Goal: Task Accomplishment & Management: Manage account settings

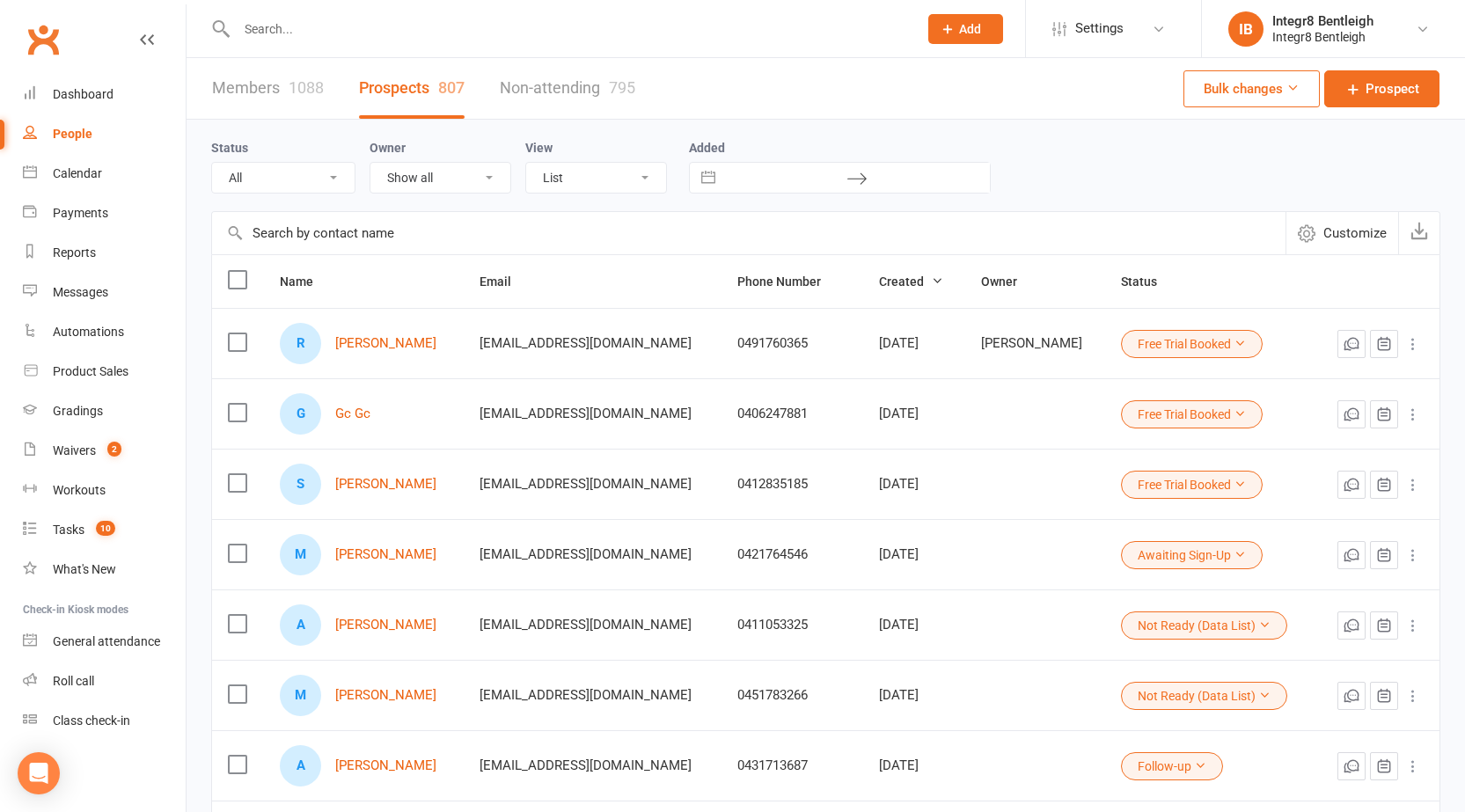
select select "25"
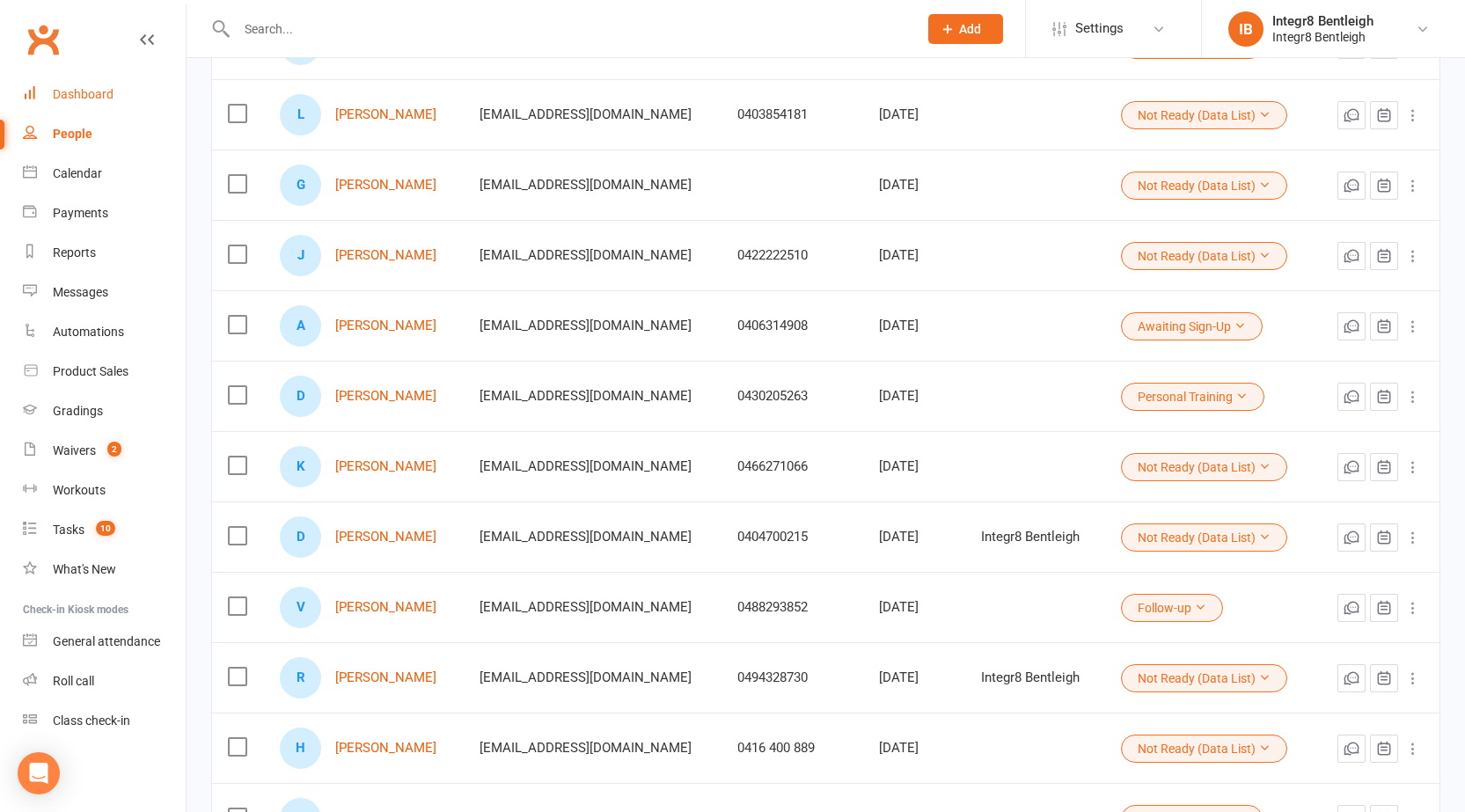
click at [87, 87] on div "Dashboard" at bounding box center [83, 94] width 61 height 14
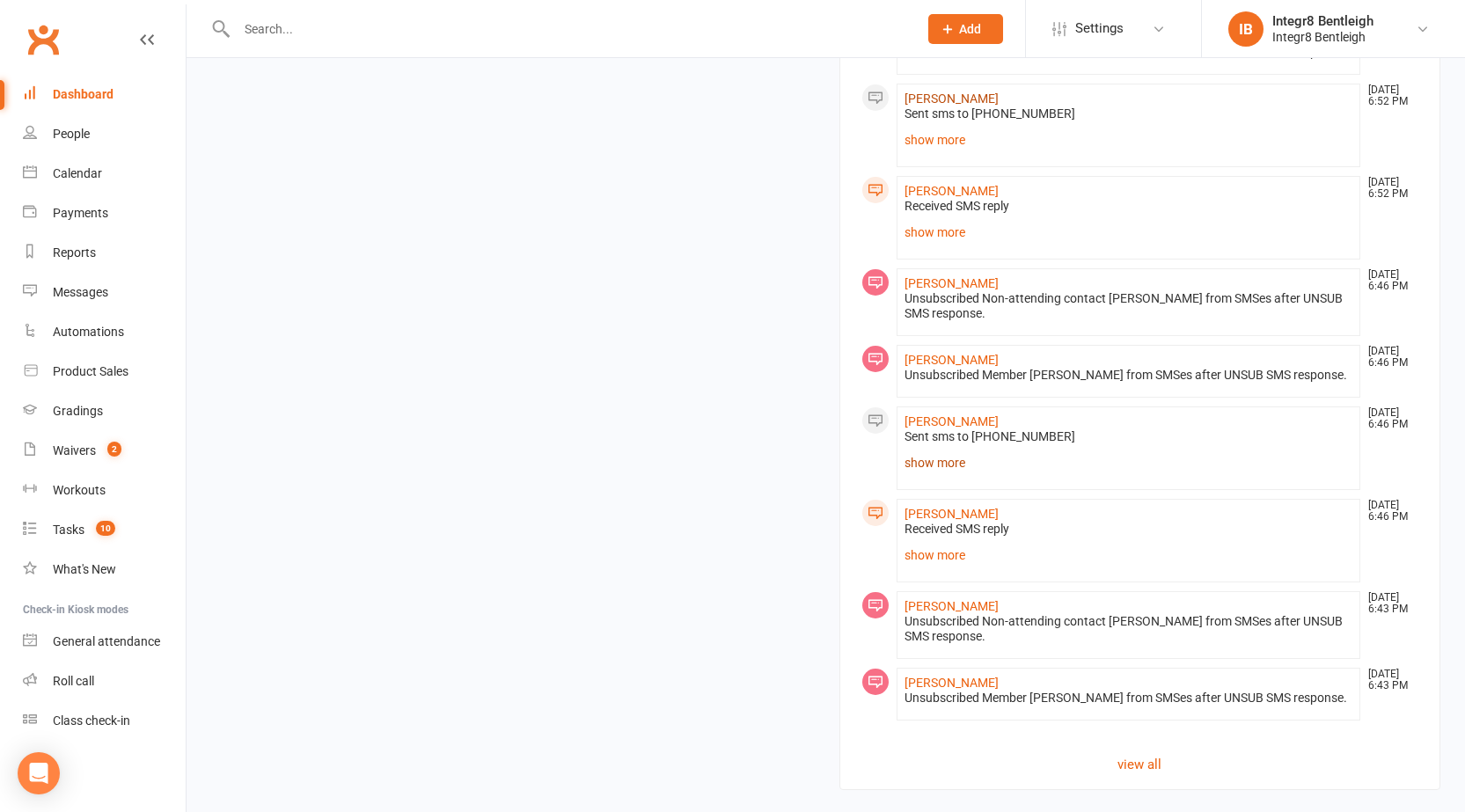
scroll to position [1794, 0]
click at [1153, 757] on link "view all" at bounding box center [1141, 761] width 558 height 21
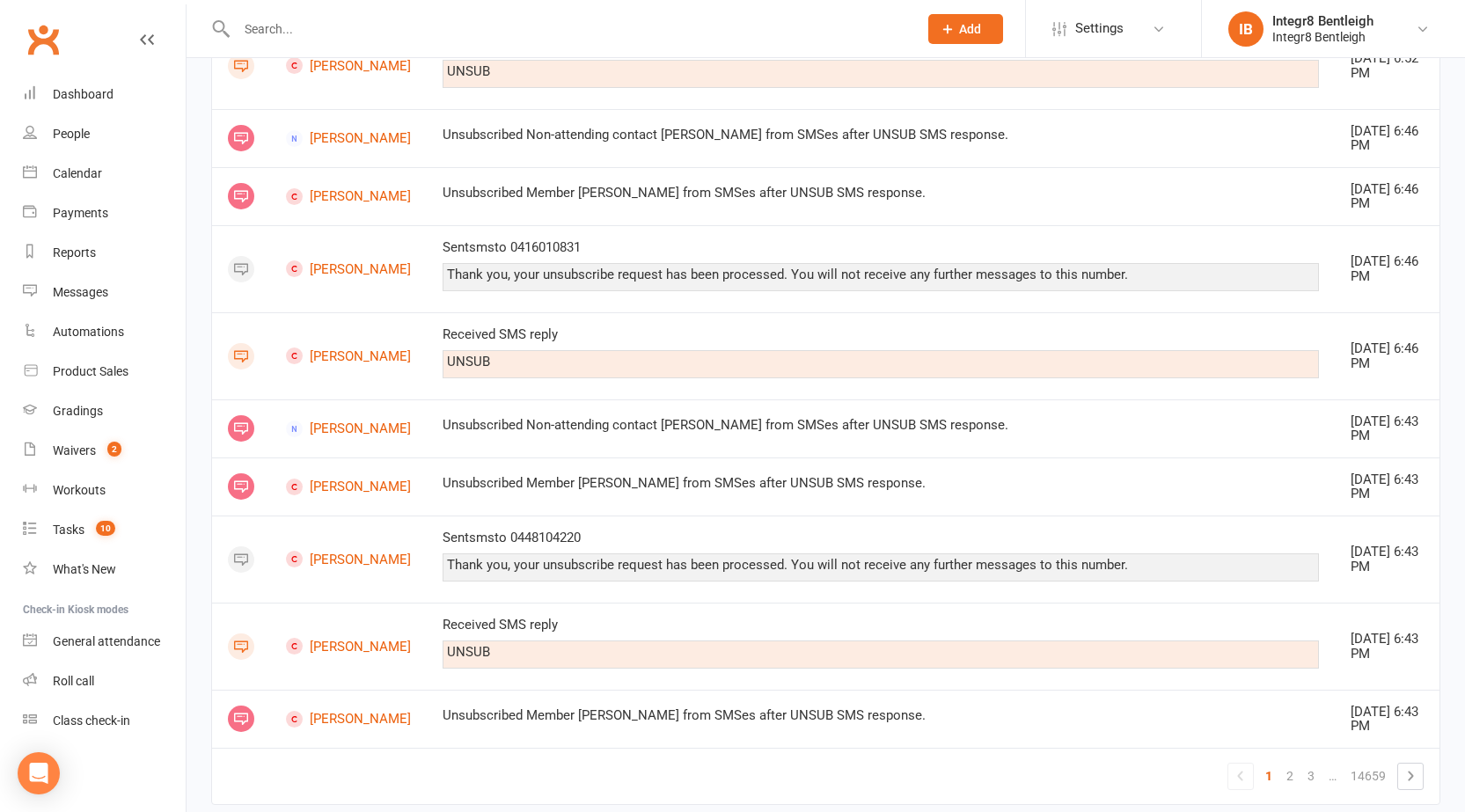
scroll to position [1274, 0]
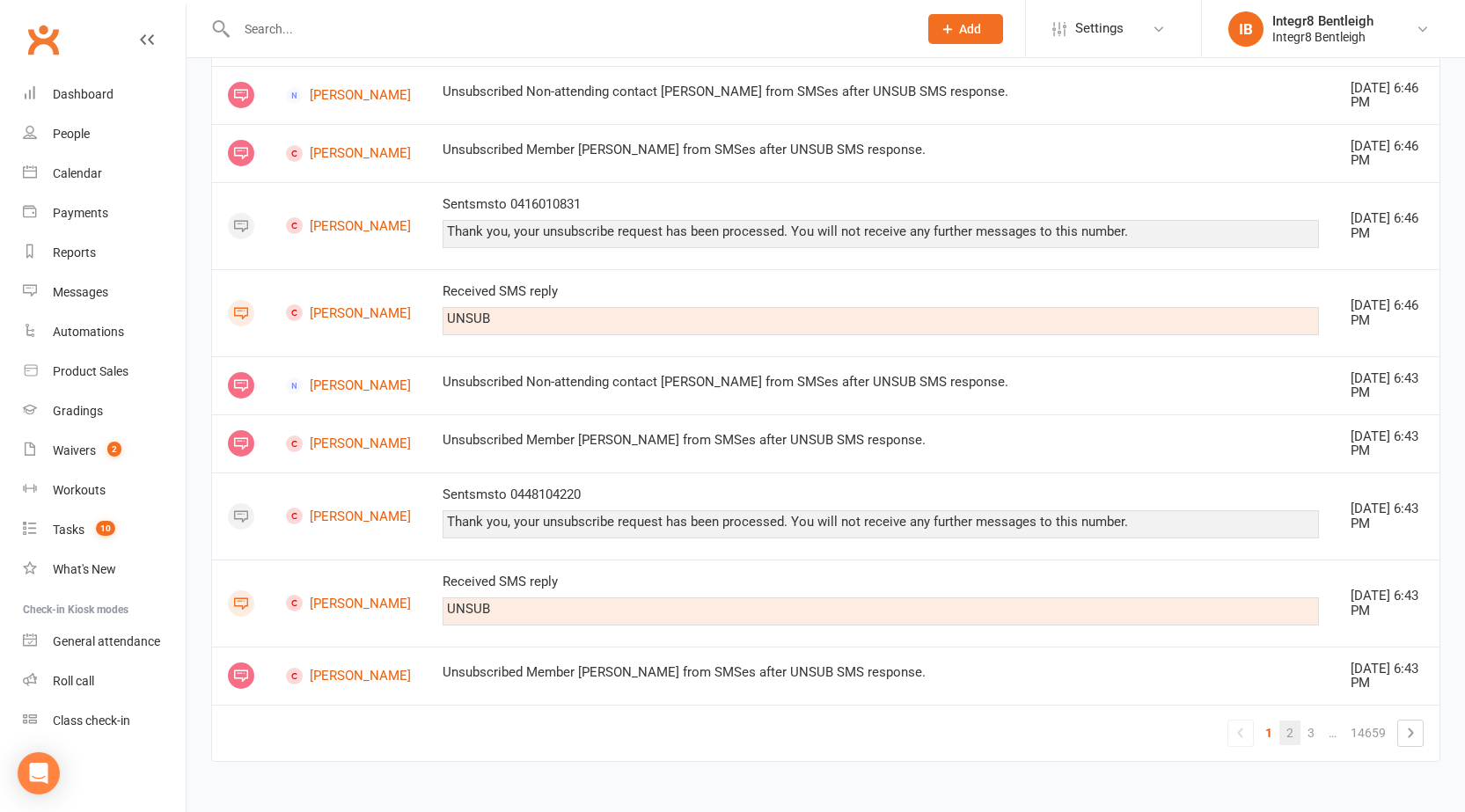
click at [1291, 735] on link "2" at bounding box center [1290, 733] width 21 height 25
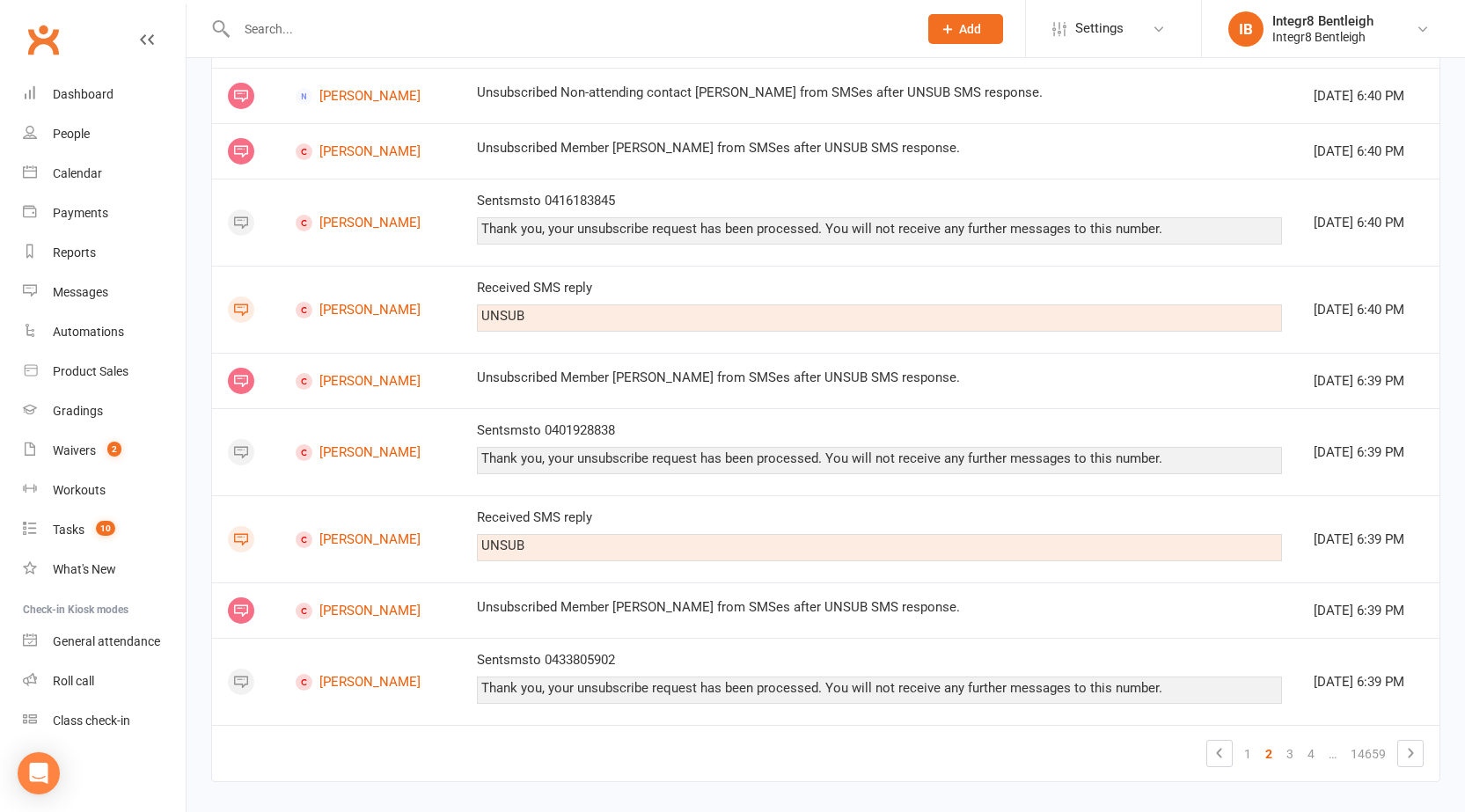
scroll to position [1306, 0]
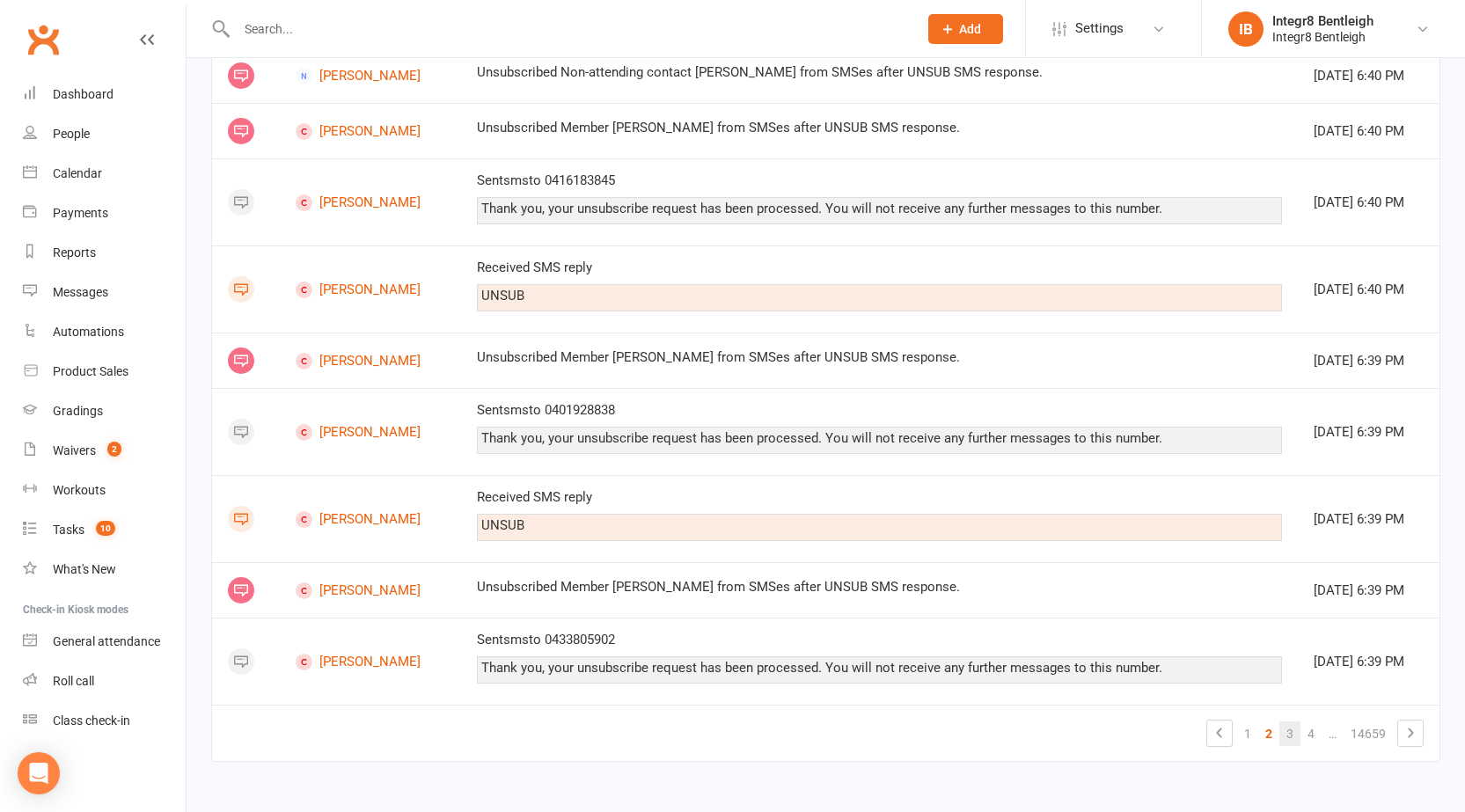
click at [1287, 730] on link "3" at bounding box center [1290, 734] width 21 height 25
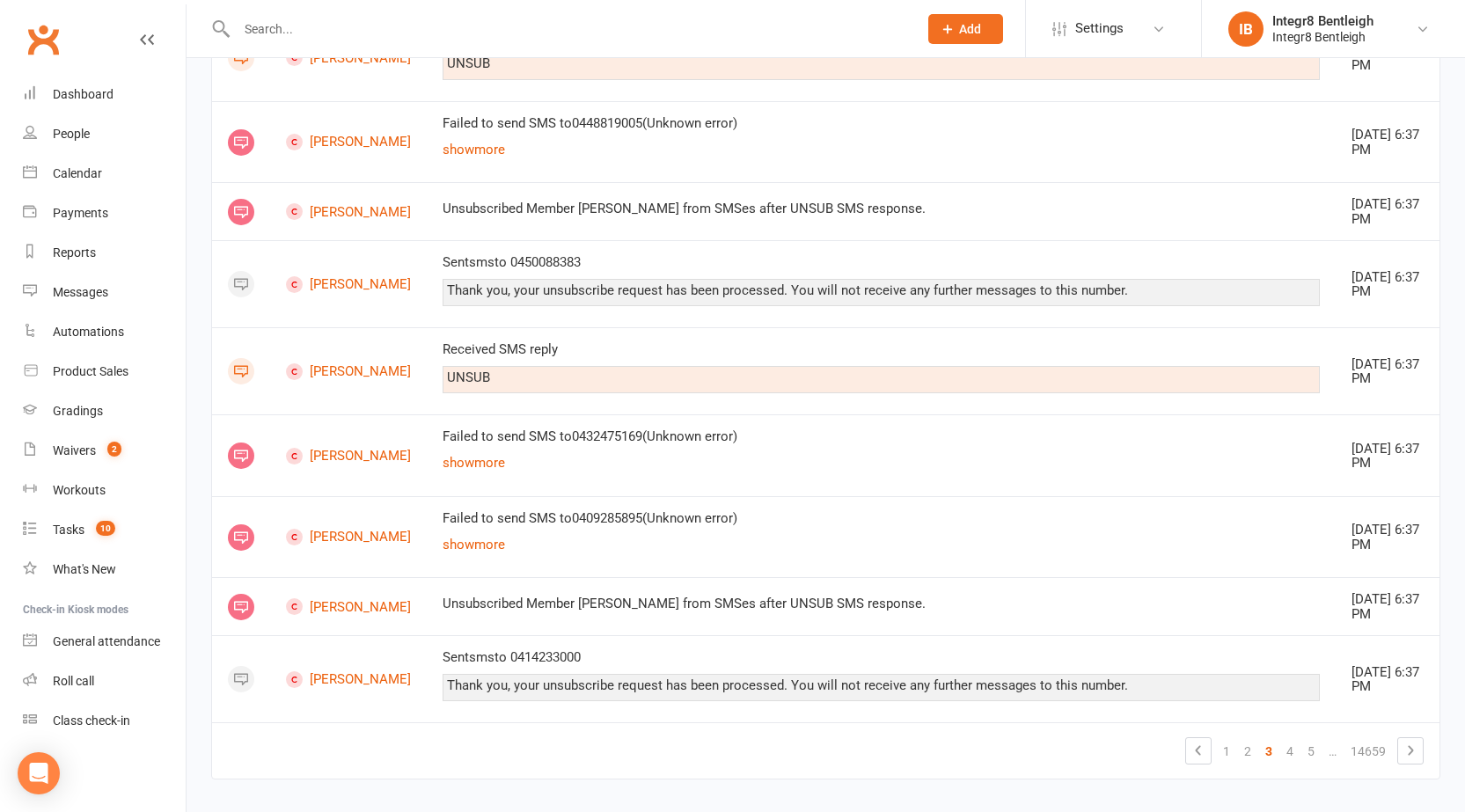
scroll to position [1390, 0]
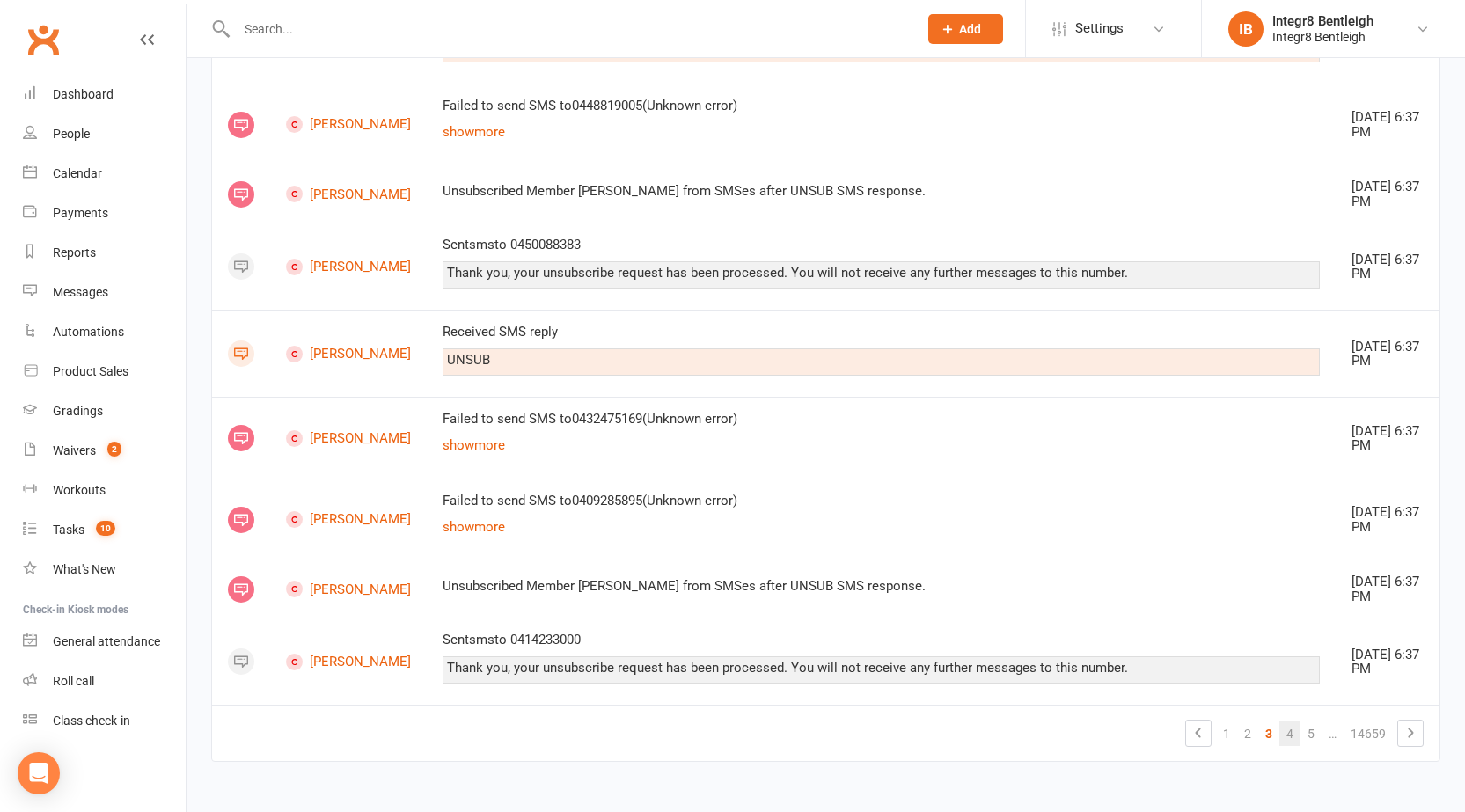
click at [1296, 730] on link "4" at bounding box center [1290, 734] width 21 height 25
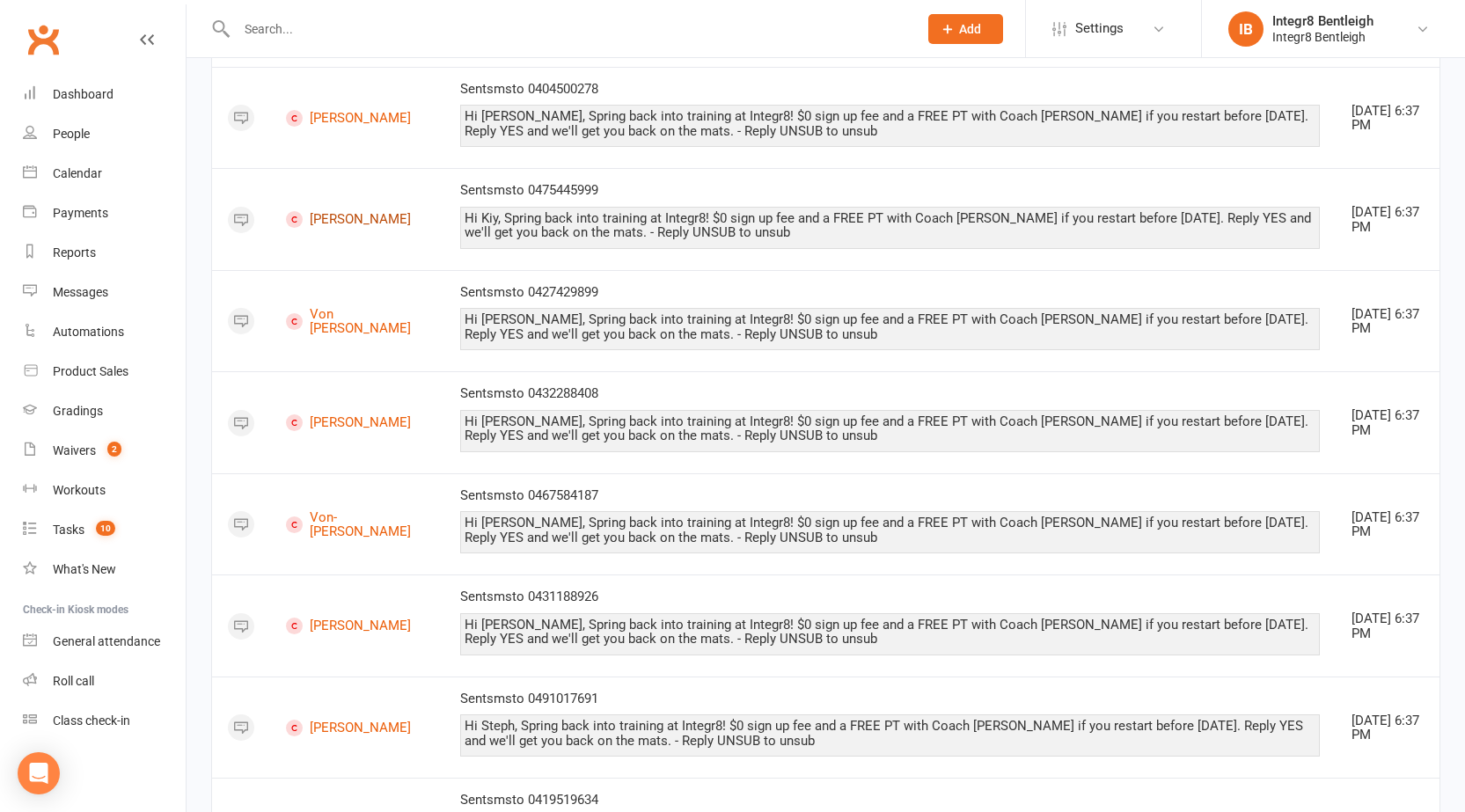
scroll to position [1882, 0]
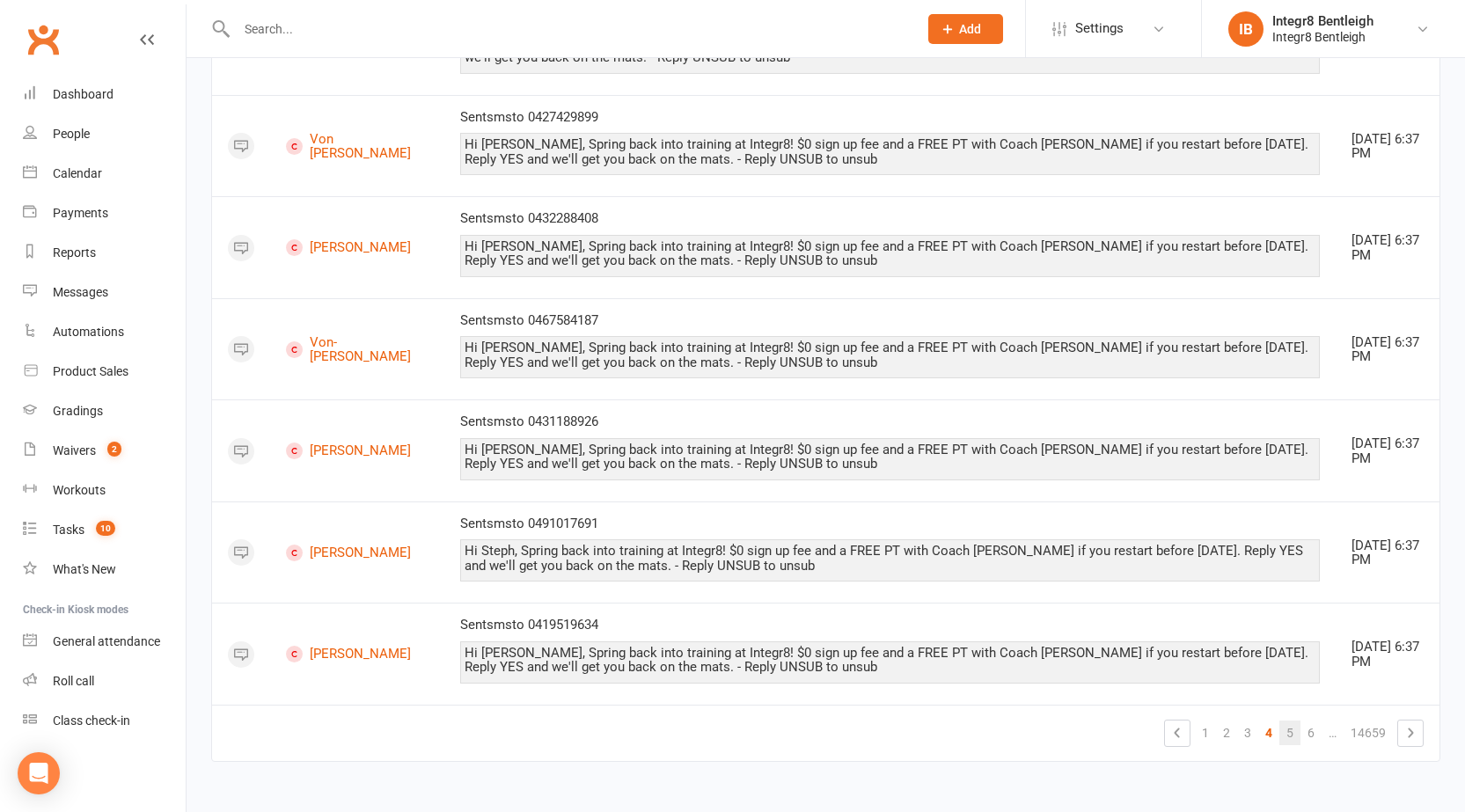
click at [1291, 728] on link "5" at bounding box center [1290, 733] width 21 height 25
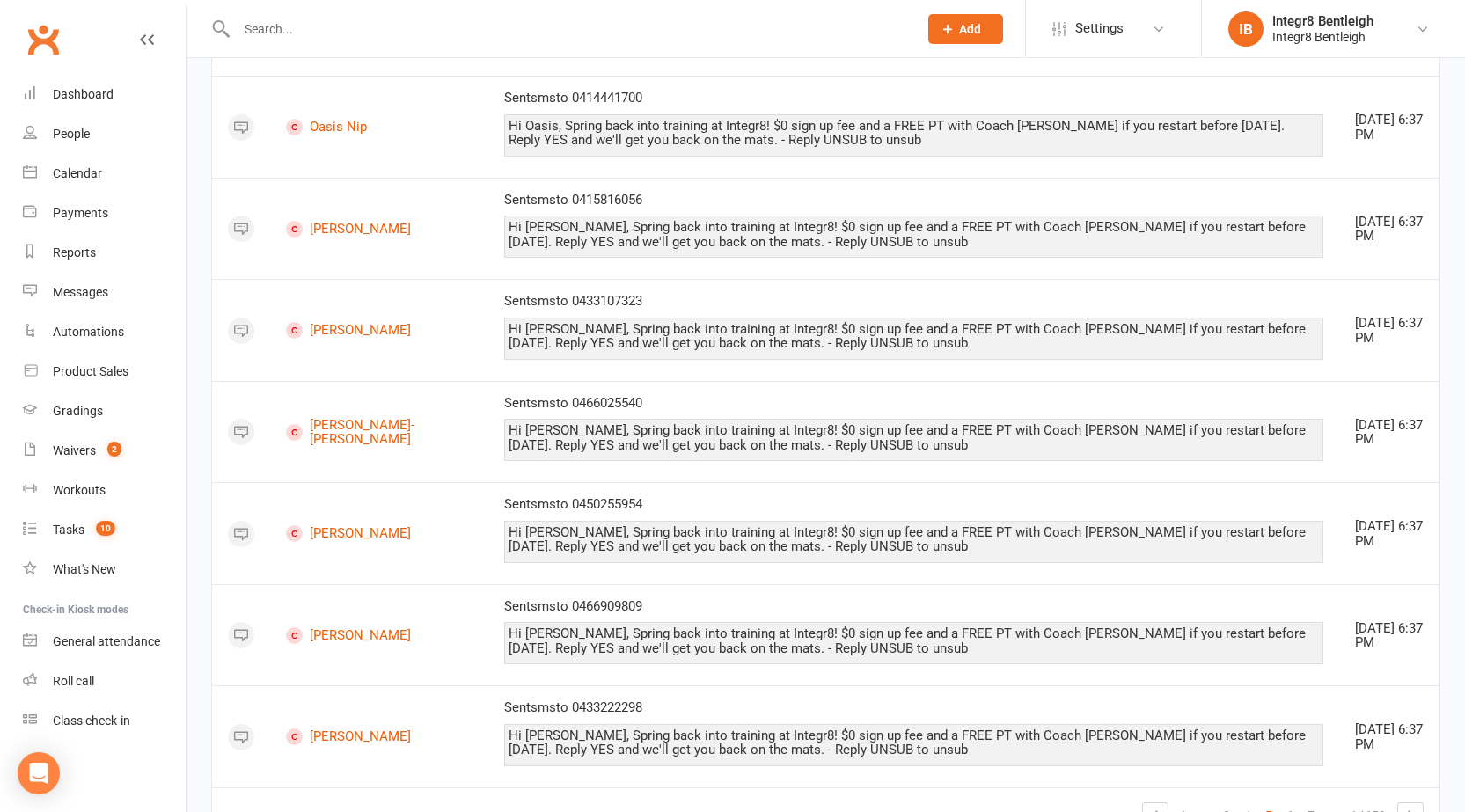
scroll to position [2050, 0]
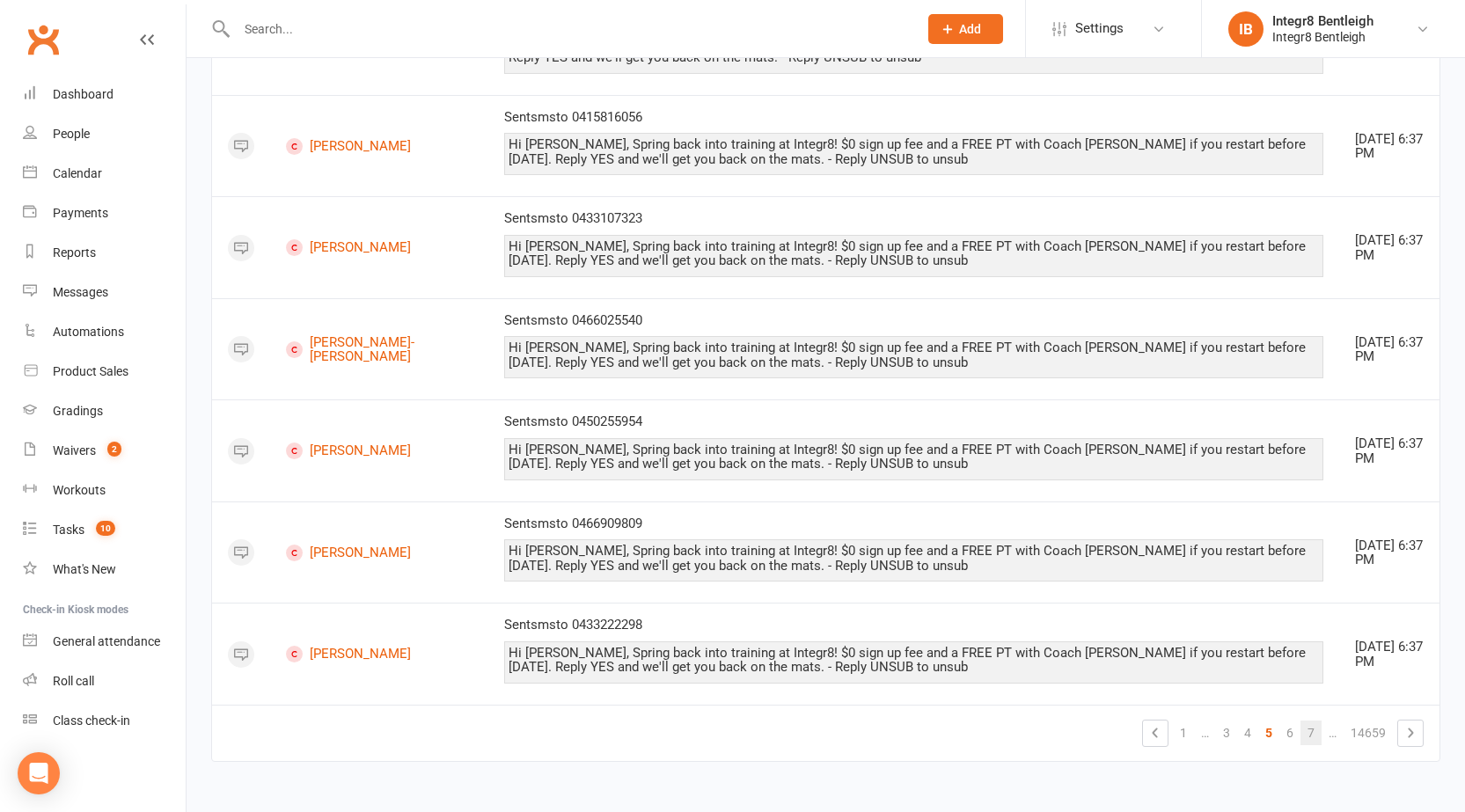
click at [1315, 732] on link "7" at bounding box center [1311, 733] width 21 height 25
click at [1315, 732] on link "9" at bounding box center [1311, 733] width 21 height 25
click at [1315, 732] on link "11" at bounding box center [1307, 733] width 28 height 25
click at [1315, 732] on link "13" at bounding box center [1307, 733] width 28 height 25
click at [1315, 732] on link "15" at bounding box center [1307, 733] width 28 height 25
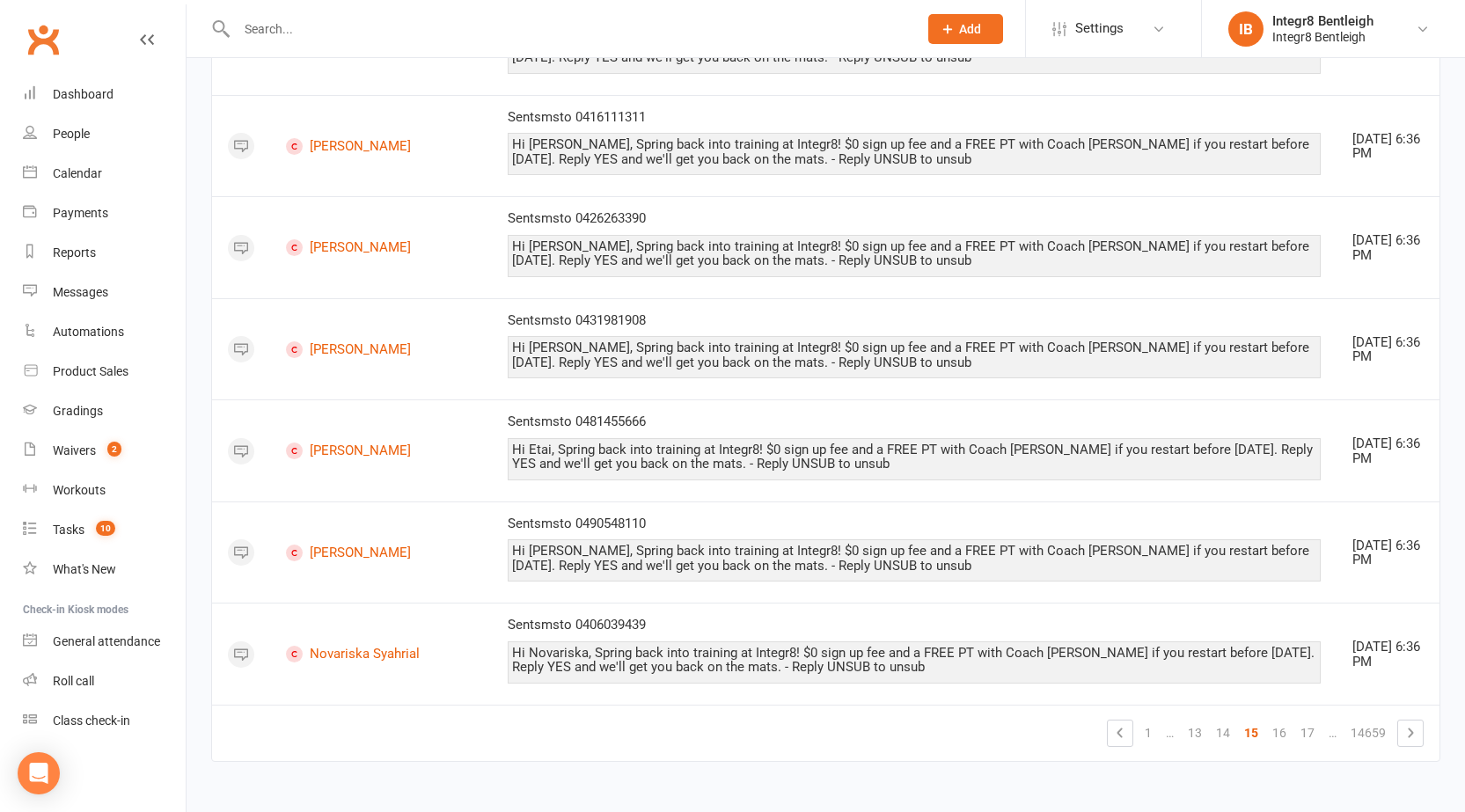
click at [1315, 732] on link "17" at bounding box center [1307, 733] width 28 height 25
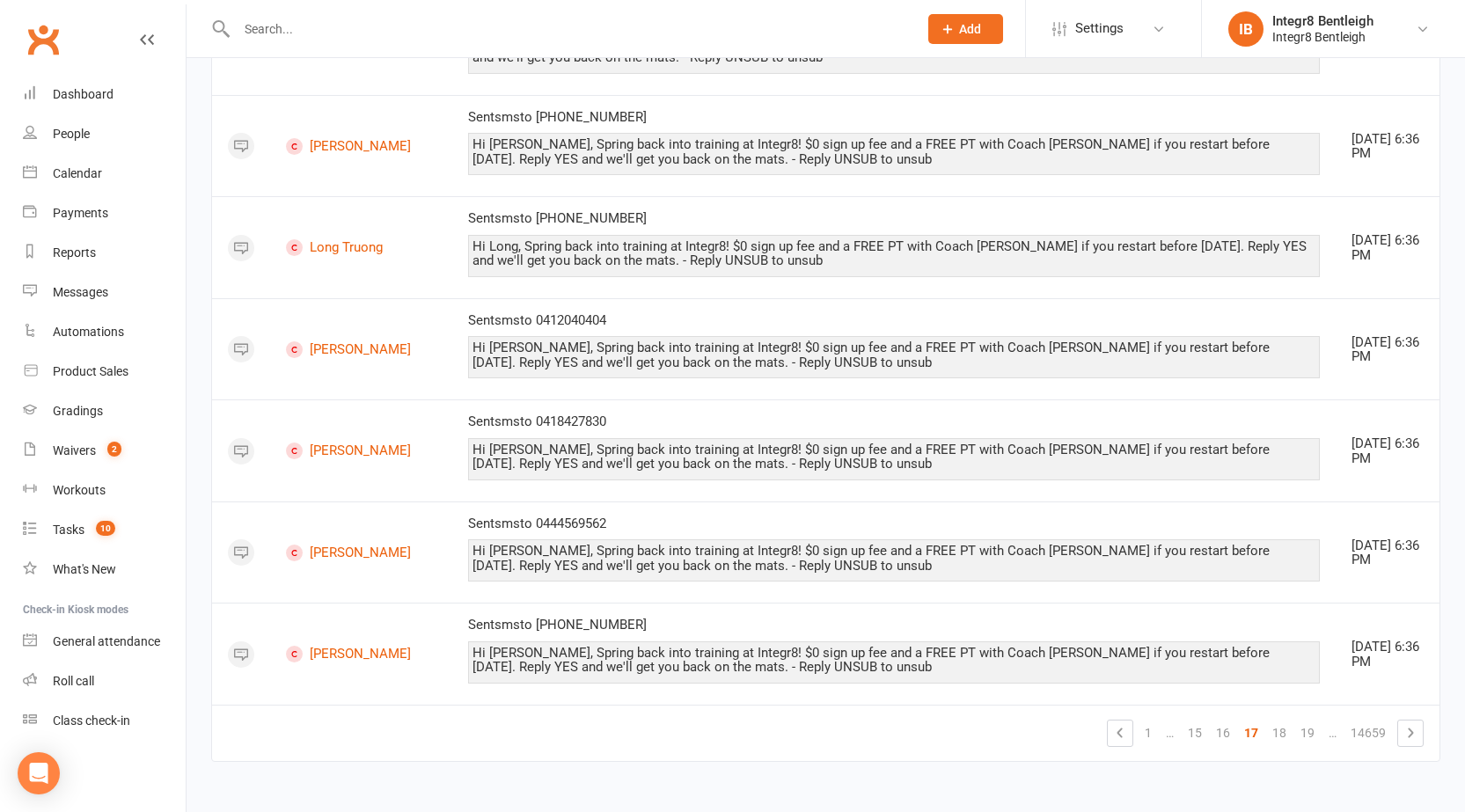
click at [1315, 732] on link "19" at bounding box center [1307, 733] width 28 height 25
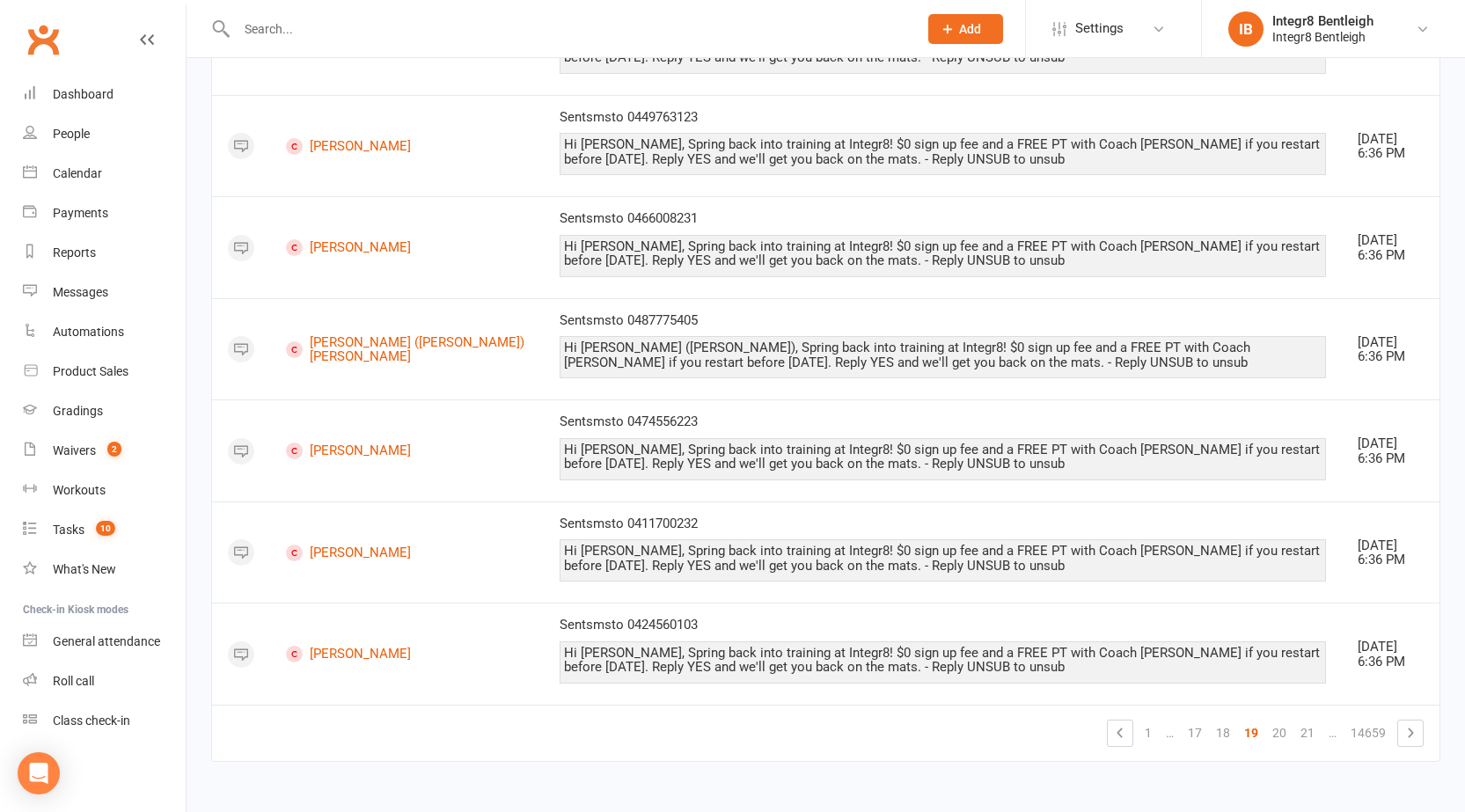
click at [1315, 732] on link "21" at bounding box center [1307, 733] width 28 height 25
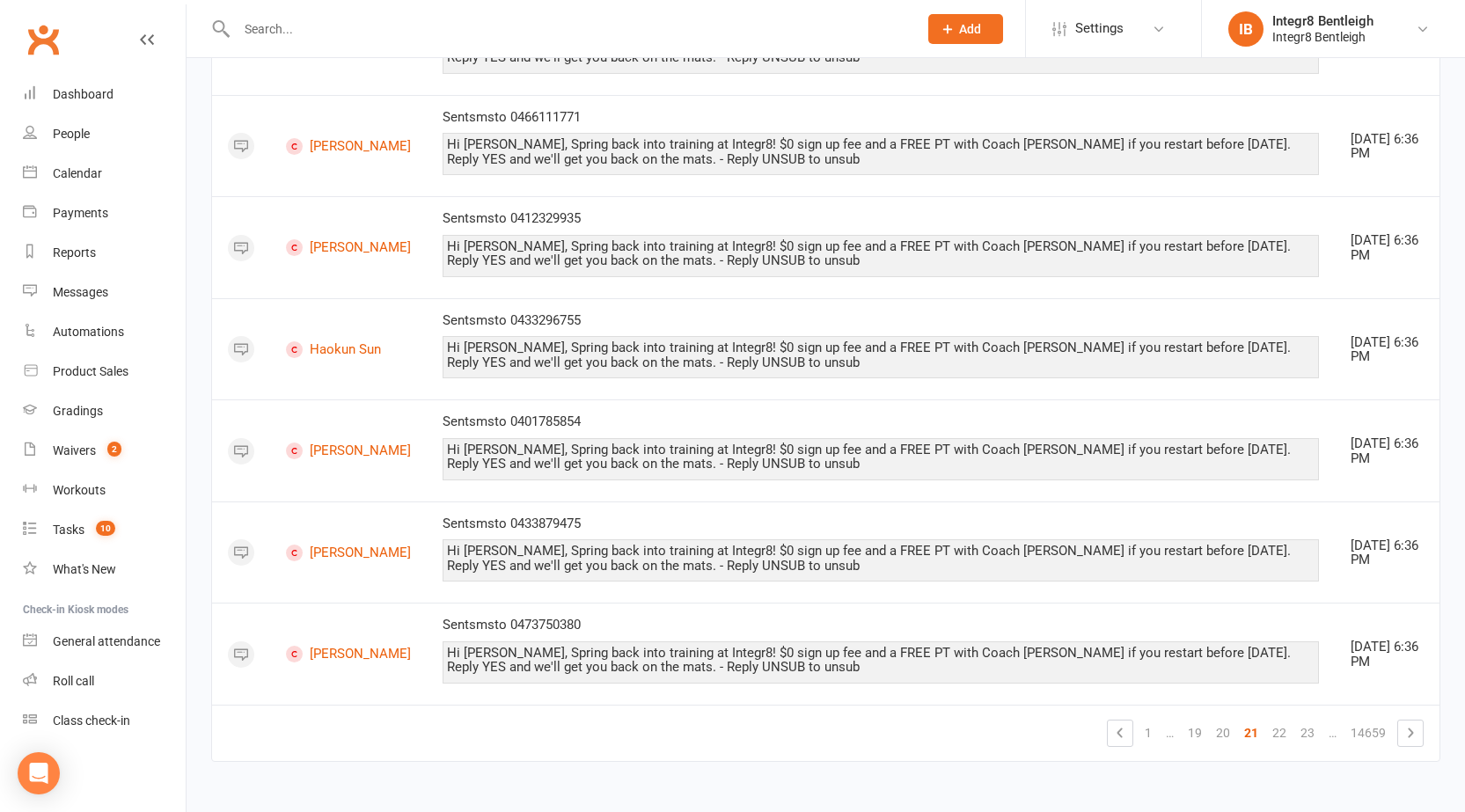
click at [1315, 732] on link "23" at bounding box center [1307, 733] width 28 height 25
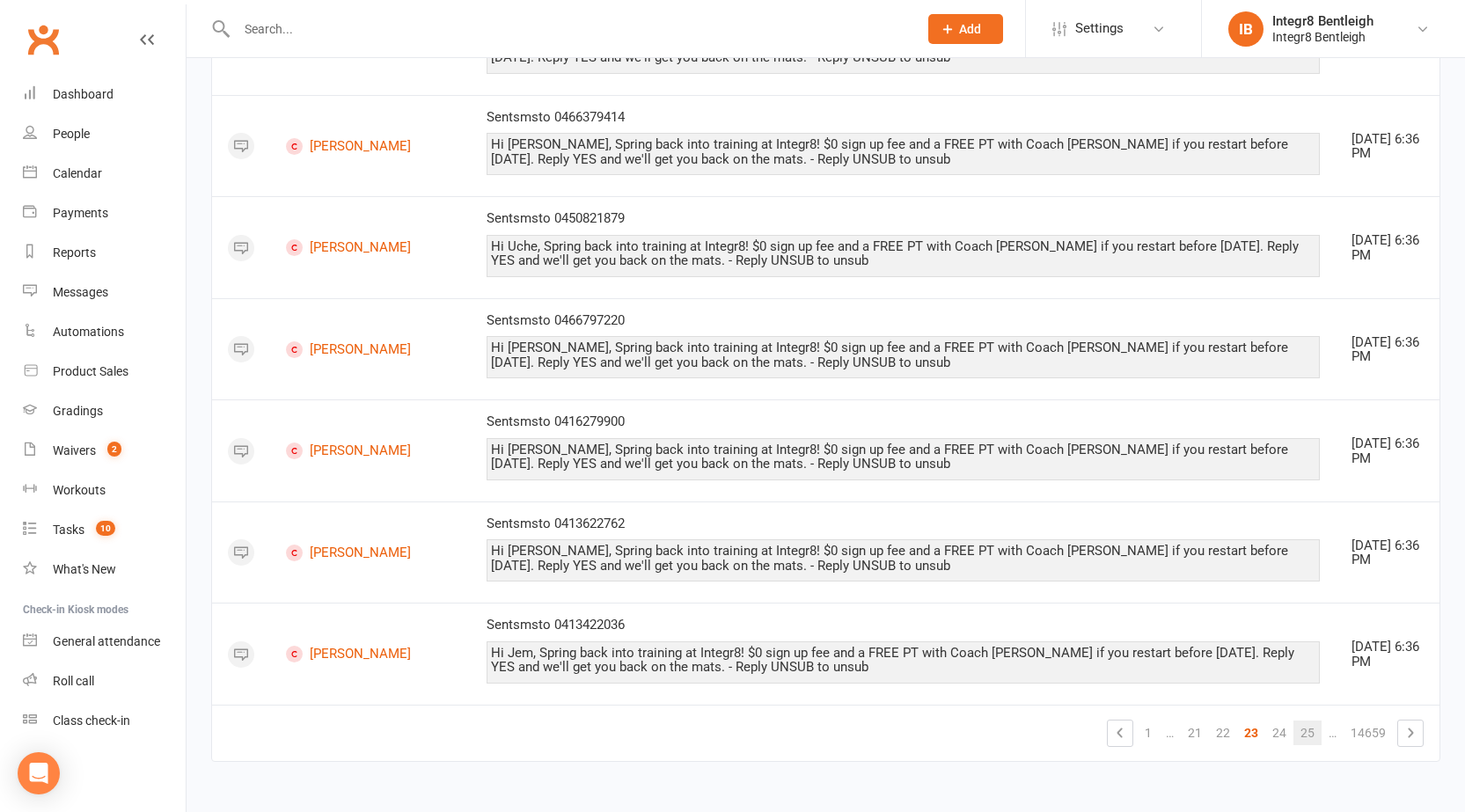
click at [1315, 742] on link "25" at bounding box center [1307, 733] width 28 height 25
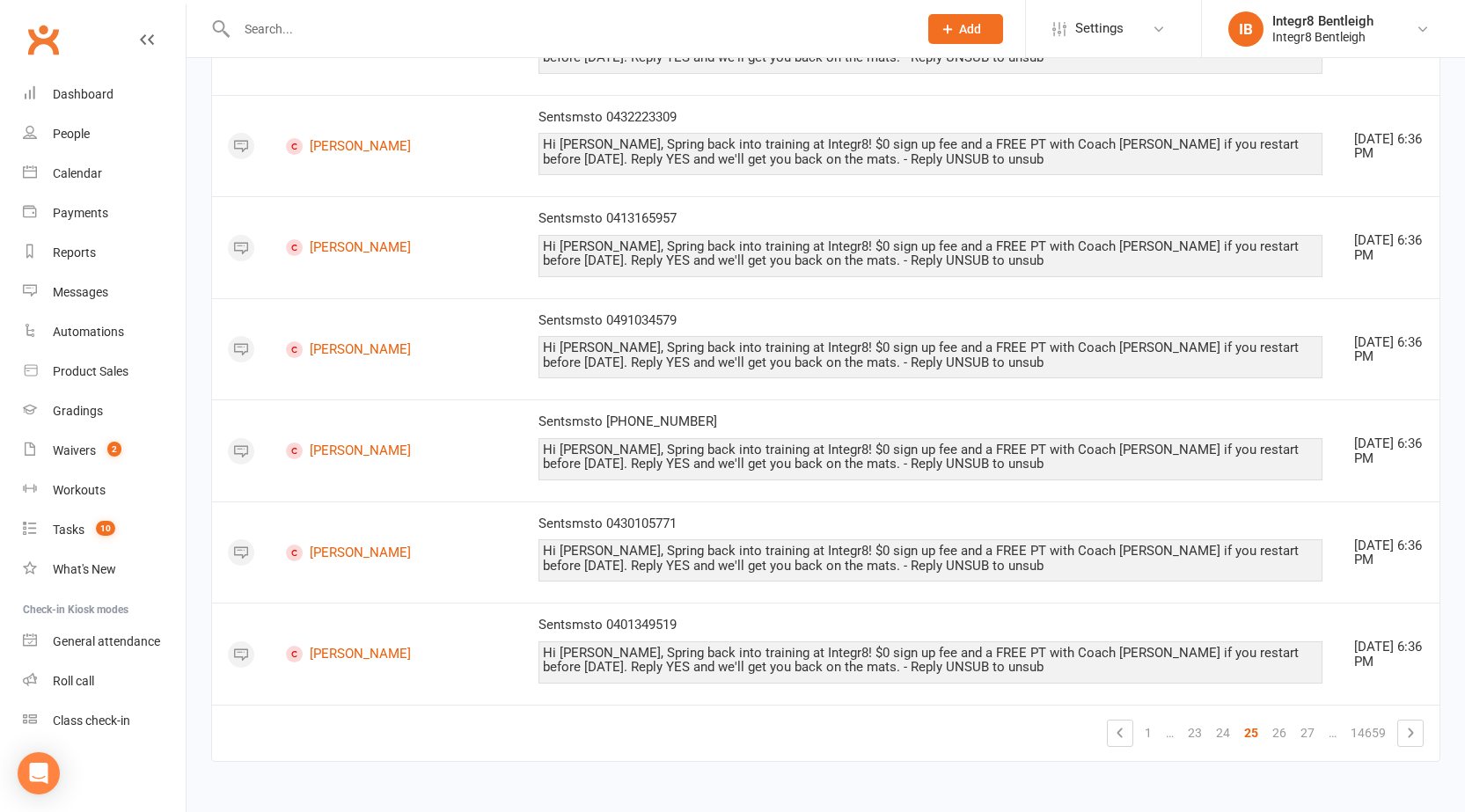
click at [1315, 742] on link "27" at bounding box center [1307, 733] width 28 height 25
click at [1312, 740] on link "29" at bounding box center [1307, 733] width 28 height 25
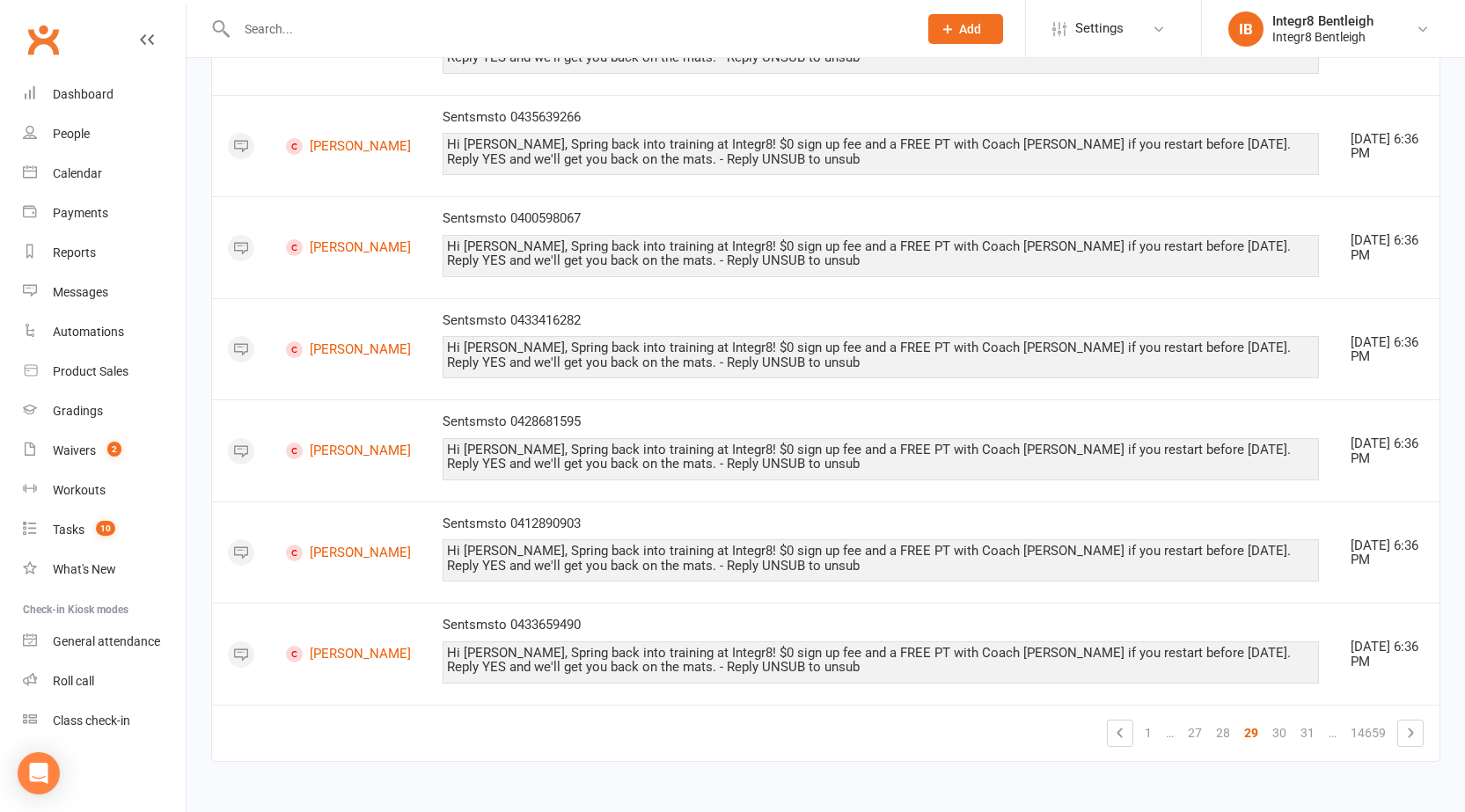
click at [1312, 737] on link "31" at bounding box center [1307, 733] width 28 height 25
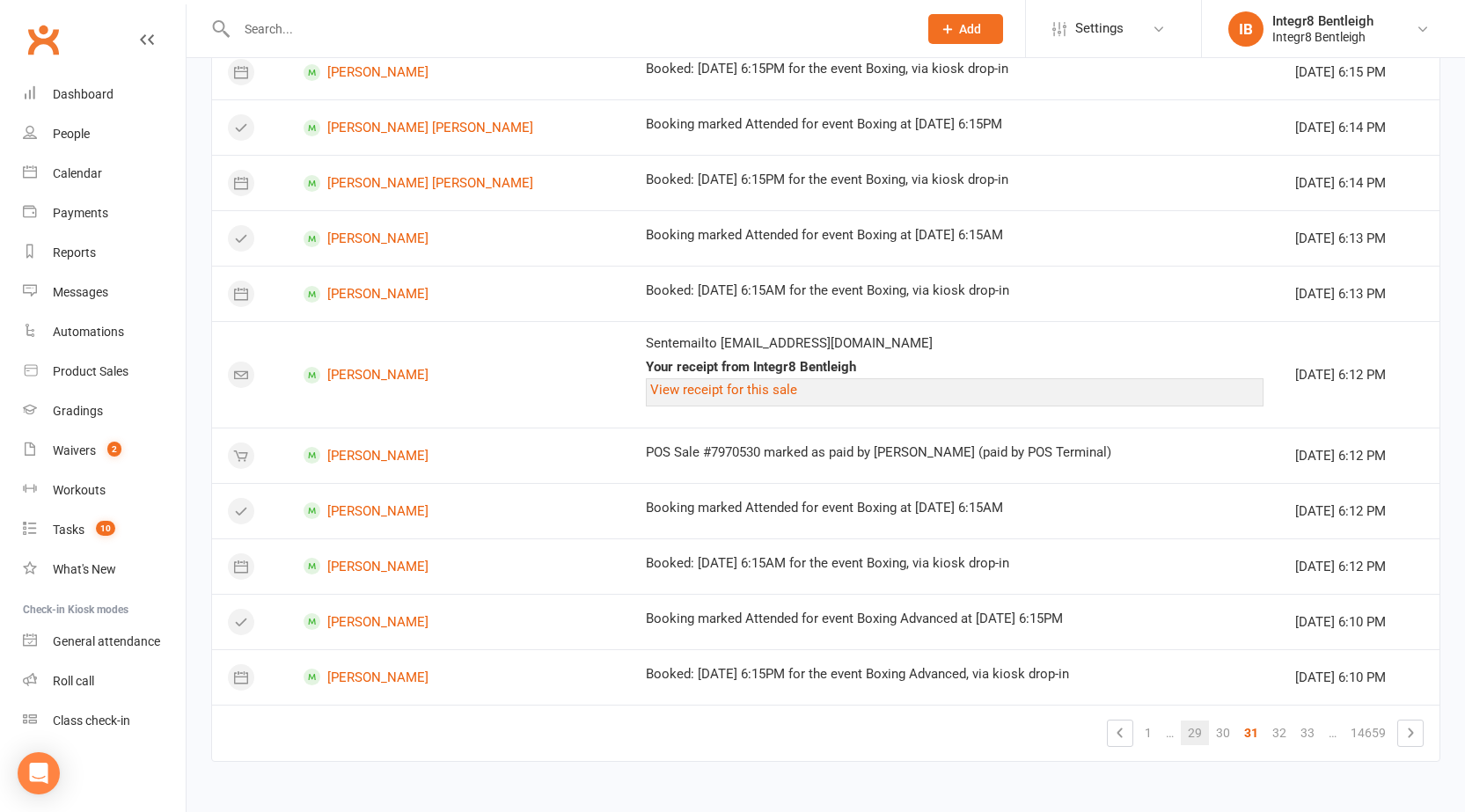
click at [1312, 737] on link "33" at bounding box center [1307, 733] width 28 height 25
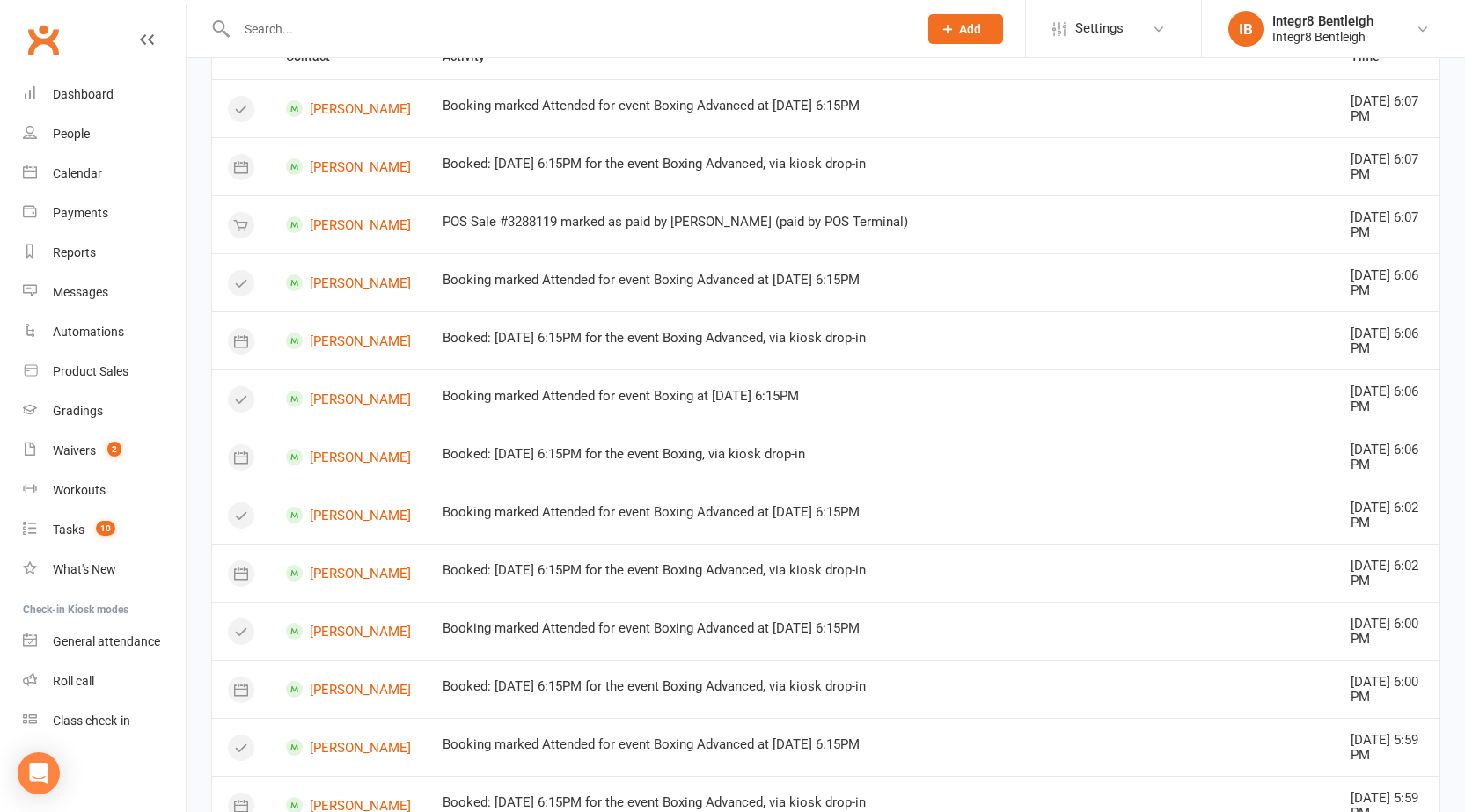
scroll to position [123, 0]
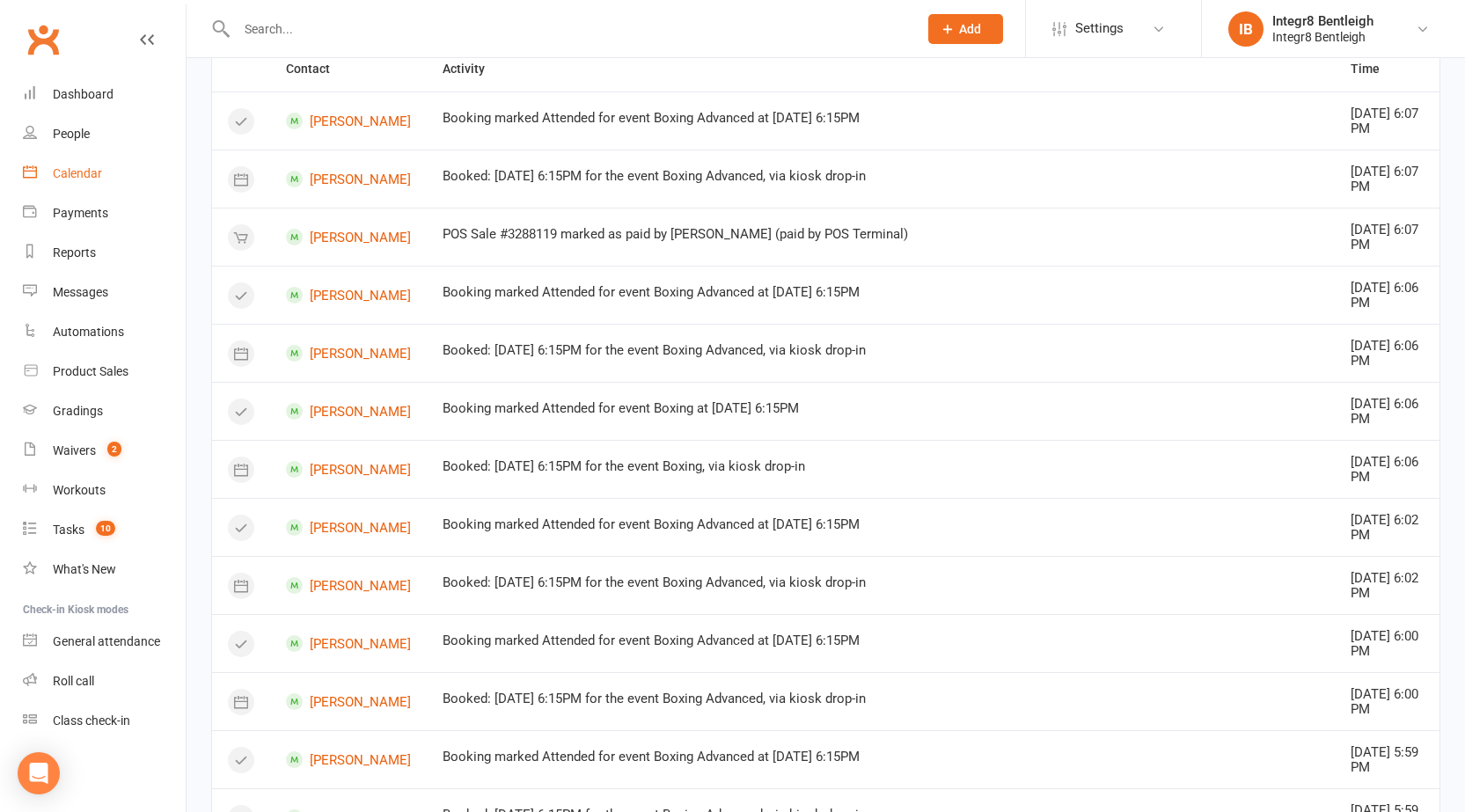
click at [88, 182] on link "Calendar" at bounding box center [104, 173] width 163 height 40
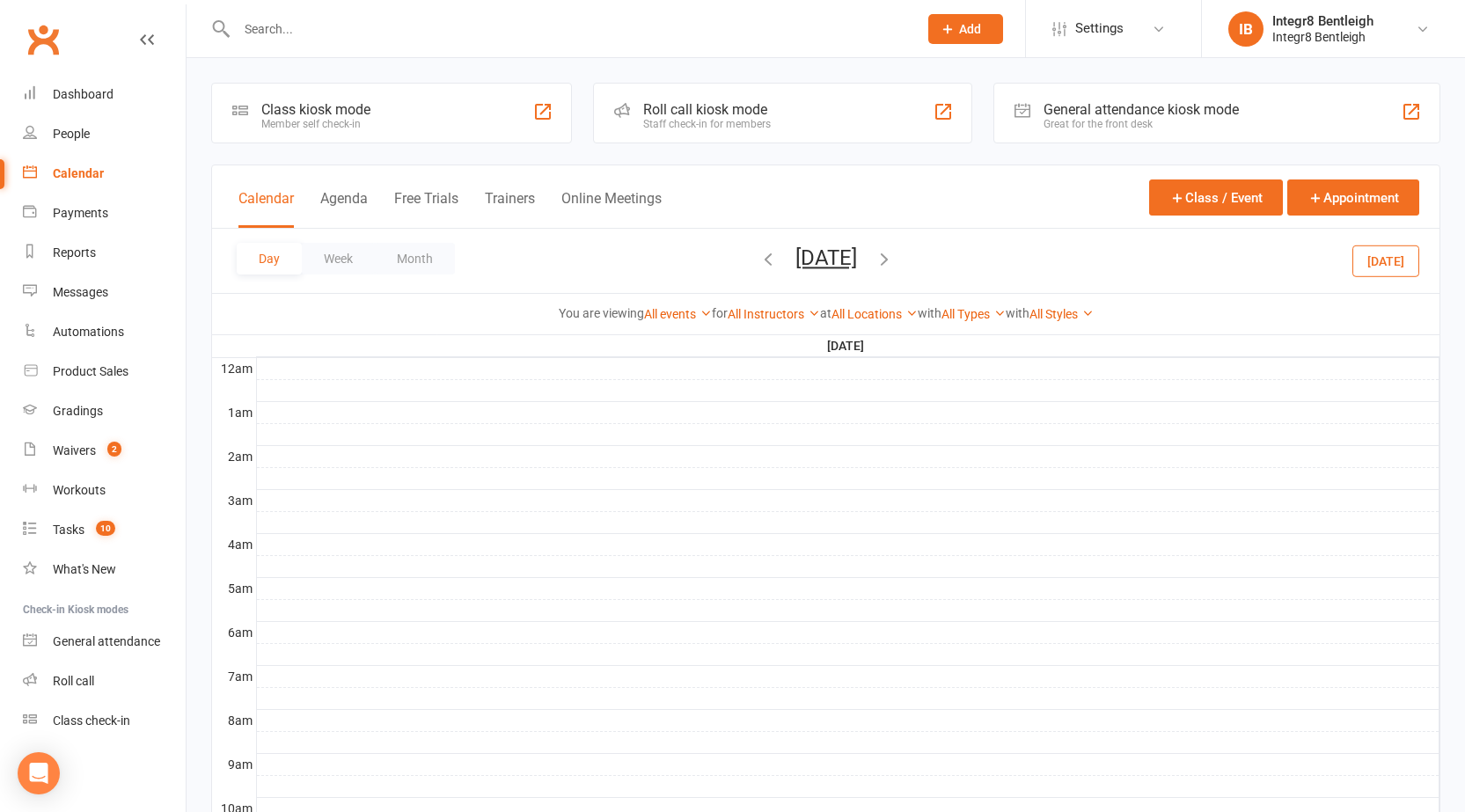
click at [282, 262] on button "Day" at bounding box center [268, 258] width 65 height 32
click at [334, 260] on button "Week" at bounding box center [338, 258] width 73 height 32
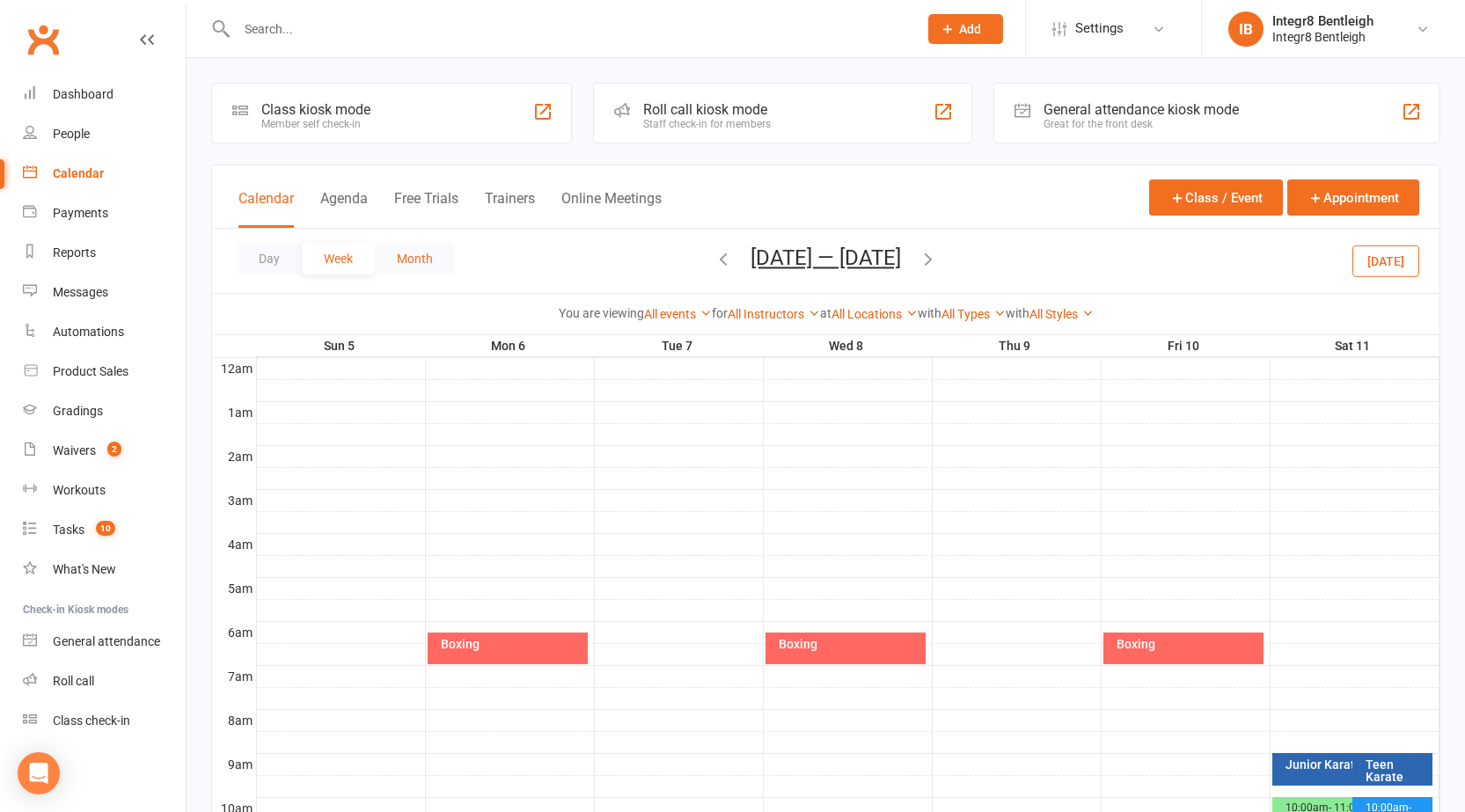
click at [410, 260] on button "Month" at bounding box center [414, 258] width 80 height 32
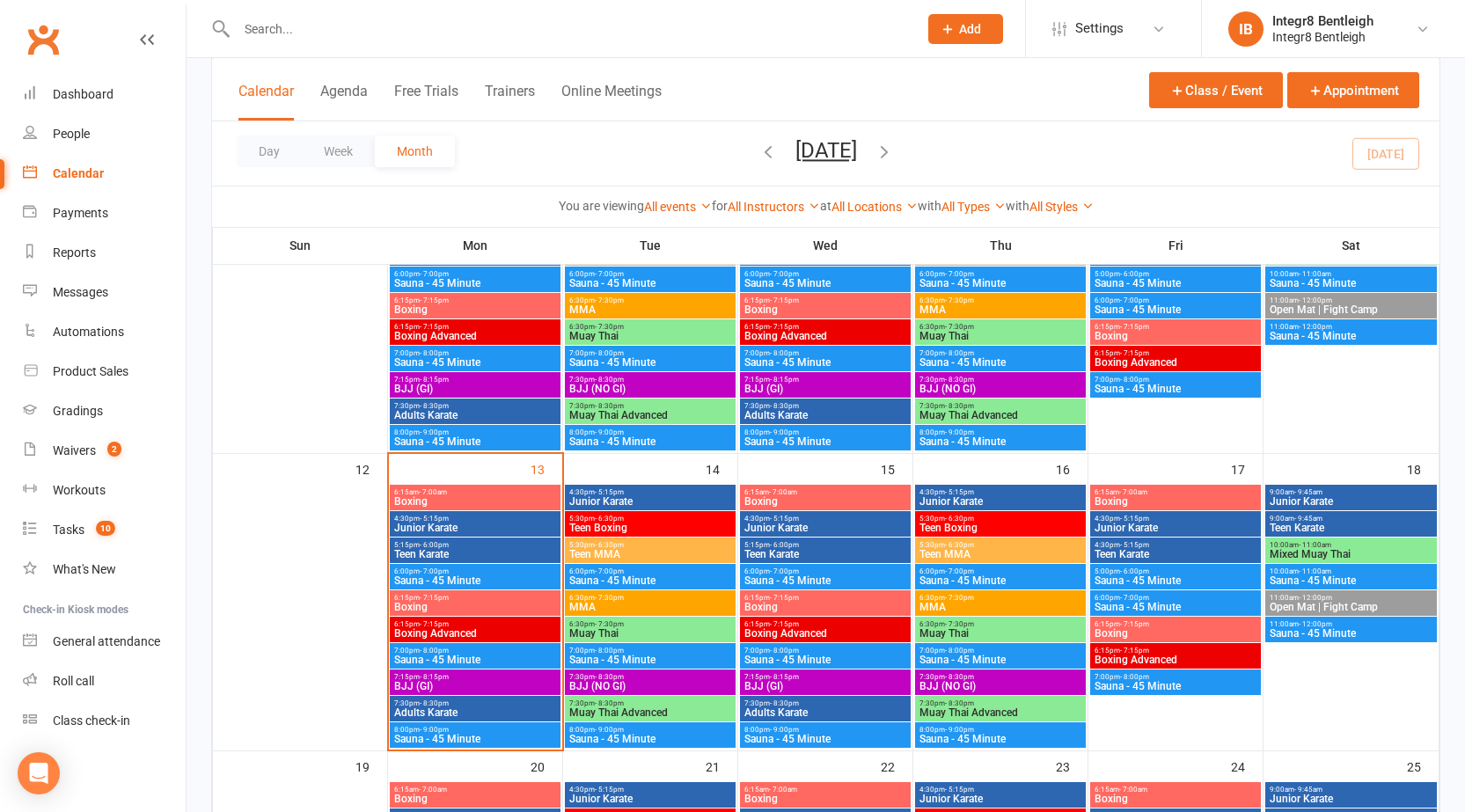
scroll to position [528, 0]
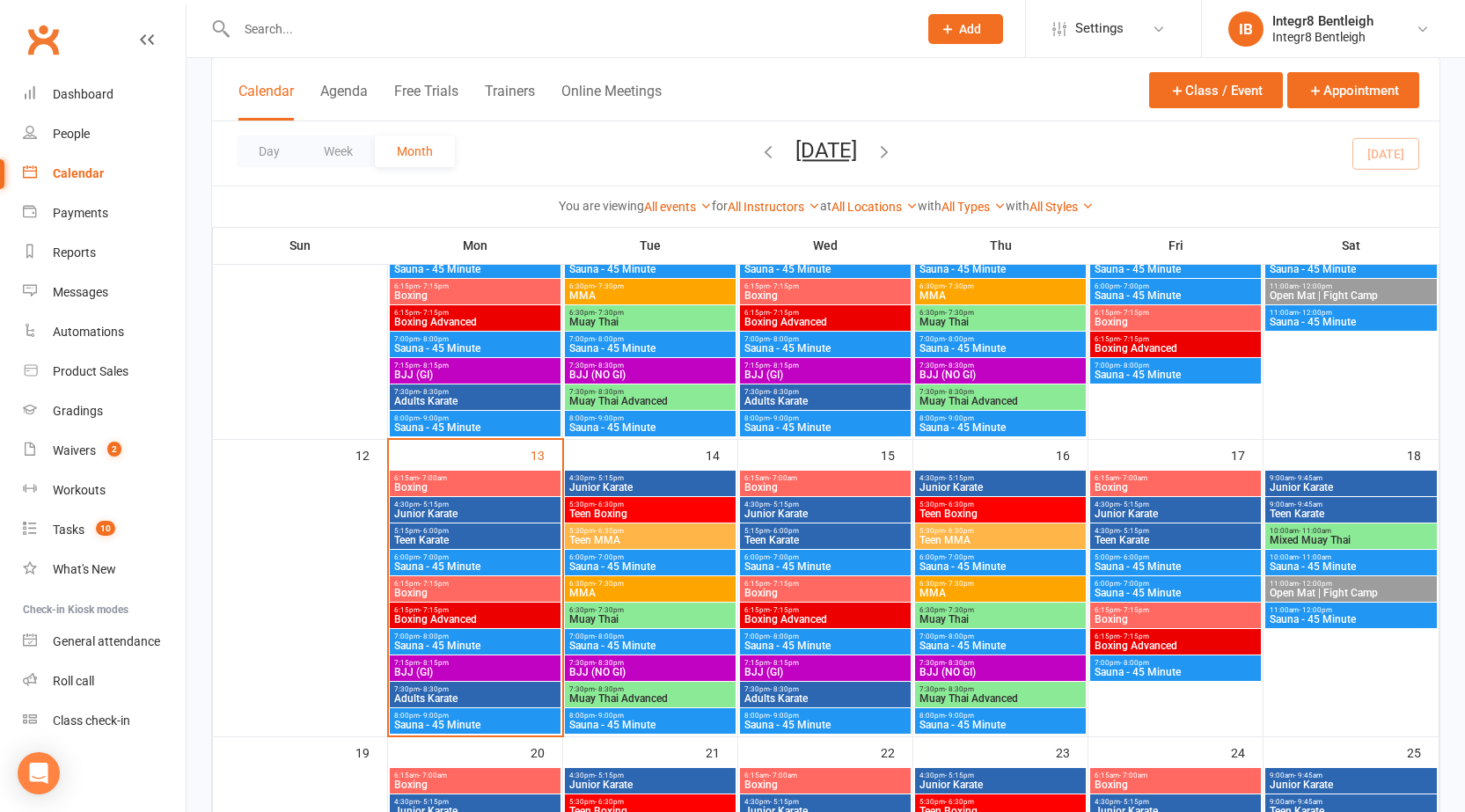
click at [505, 480] on span "6:15am - 7:00am" at bounding box center [474, 478] width 163 height 8
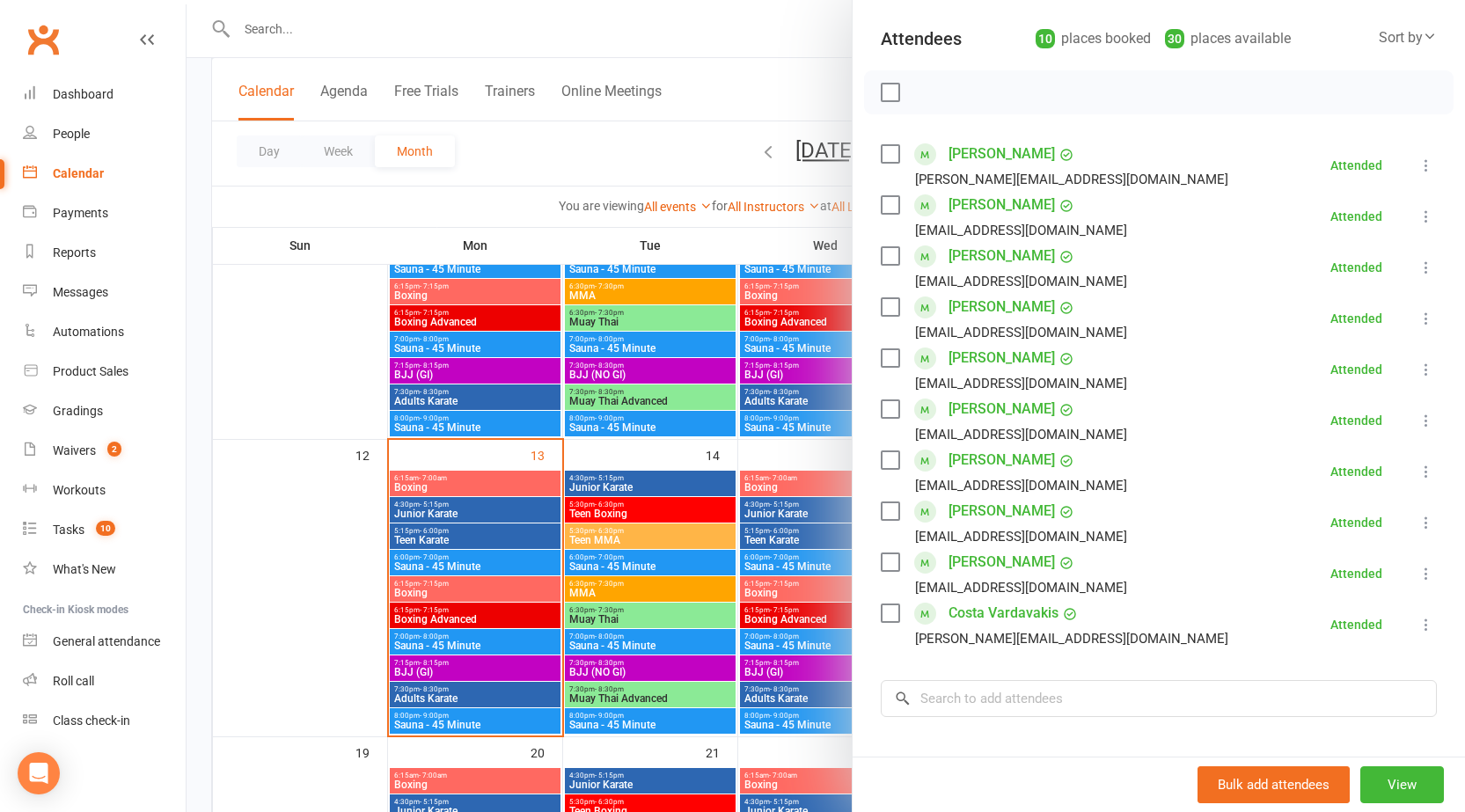
scroll to position [264, 0]
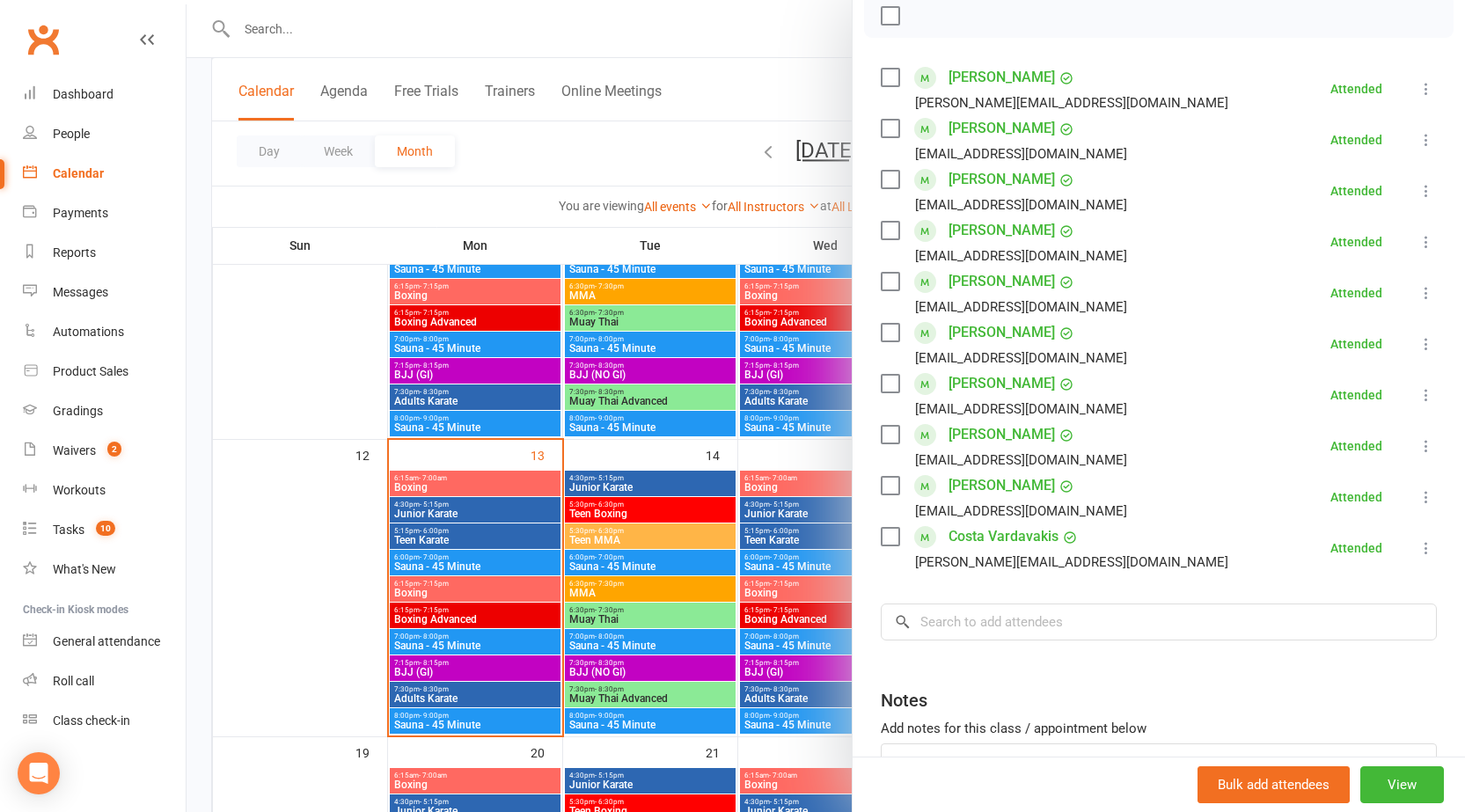
drag, startPoint x: 589, startPoint y: 519, endPoint x: 565, endPoint y: 524, distance: 24.5
click at [589, 520] on div at bounding box center [826, 406] width 1279 height 812
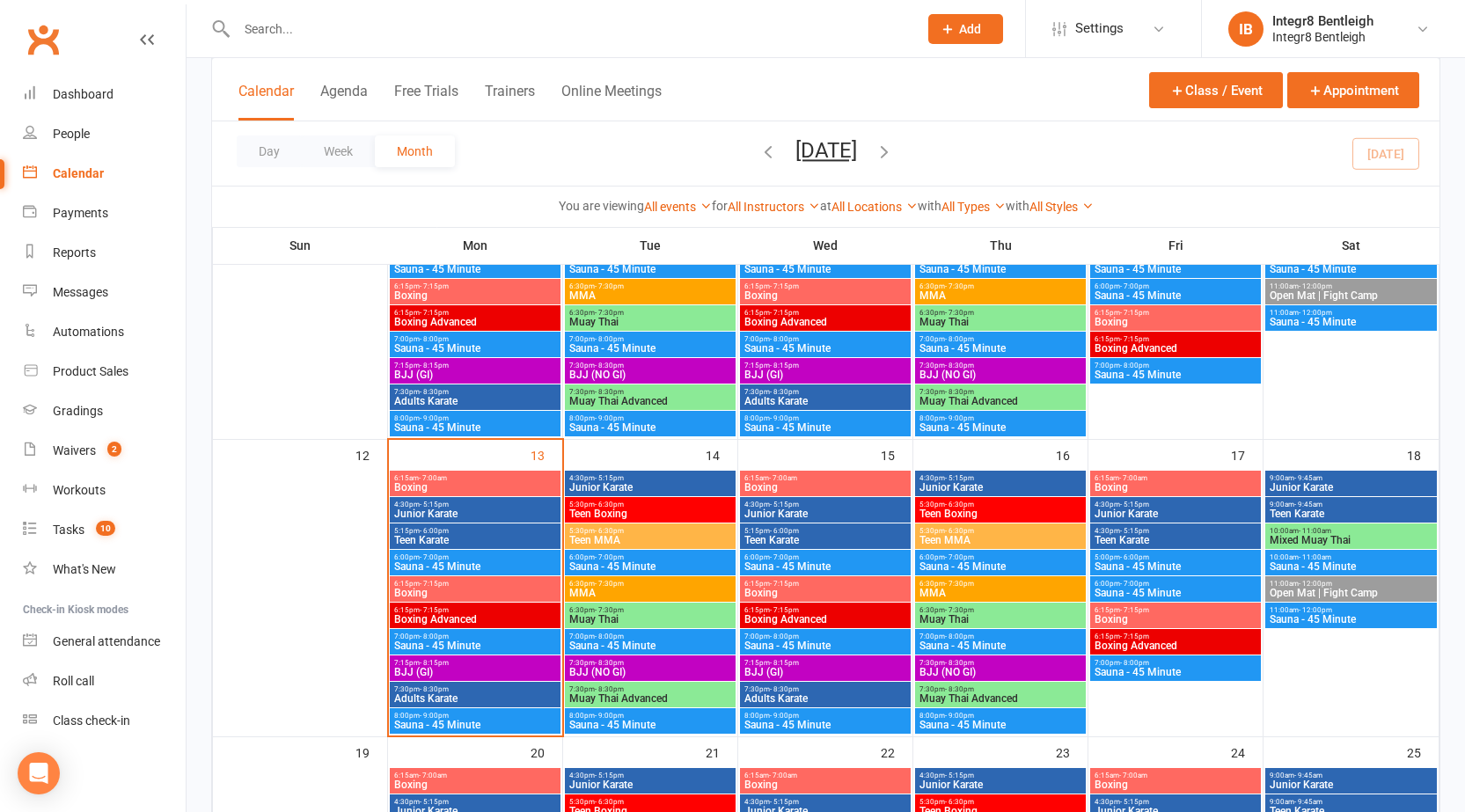
click at [507, 515] on span "Junior Karate" at bounding box center [474, 514] width 163 height 11
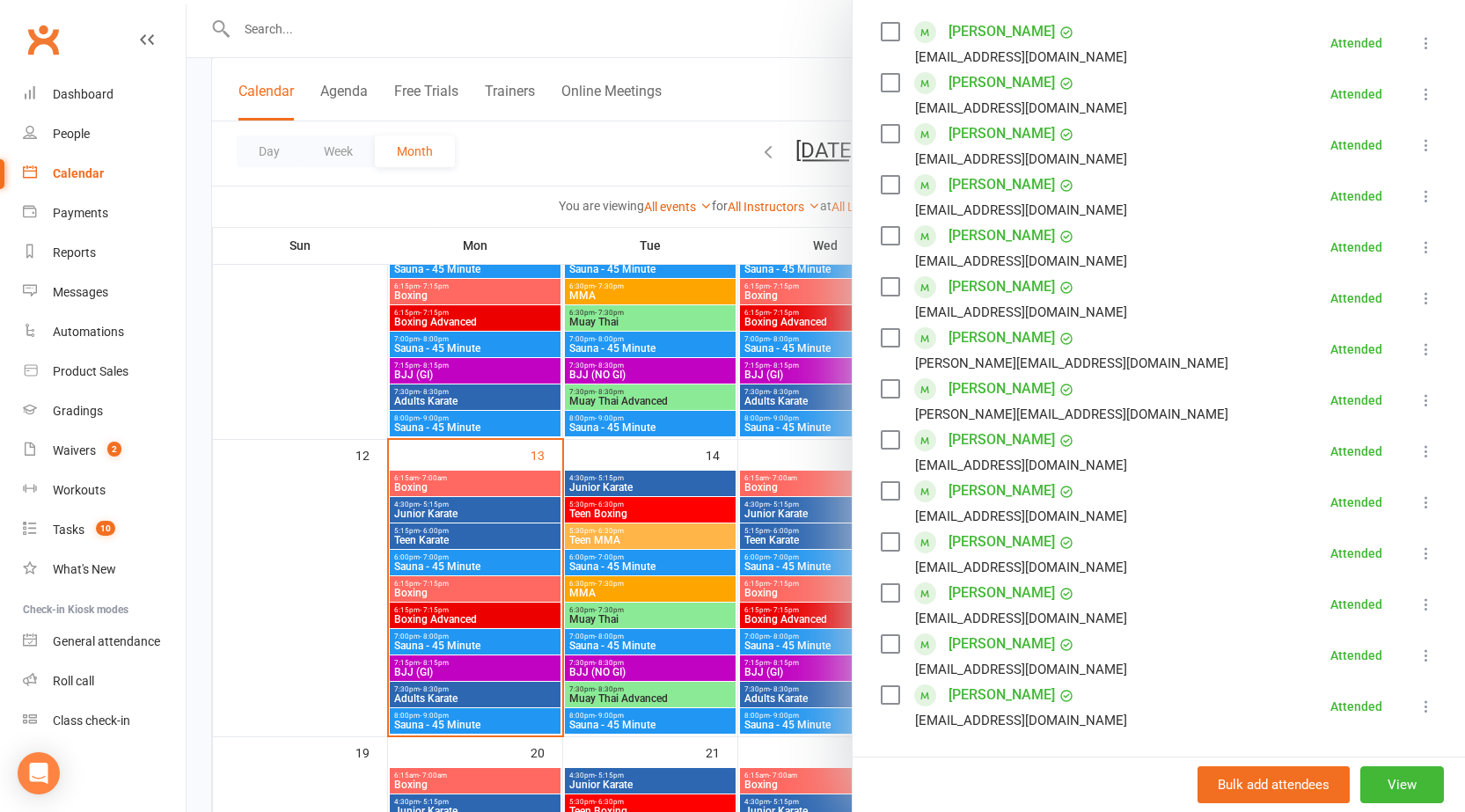
scroll to position [351, 0]
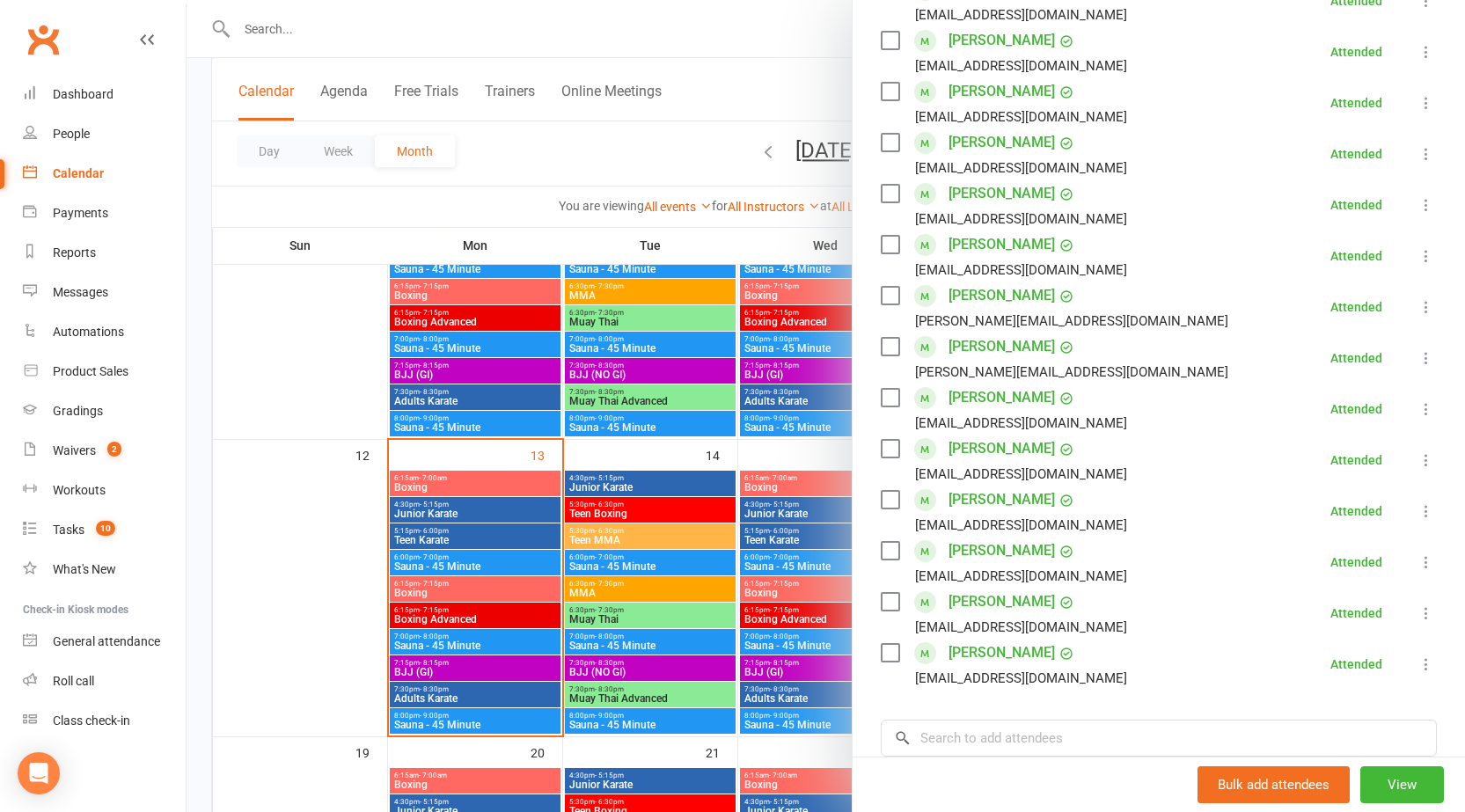
click at [525, 566] on div at bounding box center [826, 406] width 1279 height 812
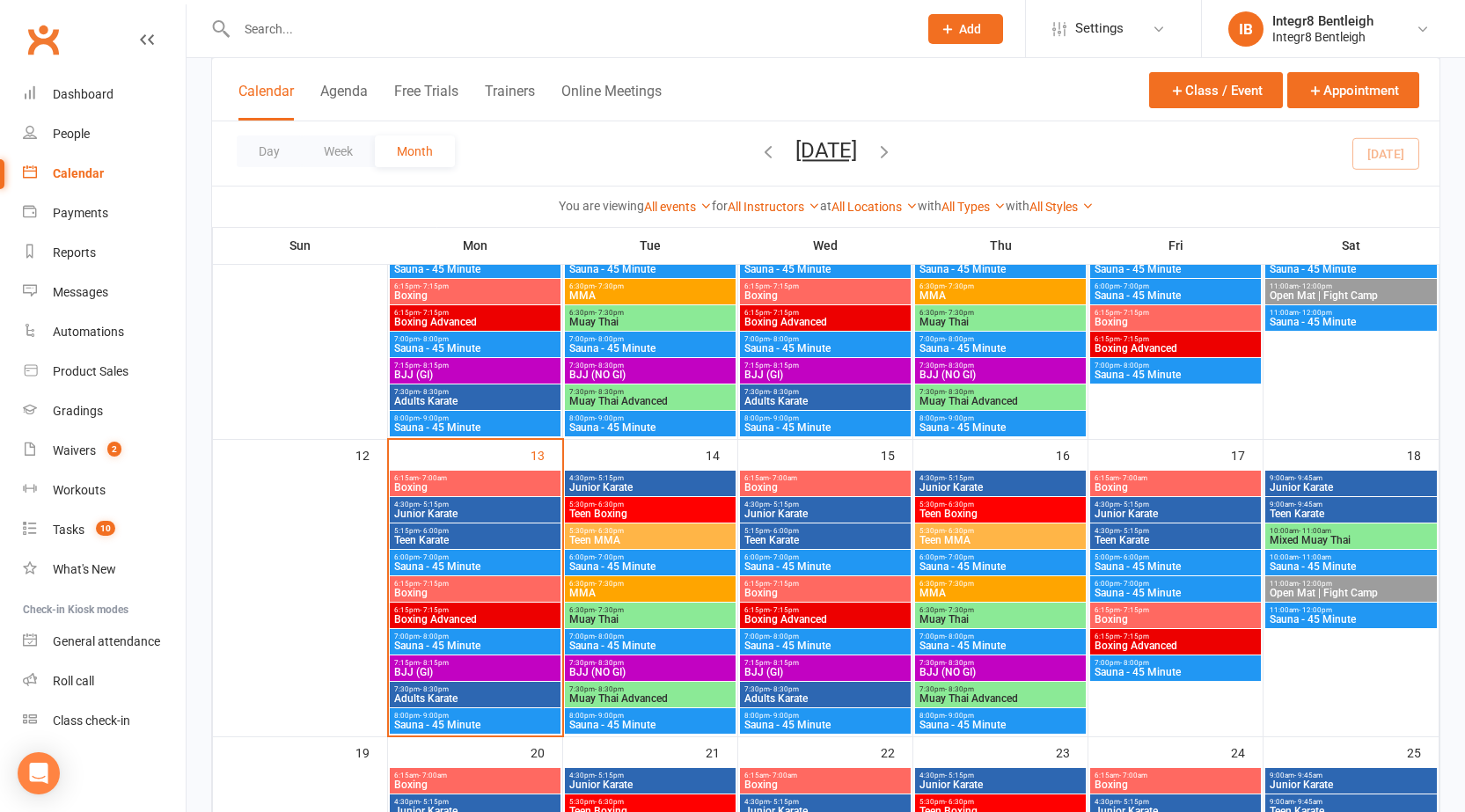
click at [499, 532] on span "5:15pm - 6:00pm" at bounding box center [474, 531] width 163 height 8
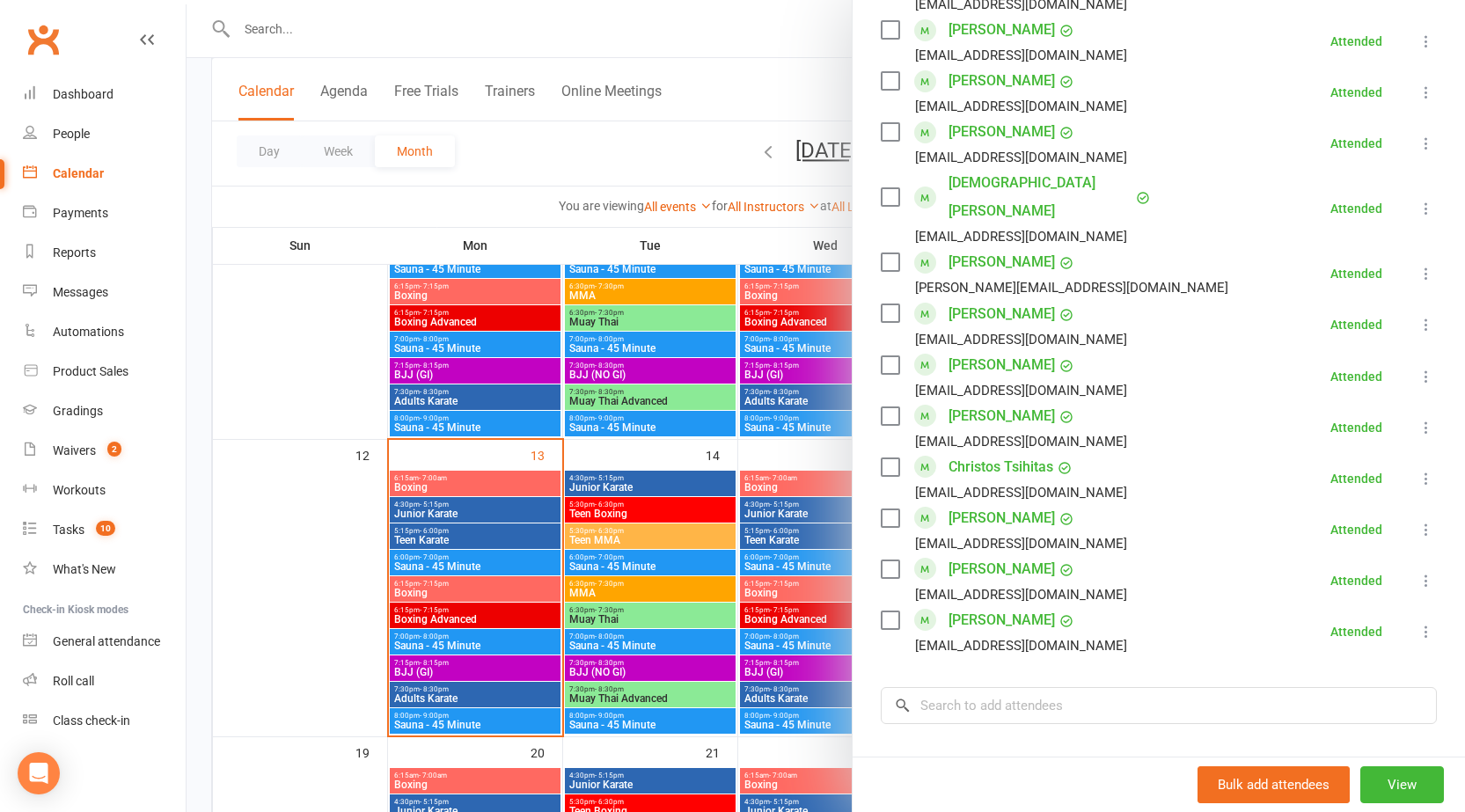
scroll to position [880, 0]
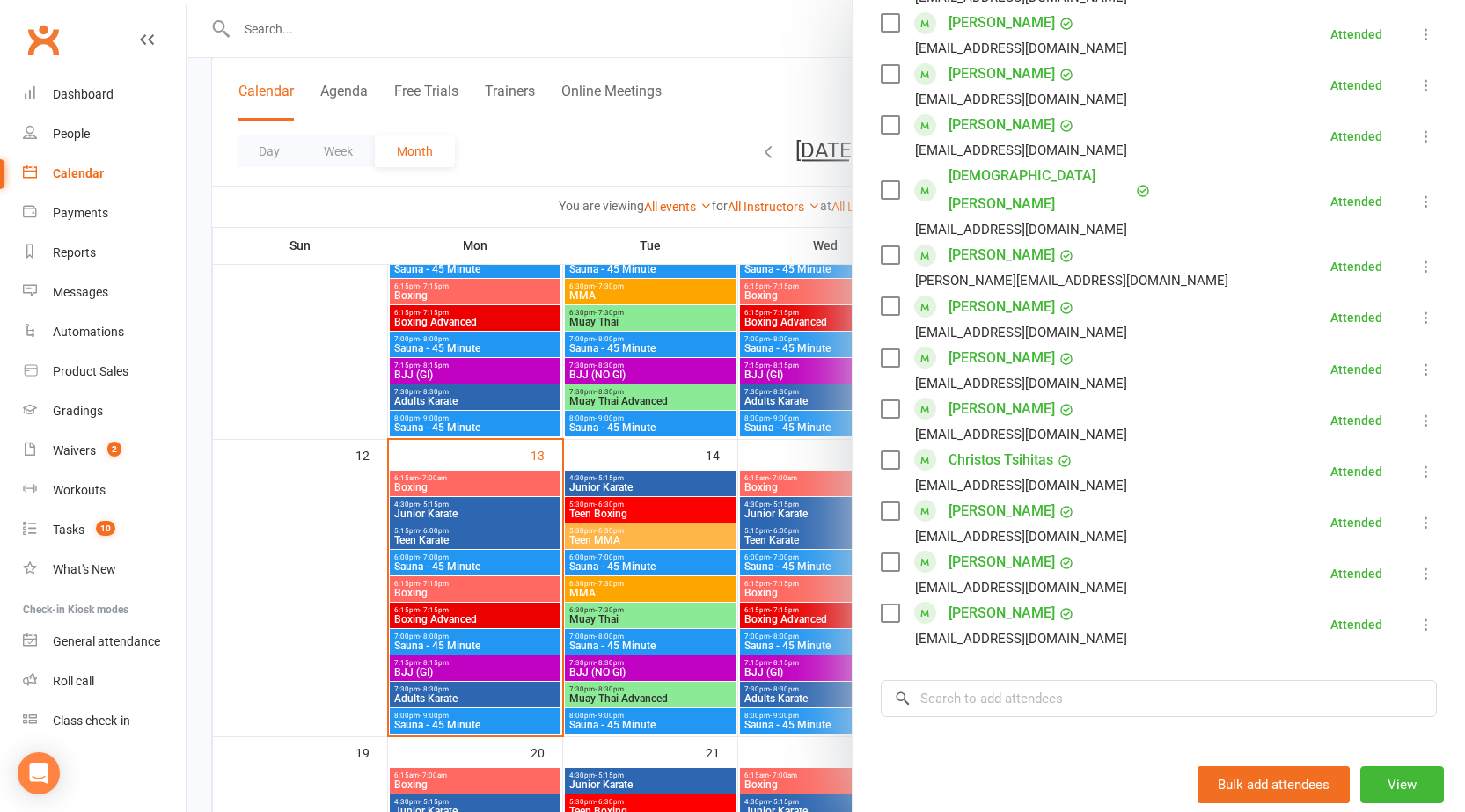
click at [559, 531] on div at bounding box center [826, 406] width 1279 height 812
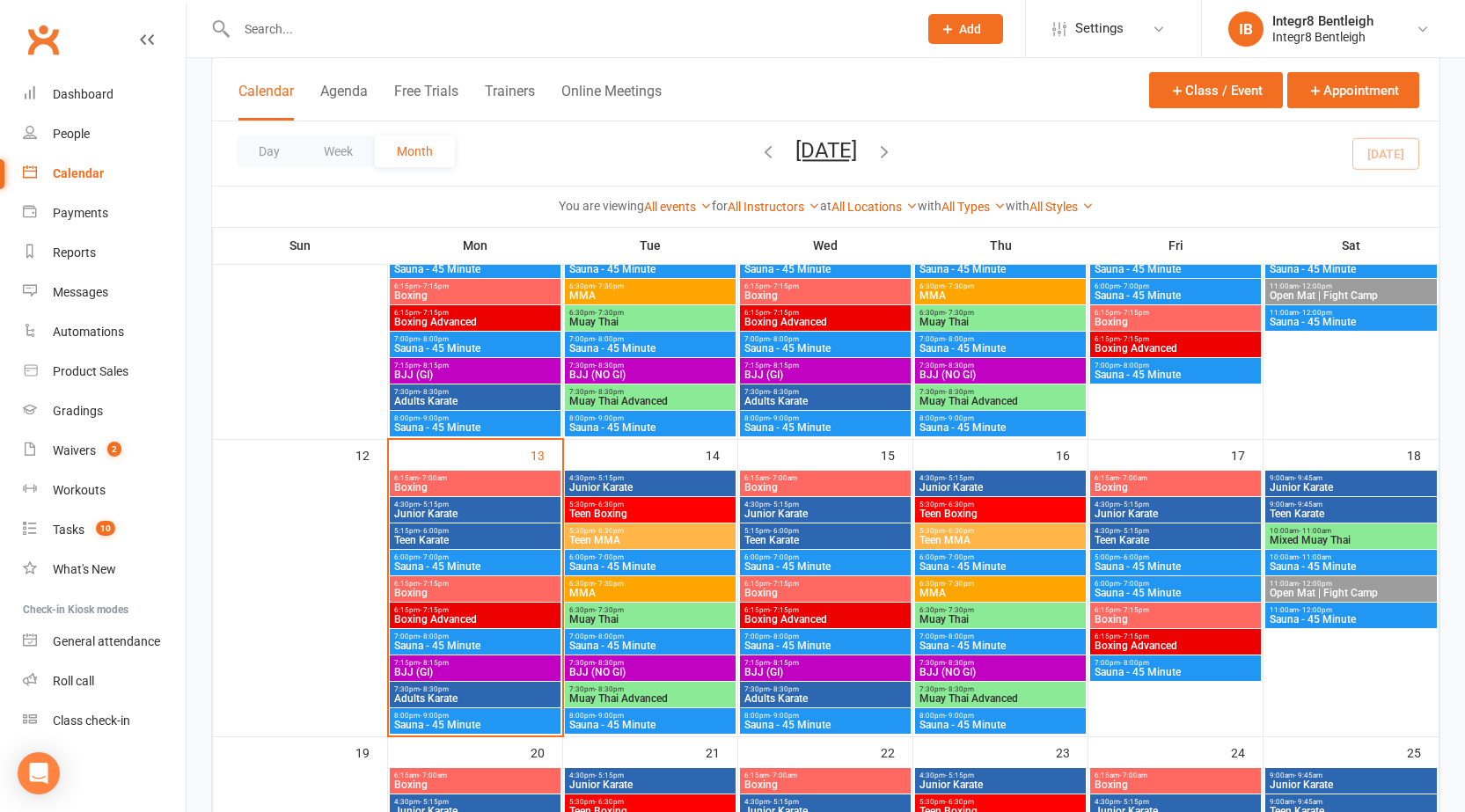
click at [472, 594] on span "Boxing" at bounding box center [474, 593] width 163 height 11
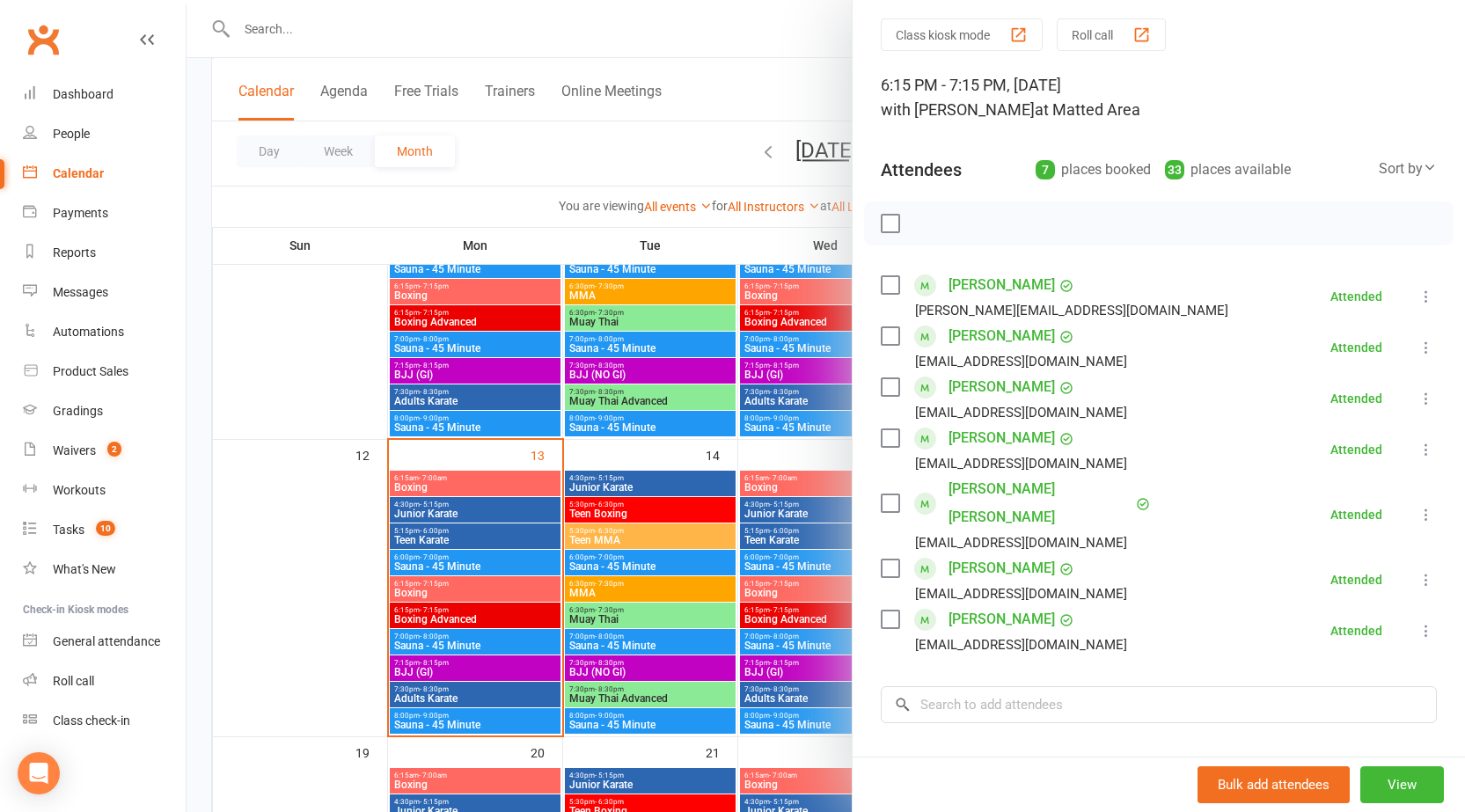
scroll to position [88, 0]
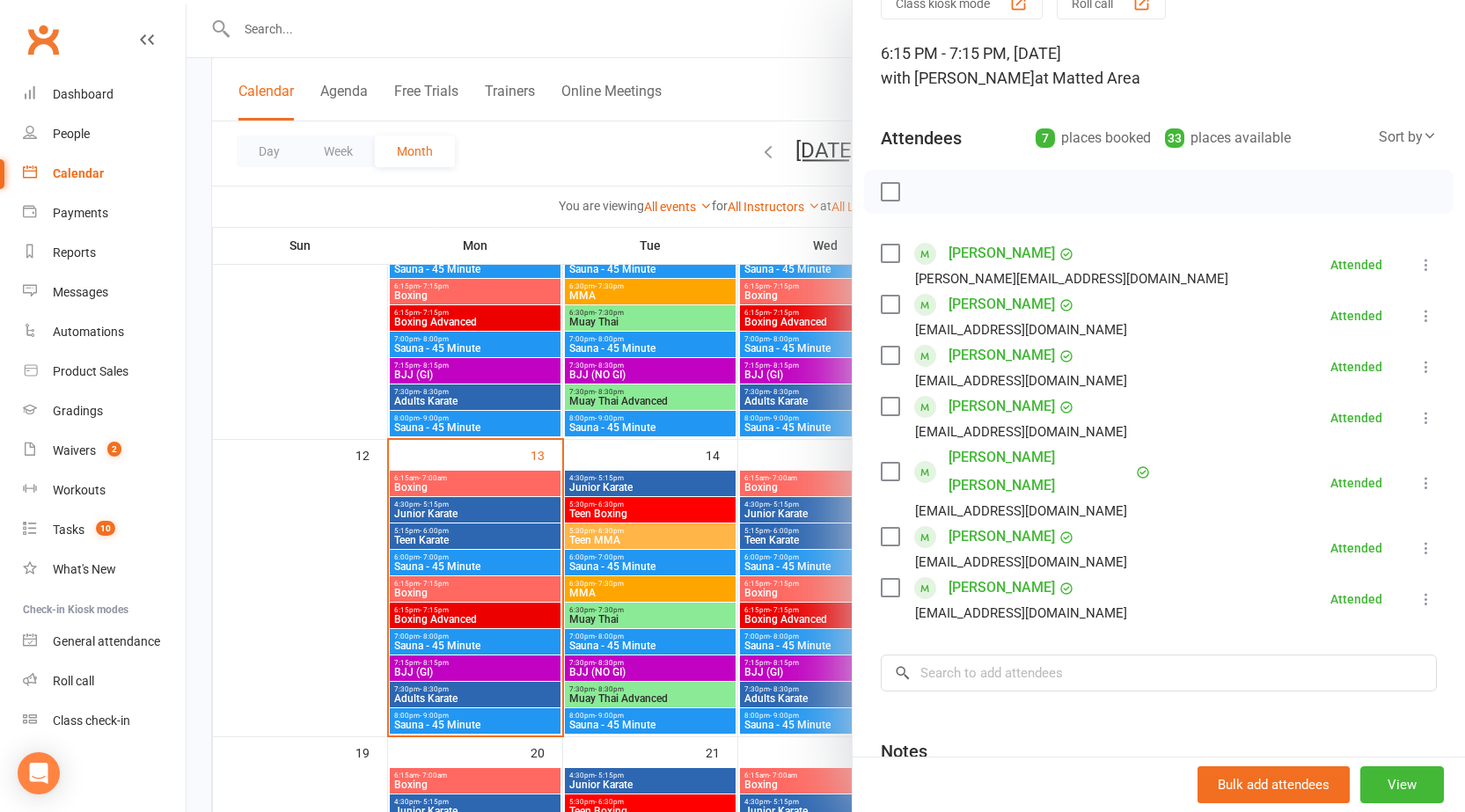
click at [608, 606] on div at bounding box center [826, 406] width 1279 height 812
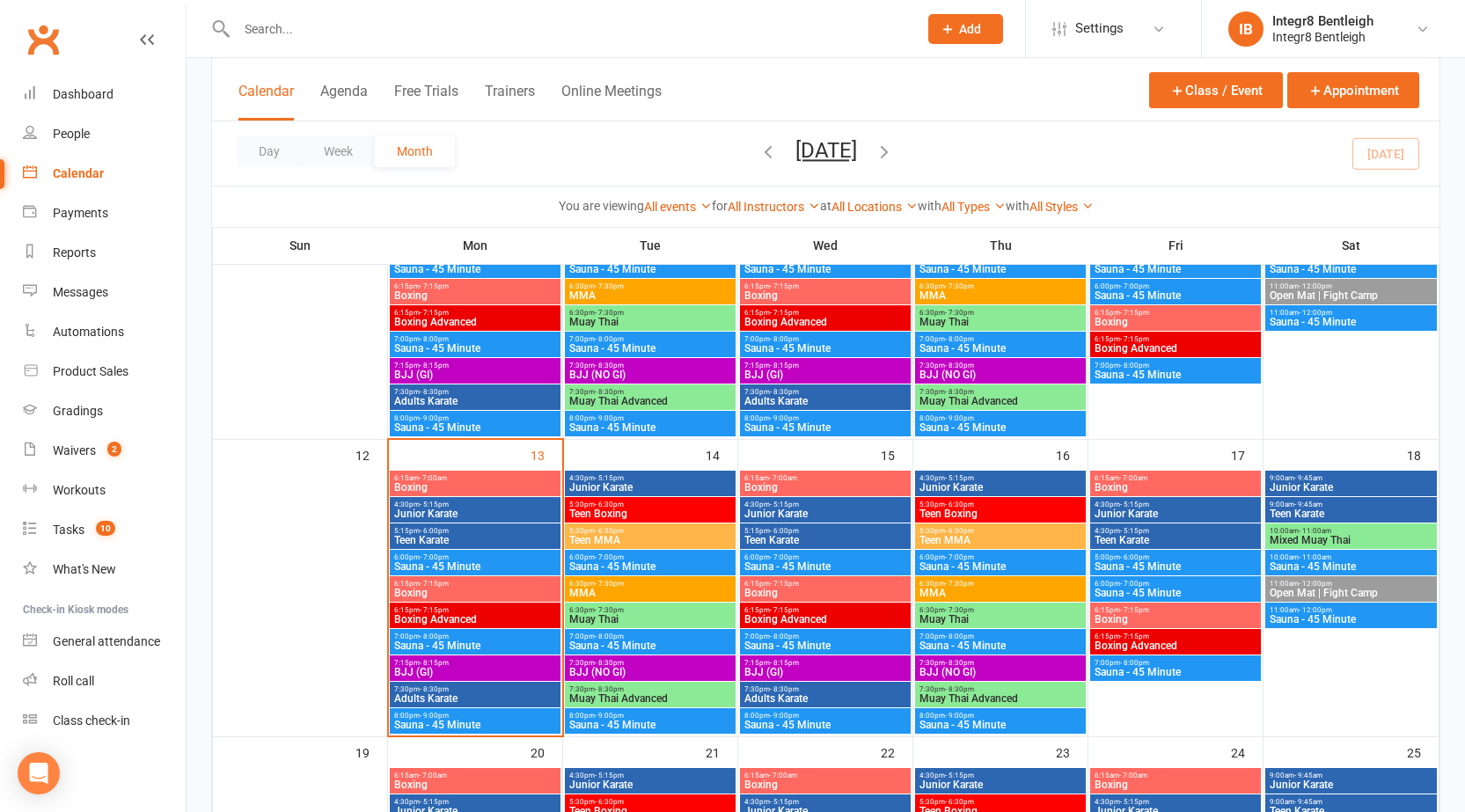
click at [485, 606] on span "6:15pm - 7:15pm" at bounding box center [474, 610] width 163 height 8
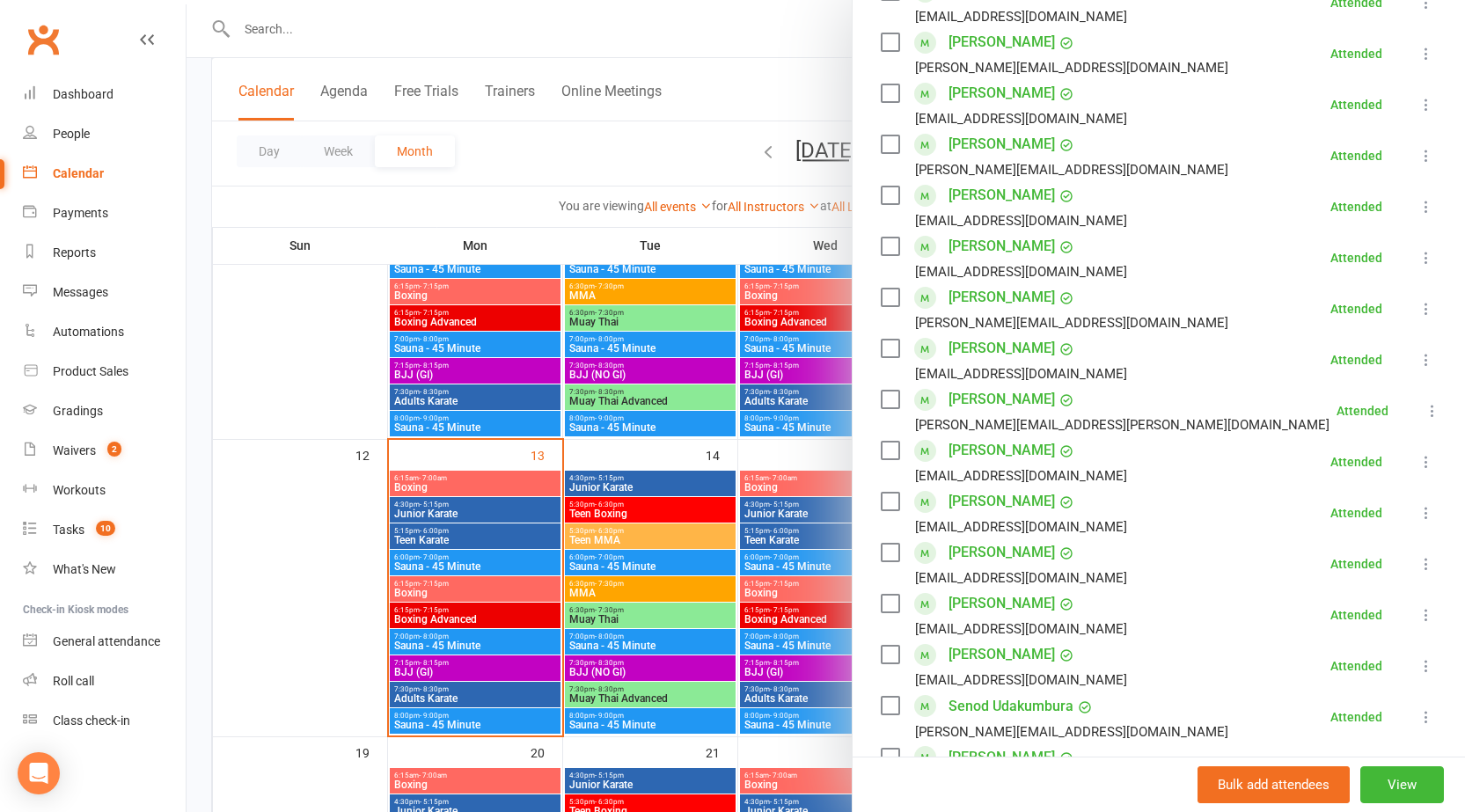
scroll to position [528, 0]
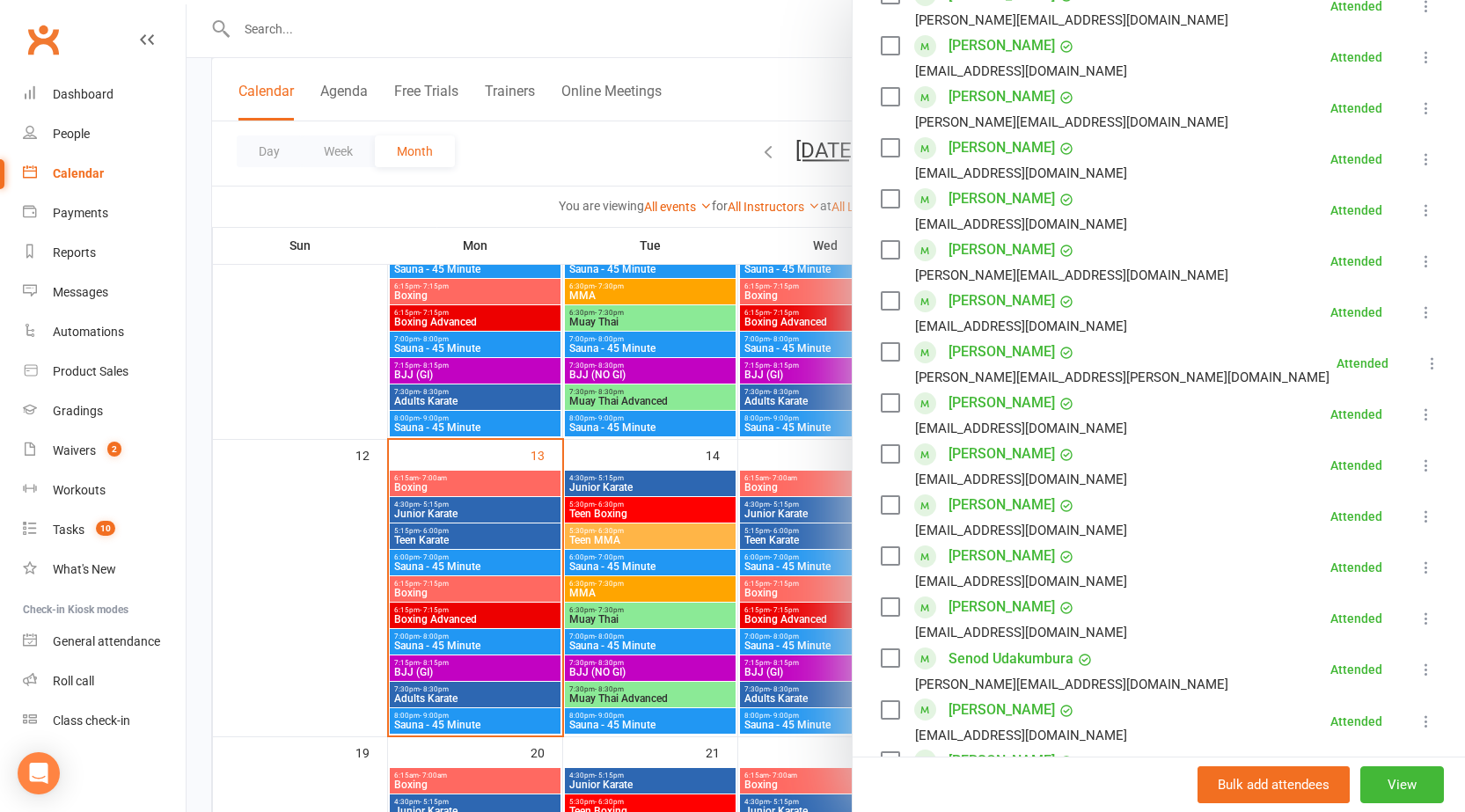
click at [520, 643] on div at bounding box center [826, 406] width 1279 height 812
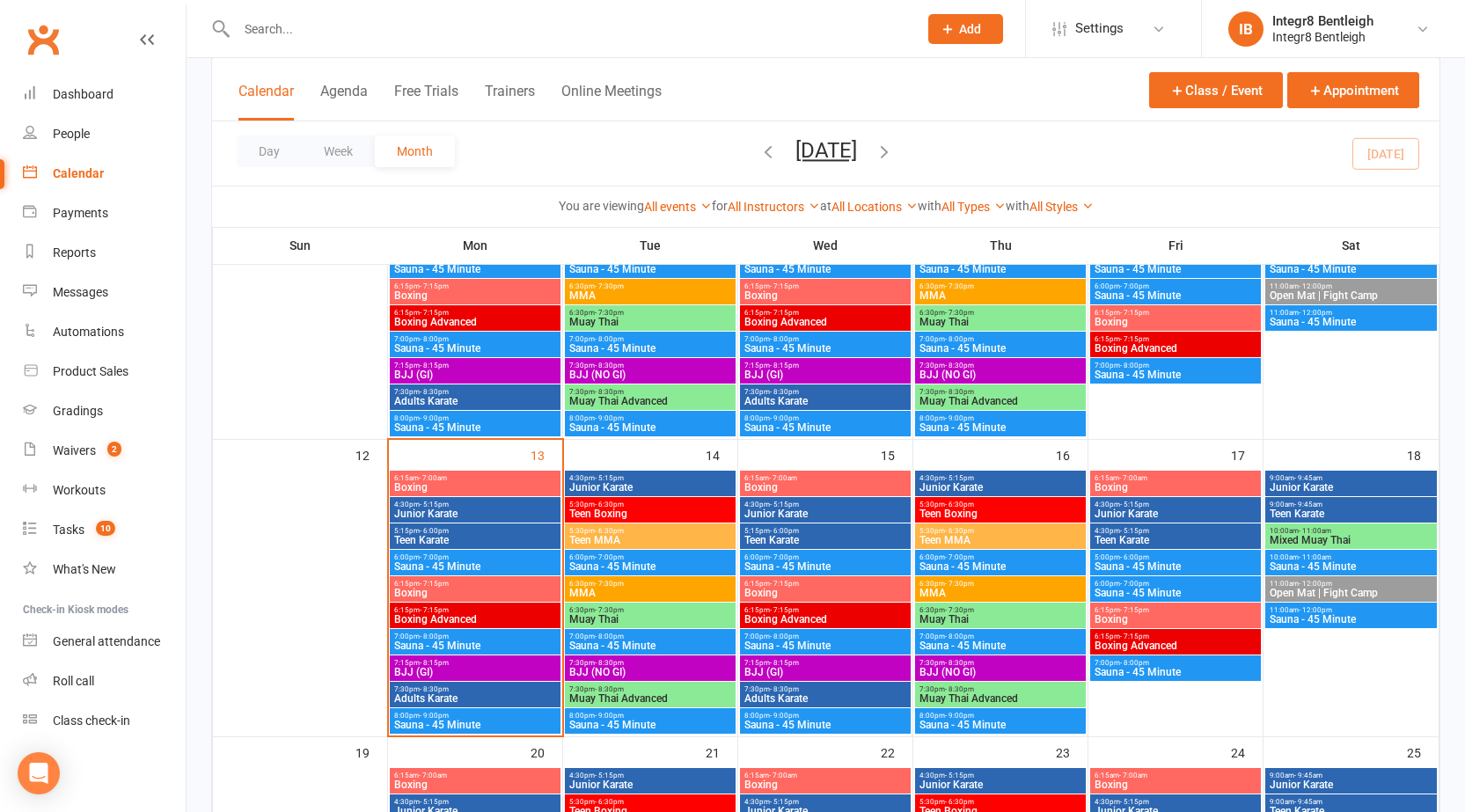
click at [487, 672] on span "BJJ (GI)" at bounding box center [474, 672] width 163 height 11
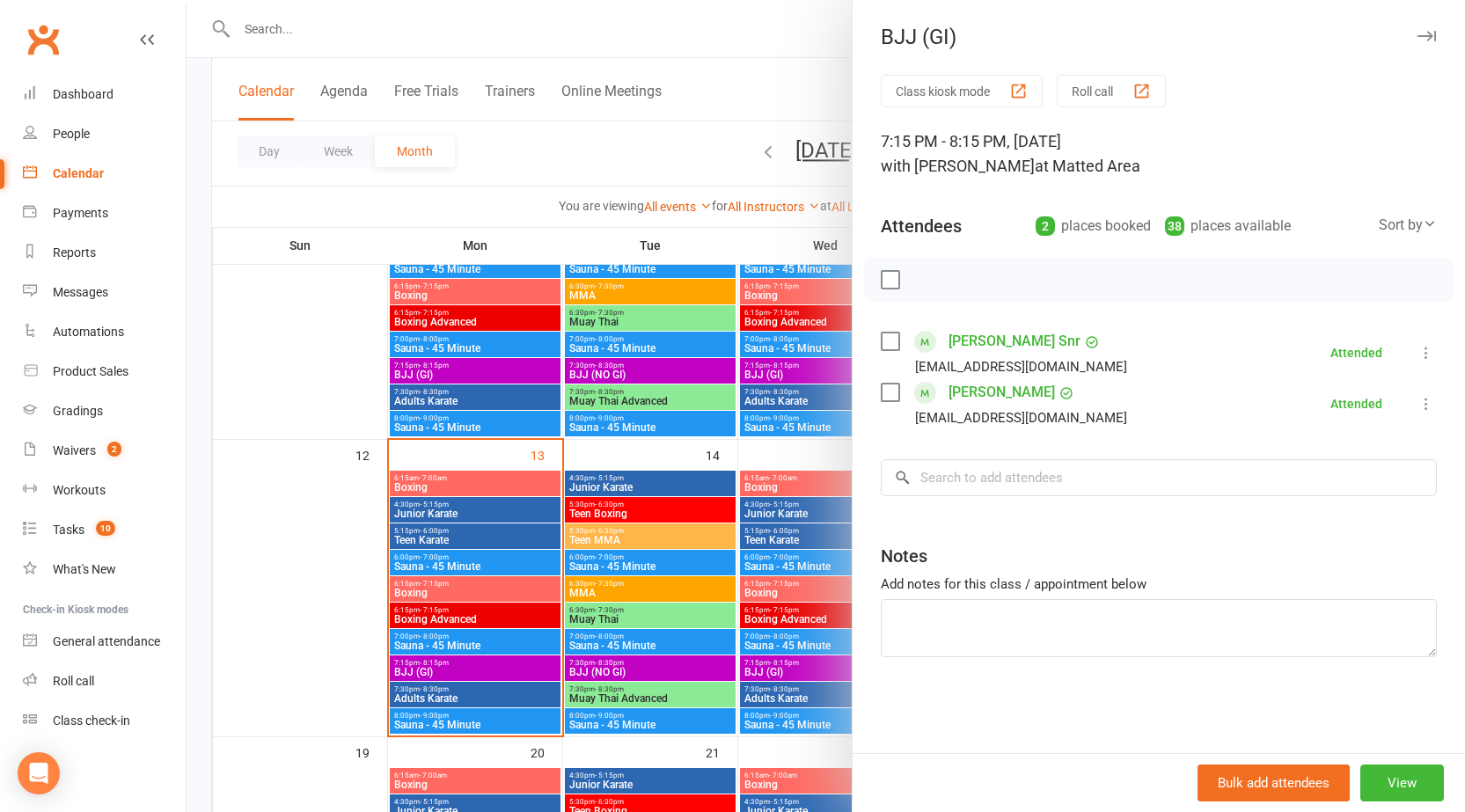
click at [479, 670] on div at bounding box center [826, 406] width 1279 height 812
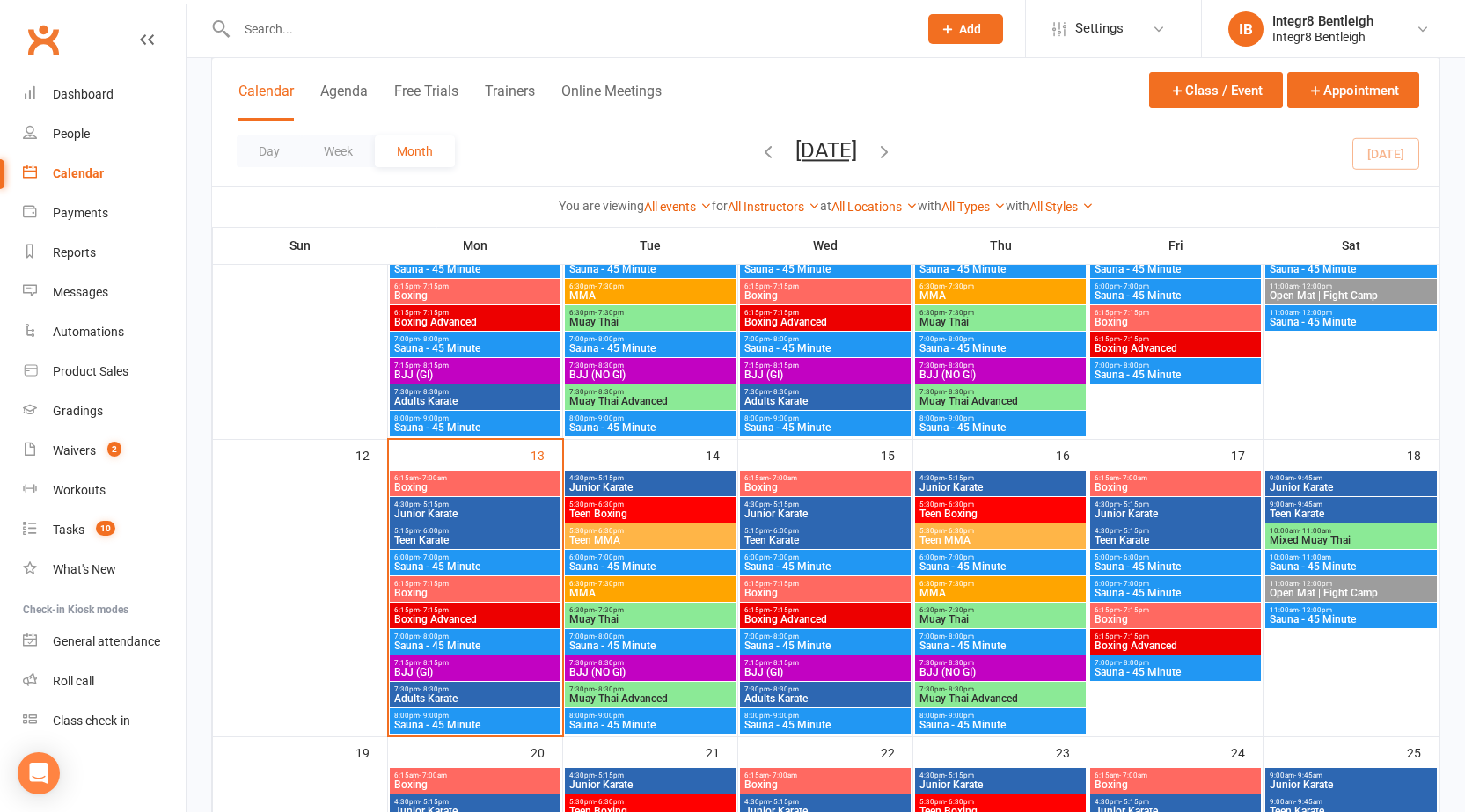
click at [483, 699] on span "Adults Karate" at bounding box center [474, 698] width 163 height 11
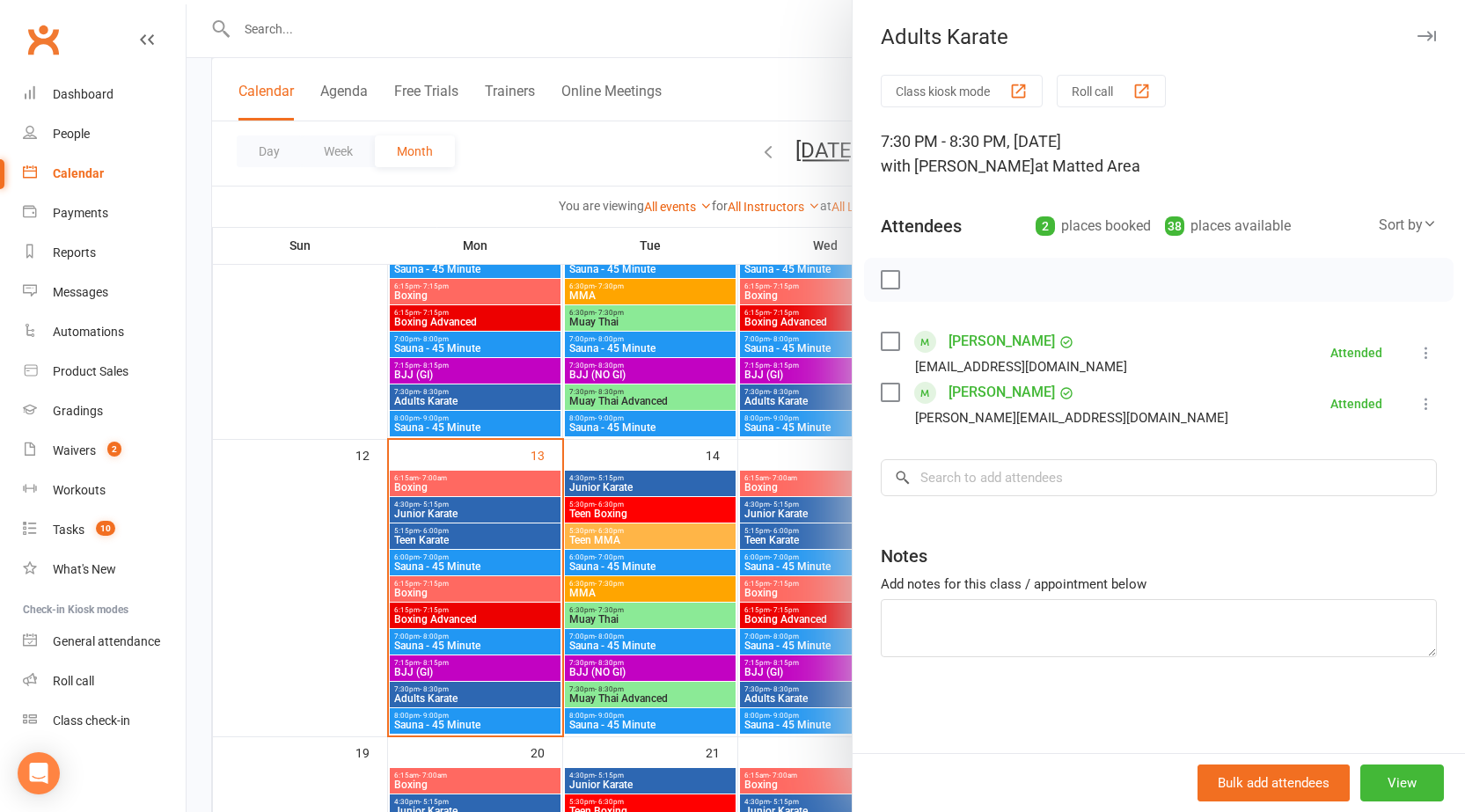
click at [551, 575] on div at bounding box center [826, 406] width 1279 height 812
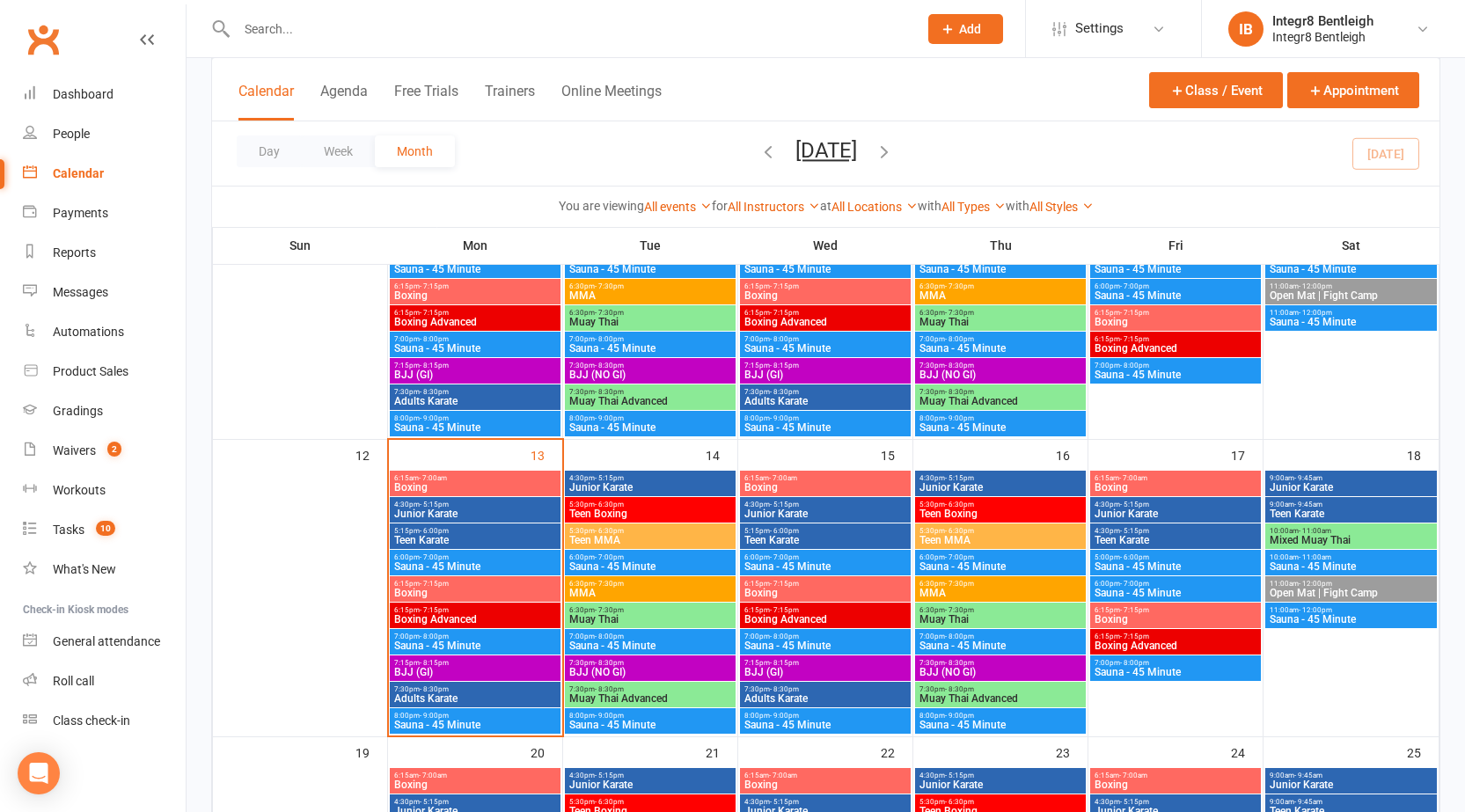
click at [505, 485] on span "Boxing" at bounding box center [474, 487] width 163 height 11
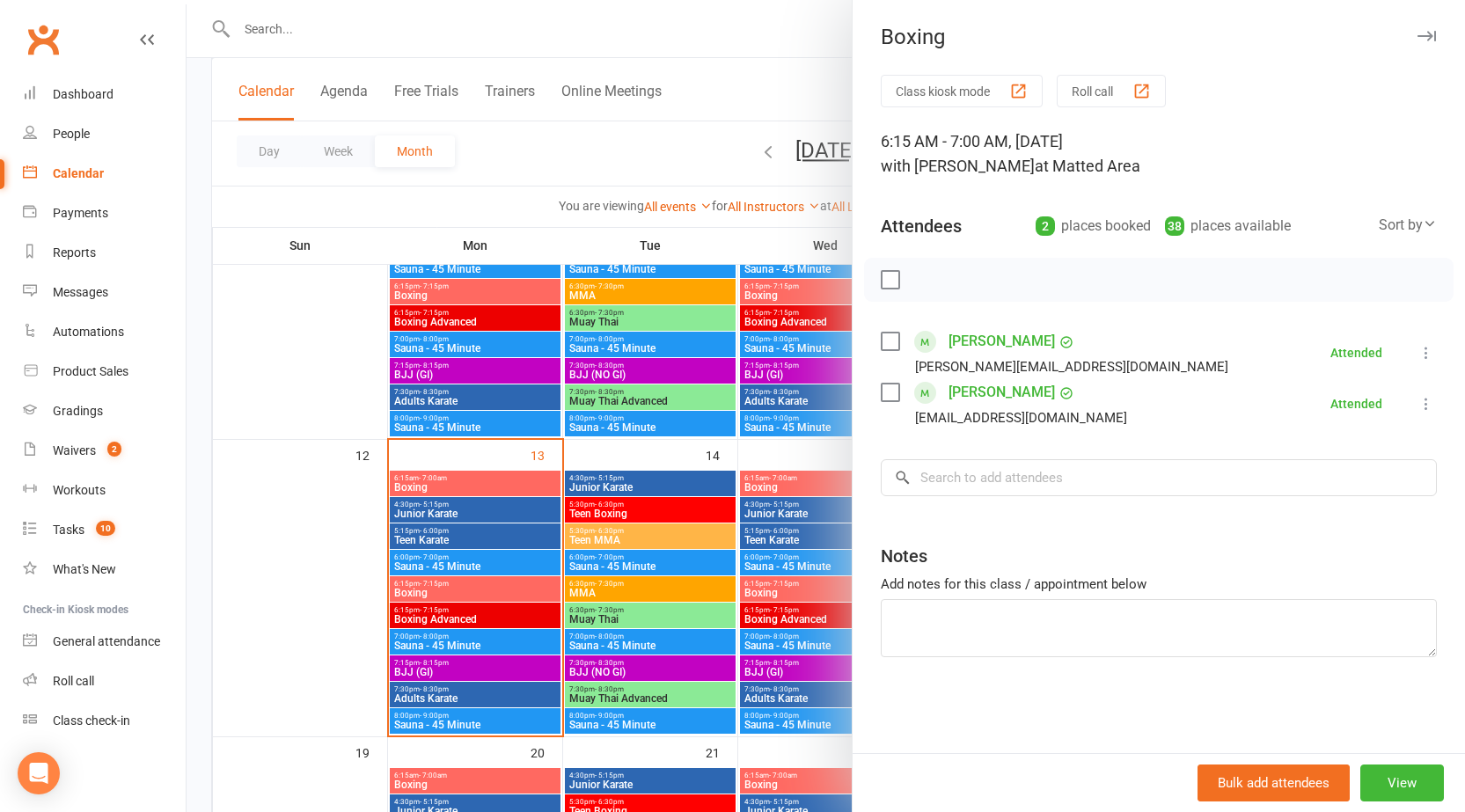
click at [686, 410] on div at bounding box center [826, 406] width 1279 height 812
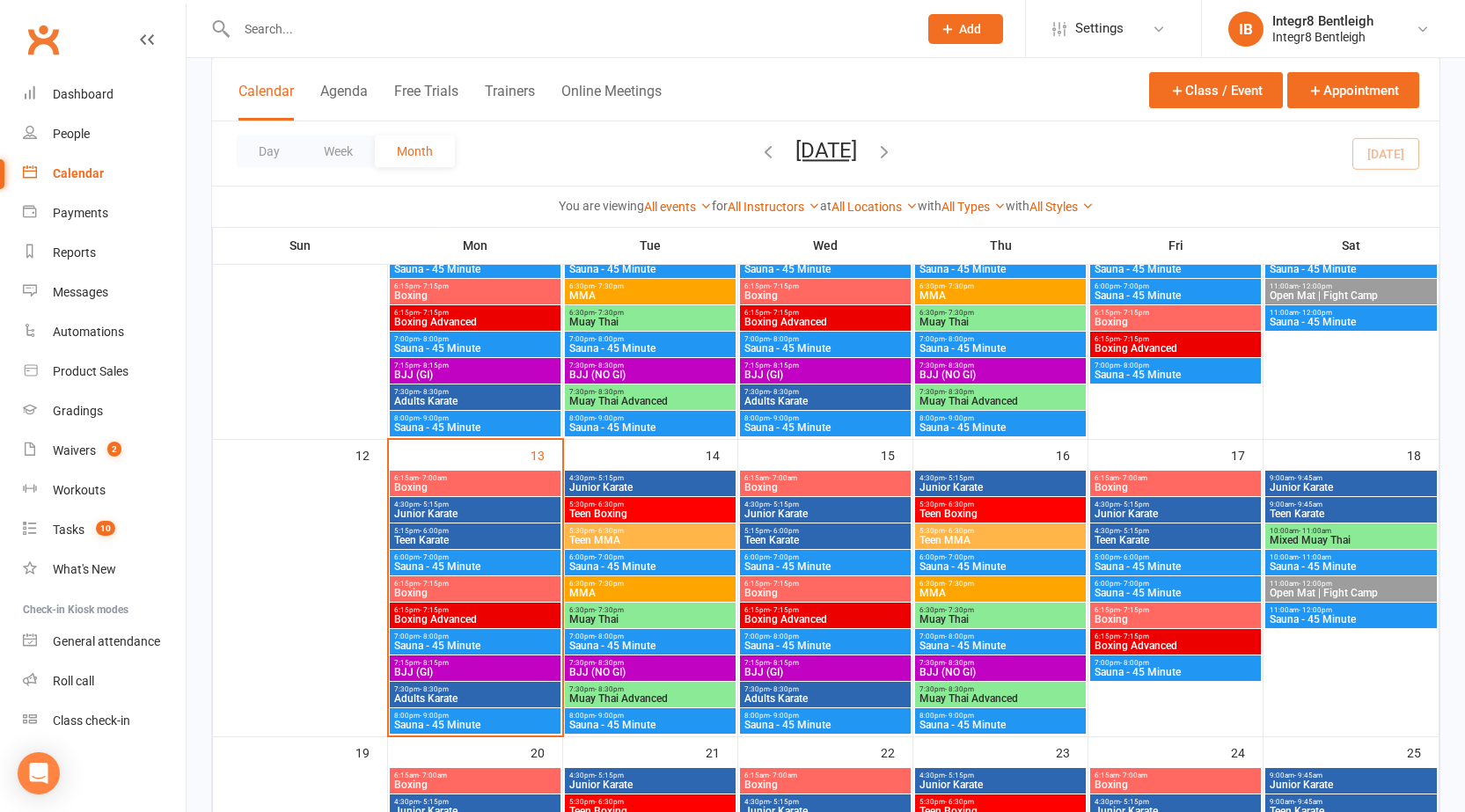
click at [525, 505] on span "4:30pm - 5:15pm" at bounding box center [474, 504] width 163 height 8
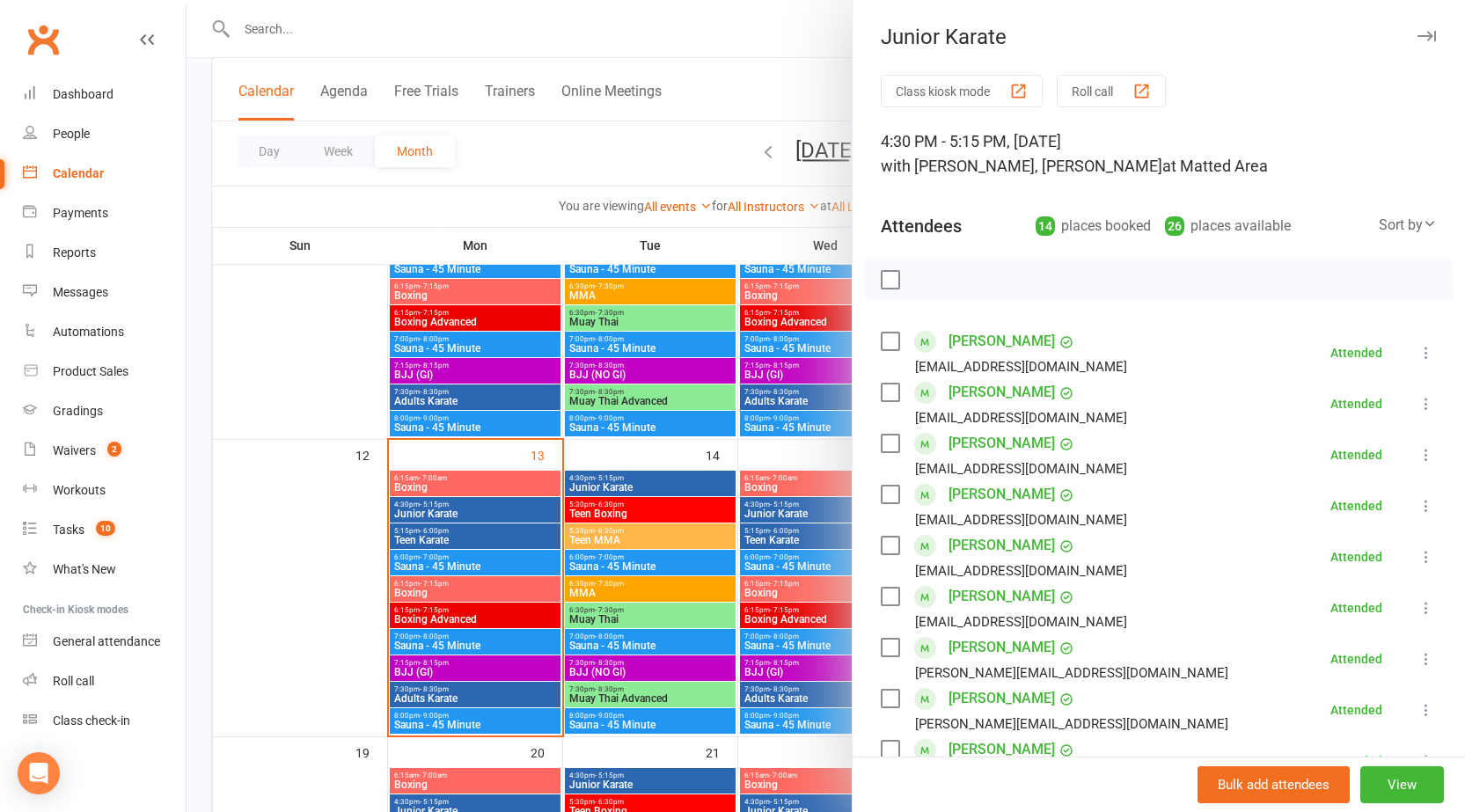
click at [525, 509] on div at bounding box center [826, 406] width 1279 height 812
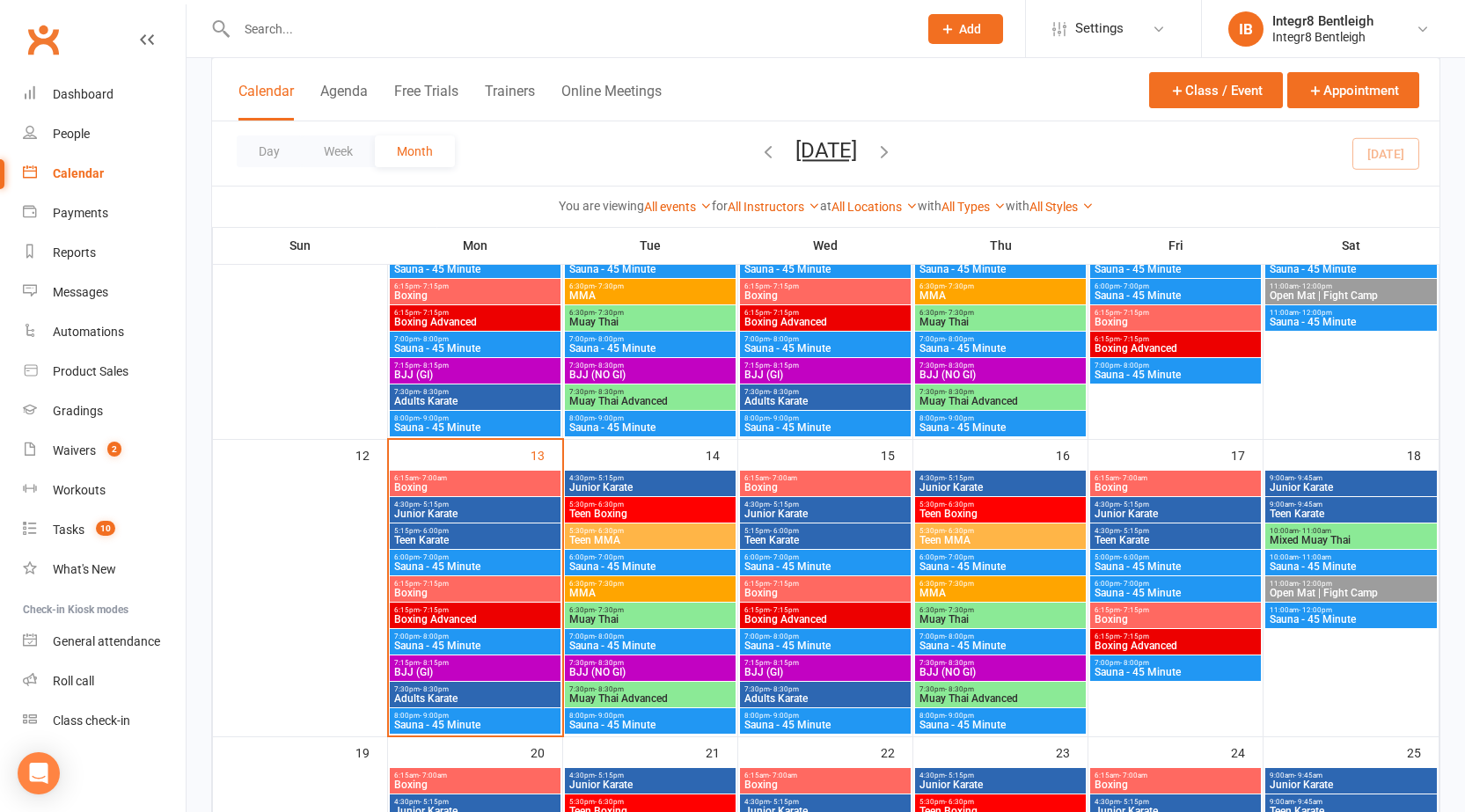
click at [515, 599] on div "6:15pm - 7:15pm Boxing" at bounding box center [475, 589] width 171 height 25
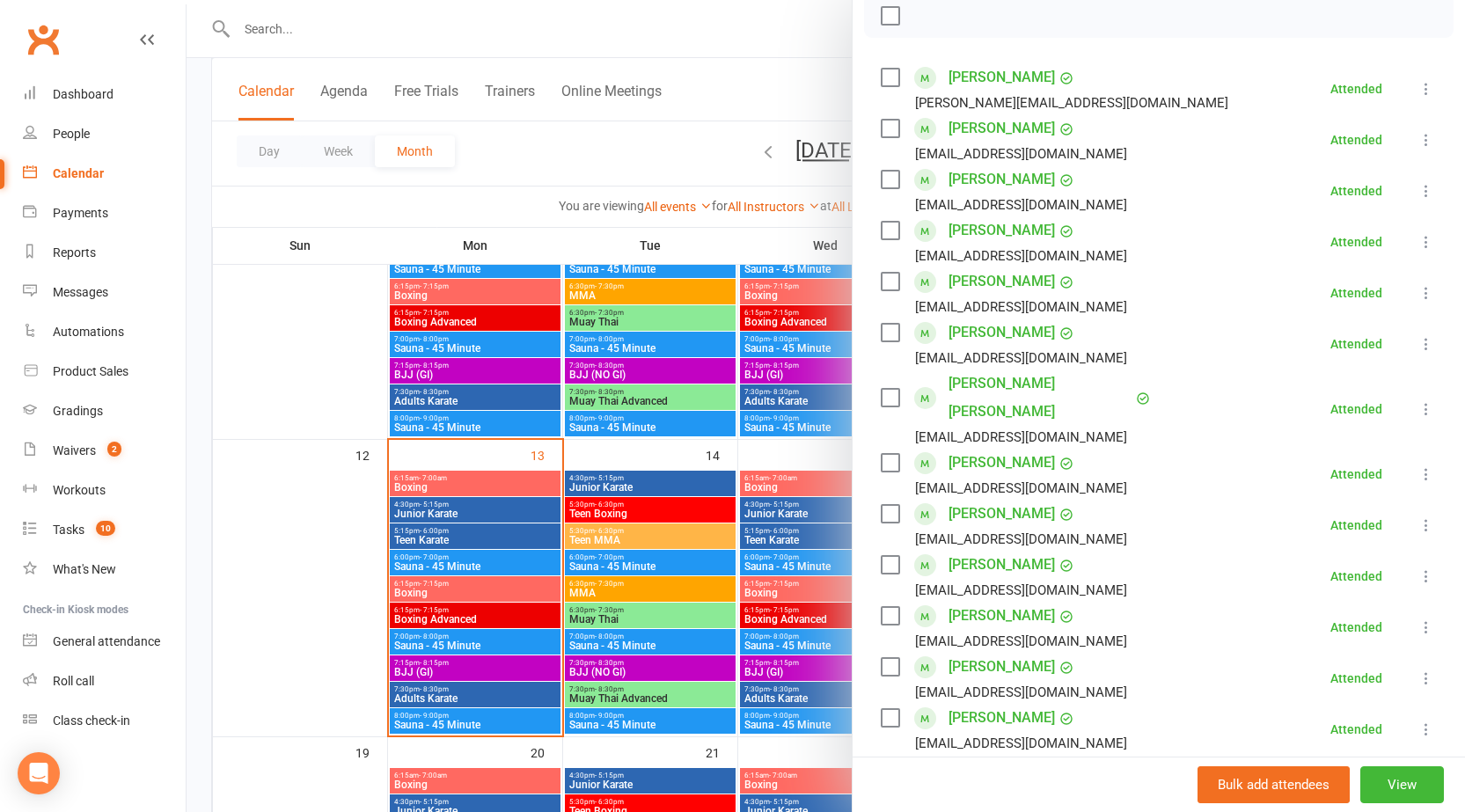
scroll to position [351, 0]
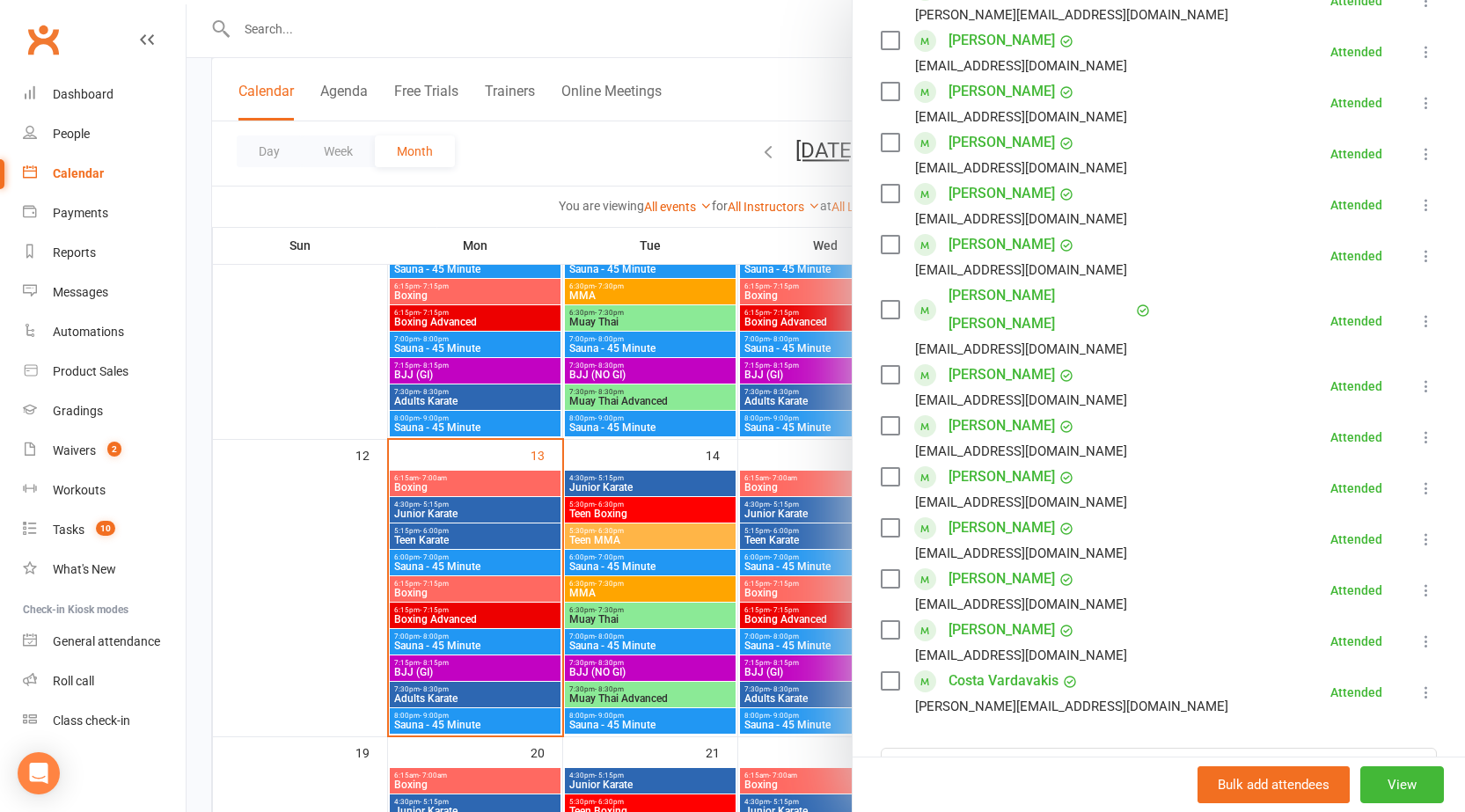
click at [546, 561] on div at bounding box center [826, 406] width 1279 height 812
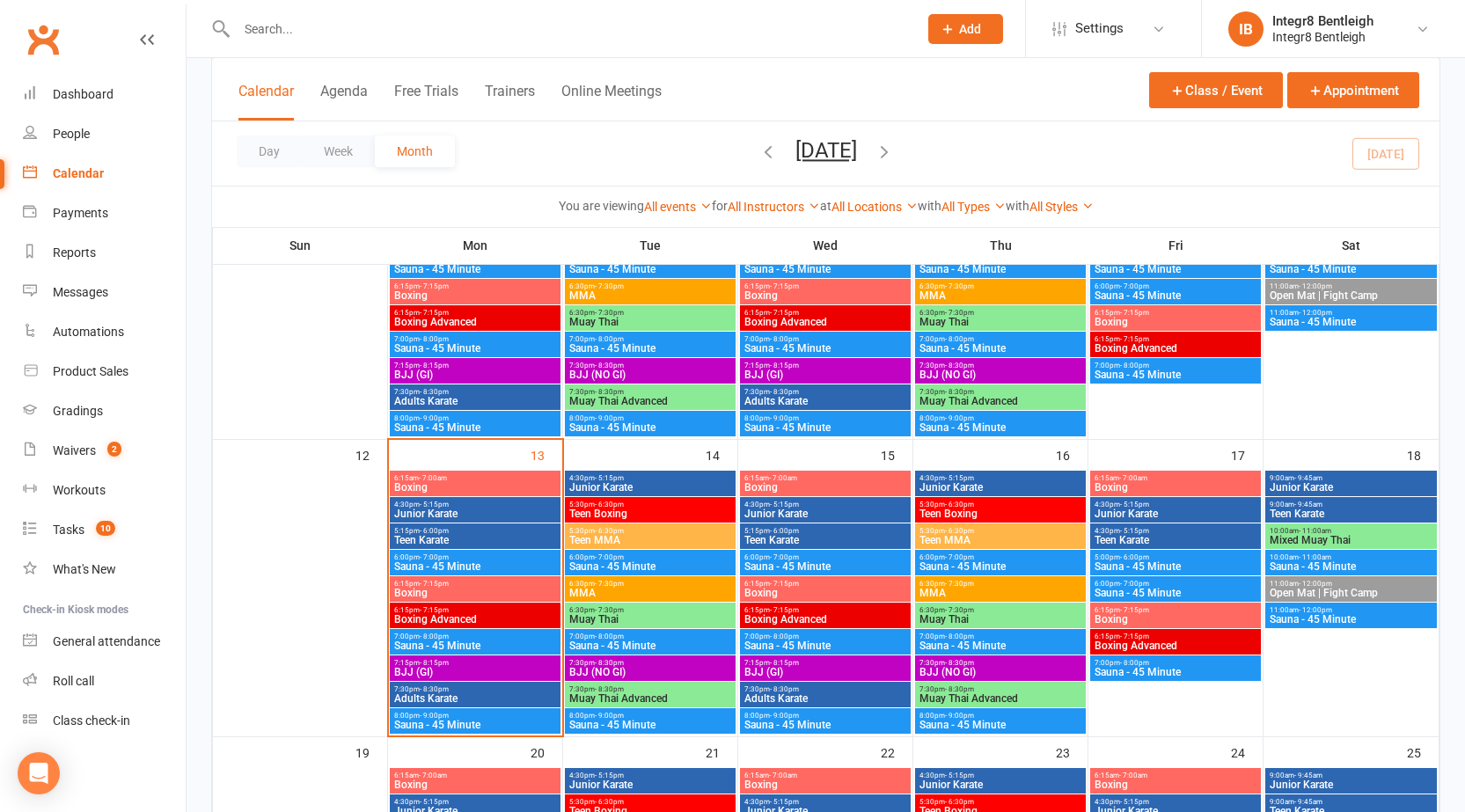
click at [502, 609] on span "6:15pm - 7:15pm" at bounding box center [474, 610] width 163 height 8
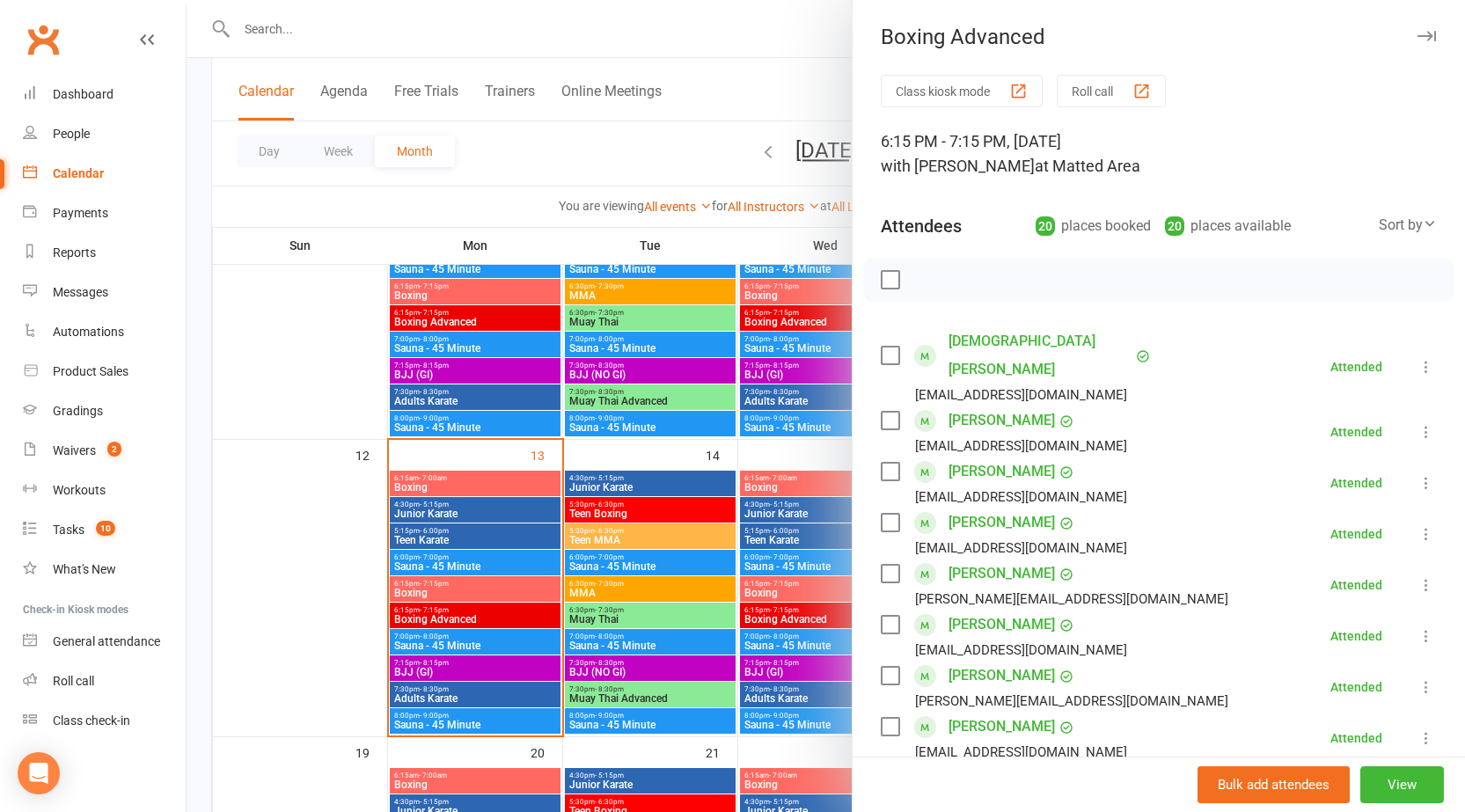
click at [737, 518] on div at bounding box center [826, 406] width 1279 height 812
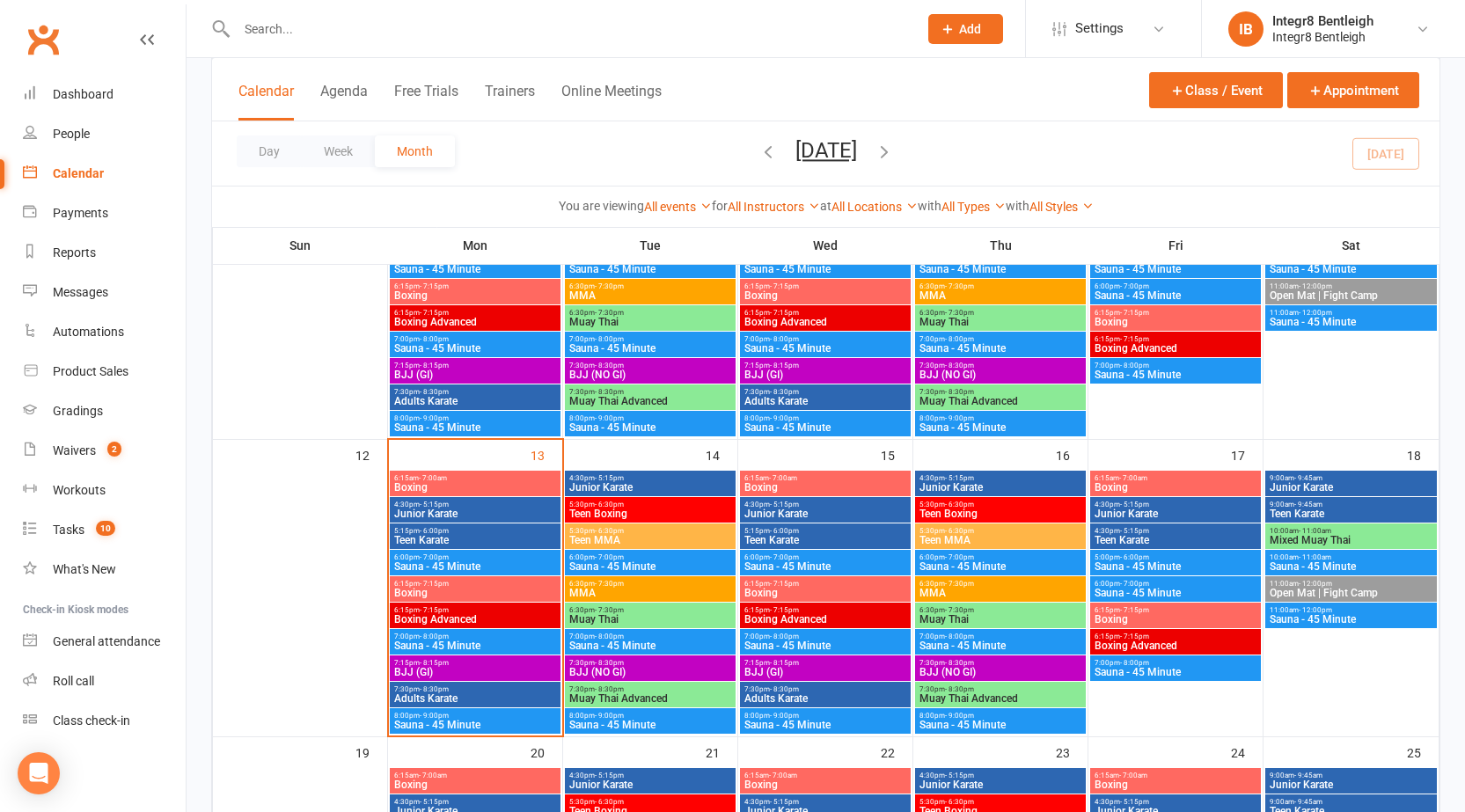
click at [1353, 524] on div "10:00am - 11:00am Mixed Muay Thai" at bounding box center [1351, 536] width 172 height 25
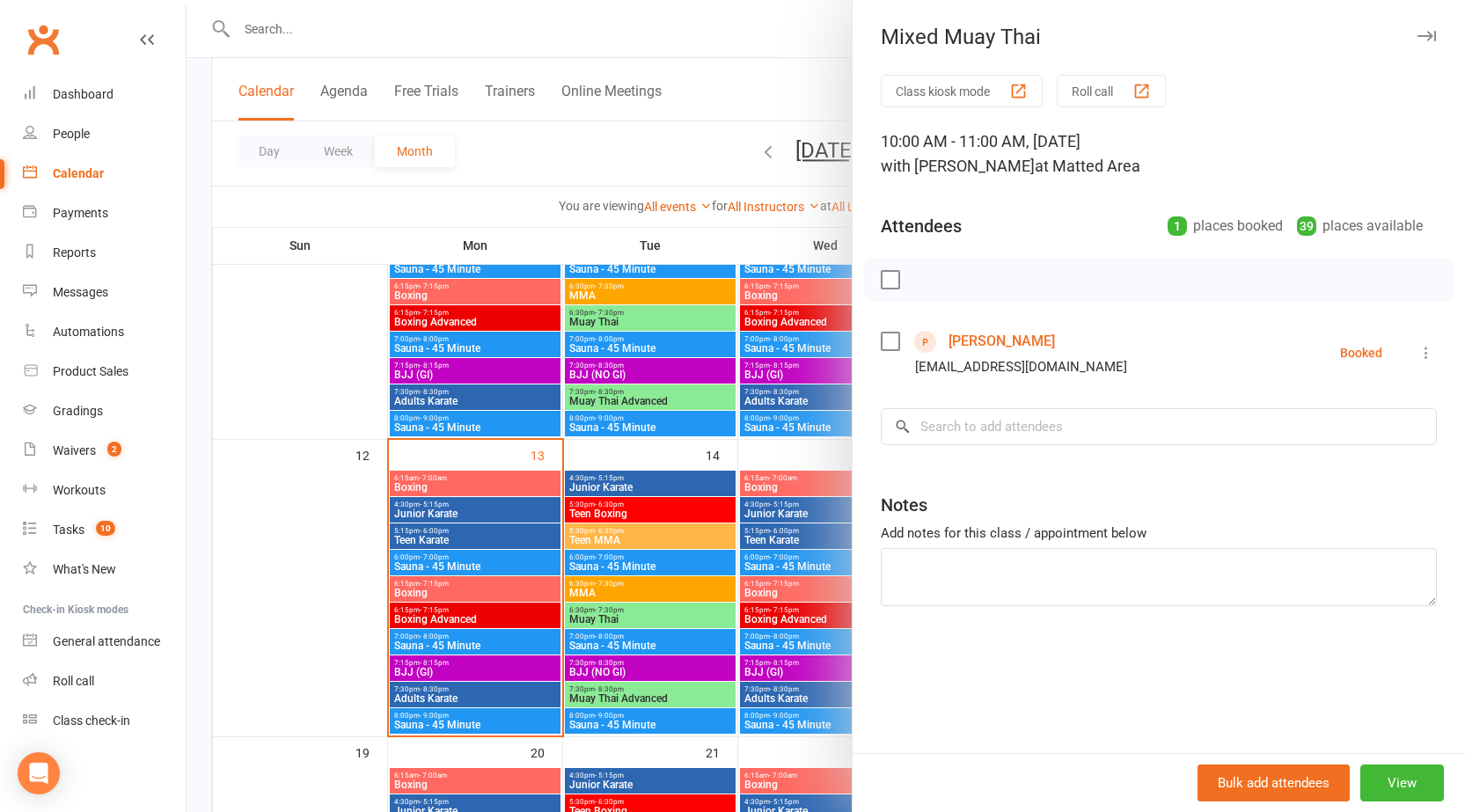
click at [608, 468] on div at bounding box center [826, 406] width 1279 height 812
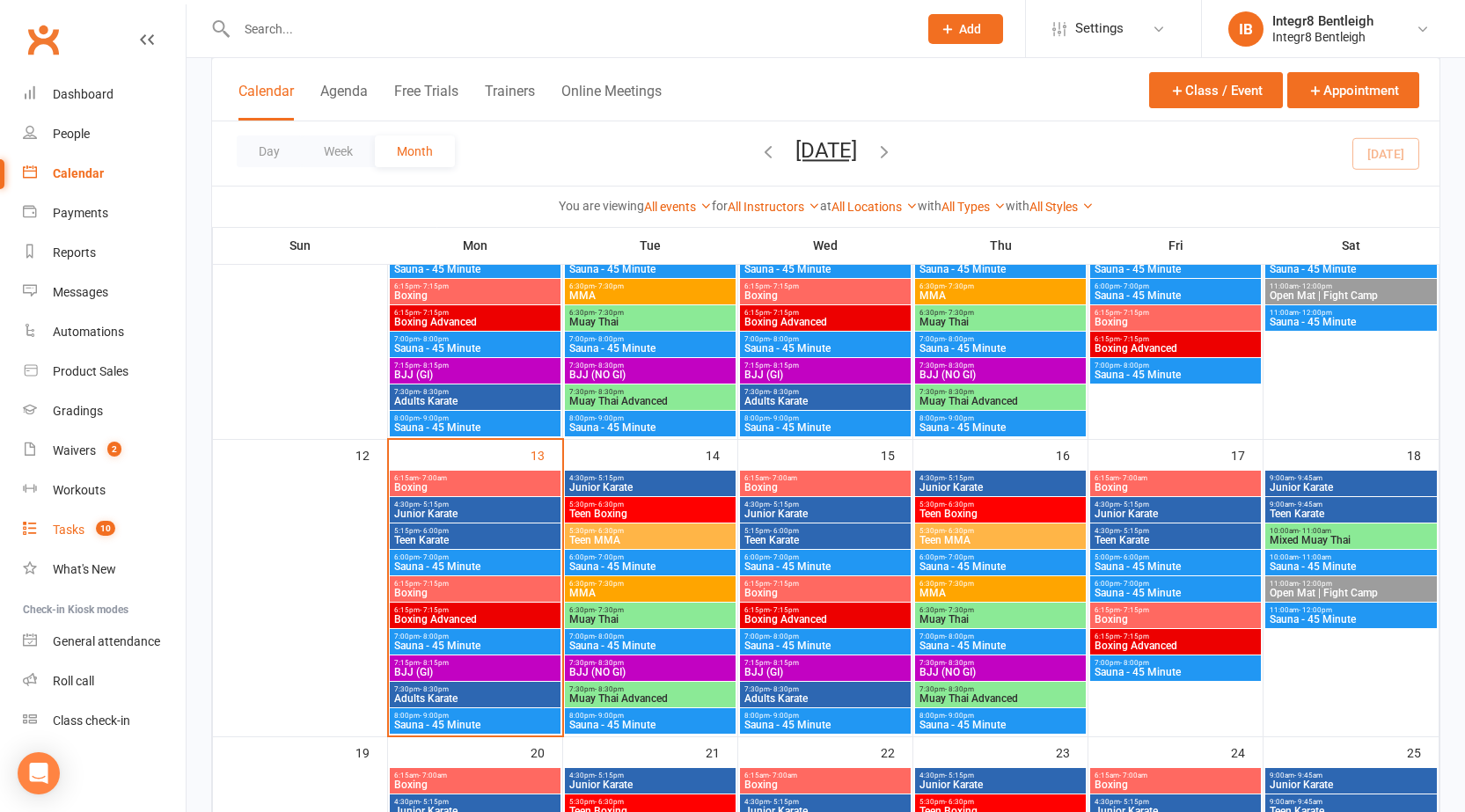
click at [84, 520] on link "Tasks 10" at bounding box center [104, 529] width 163 height 40
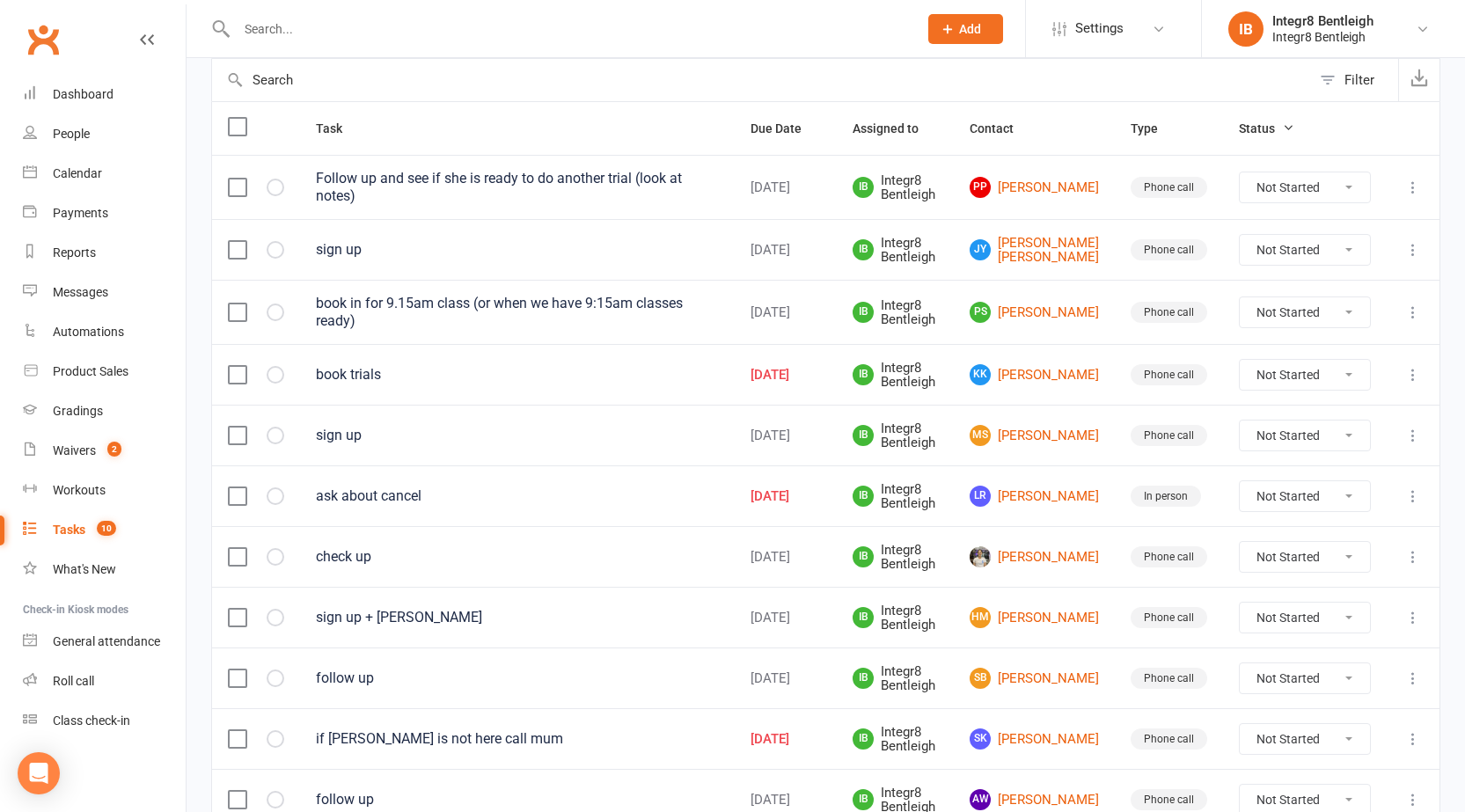
scroll to position [262, 0]
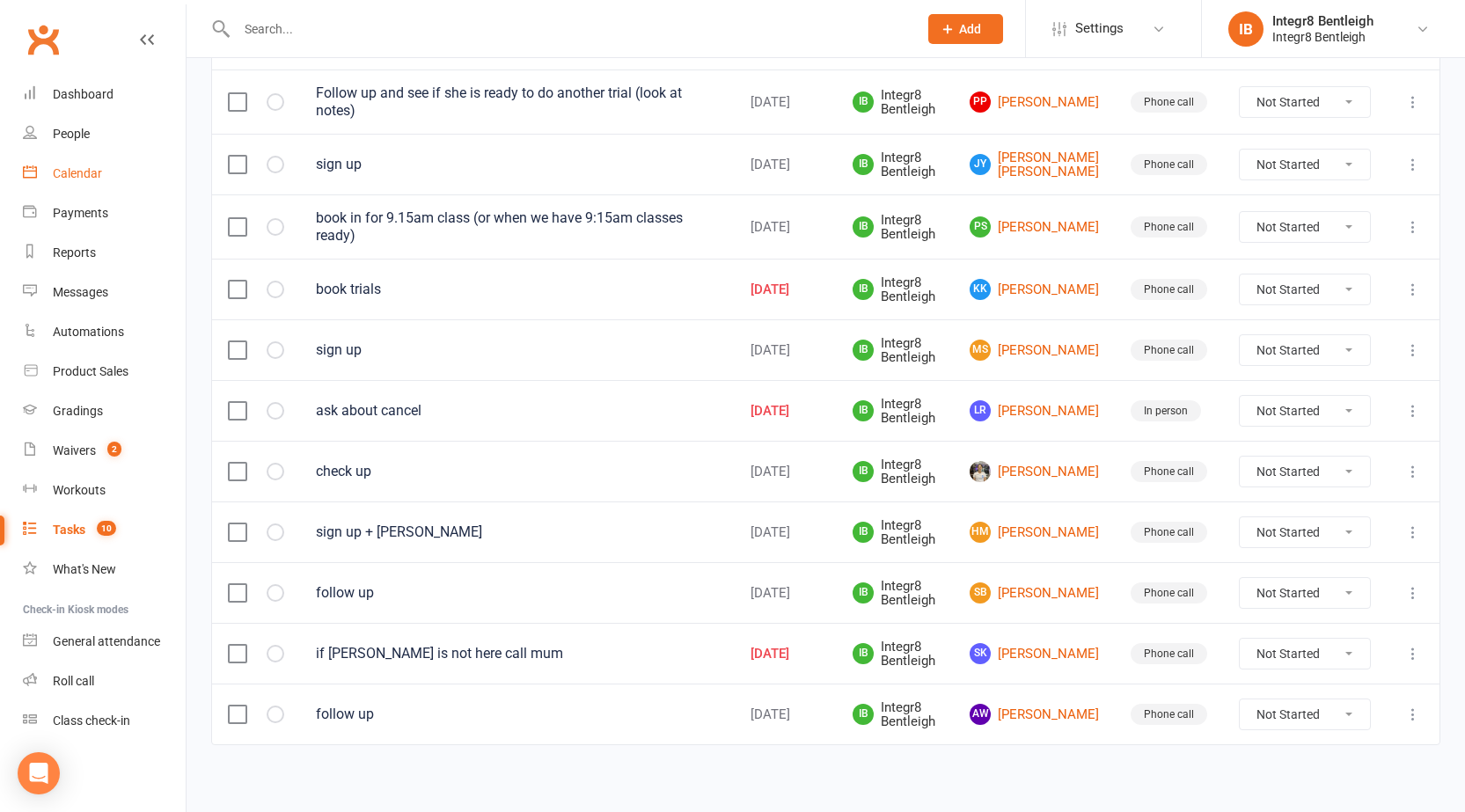
click at [65, 173] on div "Calendar" at bounding box center [77, 173] width 49 height 14
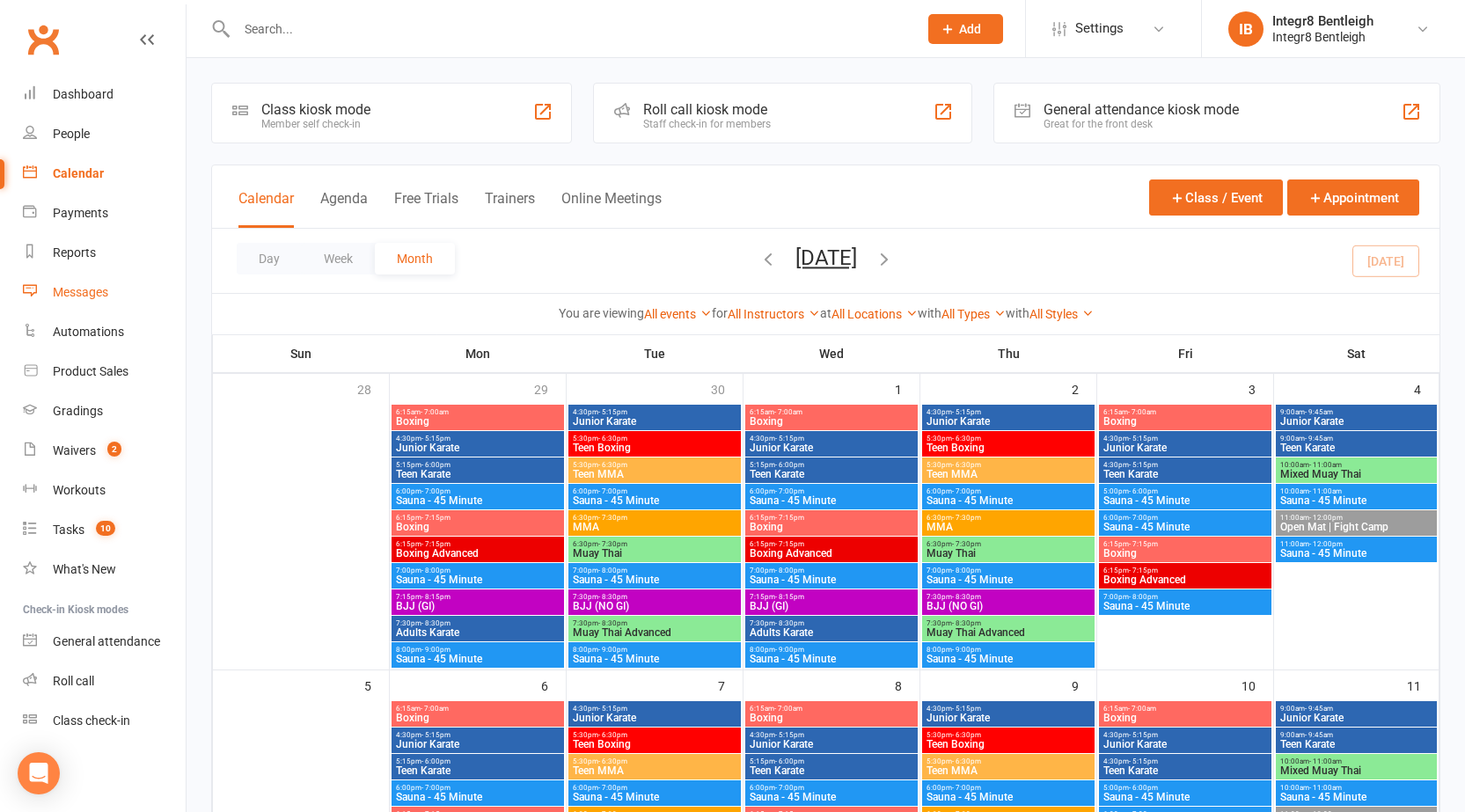
click at [87, 288] on div "Messages" at bounding box center [80, 292] width 55 height 14
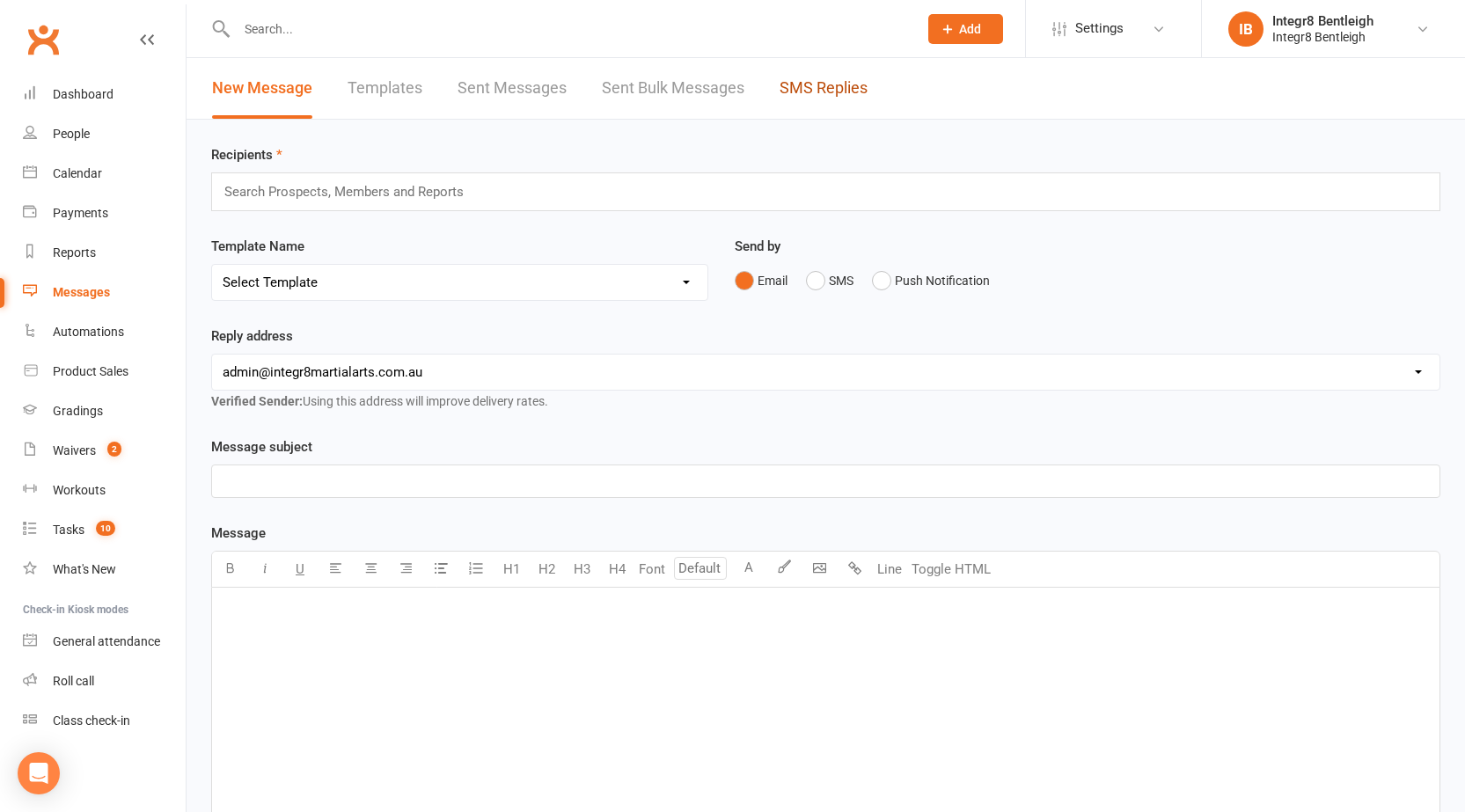
click at [814, 69] on link "SMS Replies" at bounding box center [823, 88] width 88 height 61
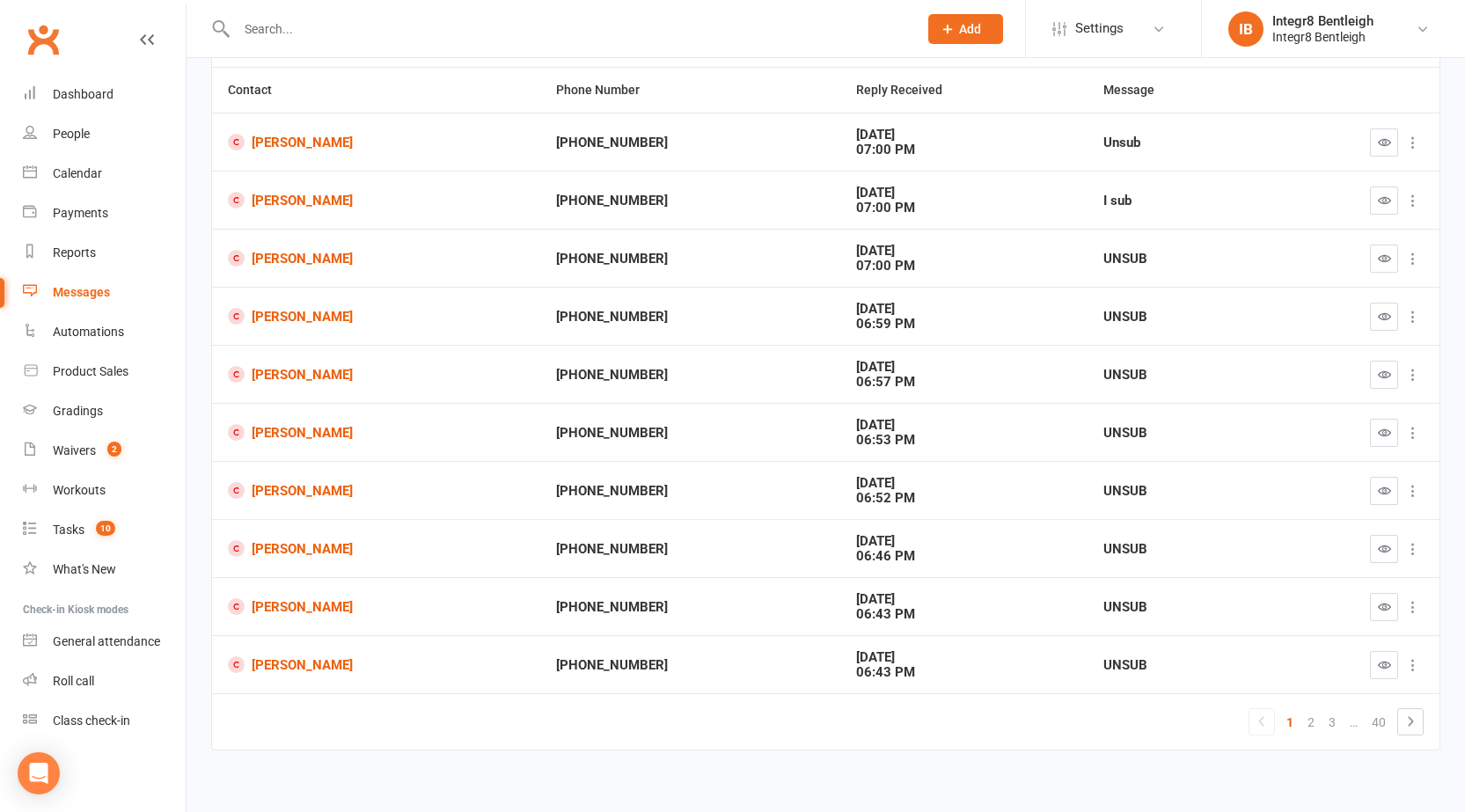
scroll to position [174, 0]
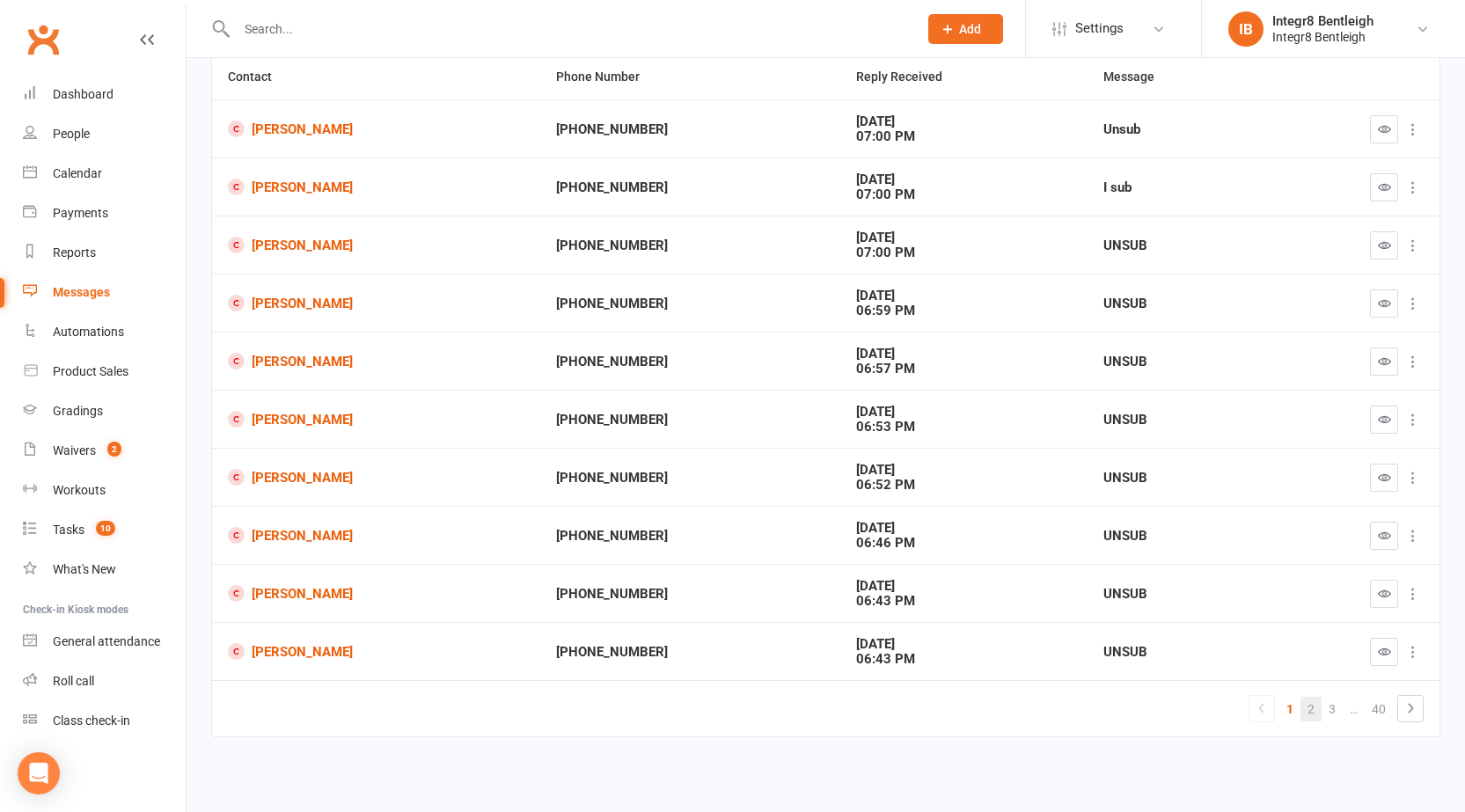
click at [1317, 708] on link "2" at bounding box center [1311, 710] width 21 height 25
click at [1317, 708] on link "3" at bounding box center [1311, 710] width 21 height 25
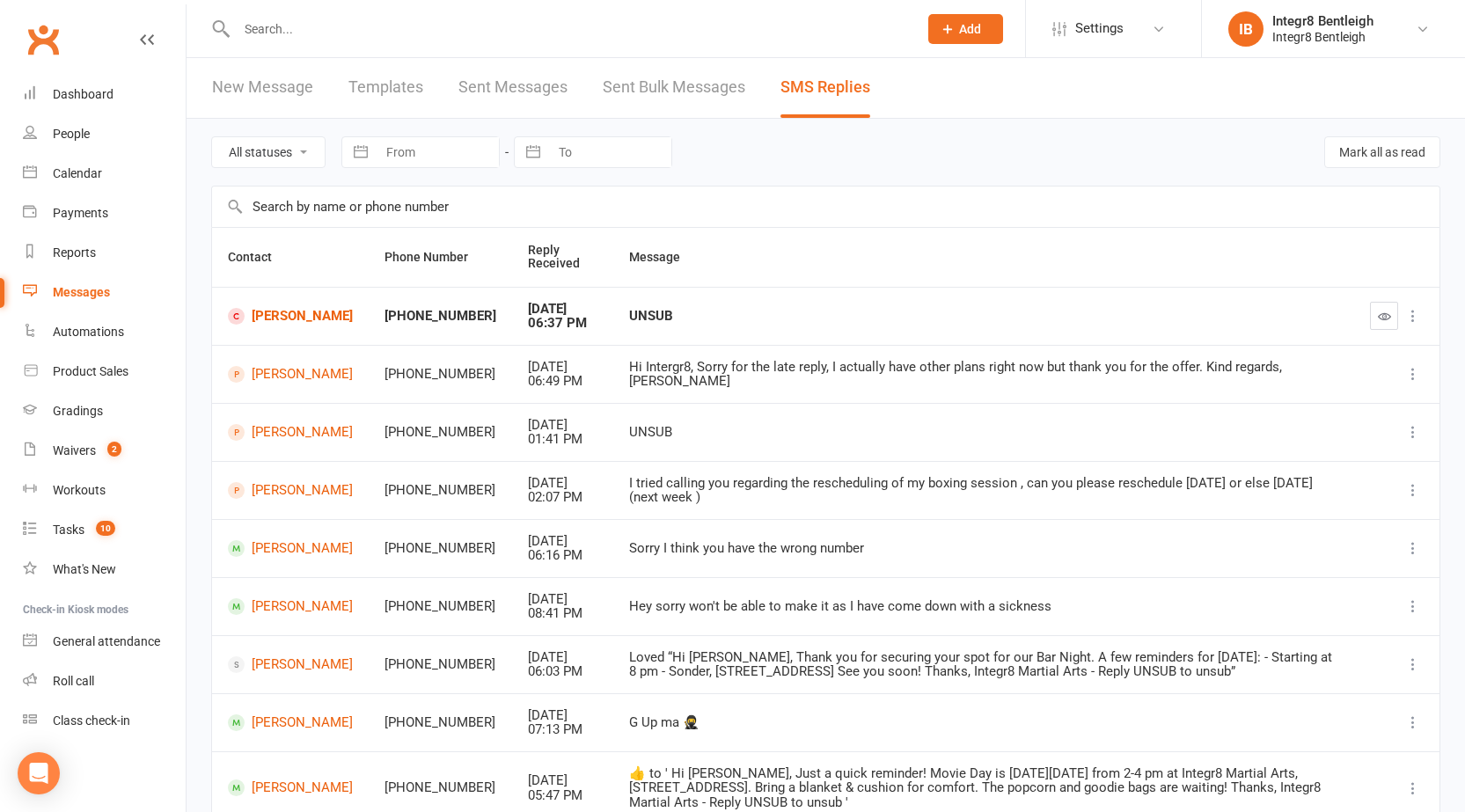
scroll to position [0, 0]
click at [89, 103] on link "Dashboard" at bounding box center [104, 94] width 163 height 40
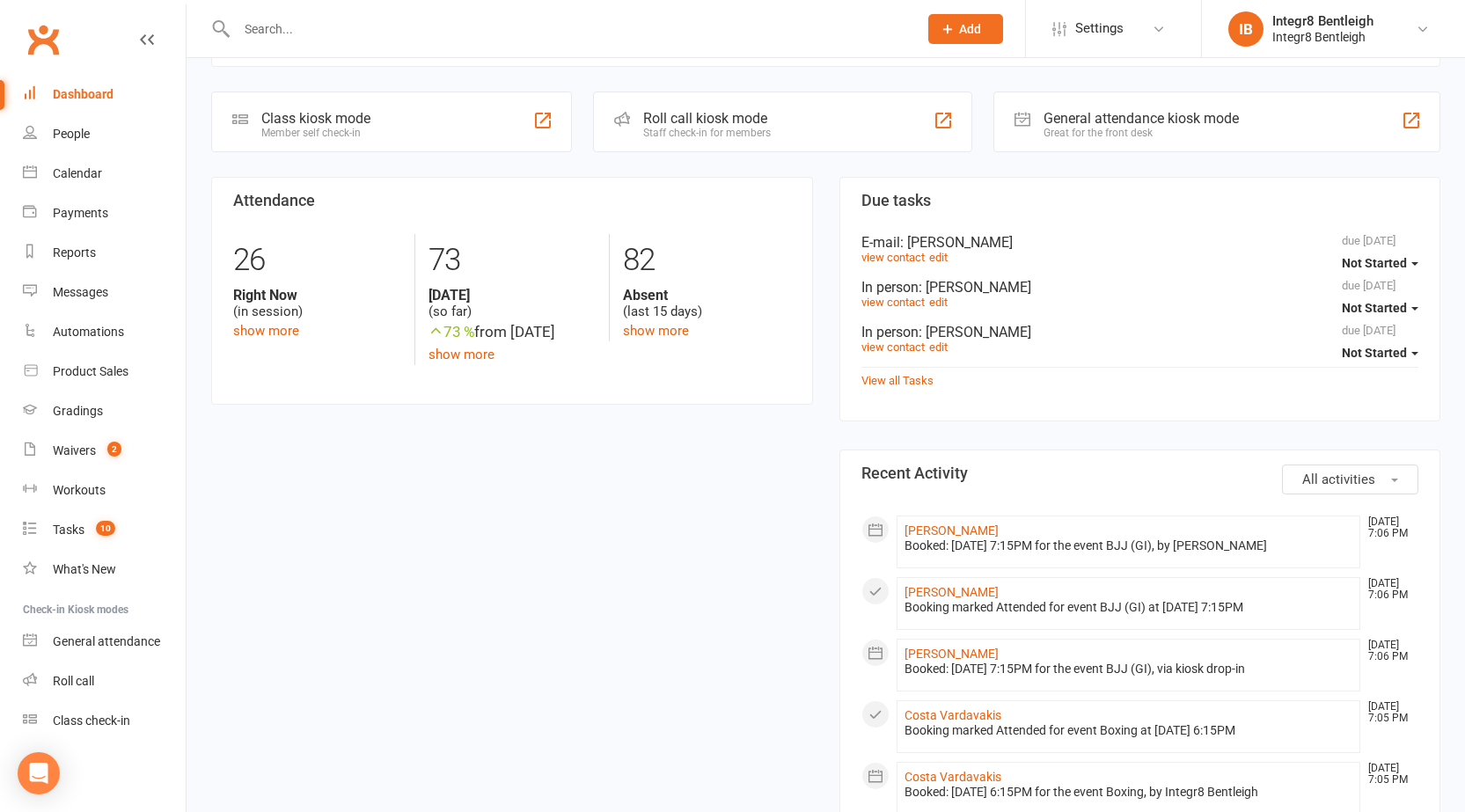
scroll to position [176, 0]
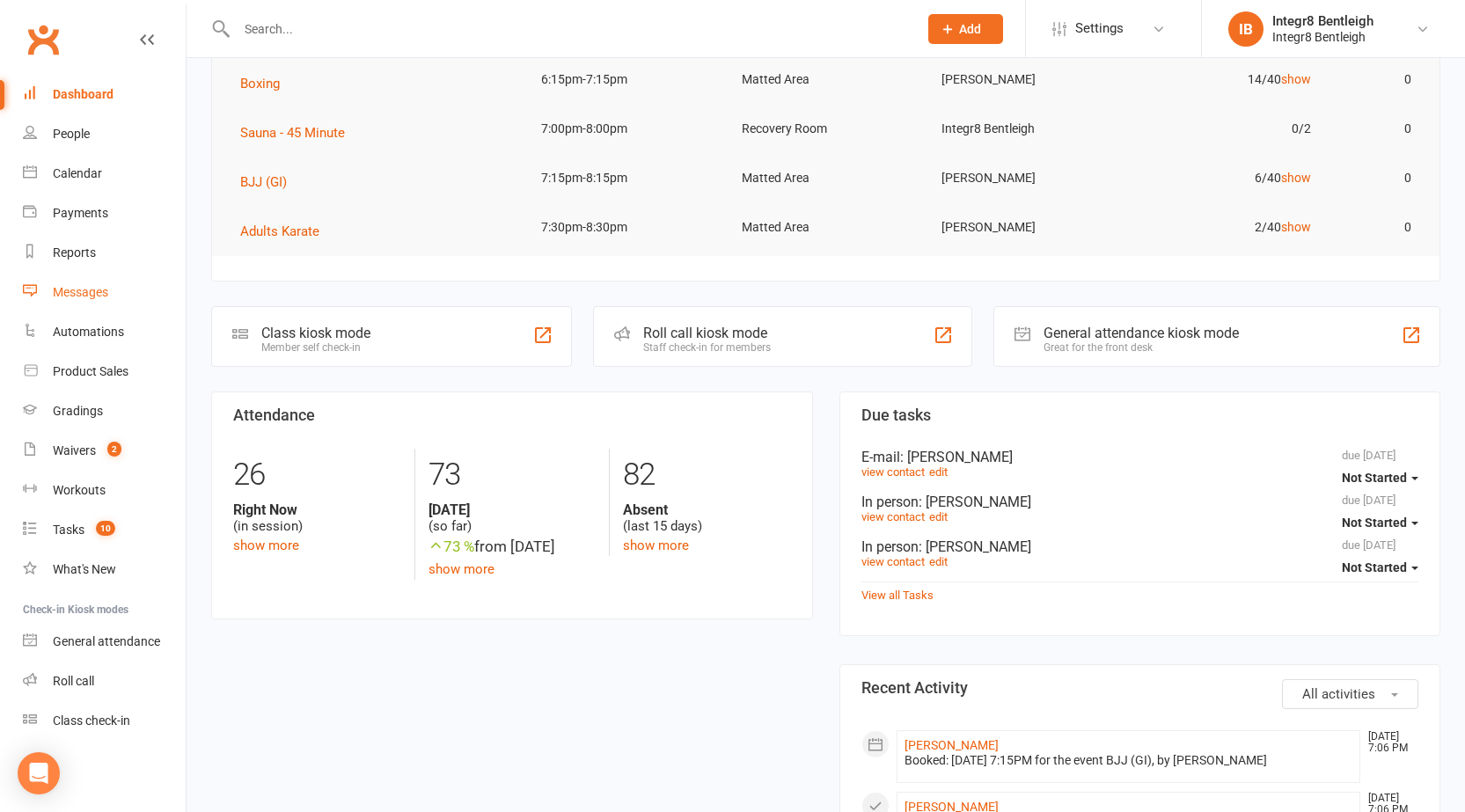
click at [85, 286] on div "Messages" at bounding box center [80, 292] width 55 height 14
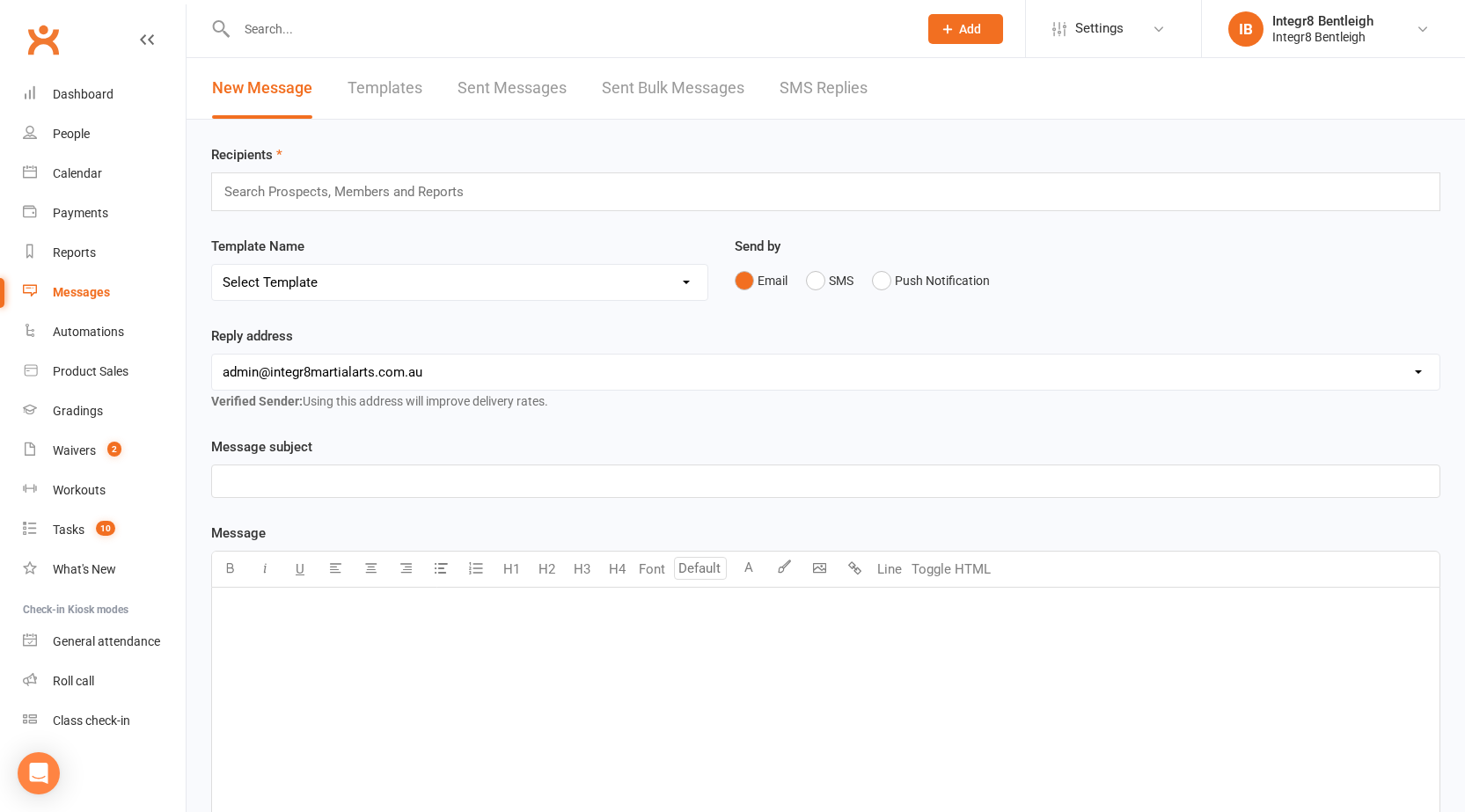
click at [796, 100] on link "SMS Replies" at bounding box center [823, 88] width 88 height 61
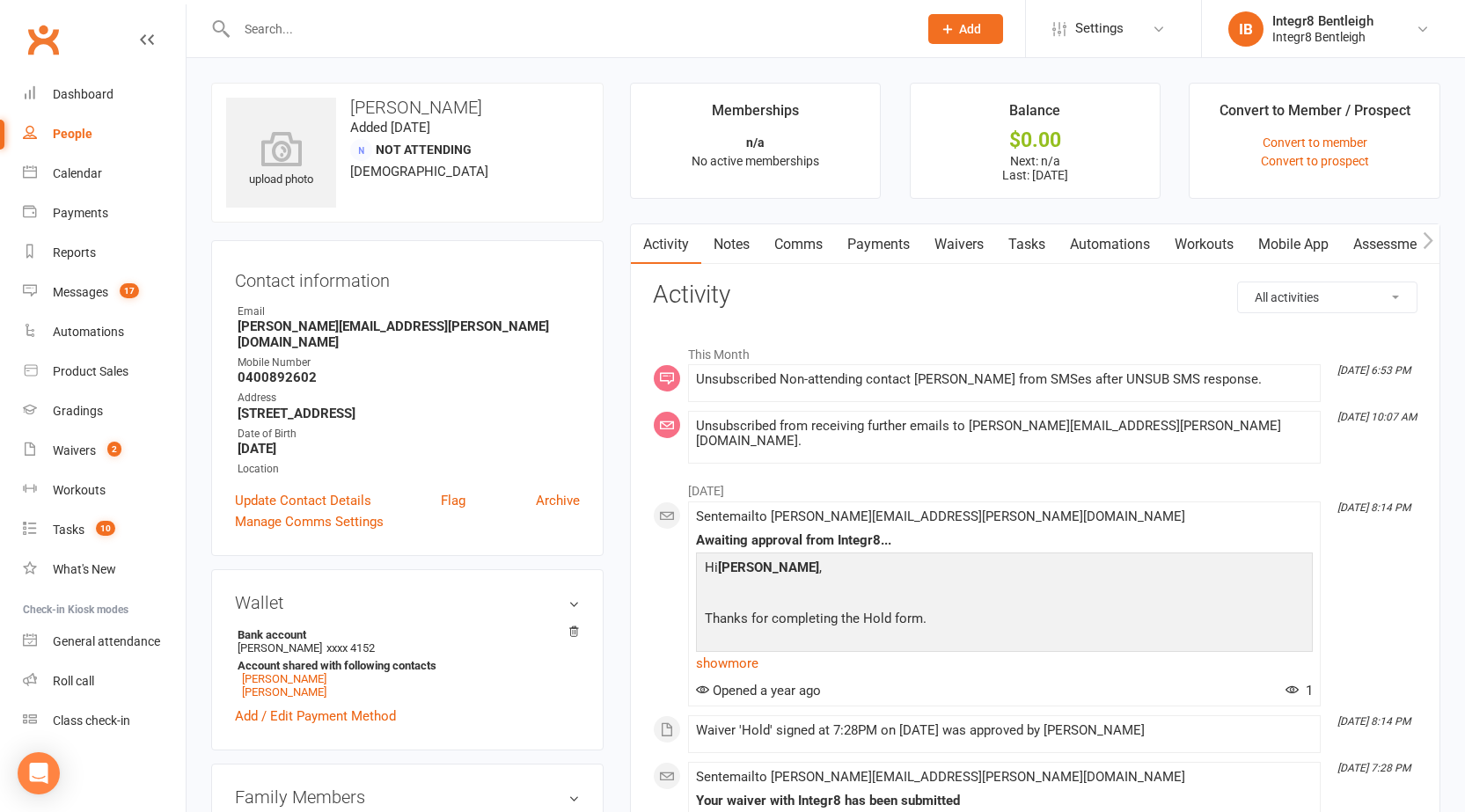
click at [721, 247] on link "Notes" at bounding box center [731, 244] width 61 height 41
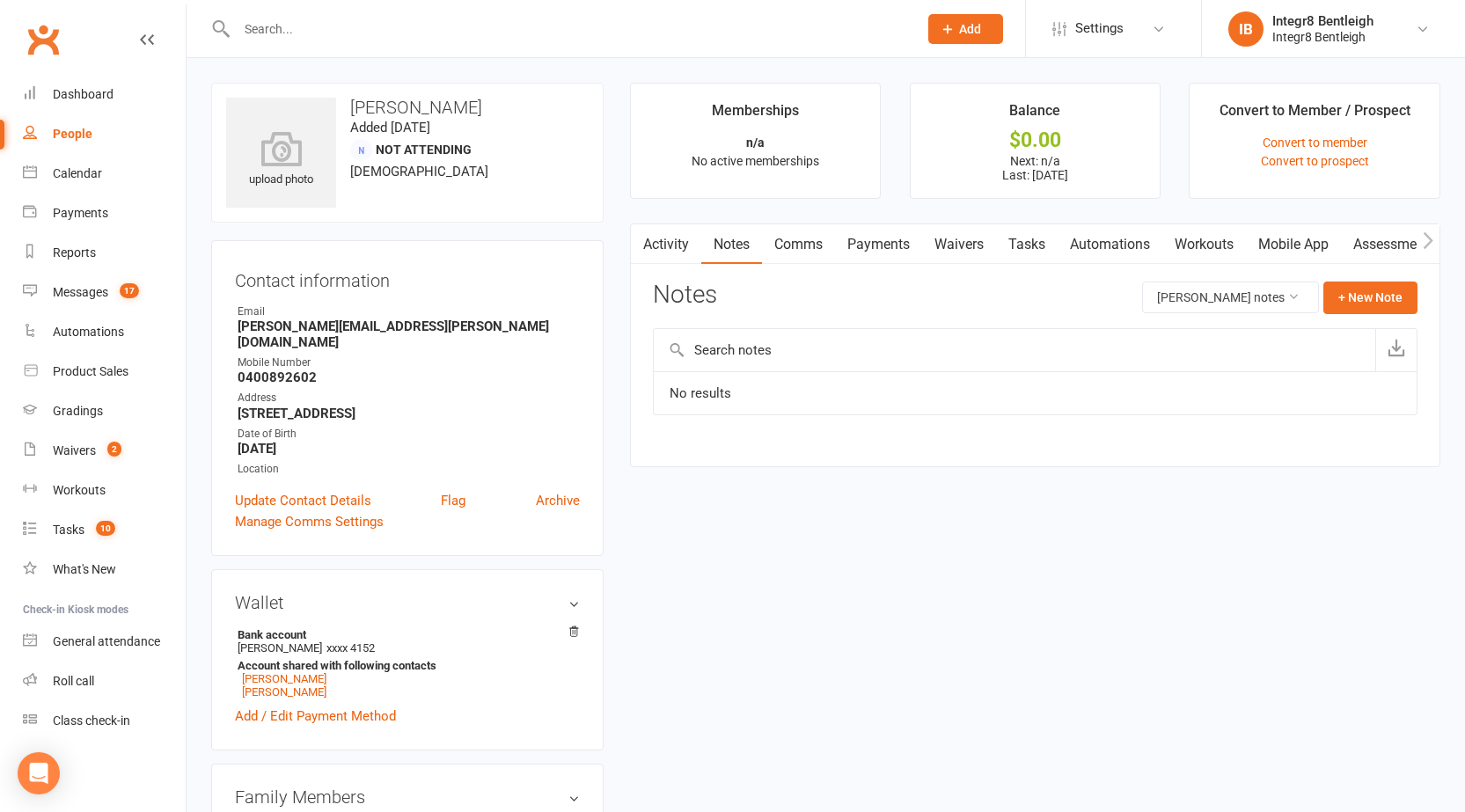
click at [671, 242] on link "Activity" at bounding box center [665, 244] width 70 height 41
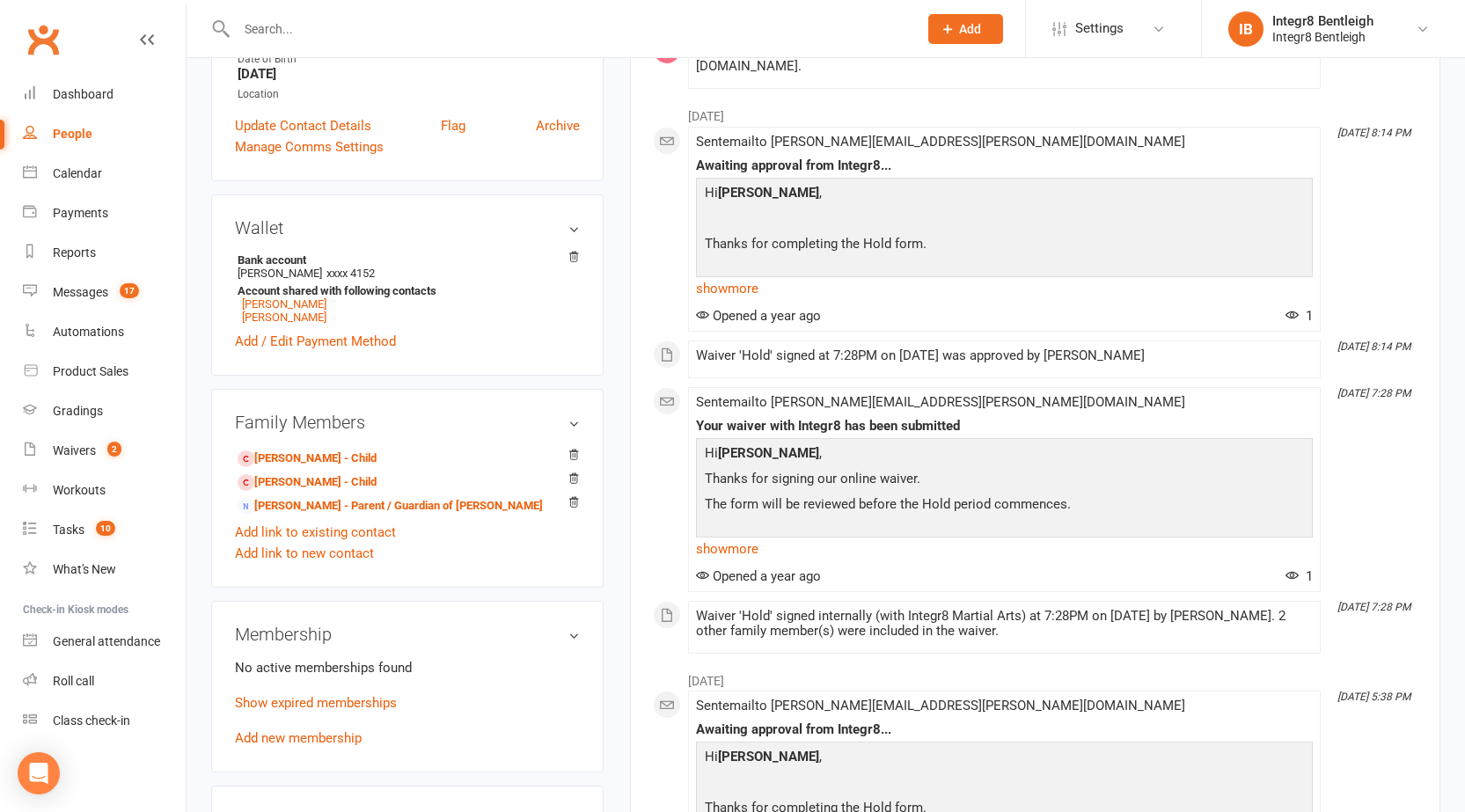
scroll to position [440, 0]
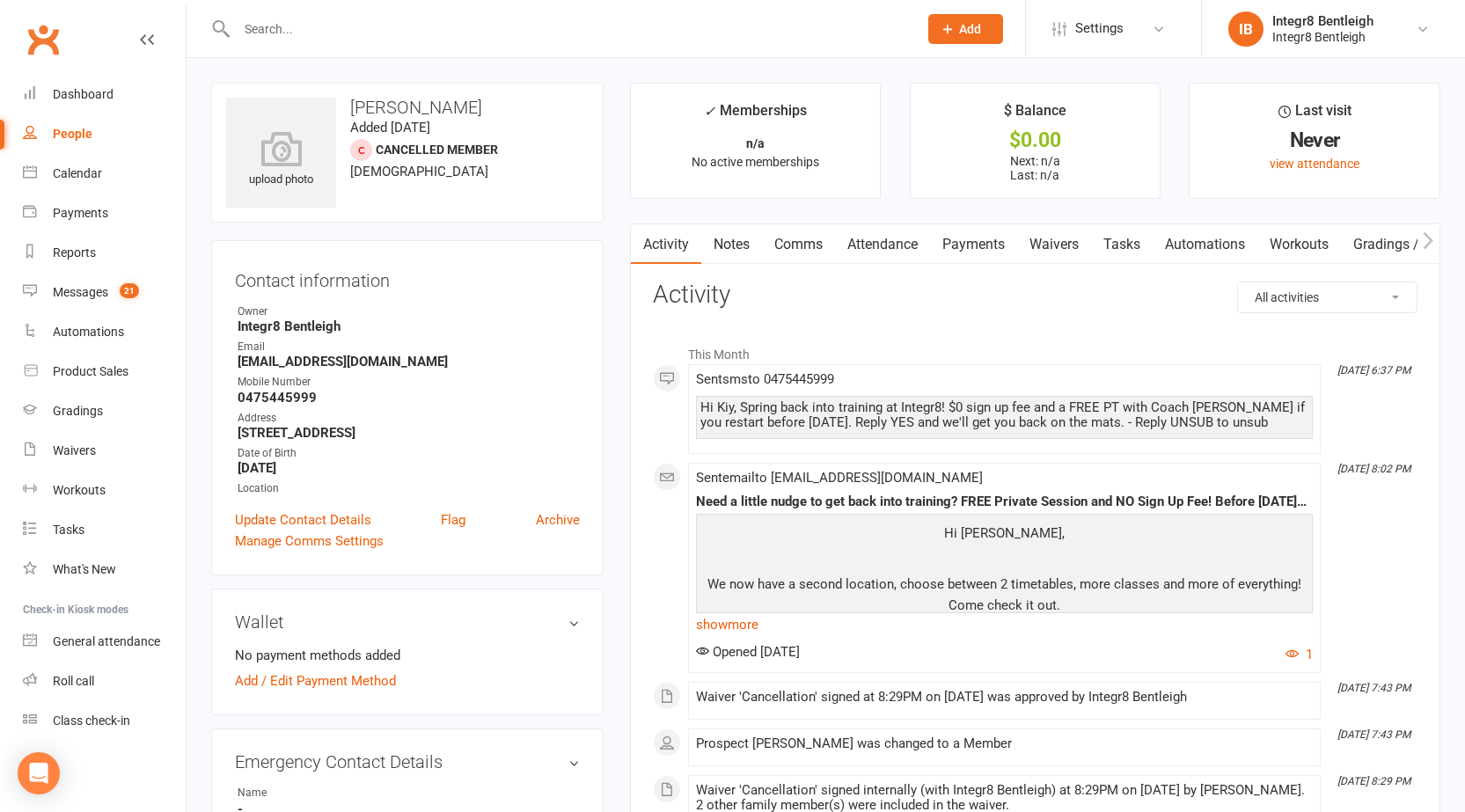
click at [745, 241] on link "Notes" at bounding box center [731, 244] width 61 height 41
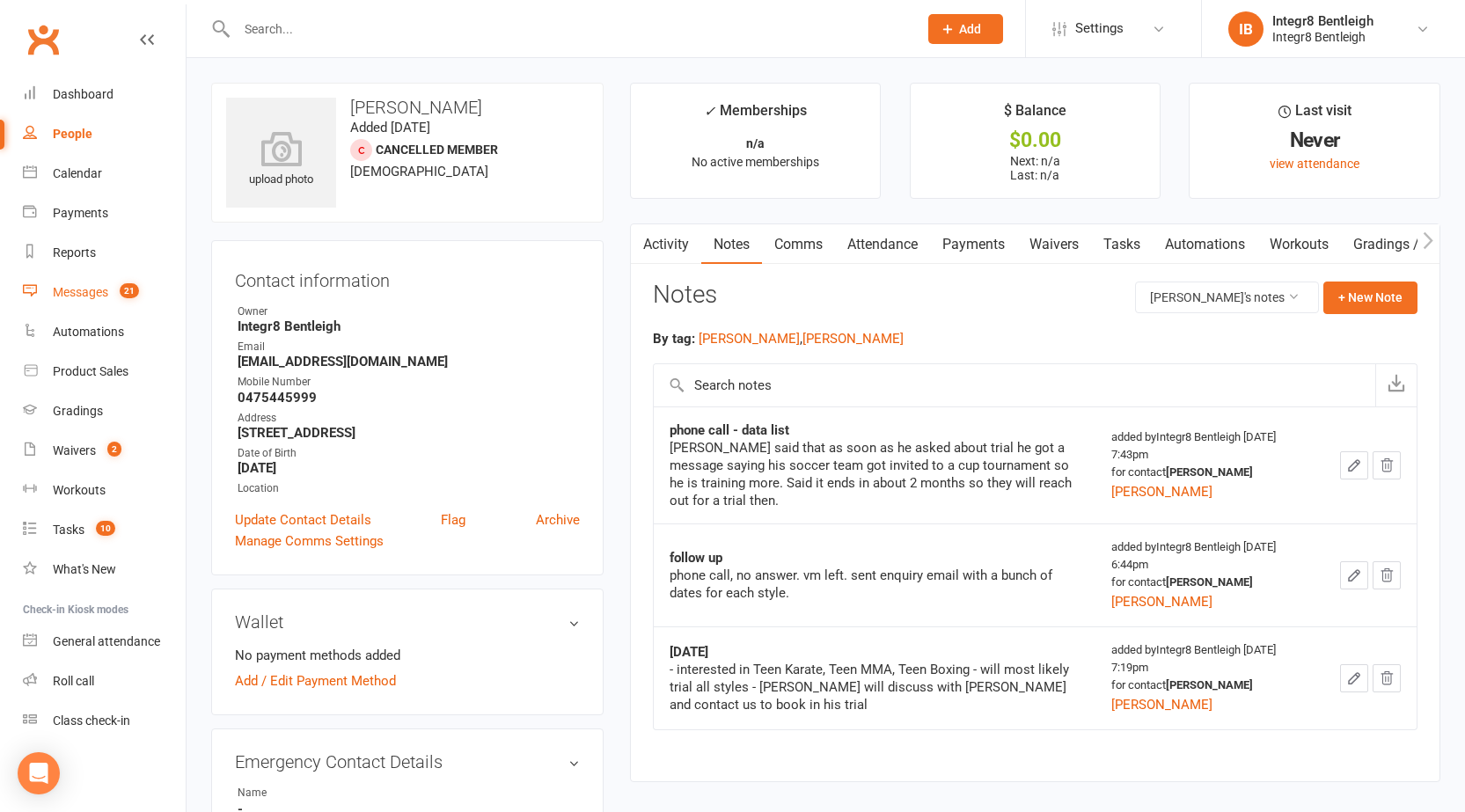
click at [89, 296] on div "Messages" at bounding box center [80, 292] width 55 height 14
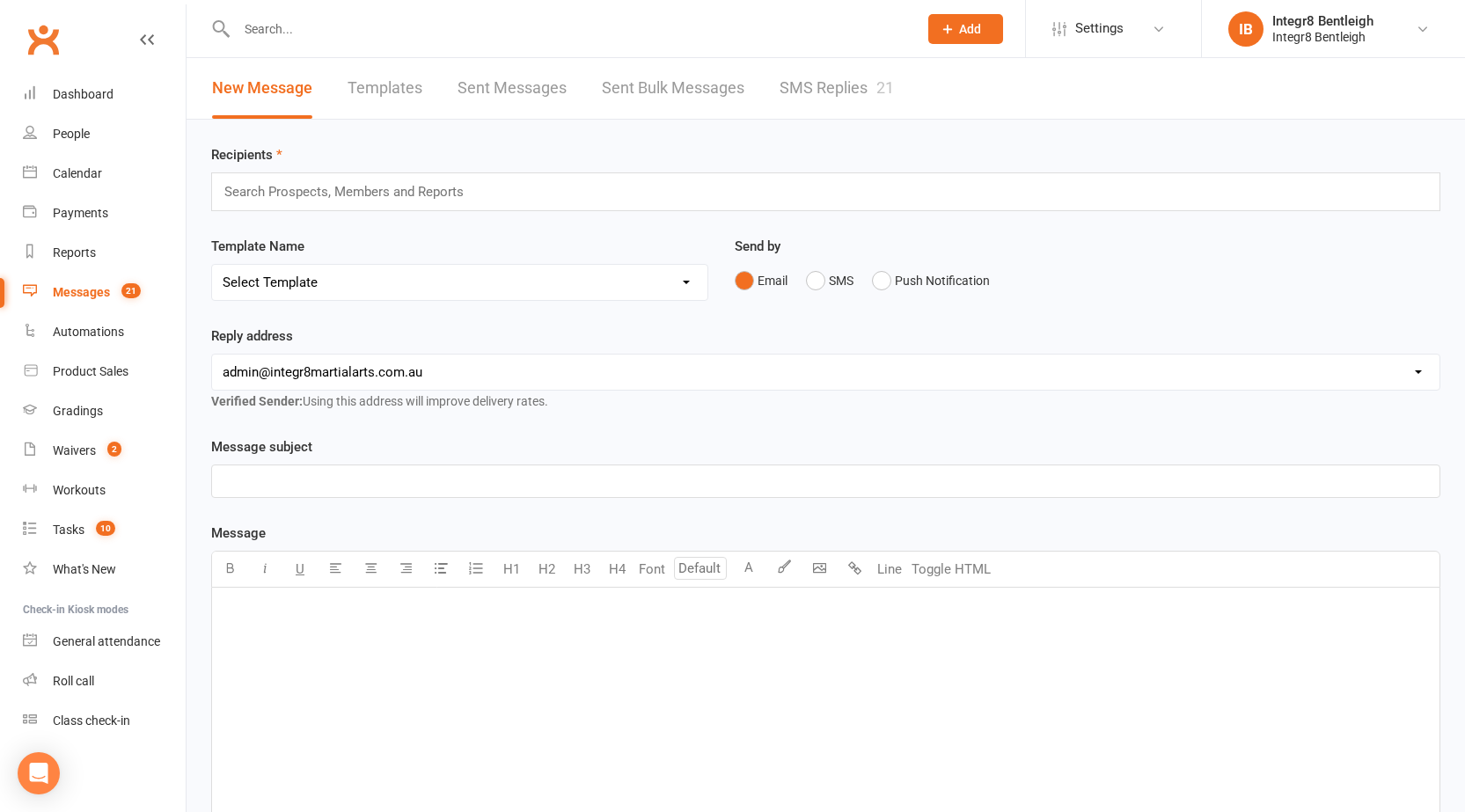
click at [812, 80] on link "SMS Replies 21" at bounding box center [836, 88] width 114 height 61
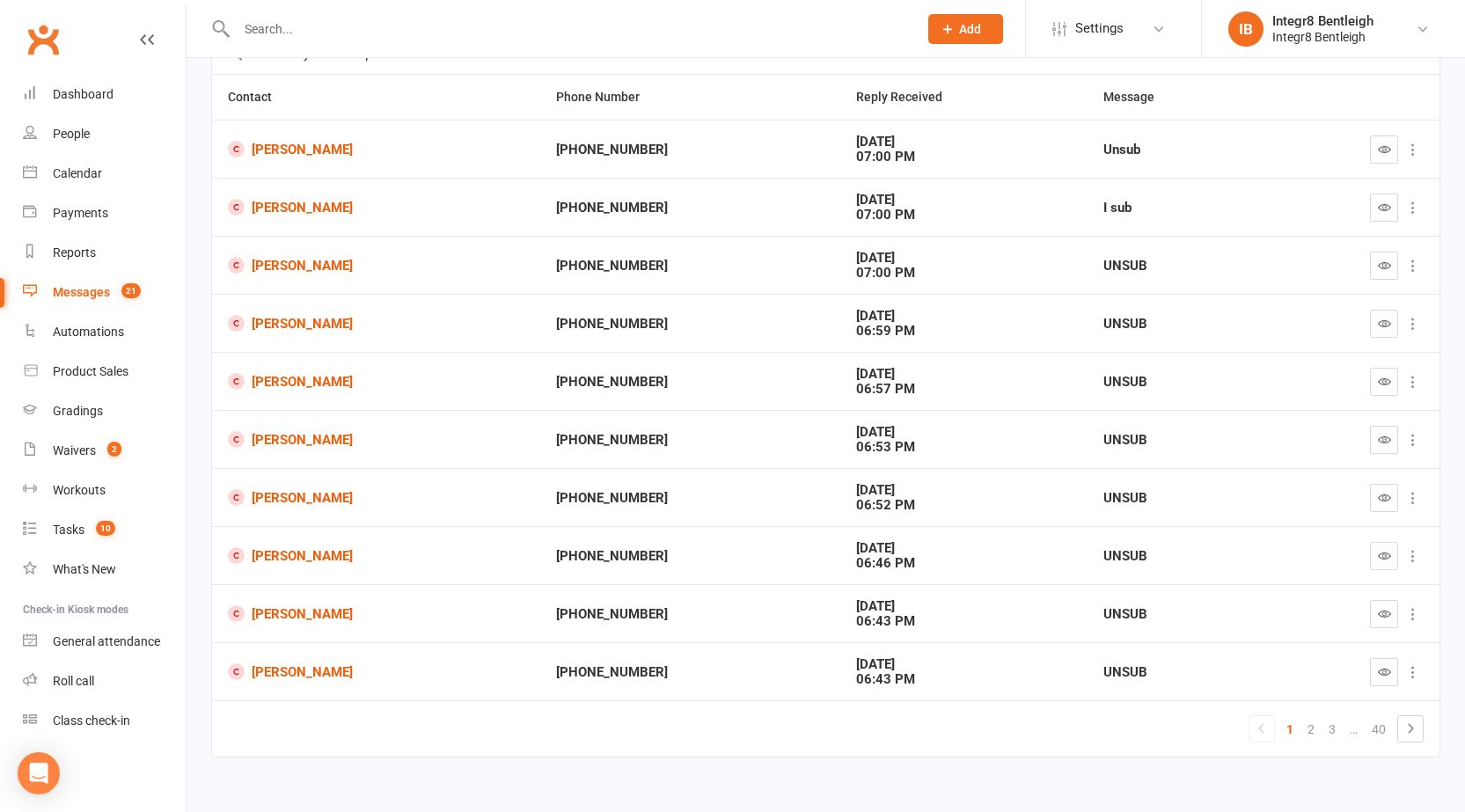
scroll to position [174, 0]
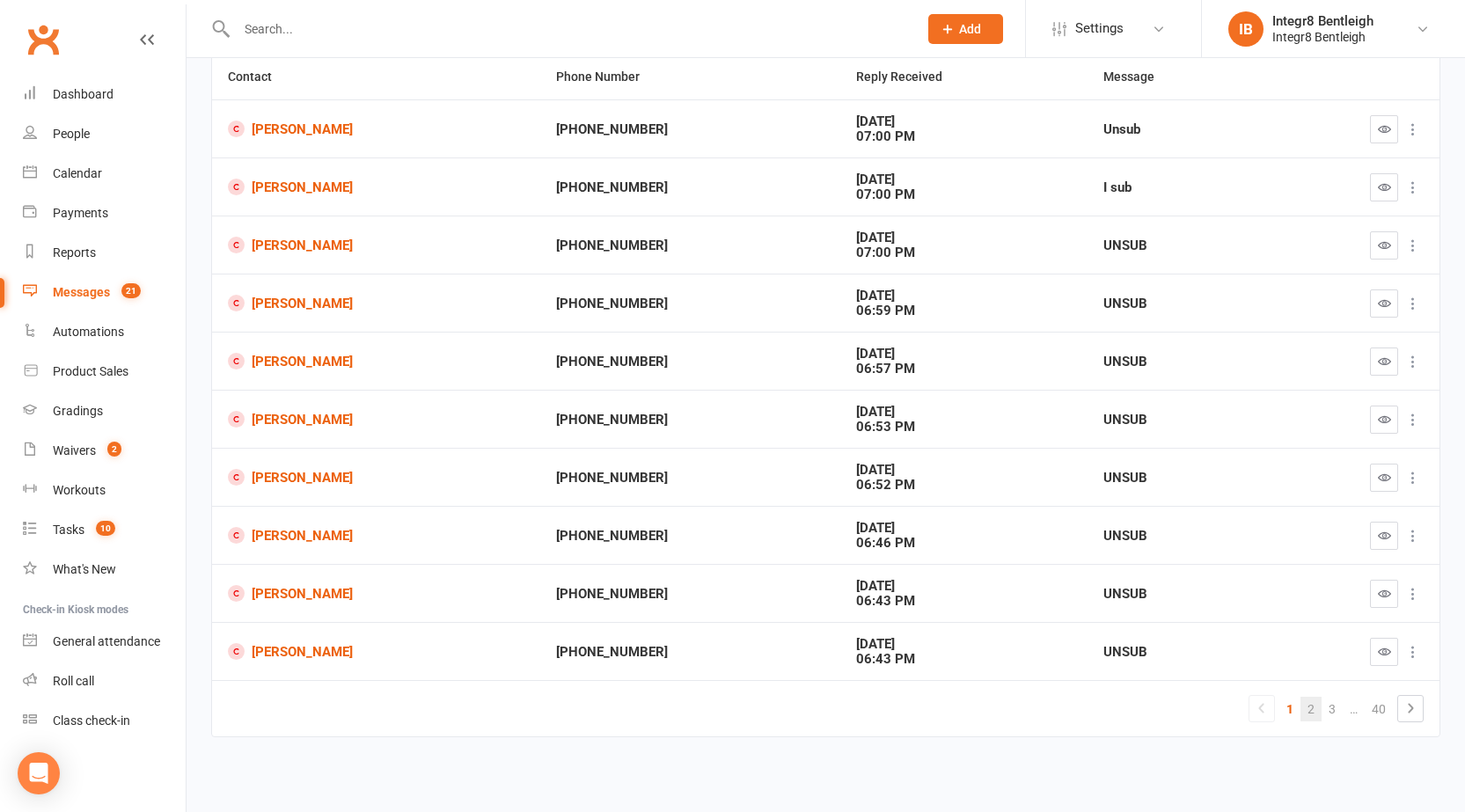
click at [1315, 708] on link "2" at bounding box center [1311, 710] width 21 height 25
click at [1310, 707] on link "3" at bounding box center [1311, 710] width 21 height 25
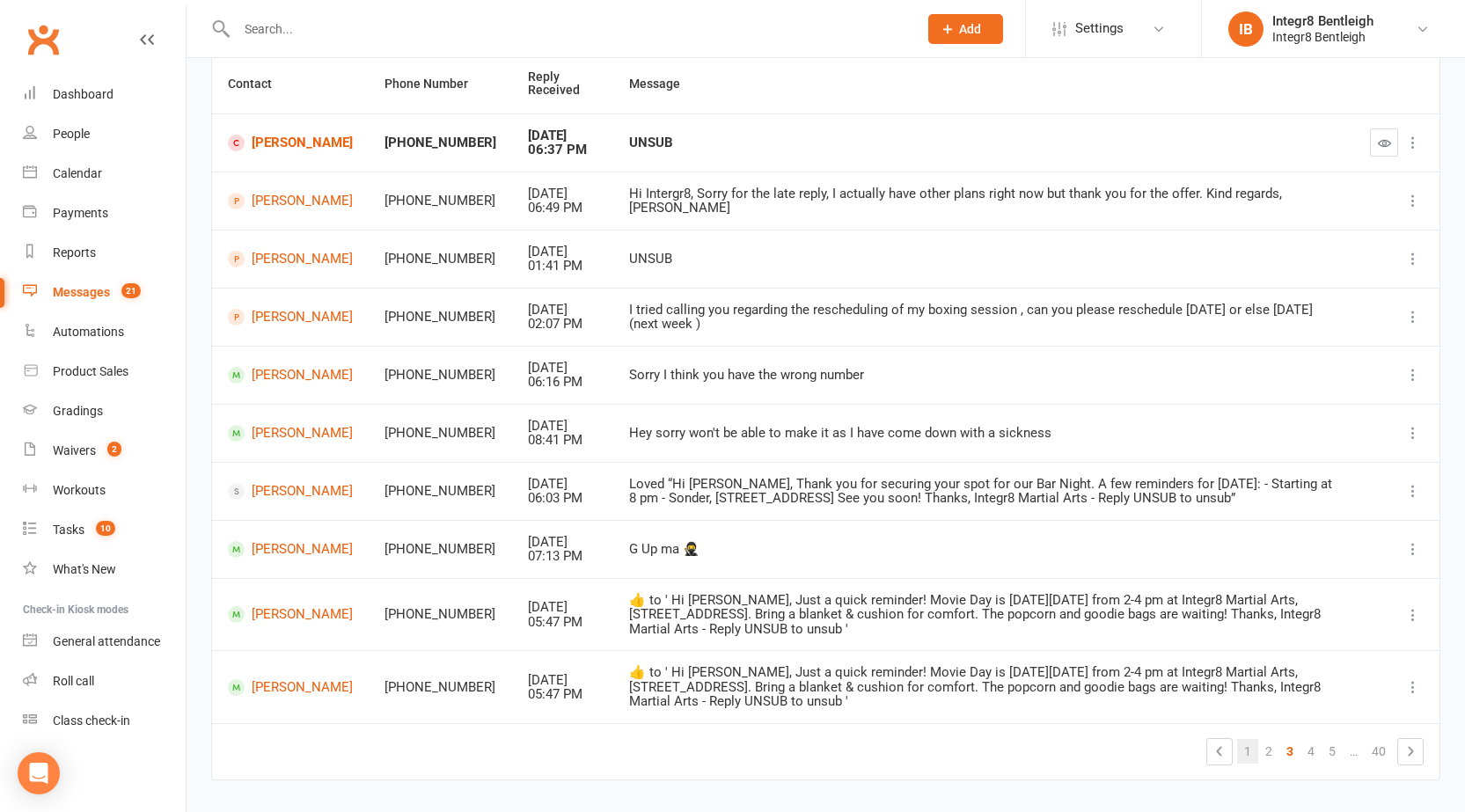
click at [1245, 749] on link "1" at bounding box center [1248, 751] width 21 height 25
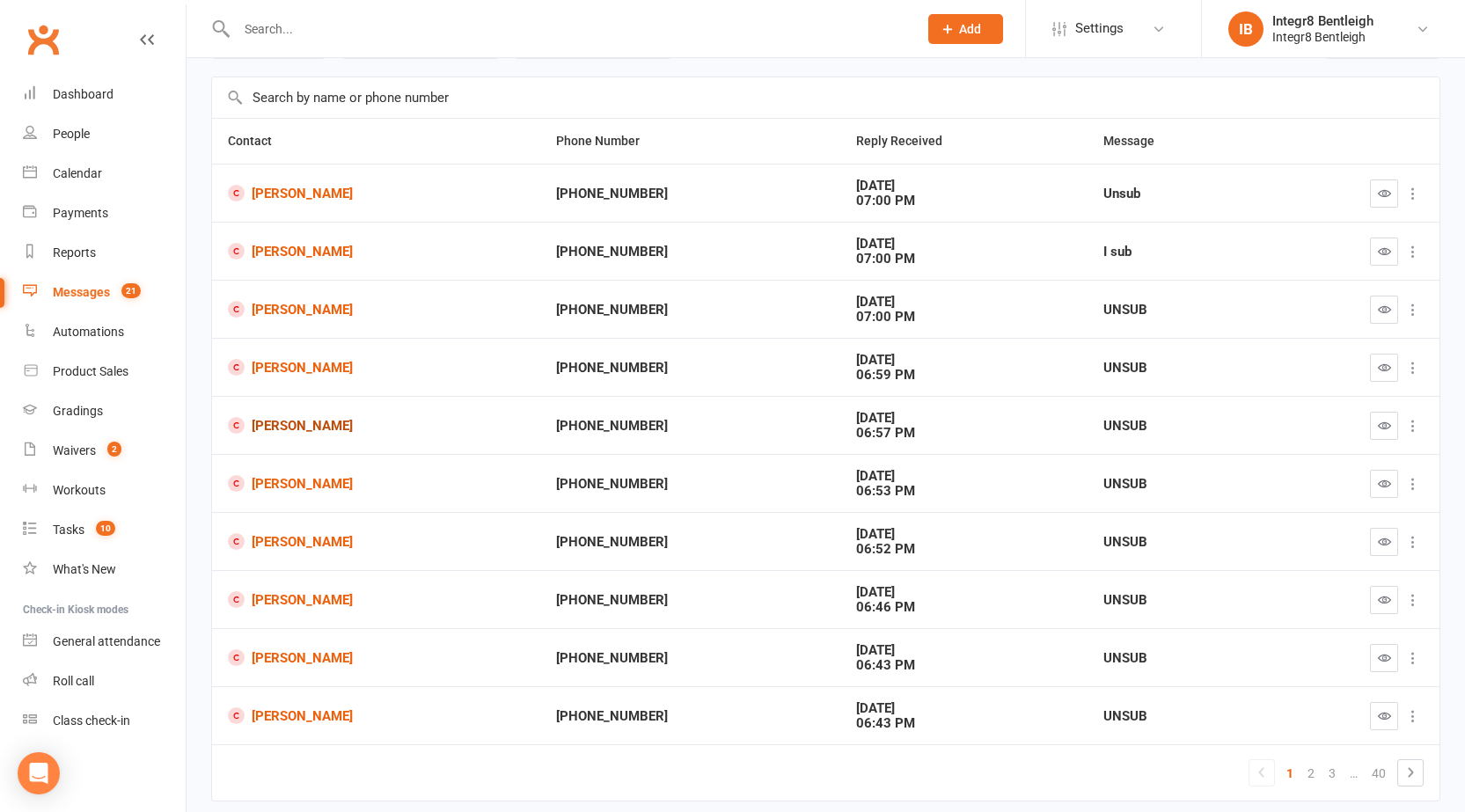
scroll to position [0, 0]
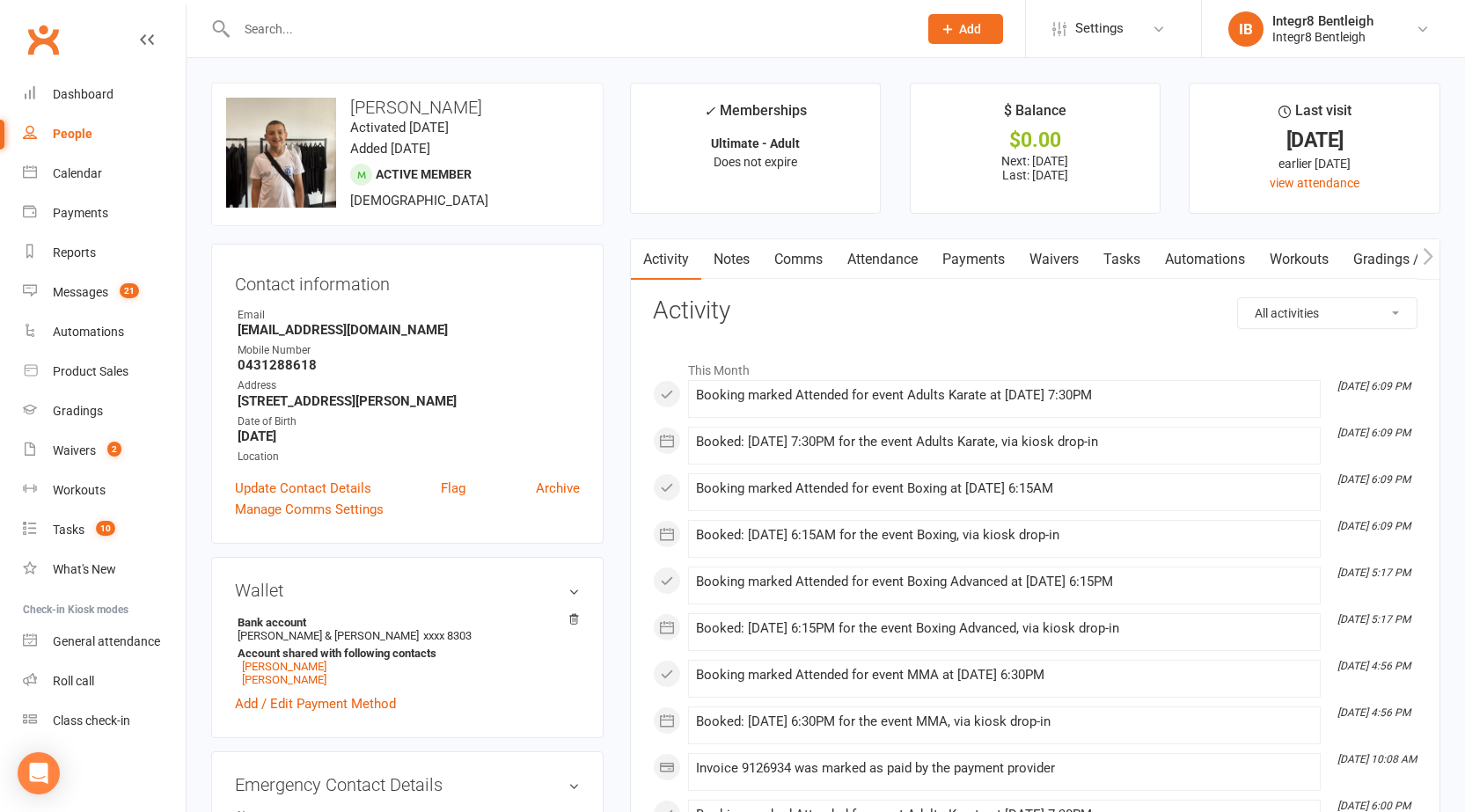
click at [905, 256] on link "Attendance" at bounding box center [883, 260] width 95 height 41
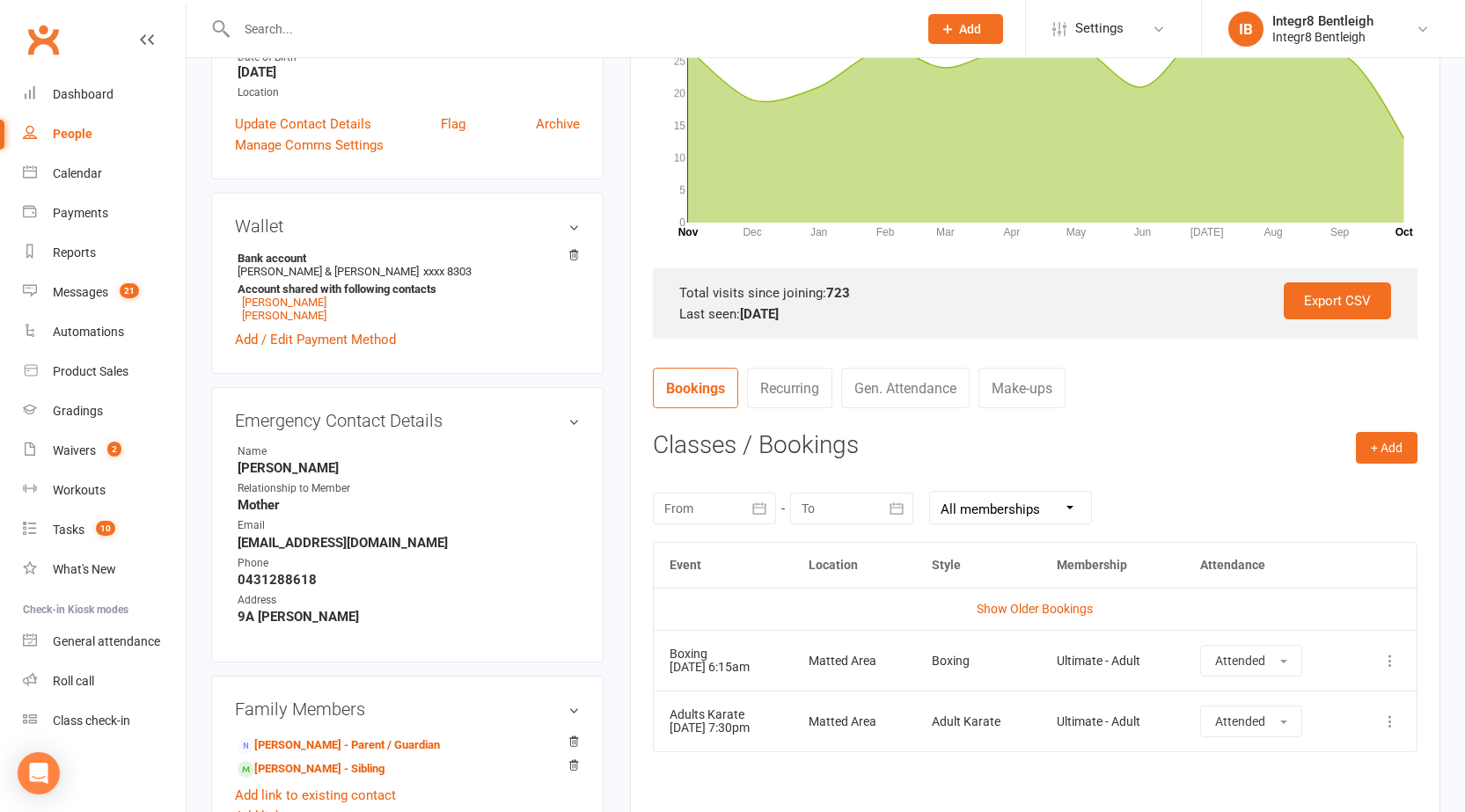
scroll to position [440, 0]
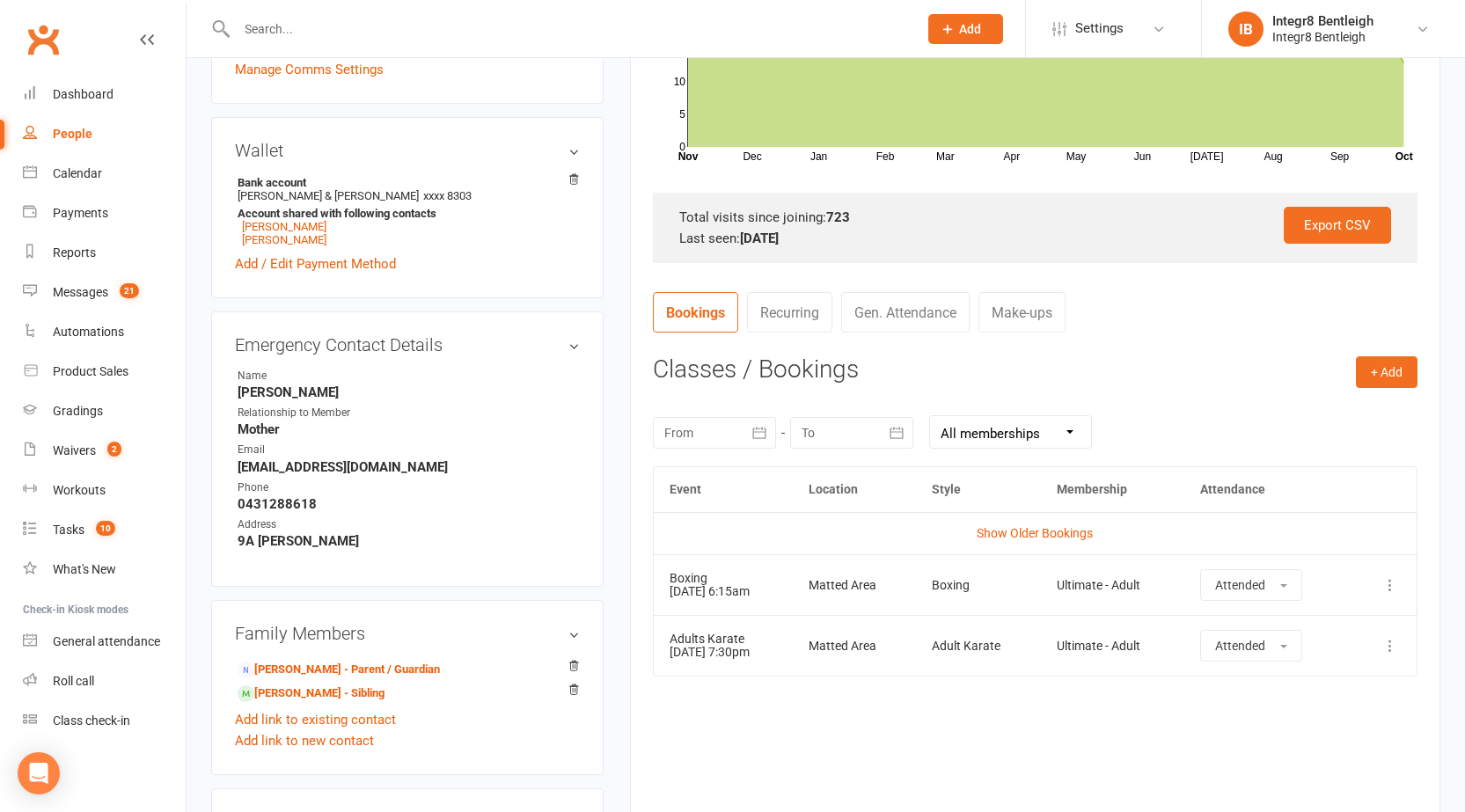
click at [1396, 579] on icon at bounding box center [1390, 585] width 17 height 17
click at [1313, 682] on link "Remove booking" at bounding box center [1312, 689] width 174 height 35
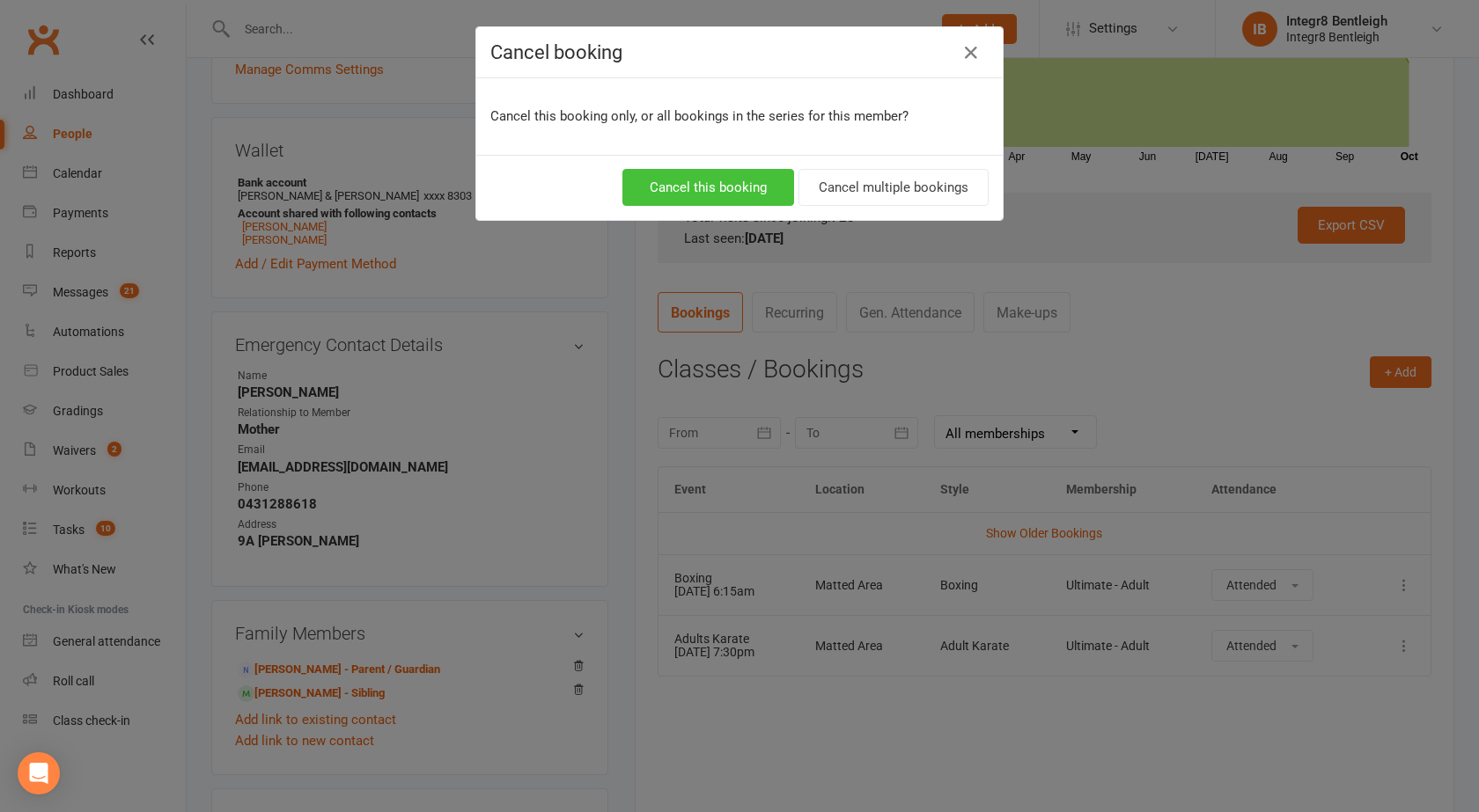
click at [725, 173] on button "Cancel this booking" at bounding box center [708, 187] width 172 height 37
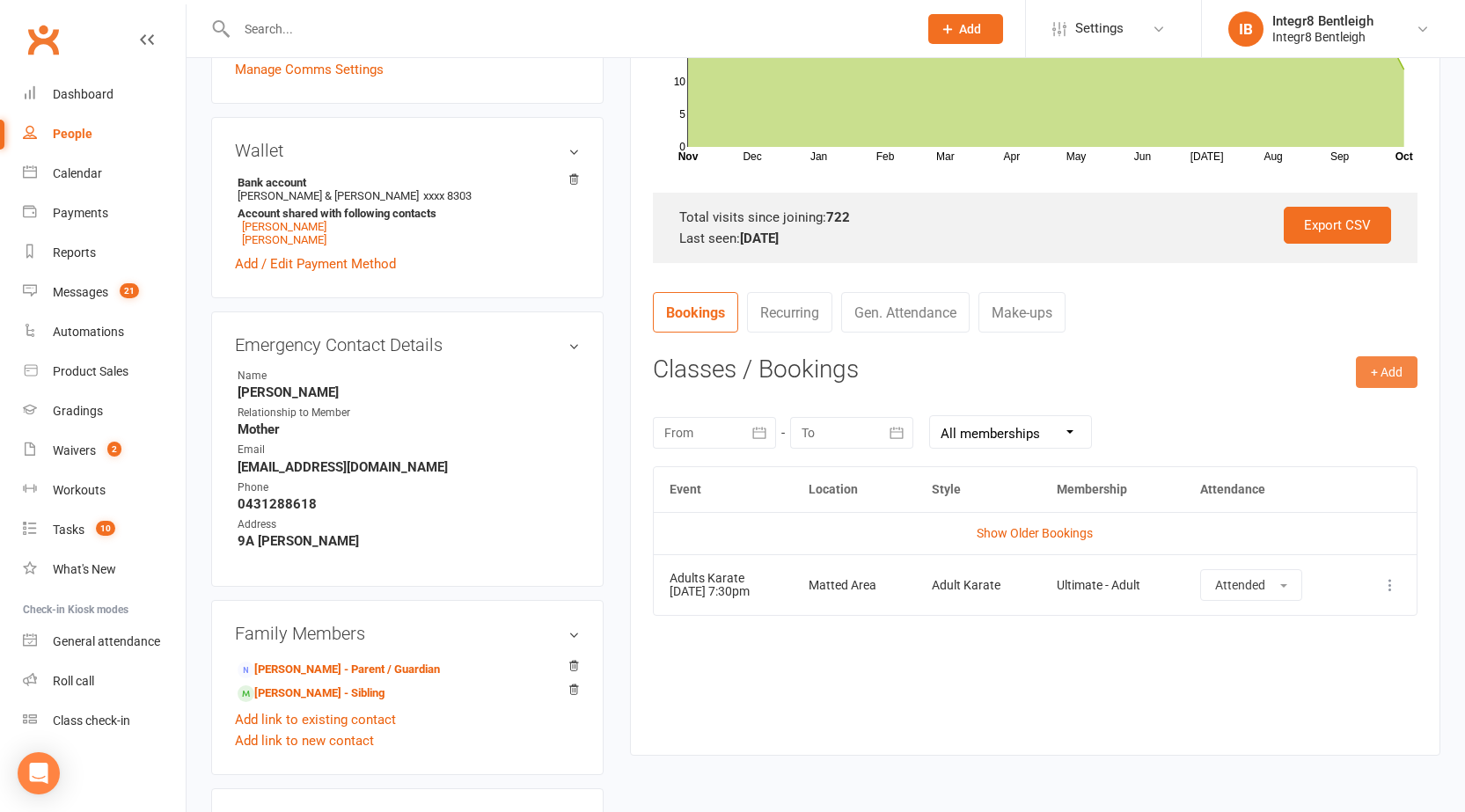
click at [1396, 380] on button "+ Add" at bounding box center [1387, 372] width 62 height 32
click at [1334, 416] on link "Book Event" at bounding box center [1329, 411] width 174 height 35
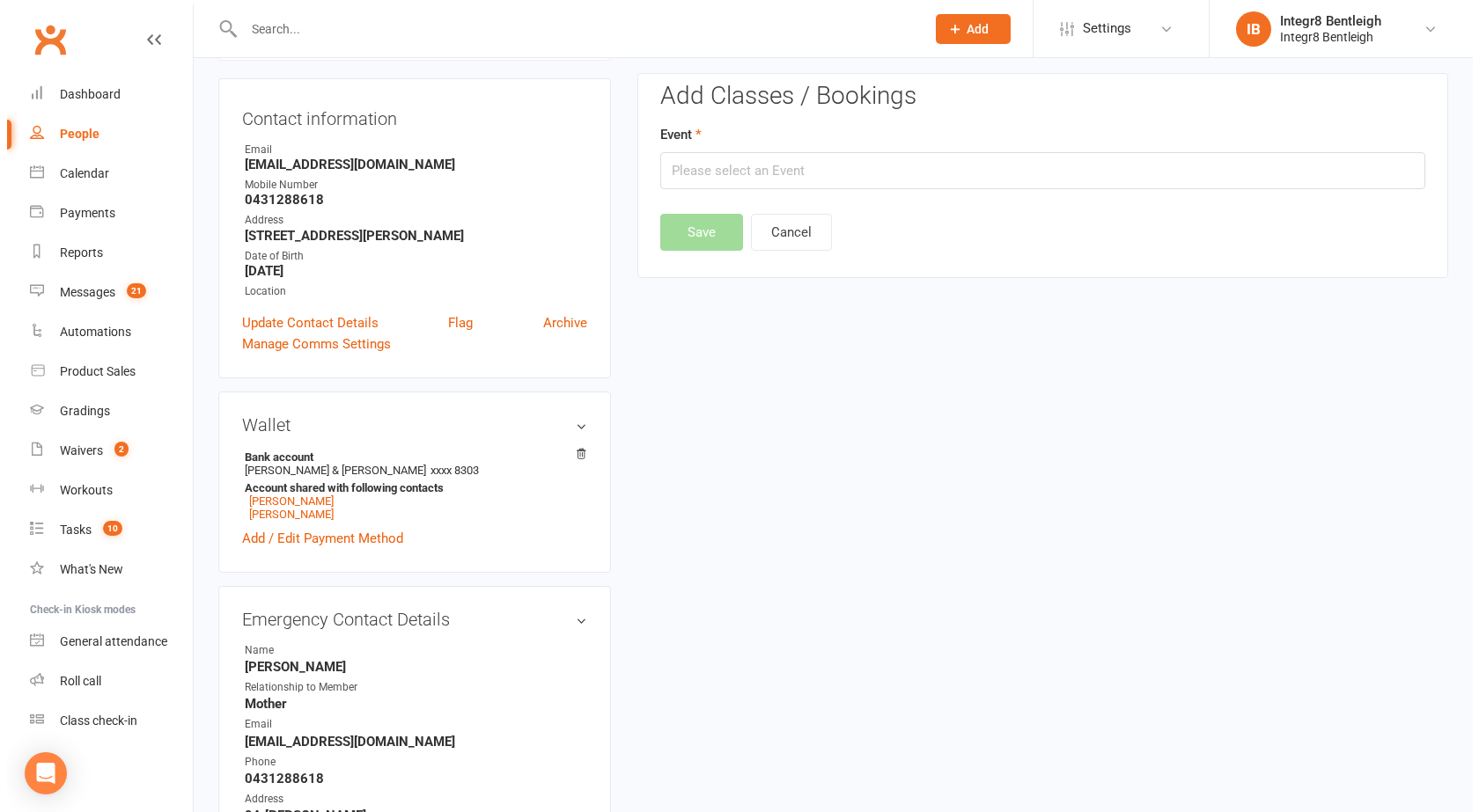
scroll to position [151, 0]
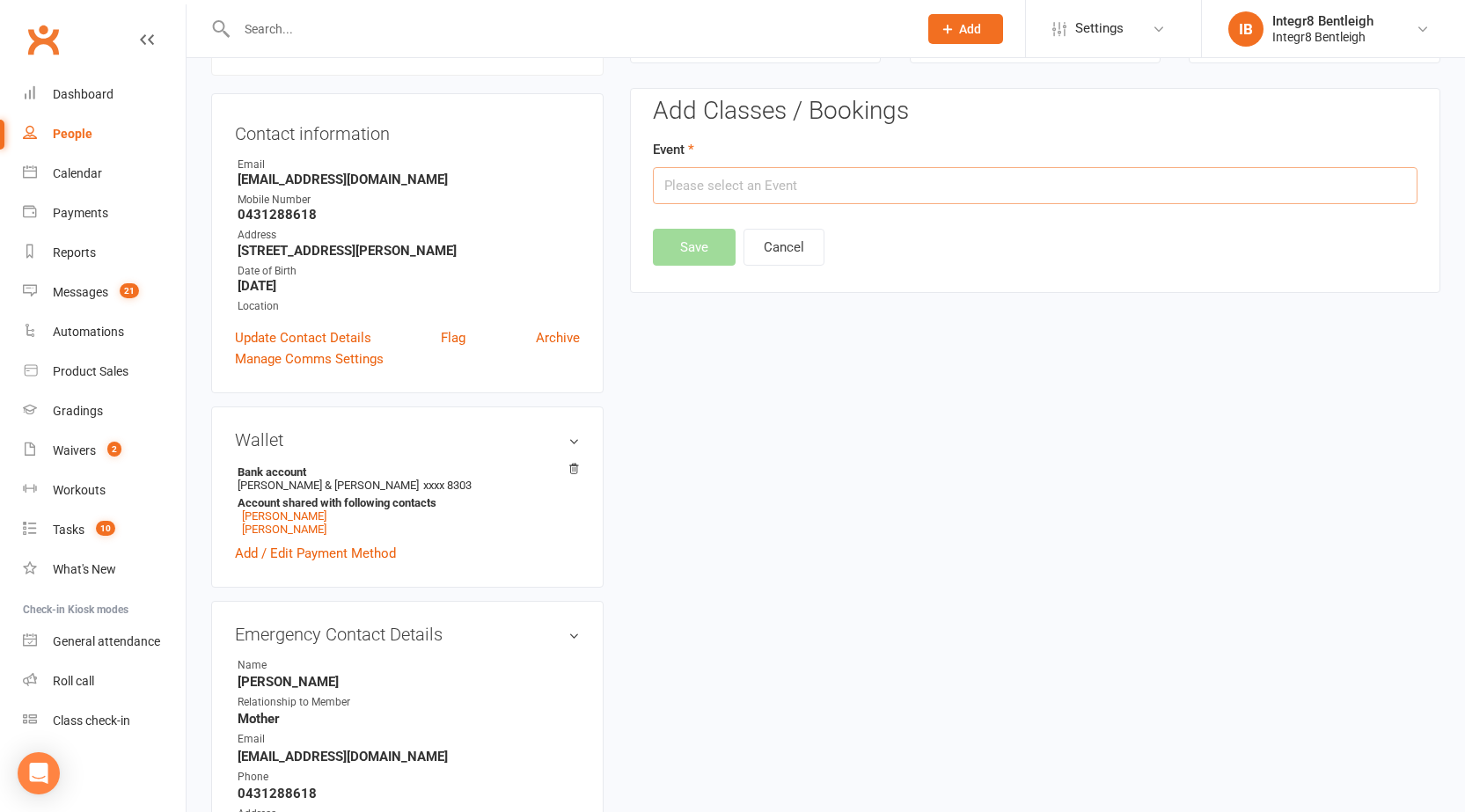
click at [754, 169] on input "text" at bounding box center [1035, 185] width 765 height 37
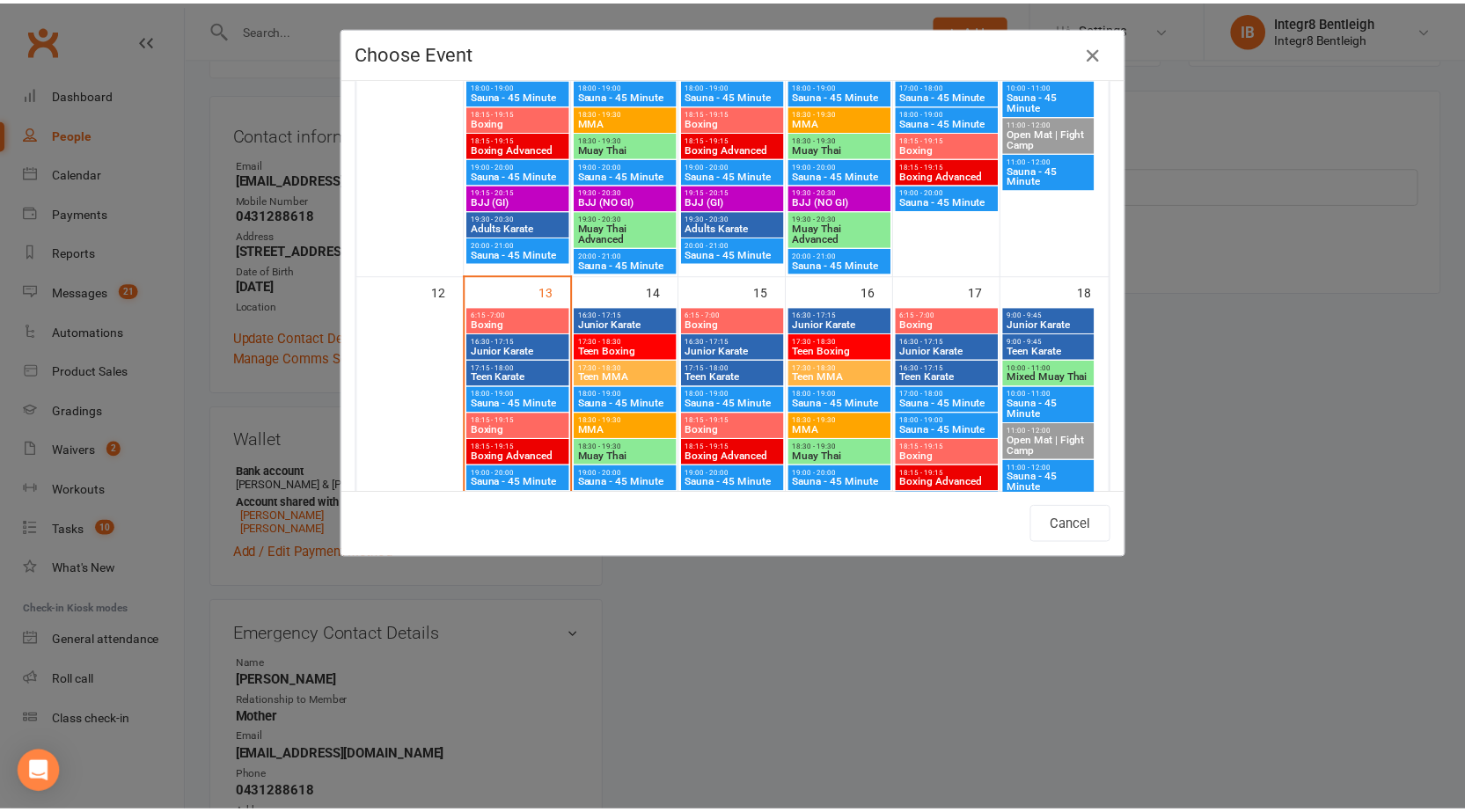
scroll to position [616, 0]
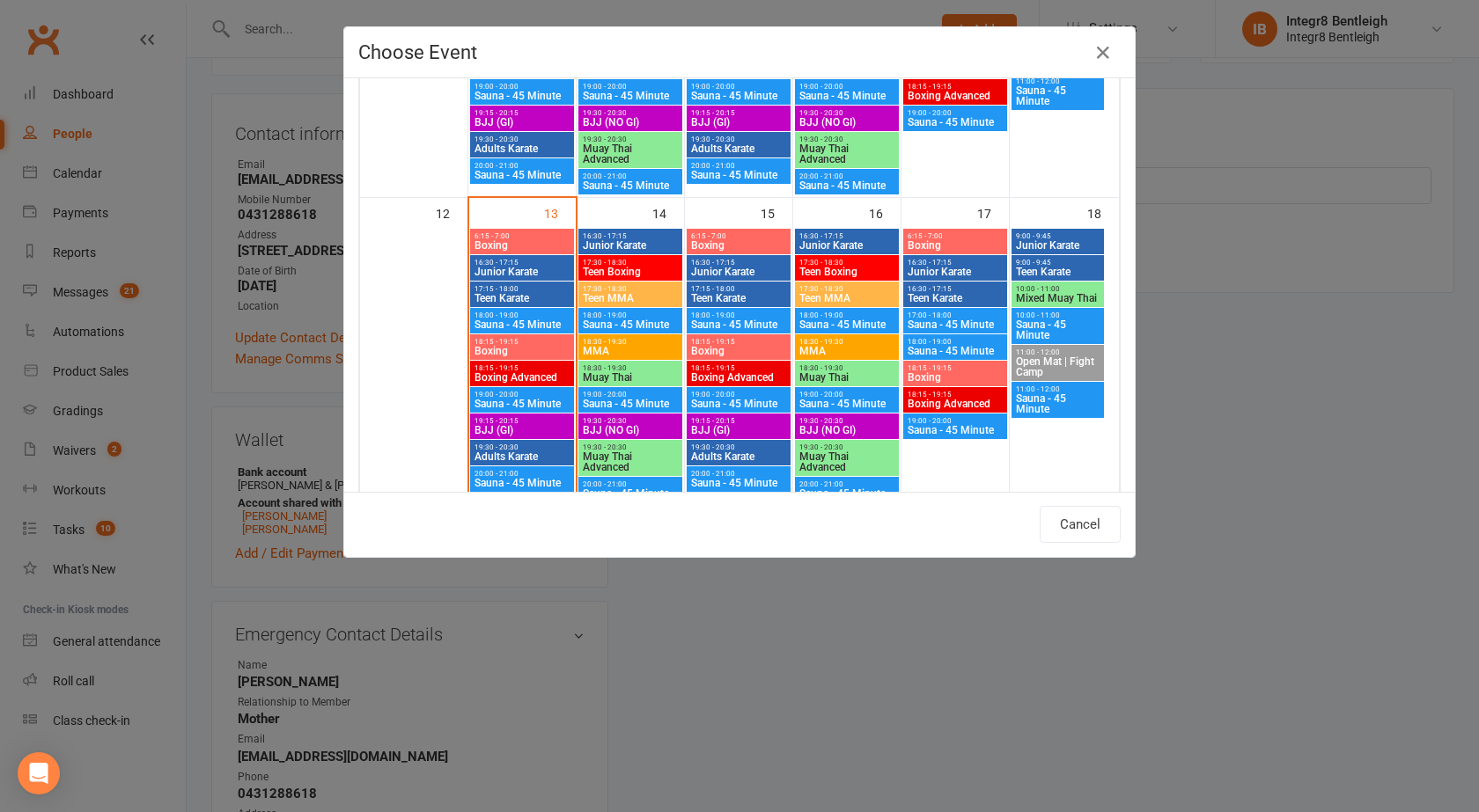
click at [522, 371] on span "18:15 - 19:15" at bounding box center [522, 368] width 97 height 8
type input "Boxing Advanced - Oct 13, 2025 6:15:00 PM"
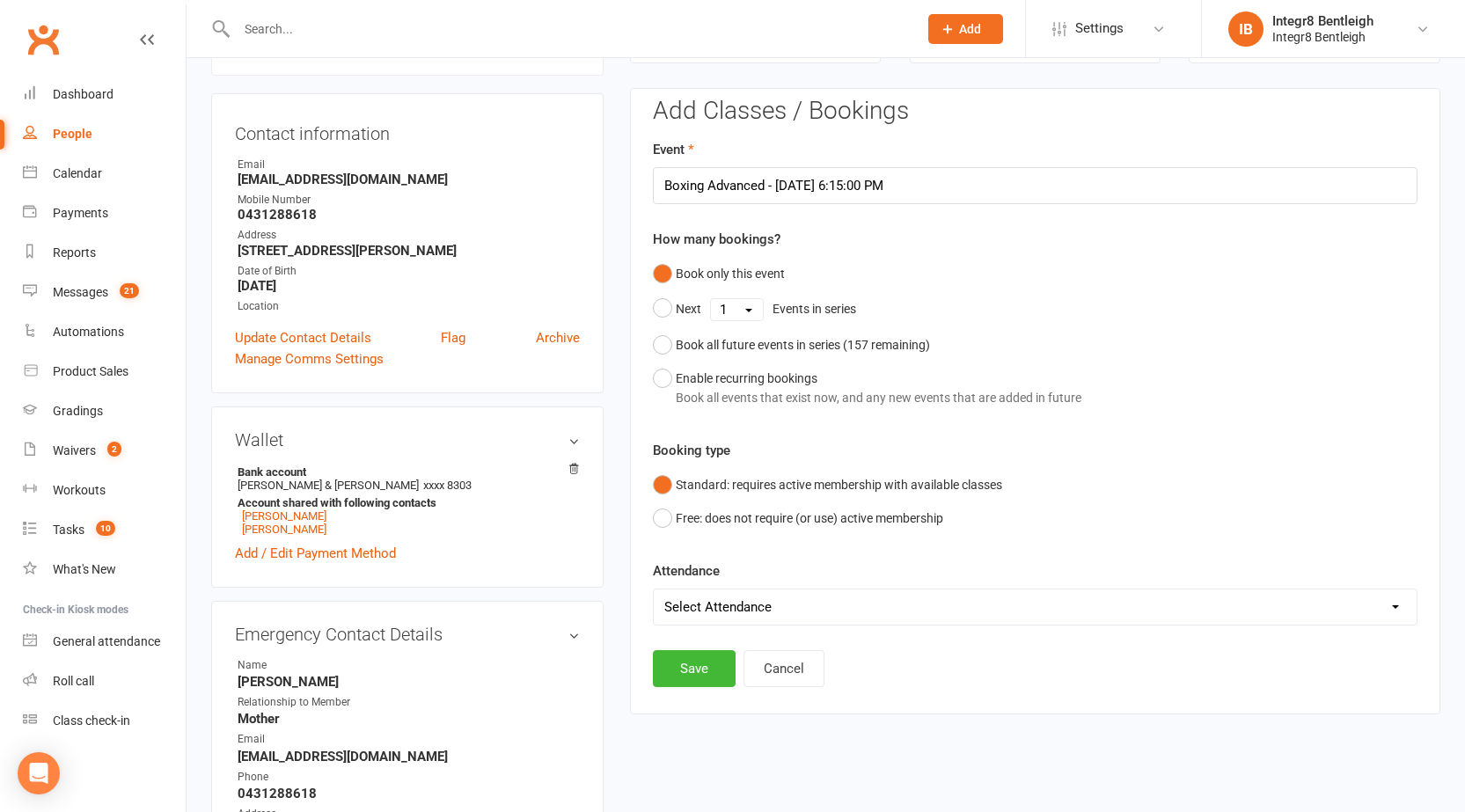
drag, startPoint x: 692, startPoint y: 594, endPoint x: 692, endPoint y: 623, distance: 29.0
click at [692, 594] on select "Select Attendance Attended Absent" at bounding box center [1035, 606] width 763 height 35
select select "0"
click at [654, 589] on select "Select Attendance Attended Absent" at bounding box center [1035, 606] width 763 height 35
click at [695, 660] on button "Save" at bounding box center [694, 668] width 83 height 37
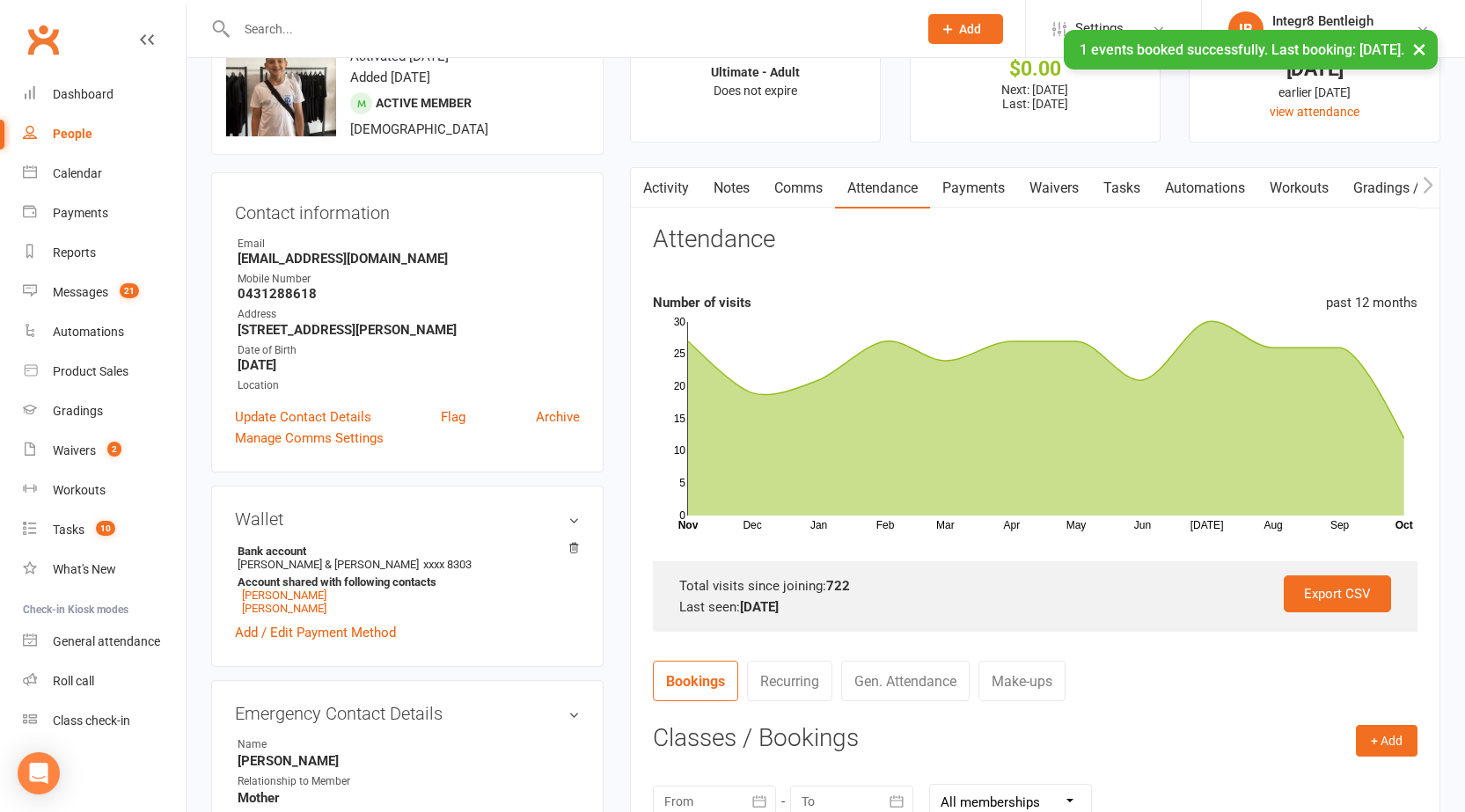
scroll to position [0, 0]
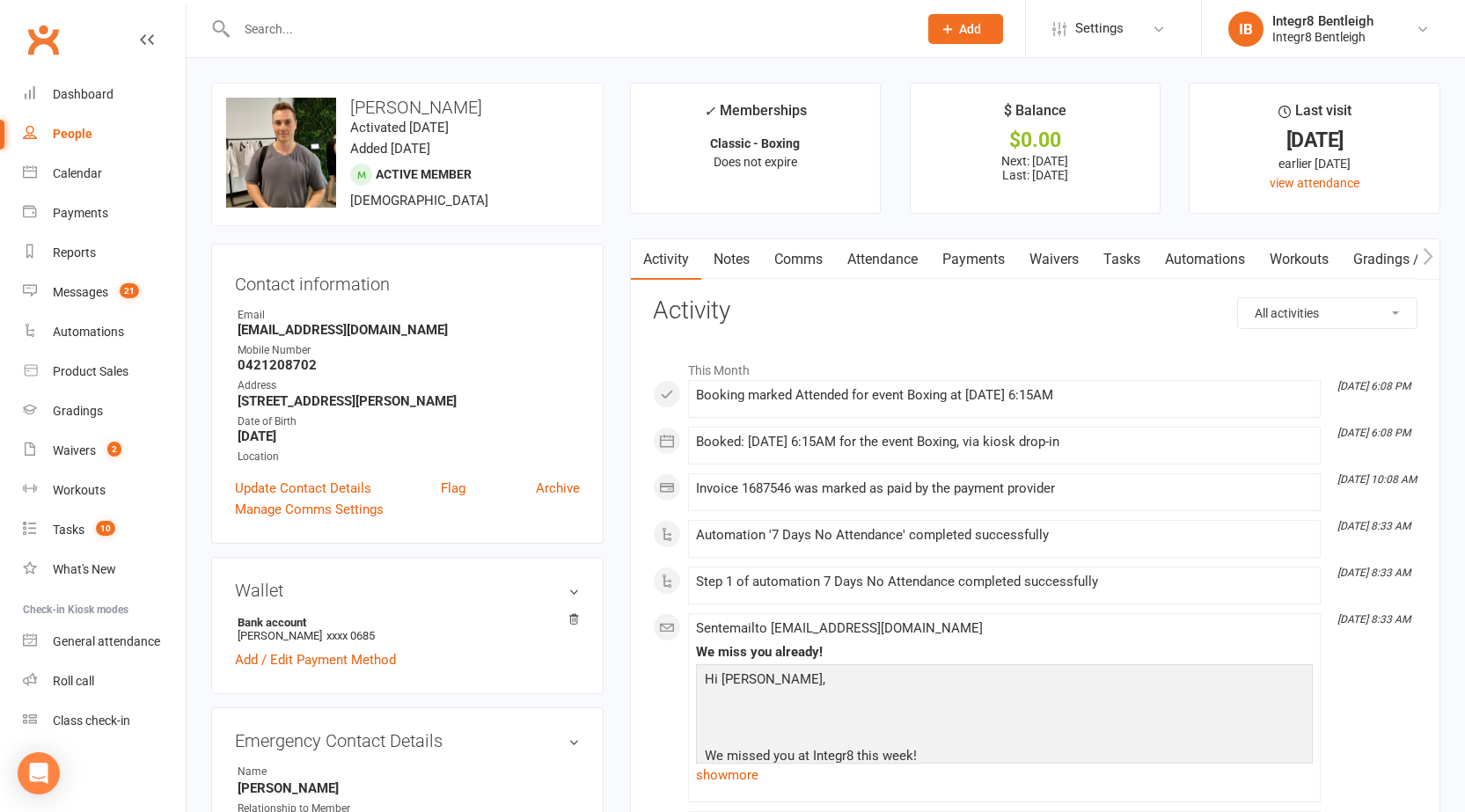
click at [907, 258] on link "Attendance" at bounding box center [883, 260] width 95 height 41
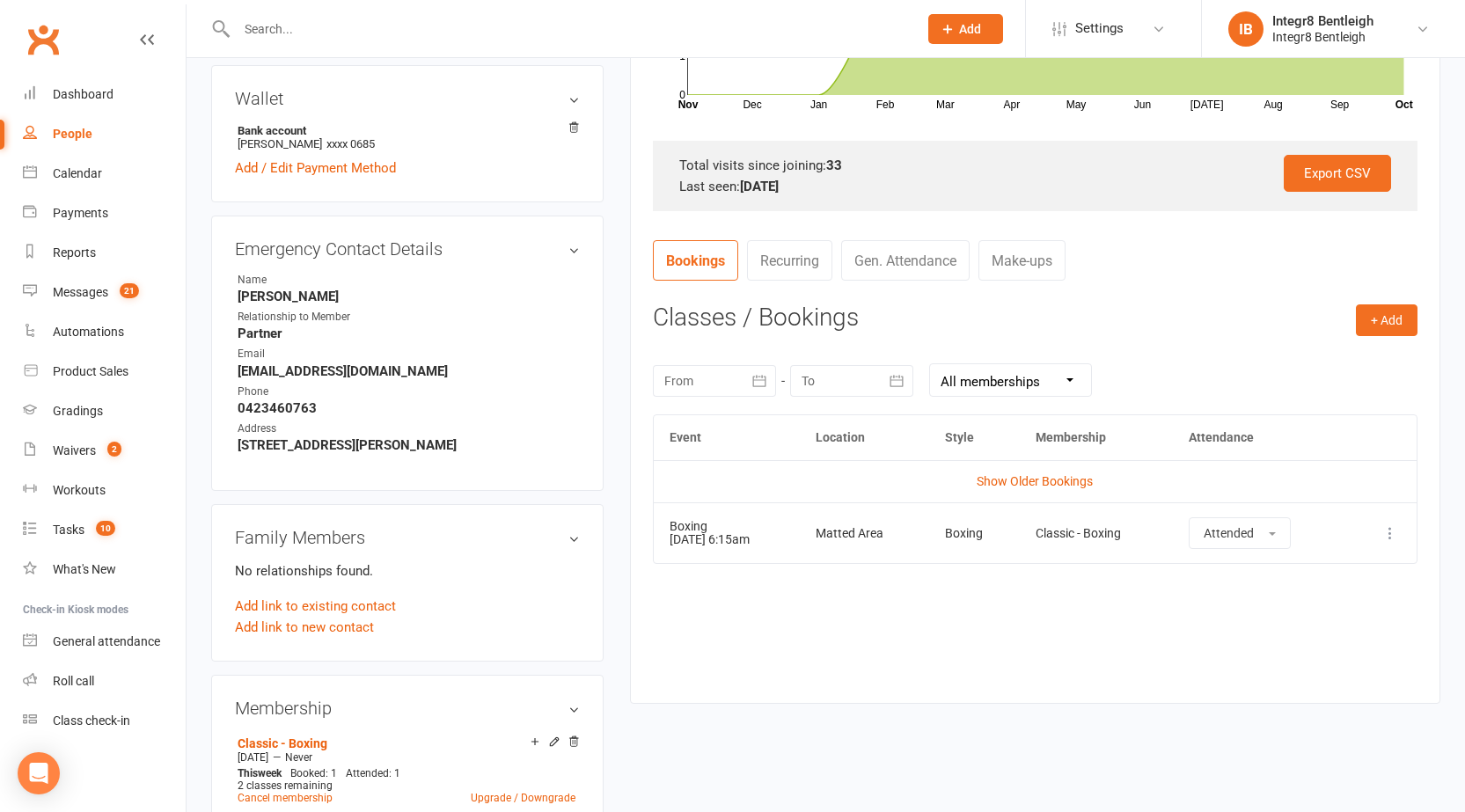
scroll to position [616, 0]
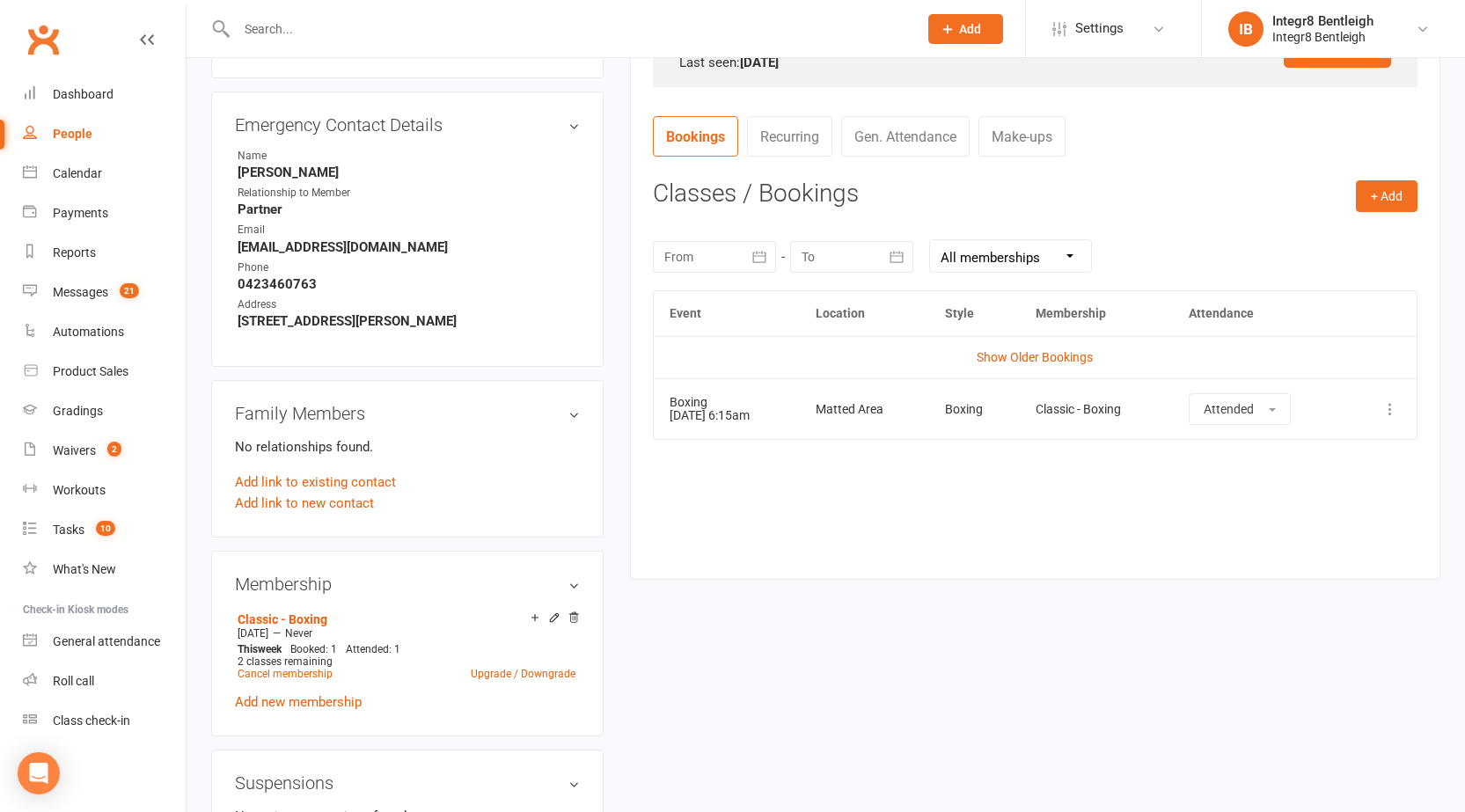
click at [1385, 417] on icon at bounding box center [1390, 409] width 17 height 17
click at [1319, 518] on link "Remove booking" at bounding box center [1312, 514] width 174 height 35
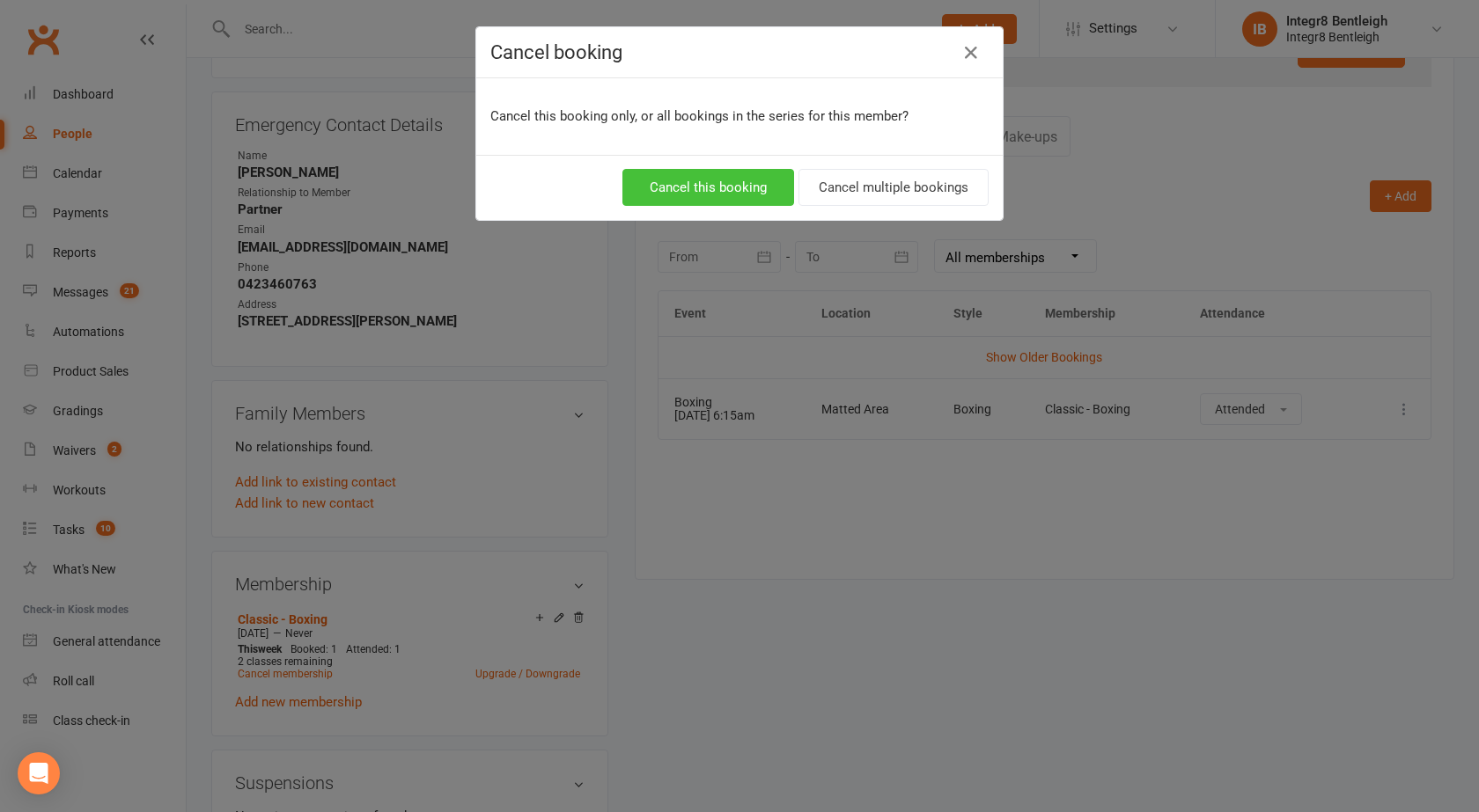
click at [700, 181] on button "Cancel this booking" at bounding box center [708, 187] width 172 height 37
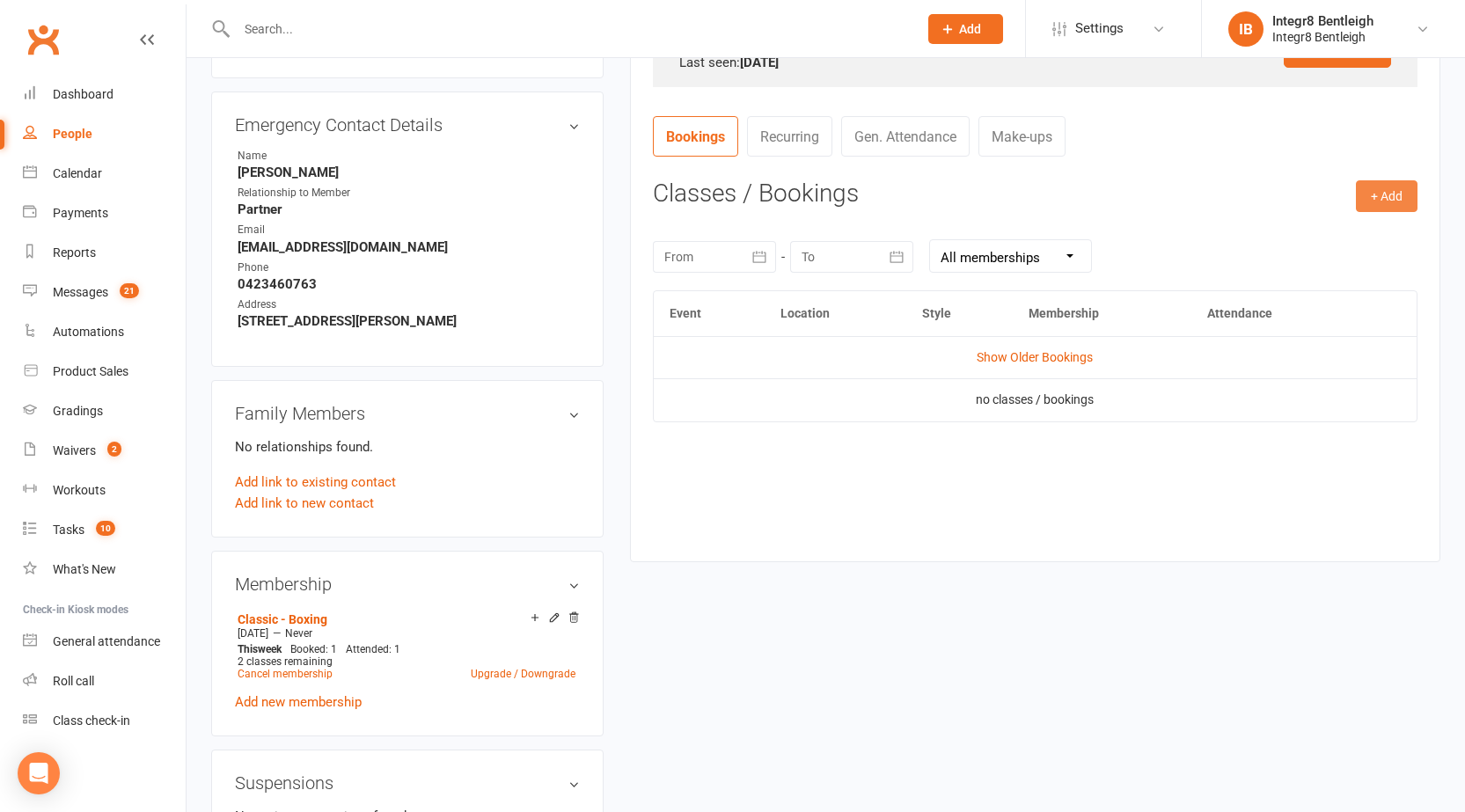
click at [1412, 194] on button "+ Add" at bounding box center [1387, 196] width 62 height 32
click at [1345, 233] on link "Book Event" at bounding box center [1329, 236] width 174 height 35
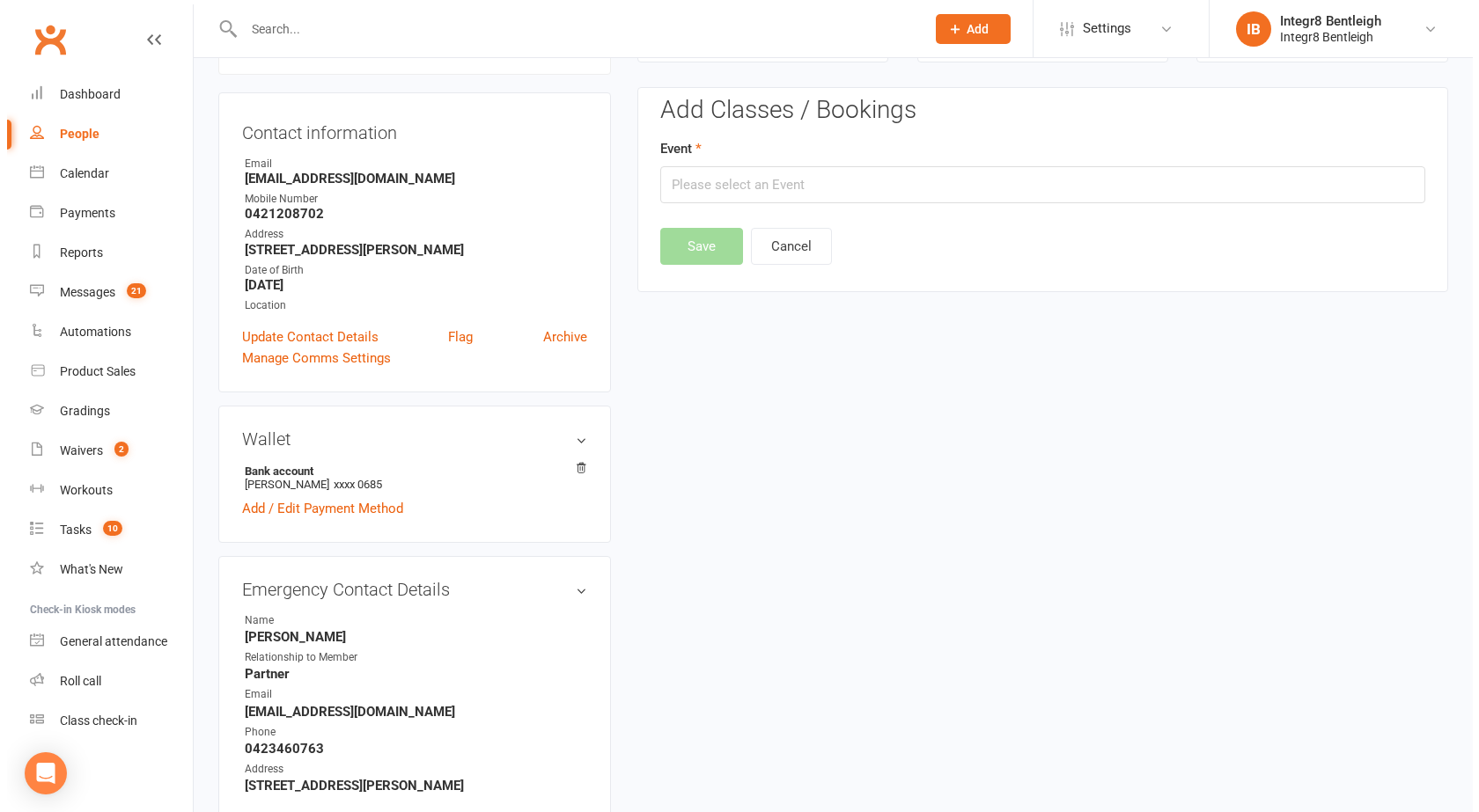
scroll to position [151, 0]
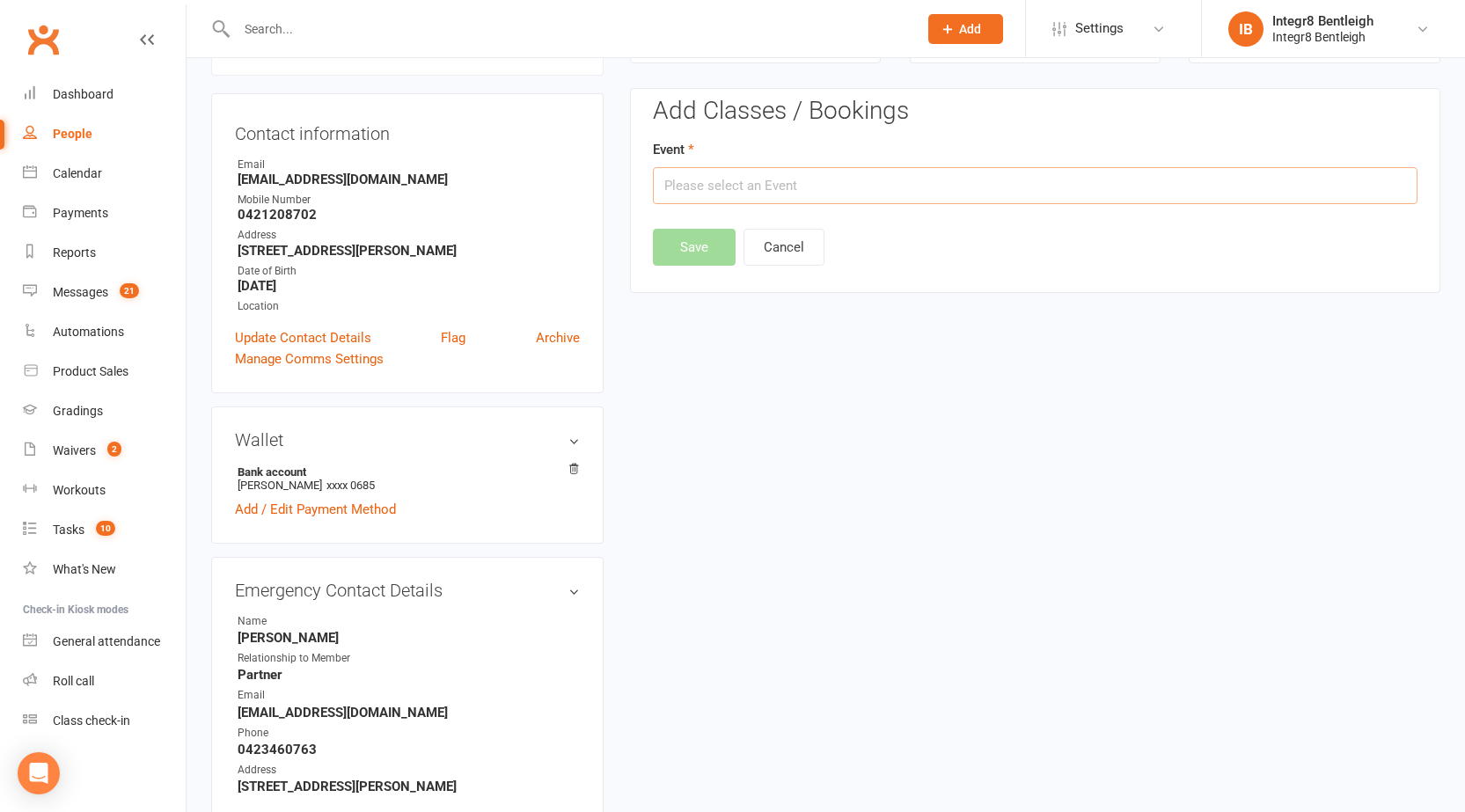
click at [904, 184] on input "text" at bounding box center [1035, 185] width 765 height 37
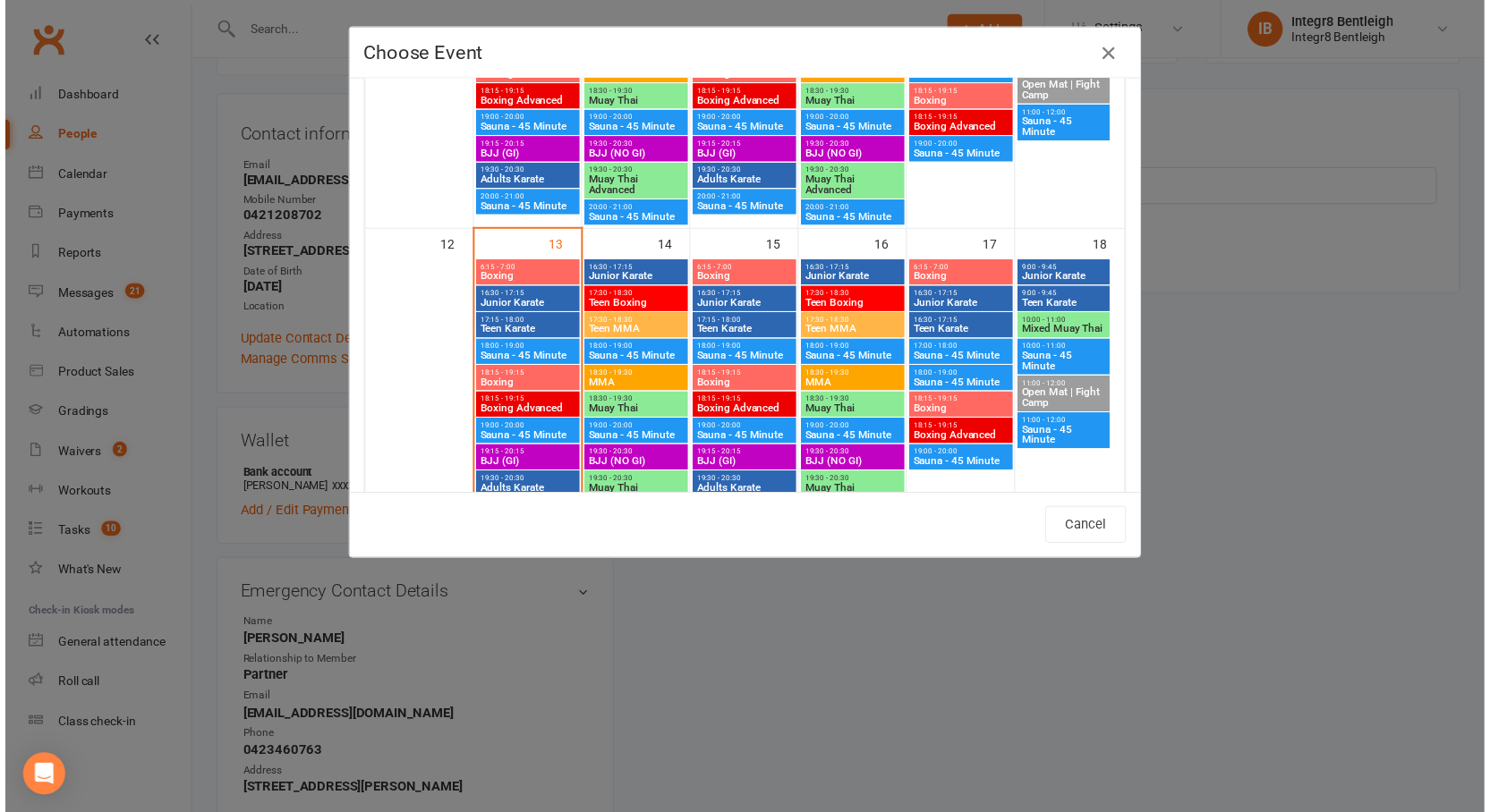
scroll to position [626, 0]
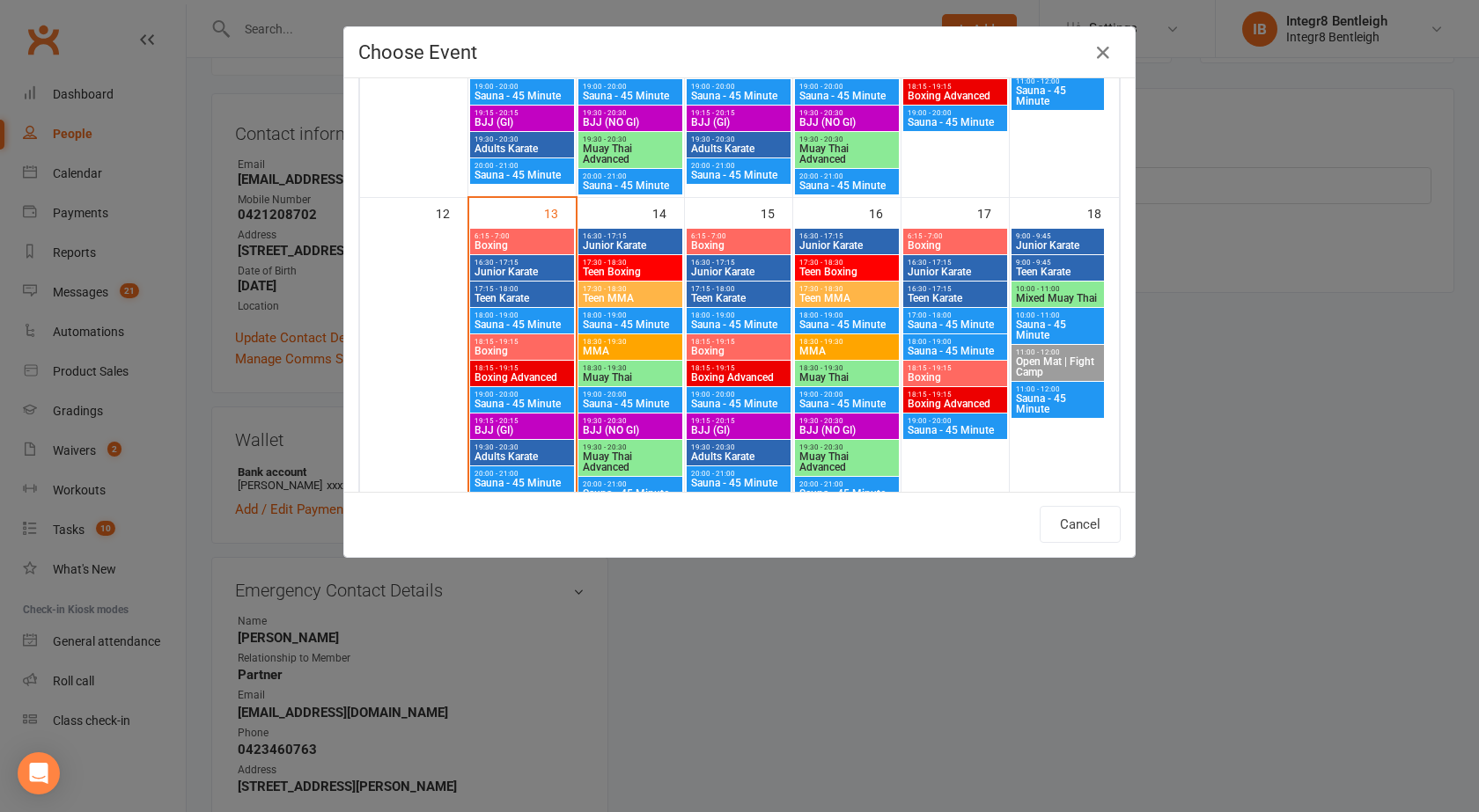
click at [548, 351] on span "Boxing" at bounding box center [522, 350] width 97 height 11
type input "Boxing - [DATE] 6:15:00 PM"
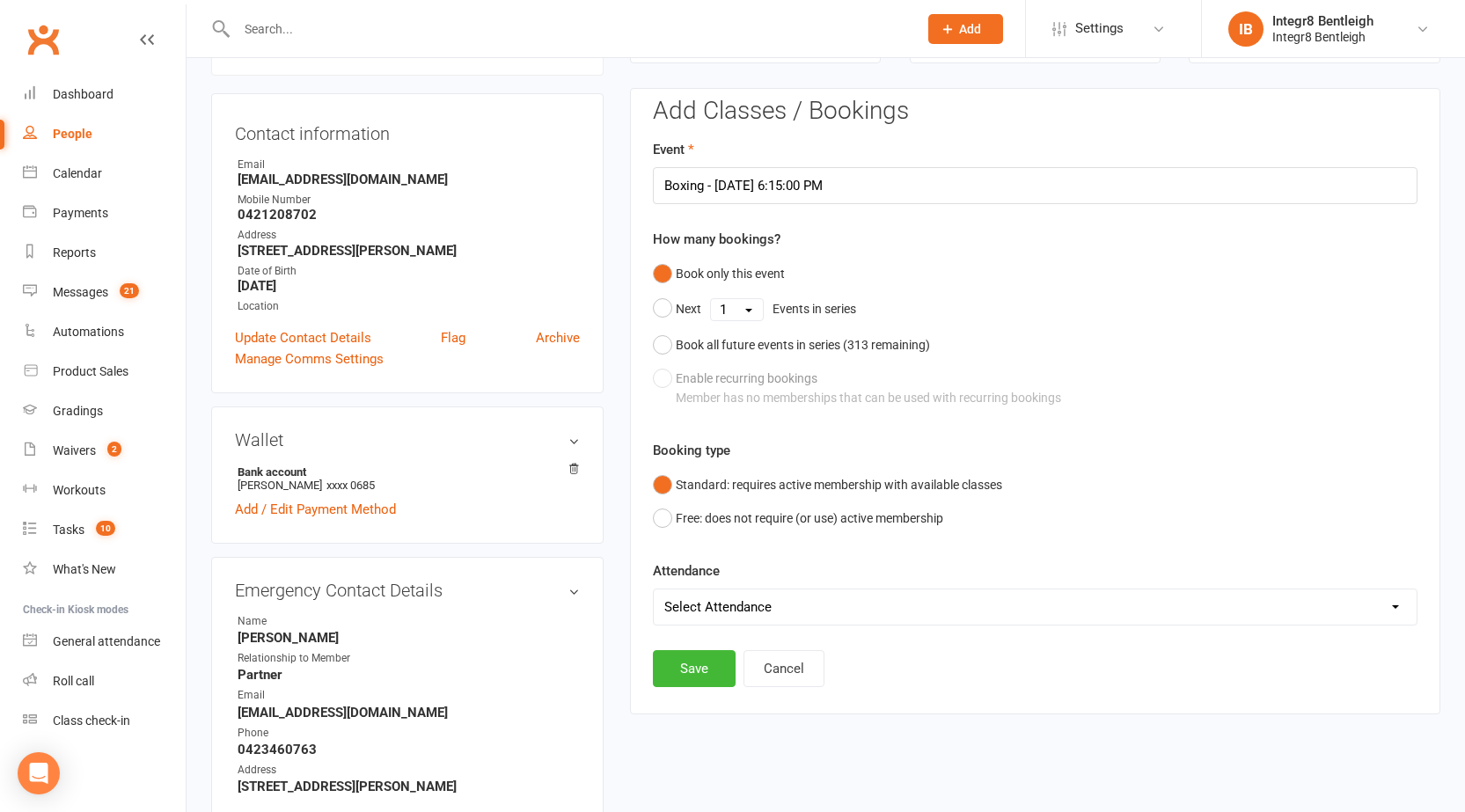
click at [690, 610] on select "Select Attendance Attended Absent" at bounding box center [1035, 606] width 763 height 35
select select "0"
click at [654, 589] on select "Select Attendance Attended Absent" at bounding box center [1035, 606] width 763 height 35
click at [688, 654] on button "Save" at bounding box center [694, 668] width 83 height 37
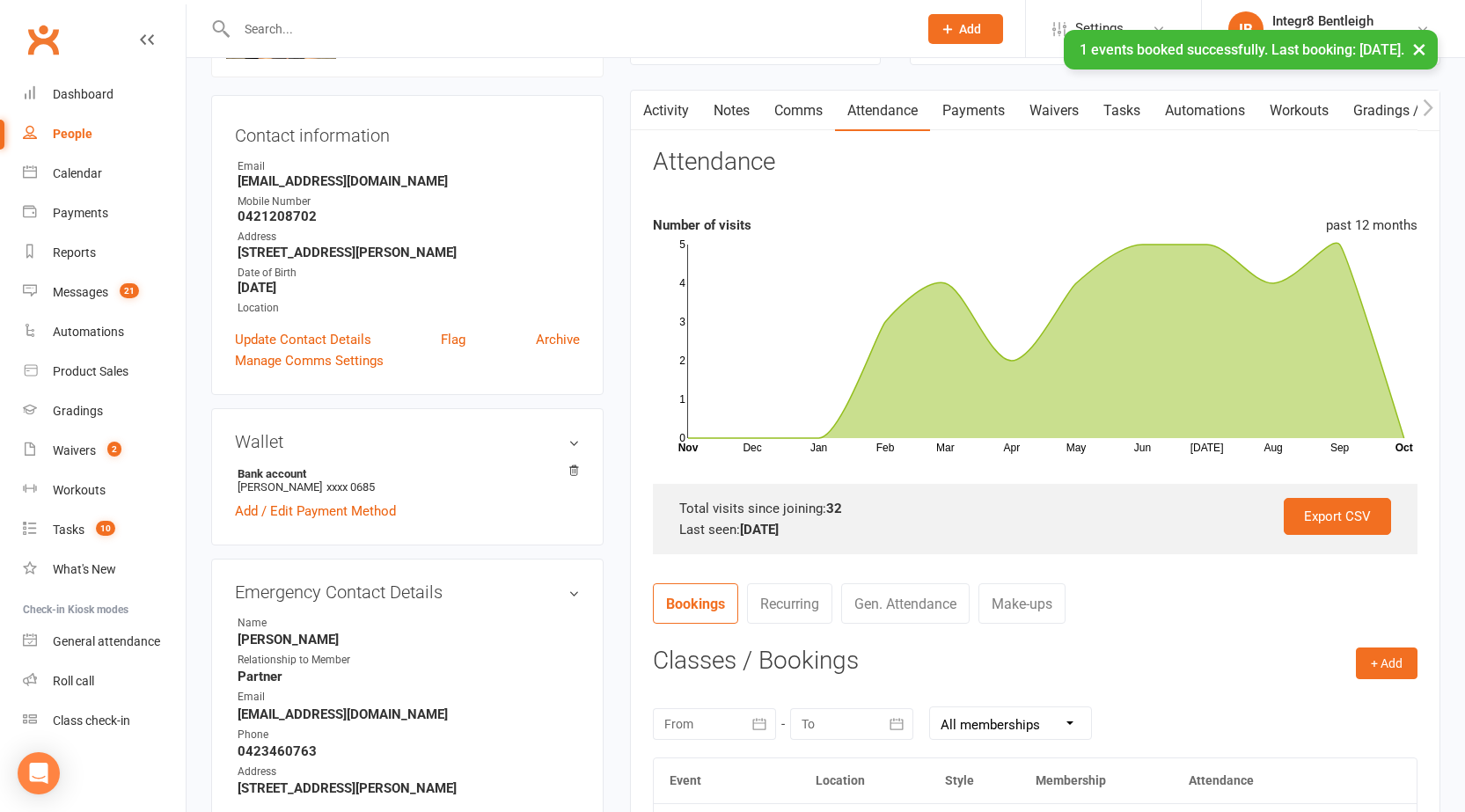
scroll to position [0, 0]
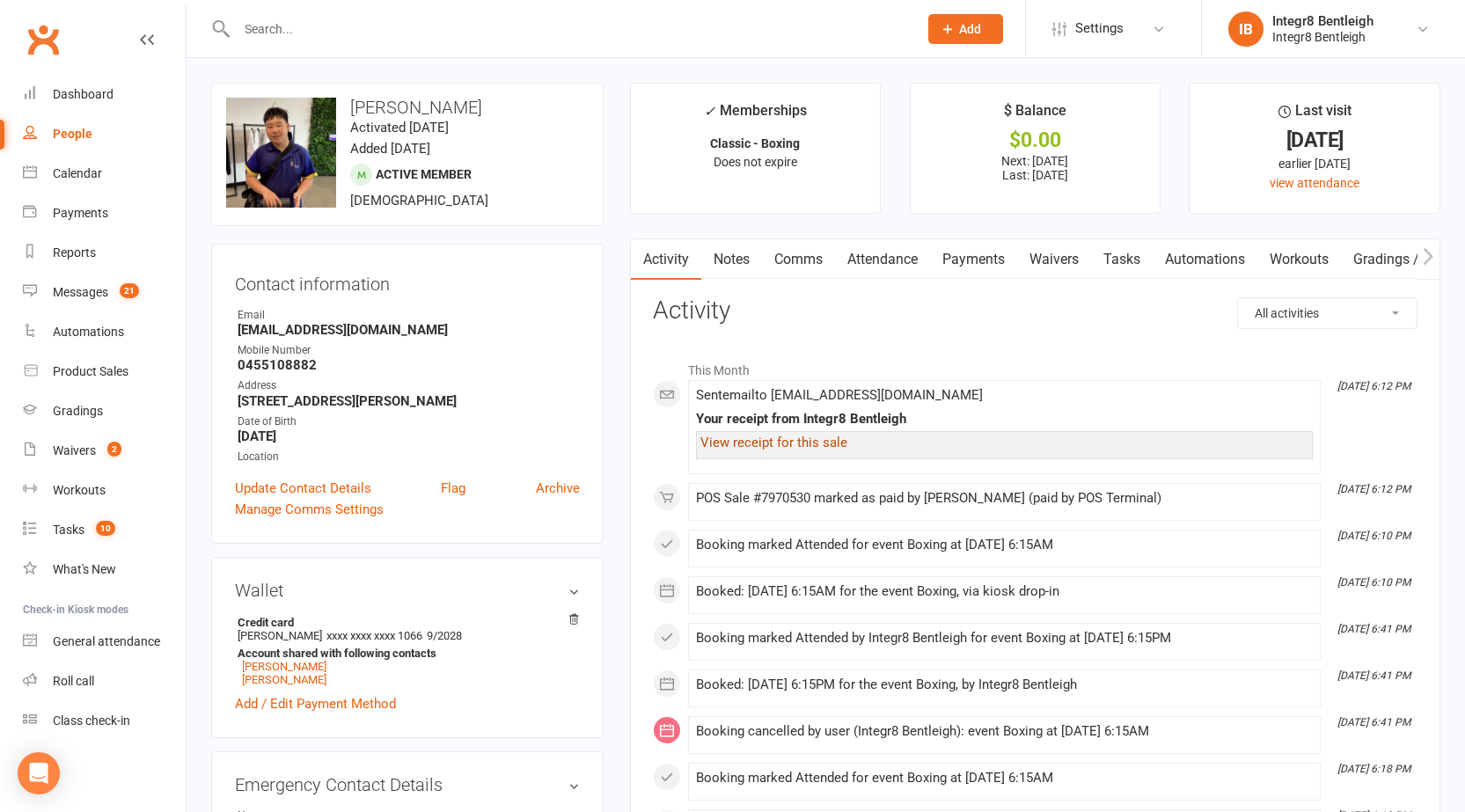
click at [880, 254] on link "Attendance" at bounding box center [883, 260] width 95 height 41
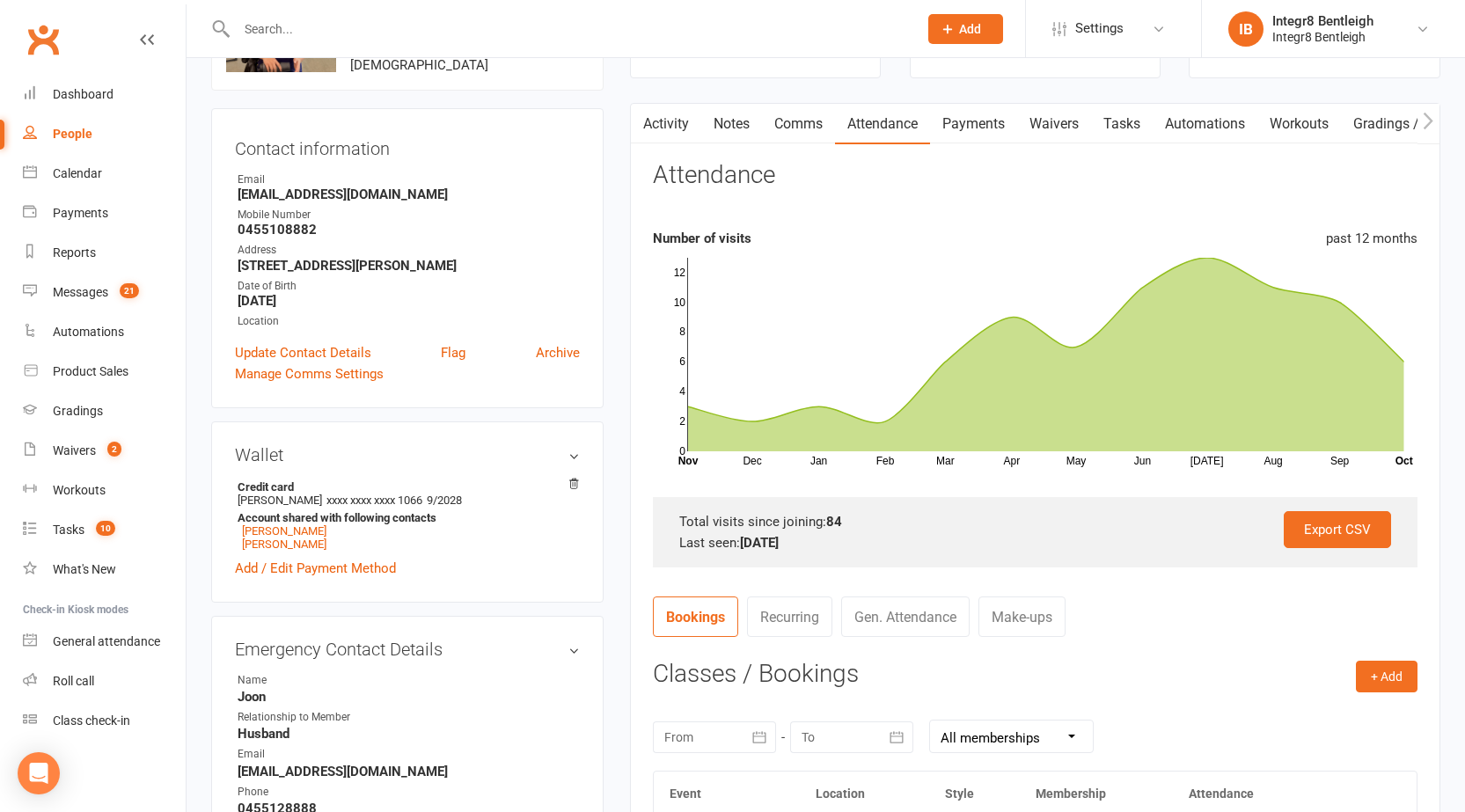
scroll to position [616, 0]
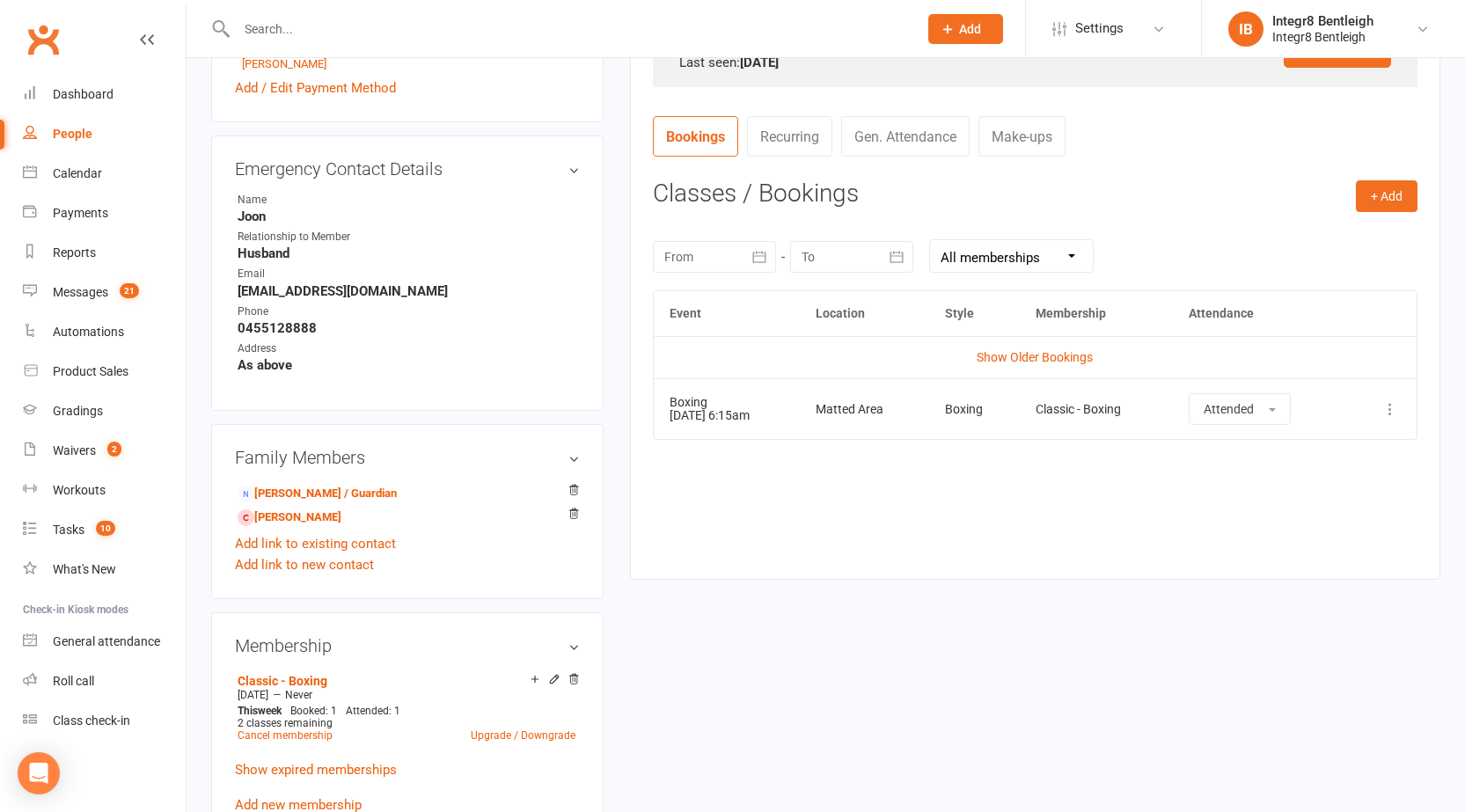
click at [1391, 406] on icon at bounding box center [1390, 409] width 17 height 17
click at [1315, 516] on link "Remove booking" at bounding box center [1312, 514] width 174 height 35
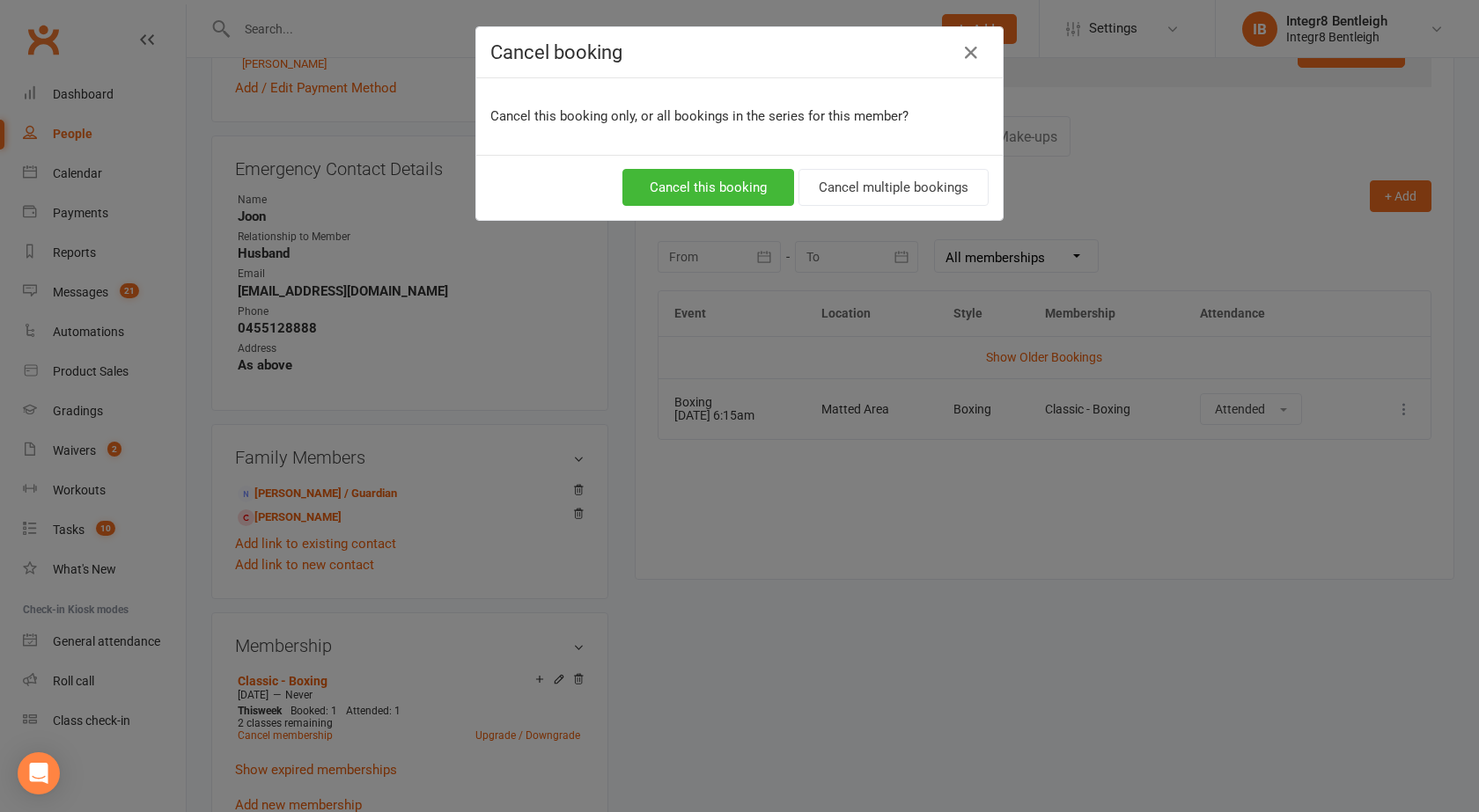
click at [752, 207] on div "Cancel this booking Cancel multiple bookings" at bounding box center [739, 186] width 526 height 65
click at [963, 62] on icon "button" at bounding box center [971, 53] width 21 height 21
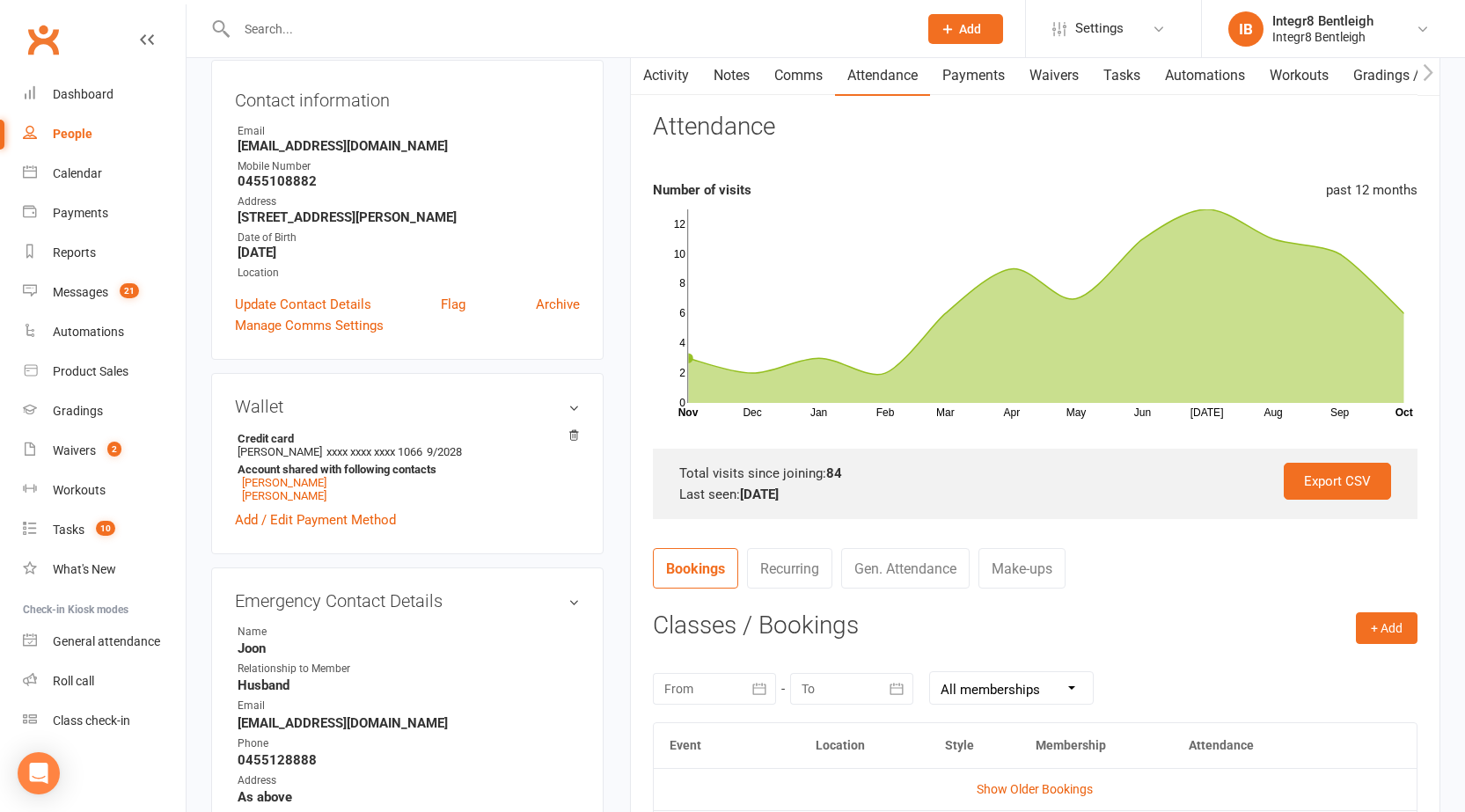
scroll to position [0, 0]
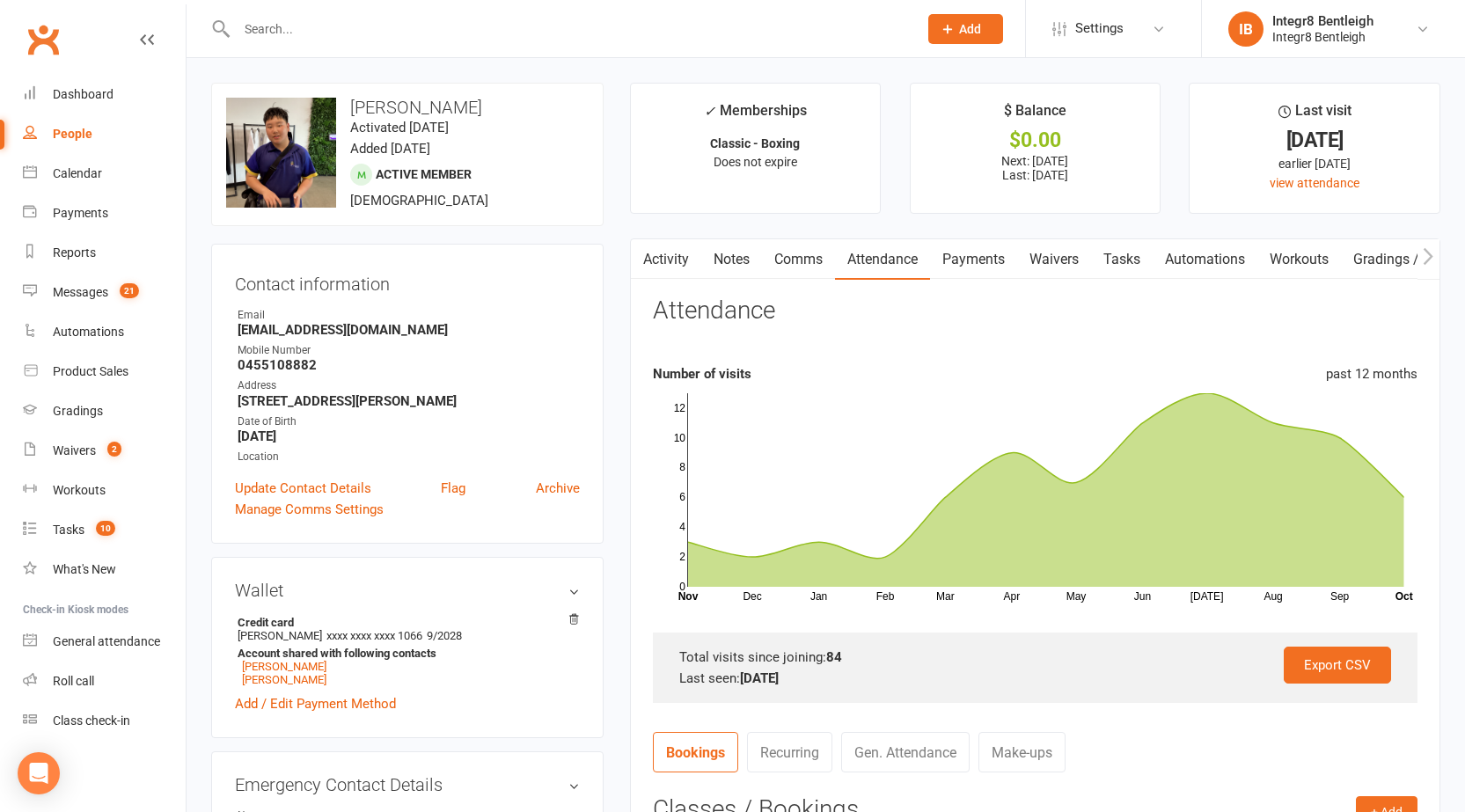
click at [662, 254] on link "Activity" at bounding box center [665, 260] width 70 height 41
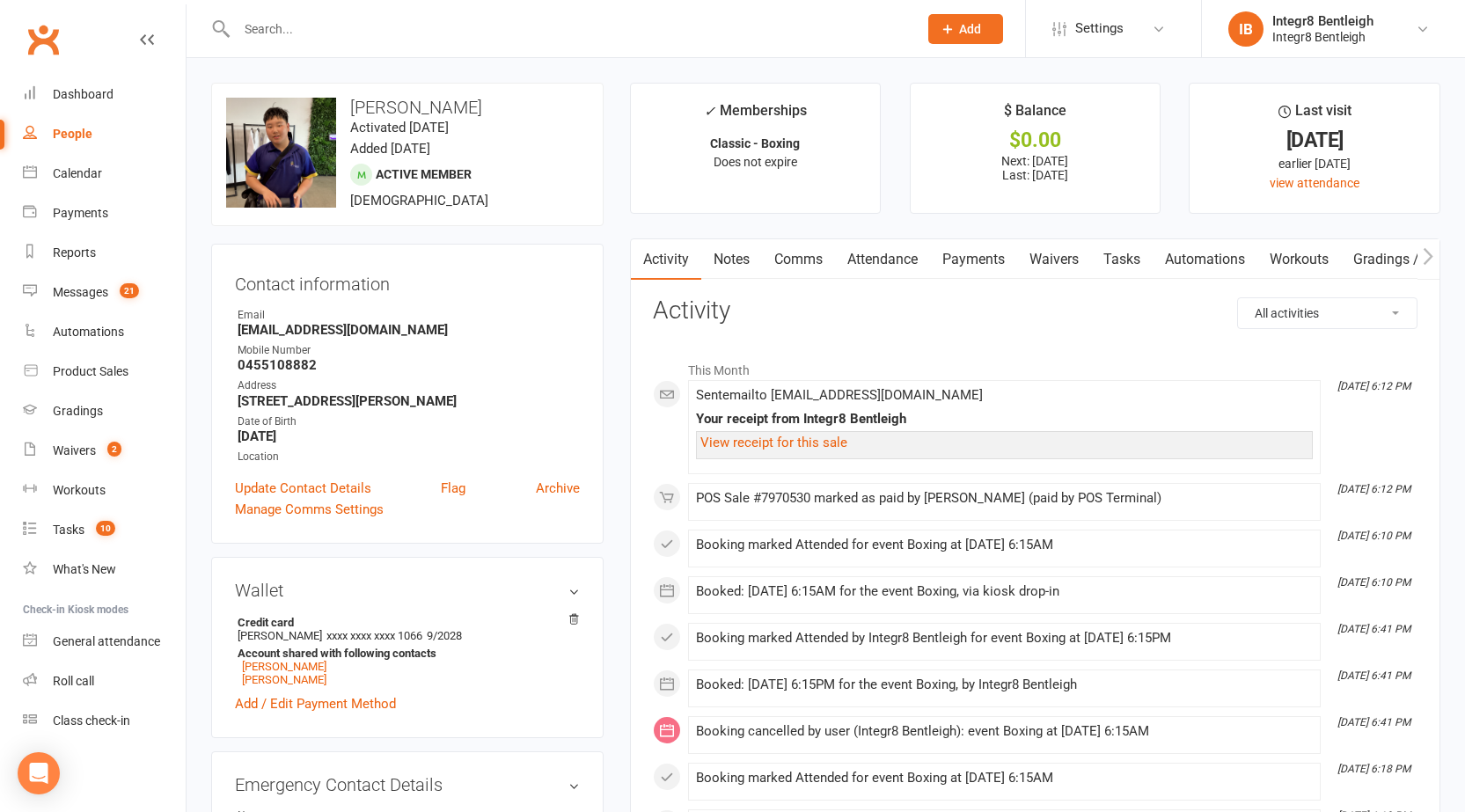
click at [878, 253] on link "Attendance" at bounding box center [883, 260] width 95 height 41
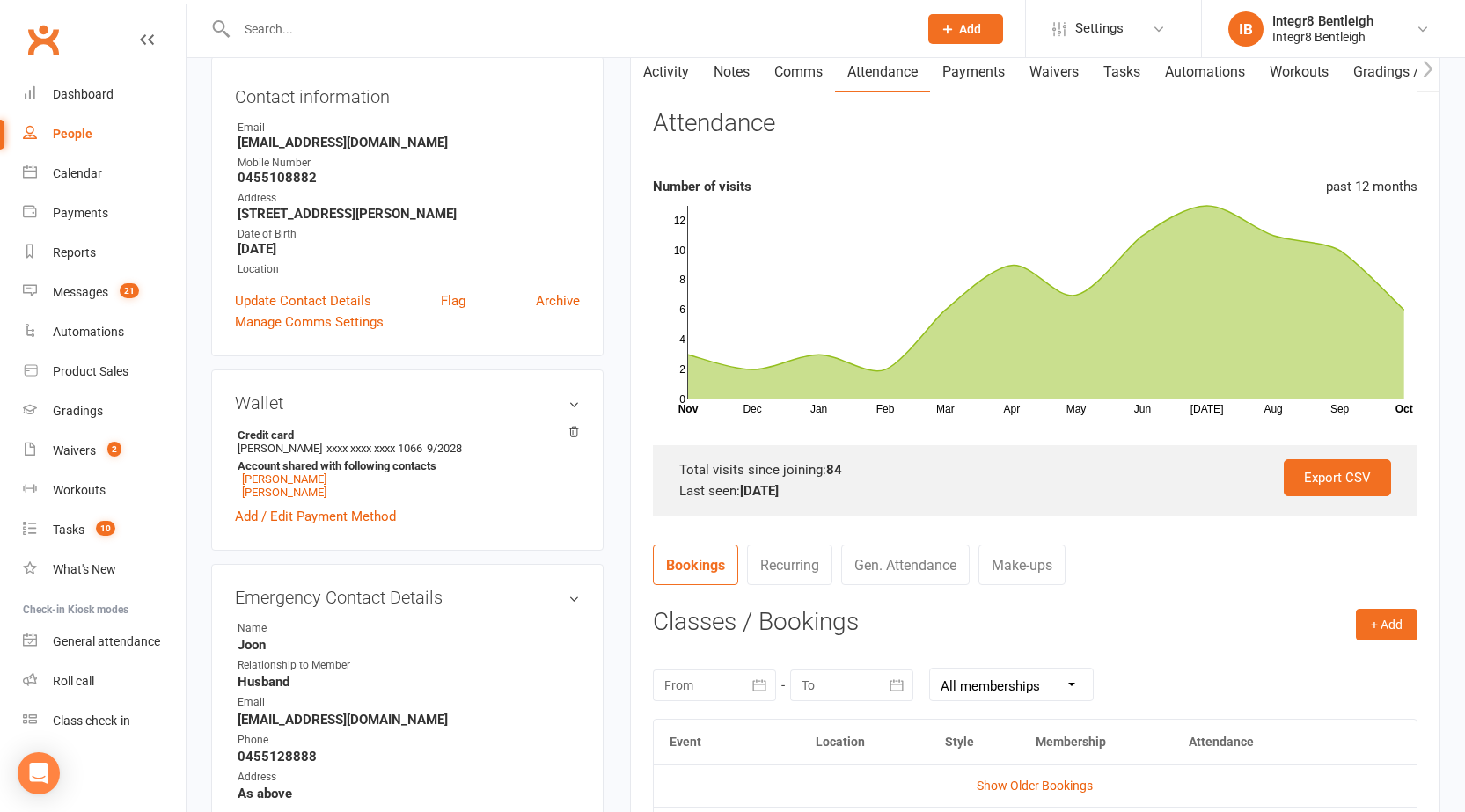
scroll to position [528, 0]
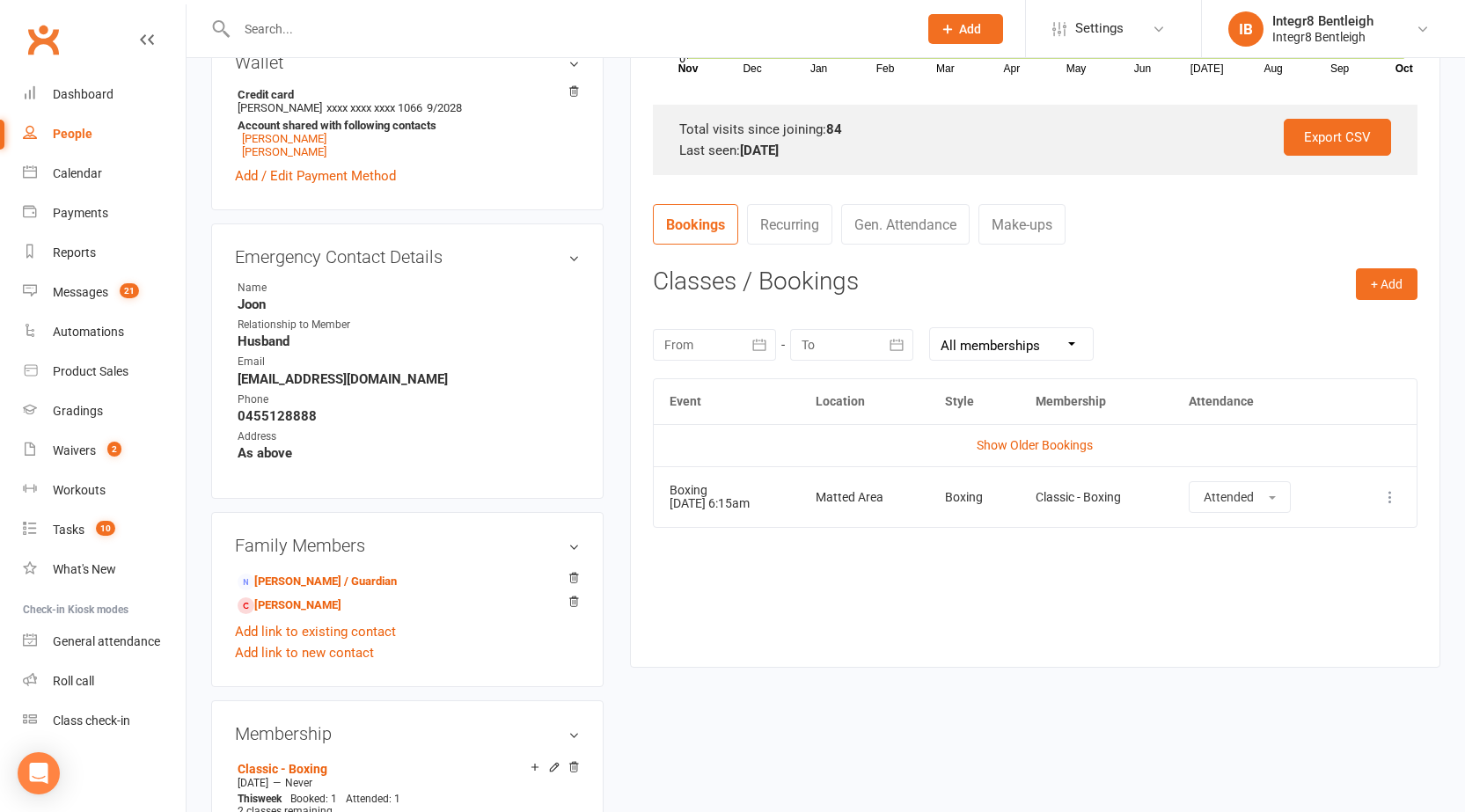
click at [1395, 499] on icon at bounding box center [1390, 497] width 17 height 17
click at [1315, 599] on link "Remove booking" at bounding box center [1312, 602] width 174 height 35
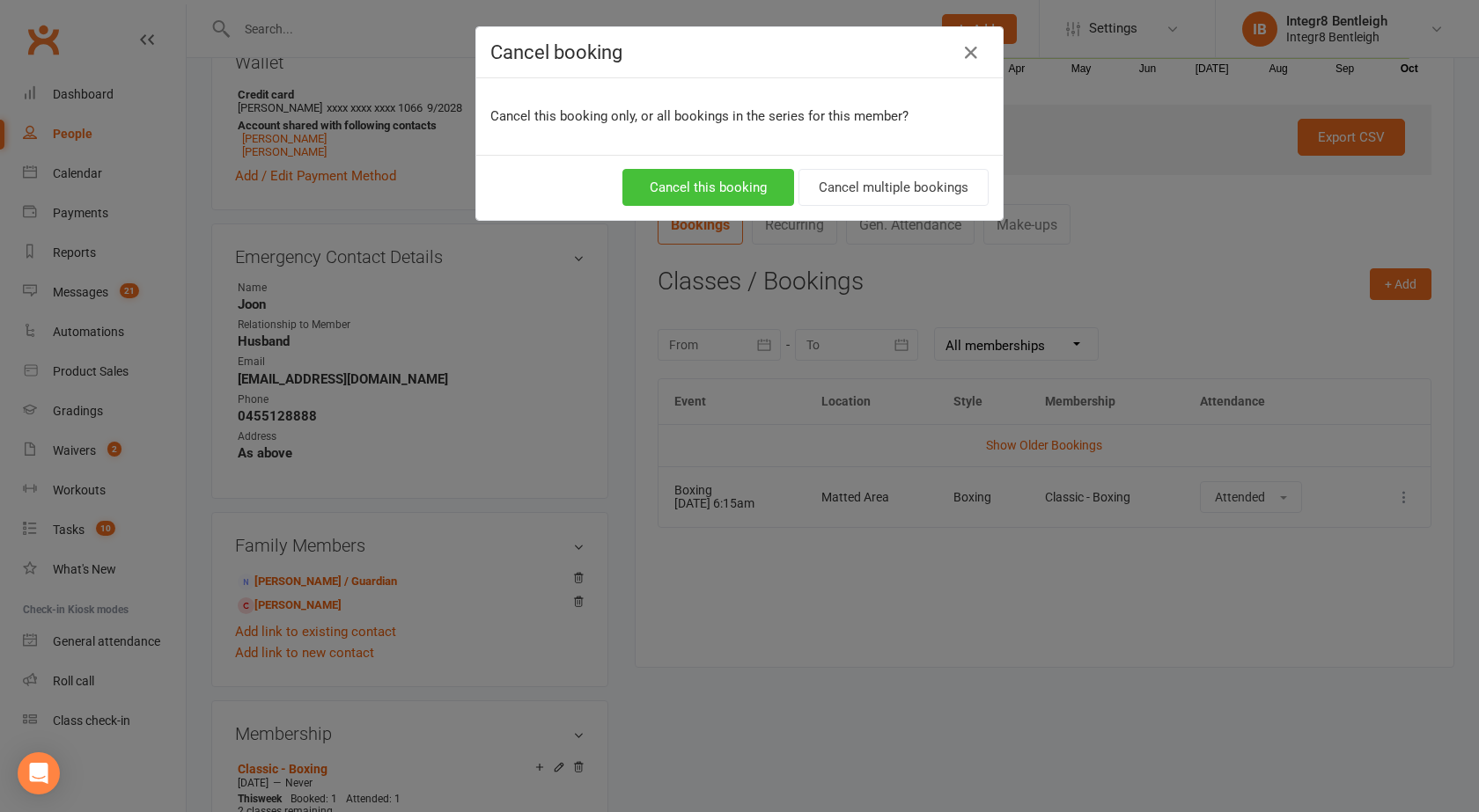
click at [718, 185] on button "Cancel this booking" at bounding box center [708, 187] width 172 height 37
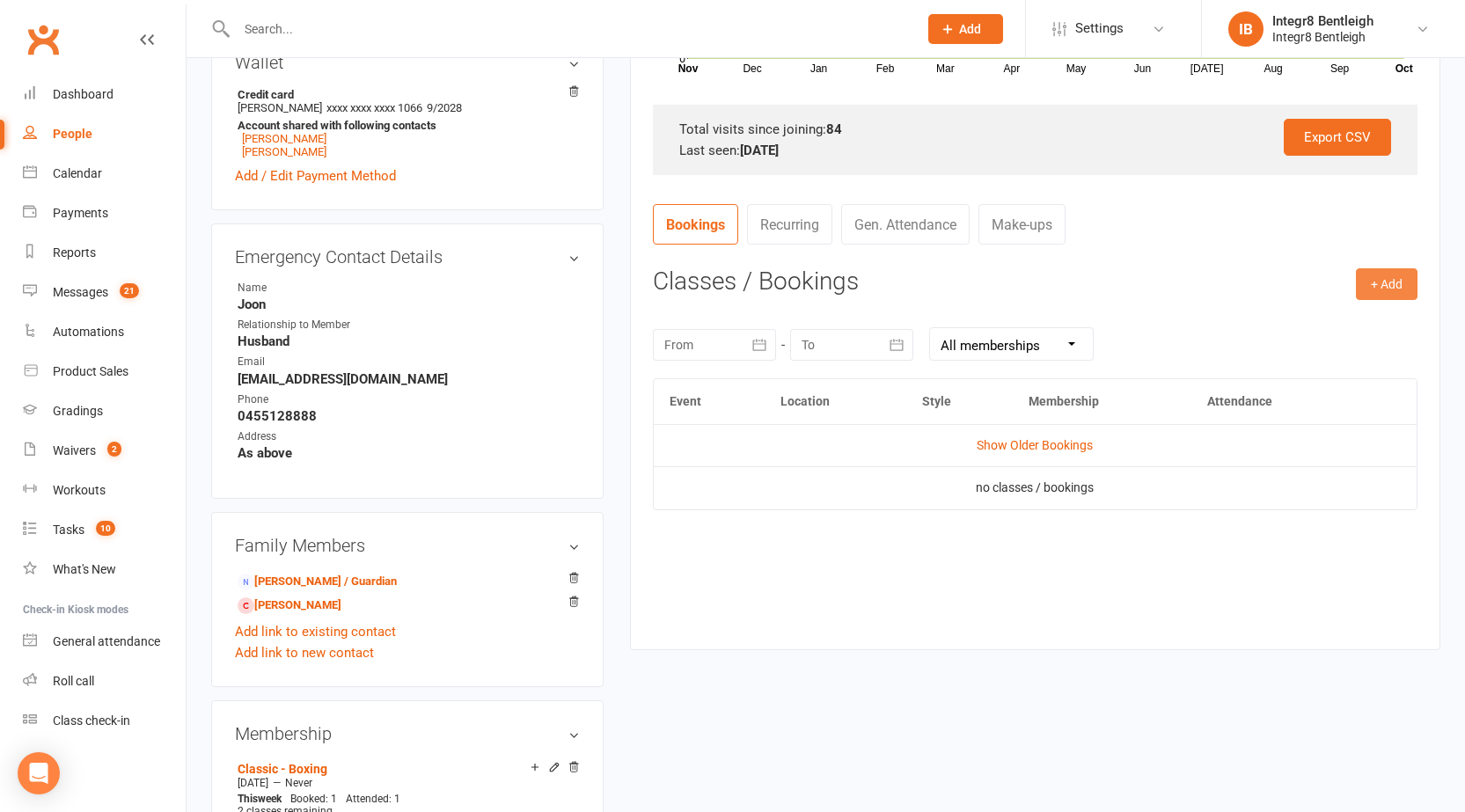
click at [1375, 281] on button "+ Add" at bounding box center [1387, 284] width 62 height 32
click at [1347, 302] on ul "Book Event Add Appointment Book a Friend" at bounding box center [1329, 359] width 176 height 116
click at [1349, 282] on h3 "Classes / Bookings" at bounding box center [1035, 282] width 765 height 27
click at [1379, 281] on button "+ Add" at bounding box center [1387, 284] width 62 height 32
drag, startPoint x: 1344, startPoint y: 335, endPoint x: 1309, endPoint y: 334, distance: 35.0
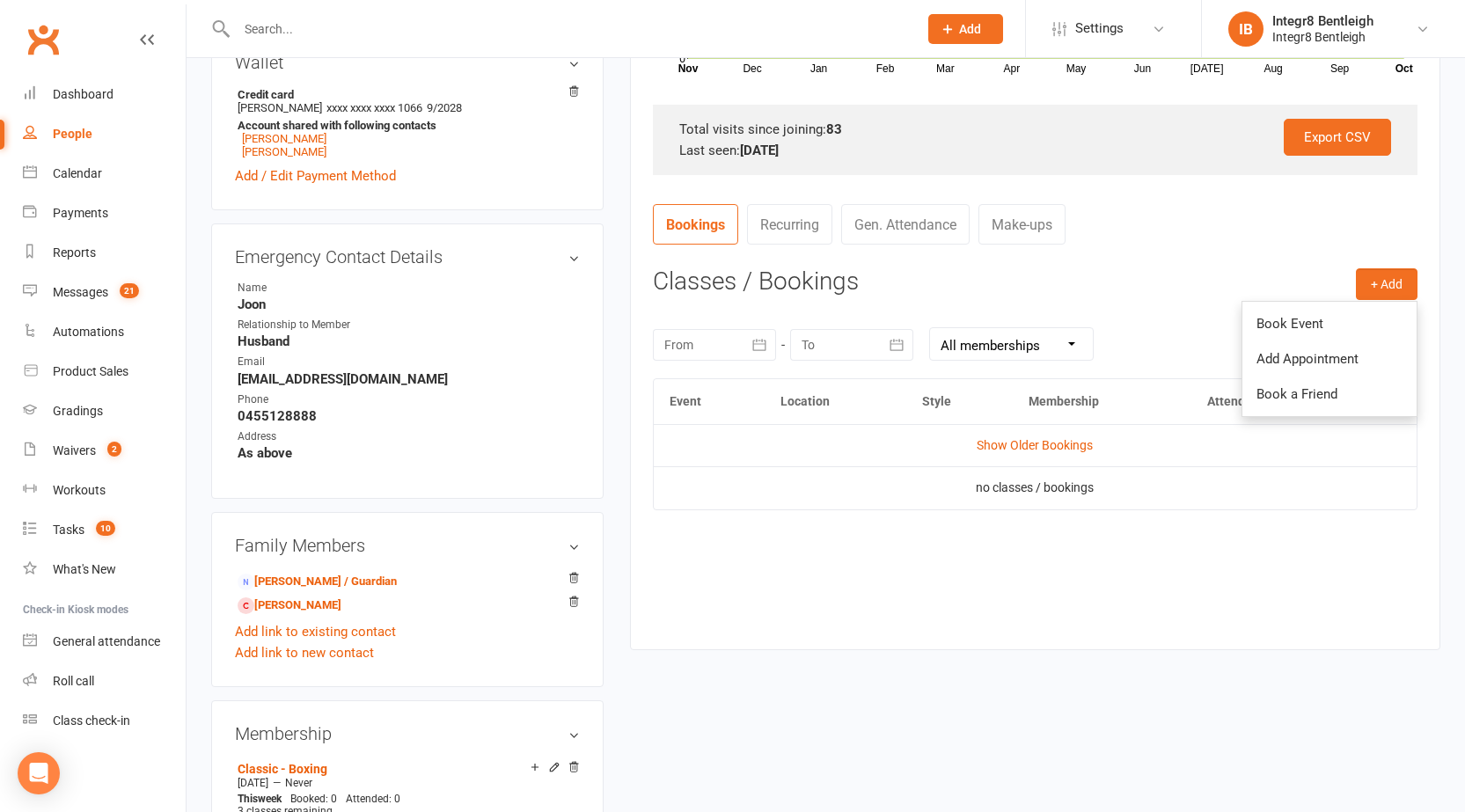
click at [1343, 335] on link "Book Event" at bounding box center [1329, 323] width 174 height 35
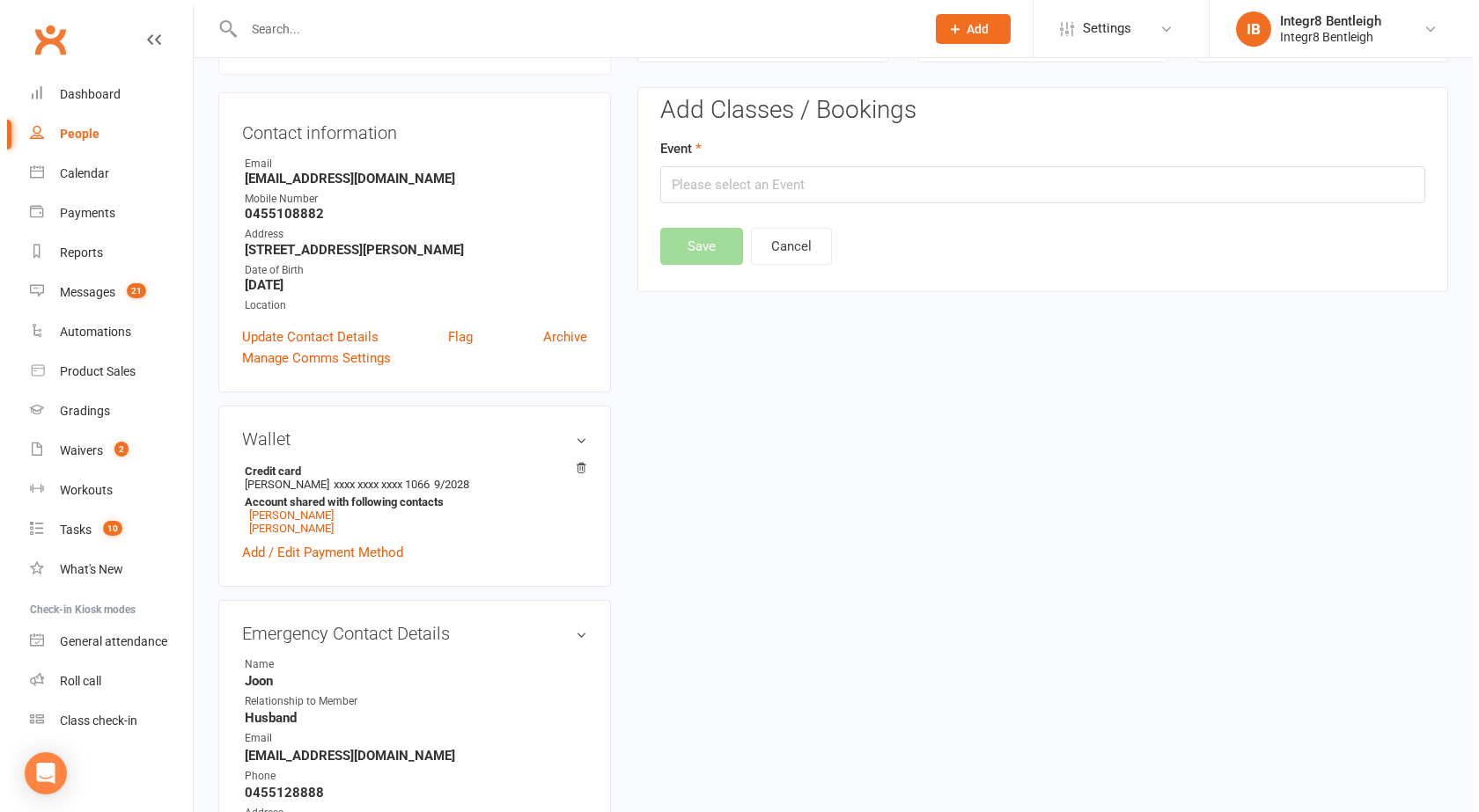
scroll to position [151, 0]
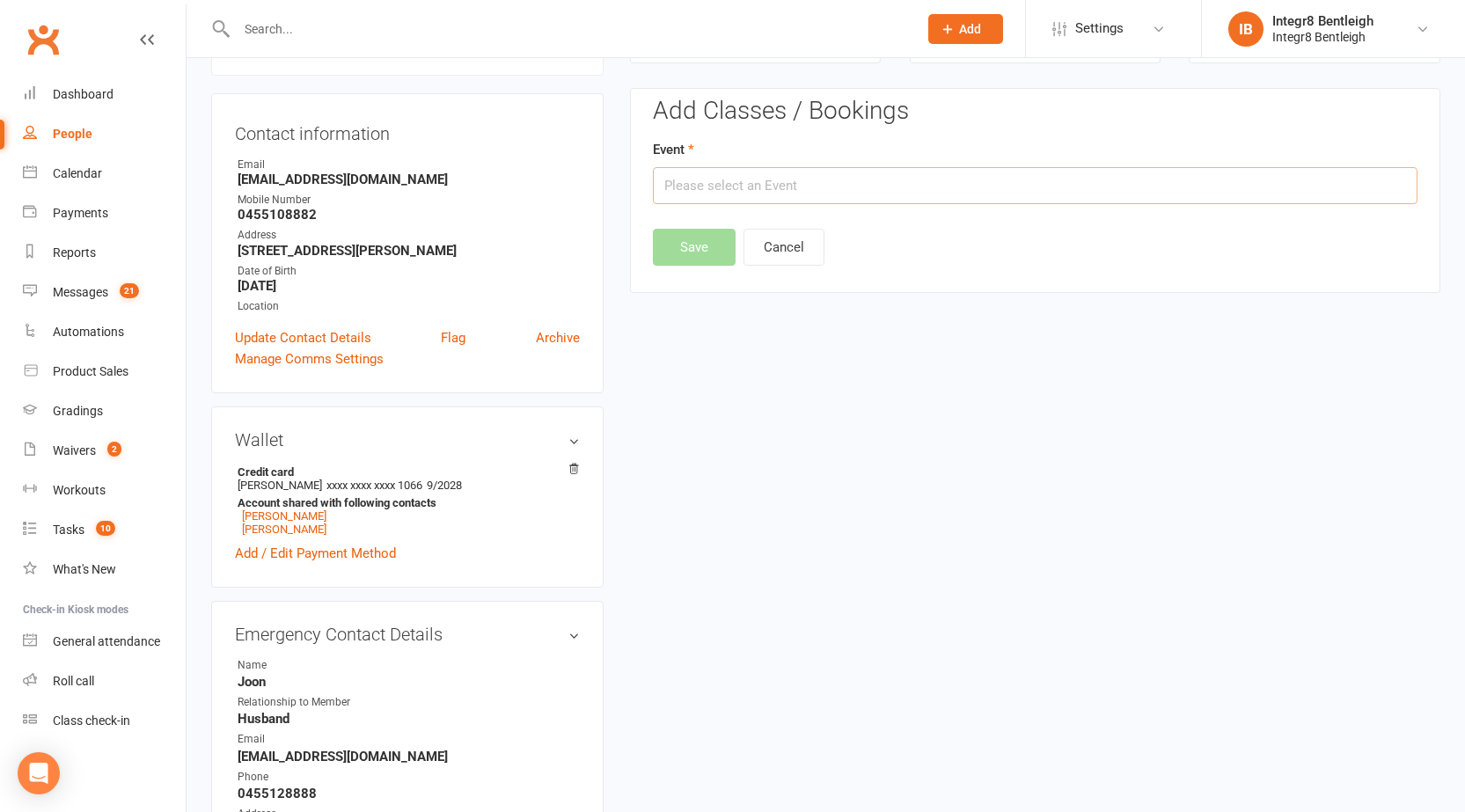
click at [831, 183] on input "text" at bounding box center [1035, 185] width 765 height 37
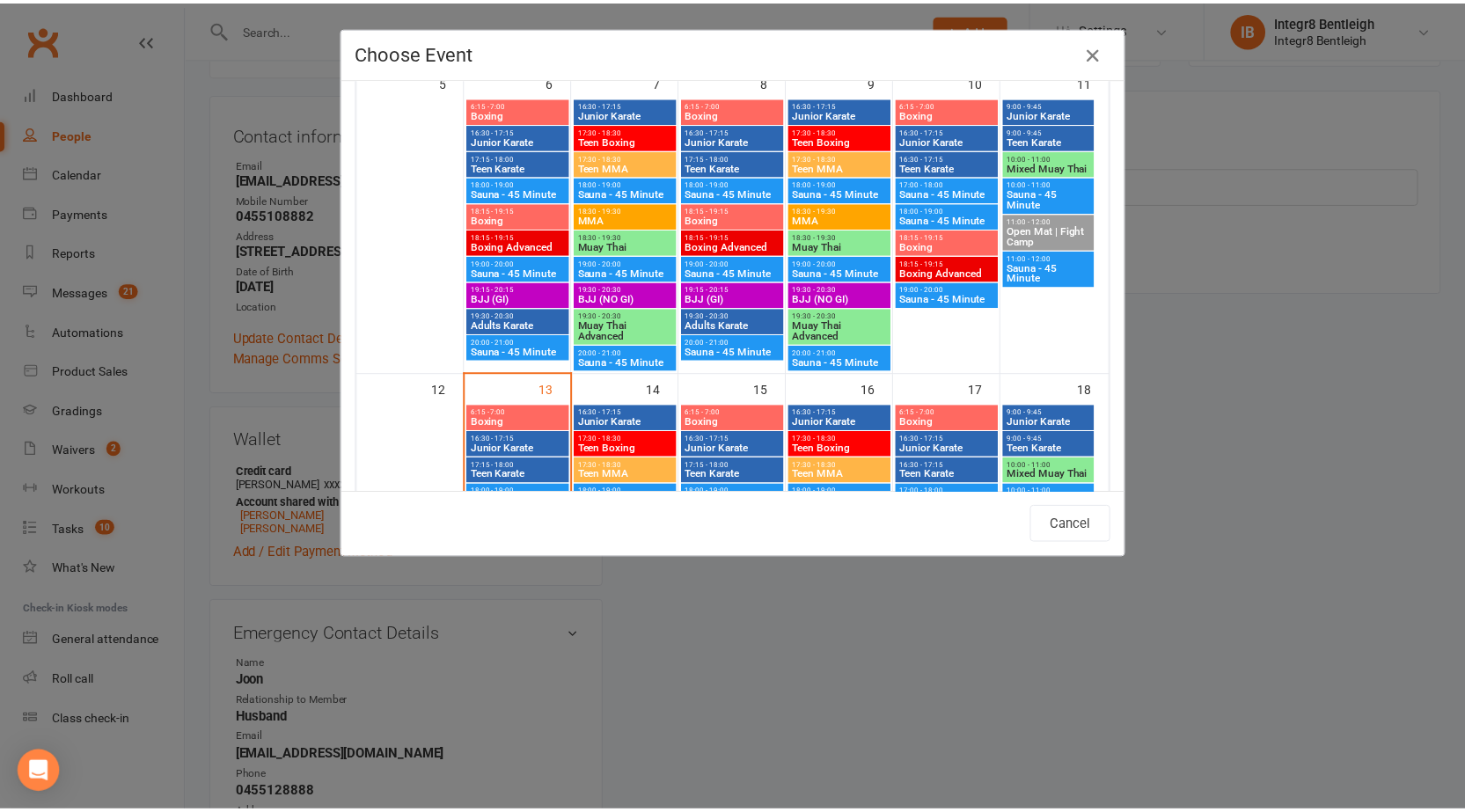
scroll to position [616, 0]
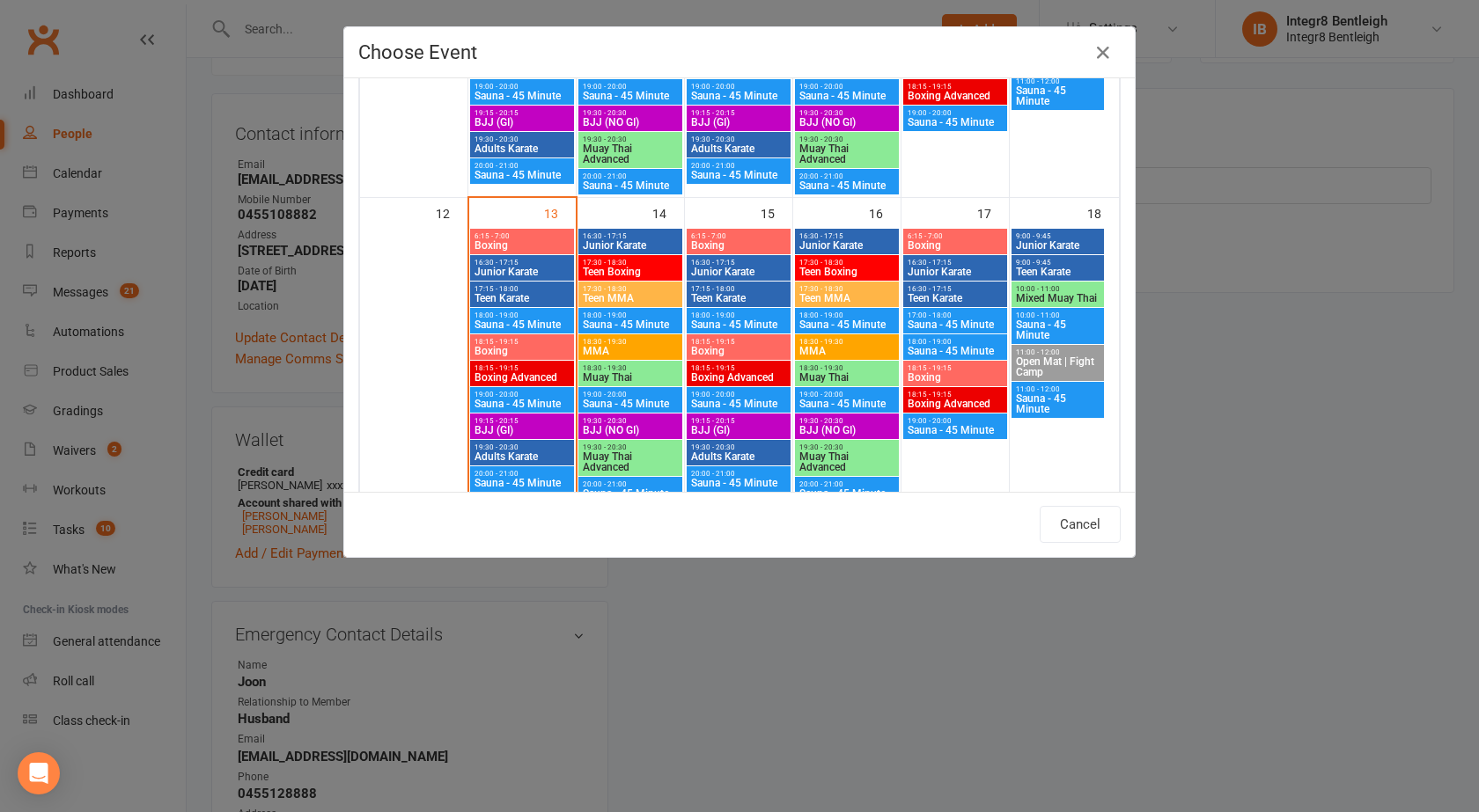
click at [535, 344] on span "18:15 - 19:15" at bounding box center [522, 342] width 97 height 8
type input "Boxing - [DATE] 6:15:00 PM"
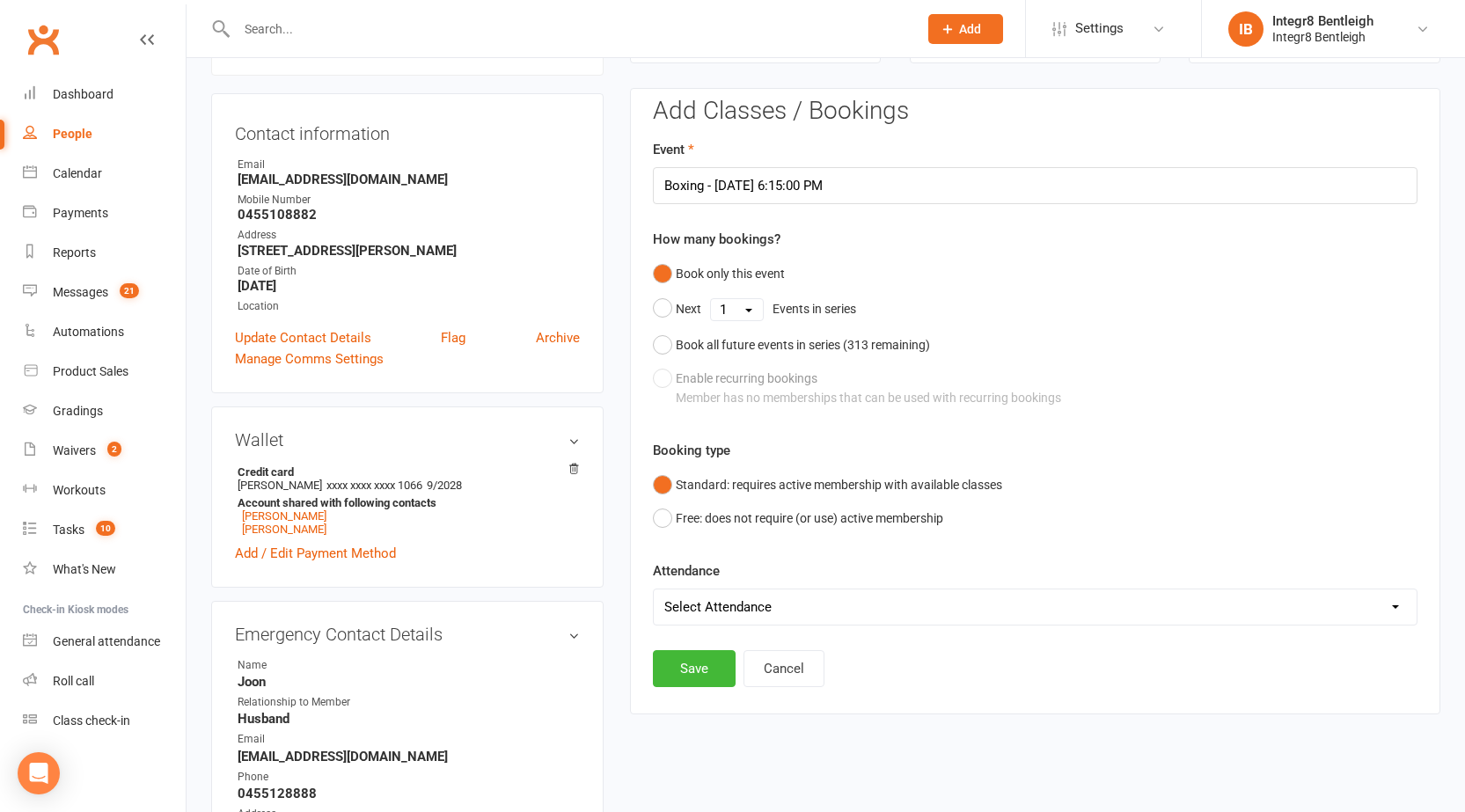
drag, startPoint x: 698, startPoint y: 605, endPoint x: 697, endPoint y: 622, distance: 17.0
click at [698, 605] on select "Select Attendance Attended Absent" at bounding box center [1035, 606] width 763 height 35
select select "0"
click at [654, 589] on select "Select Attendance Attended Absent" at bounding box center [1035, 606] width 763 height 35
click at [699, 655] on button "Save" at bounding box center [694, 668] width 83 height 37
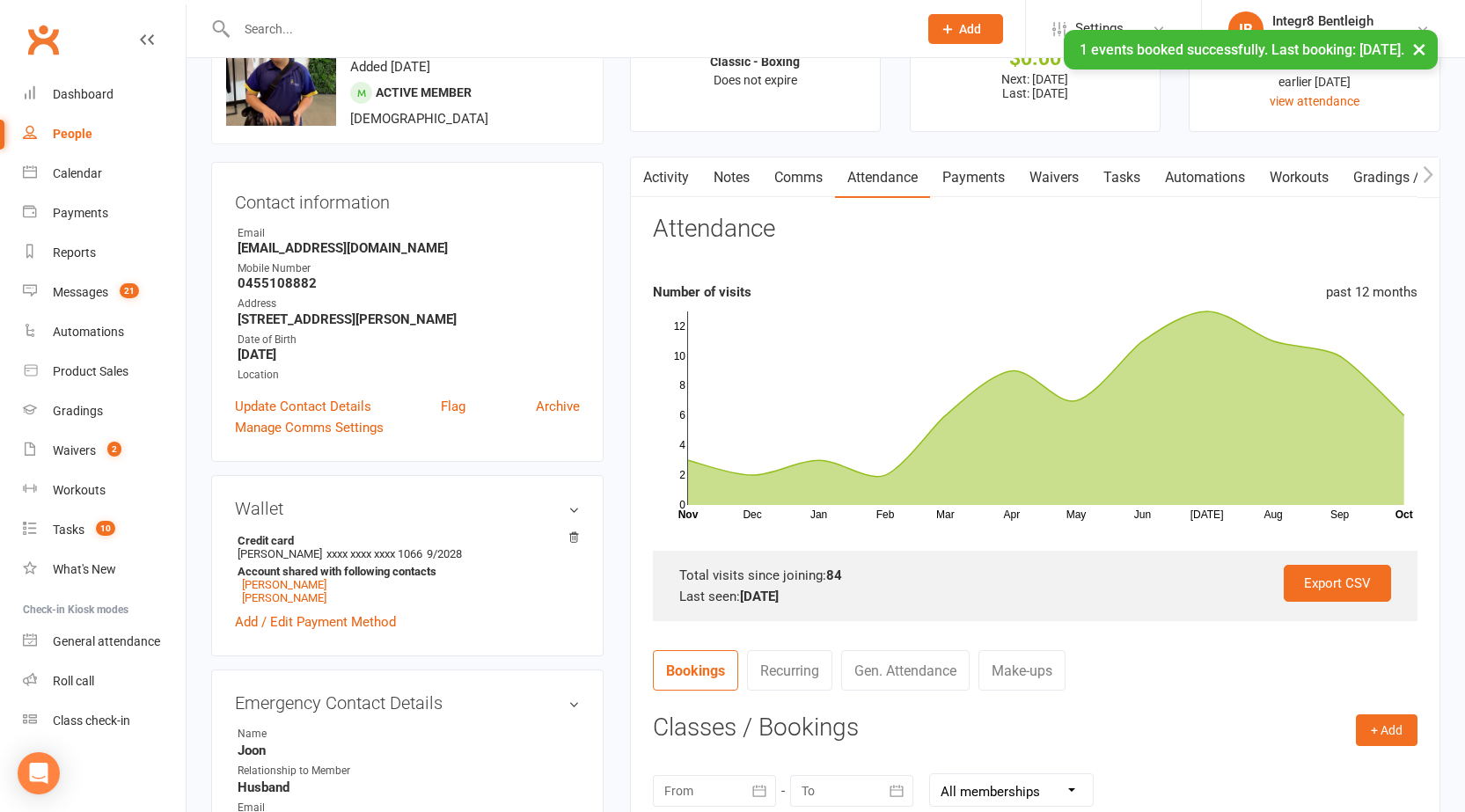
scroll to position [0, 0]
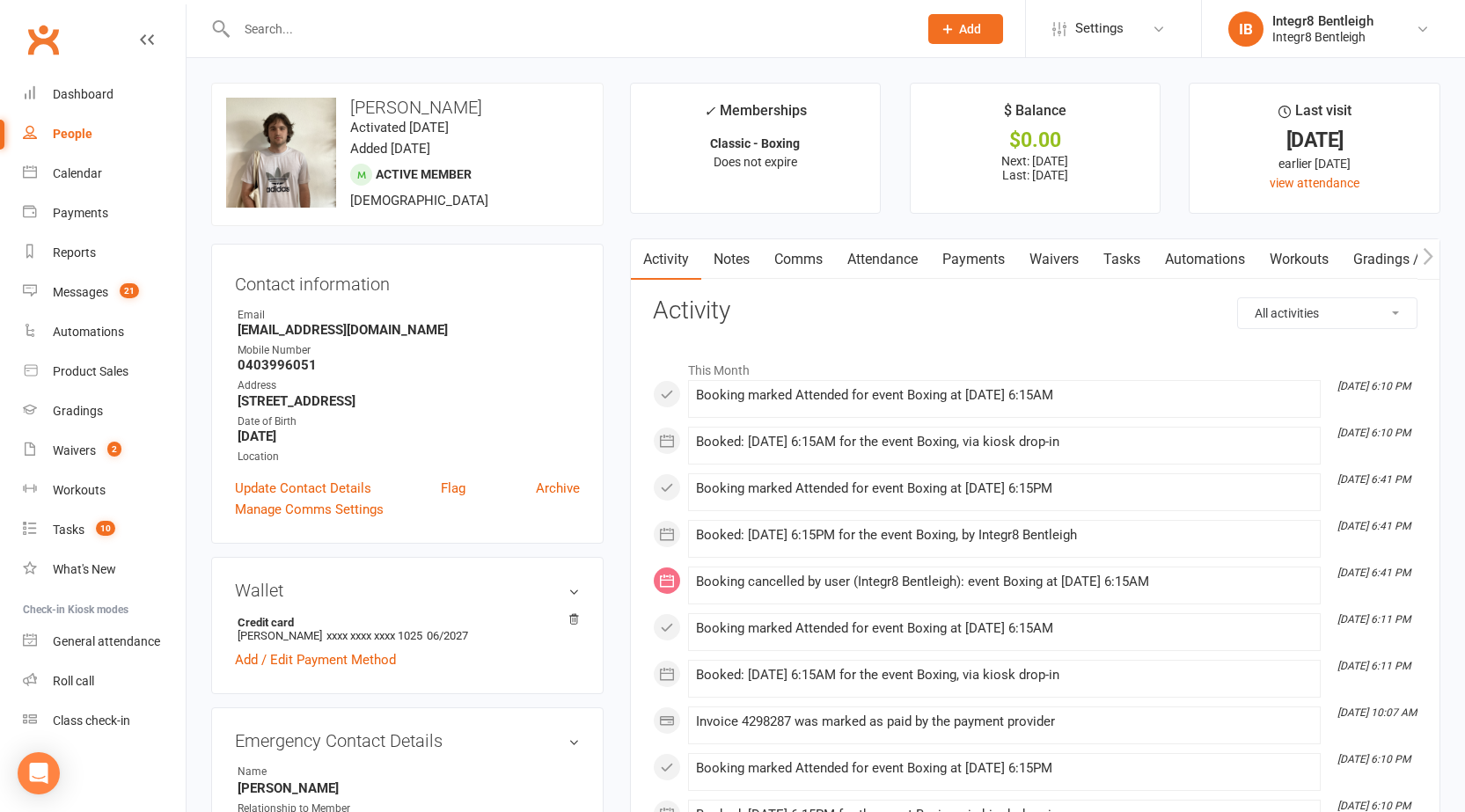
click at [875, 252] on link "Attendance" at bounding box center [883, 260] width 95 height 41
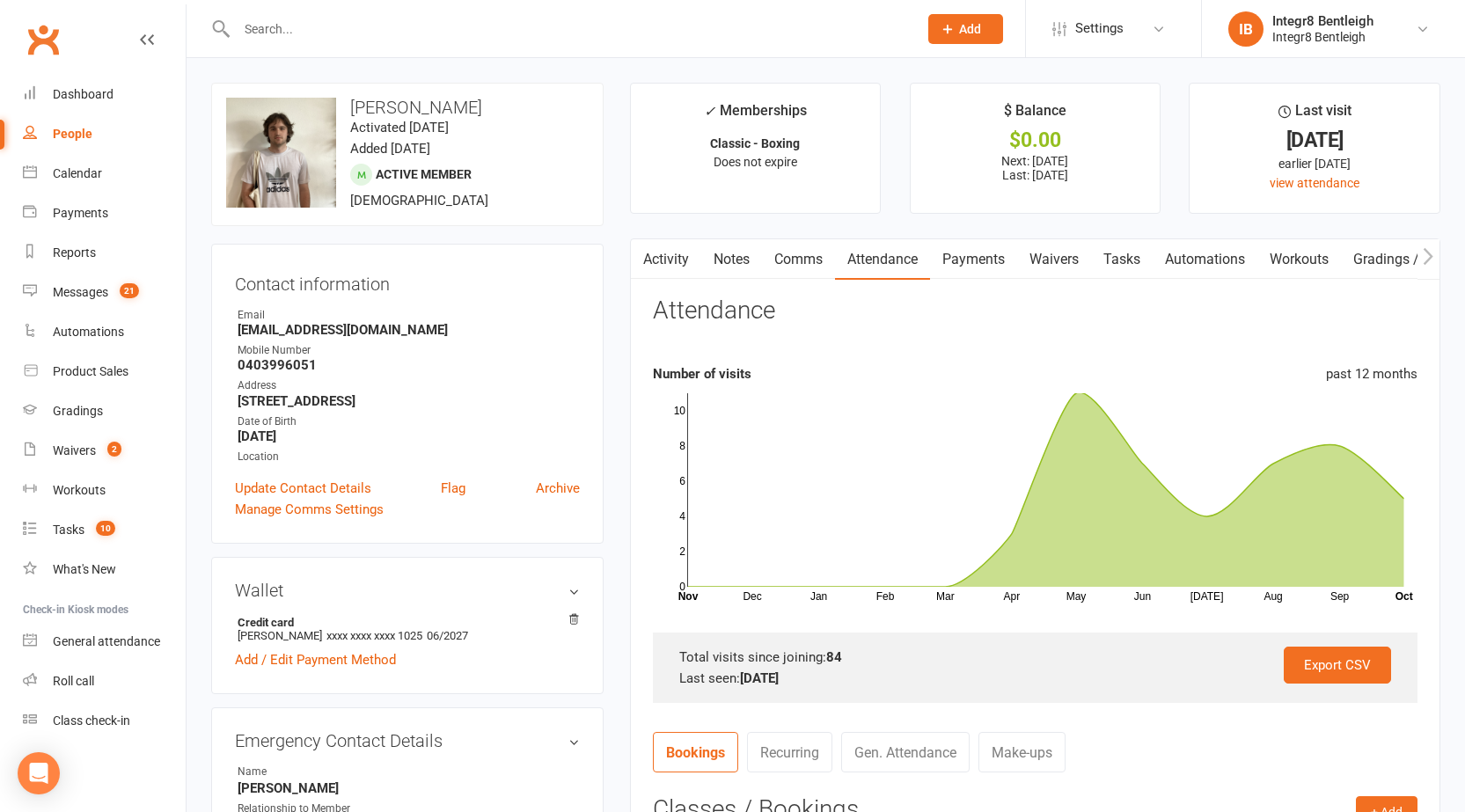
click at [661, 246] on link "Activity" at bounding box center [665, 260] width 70 height 41
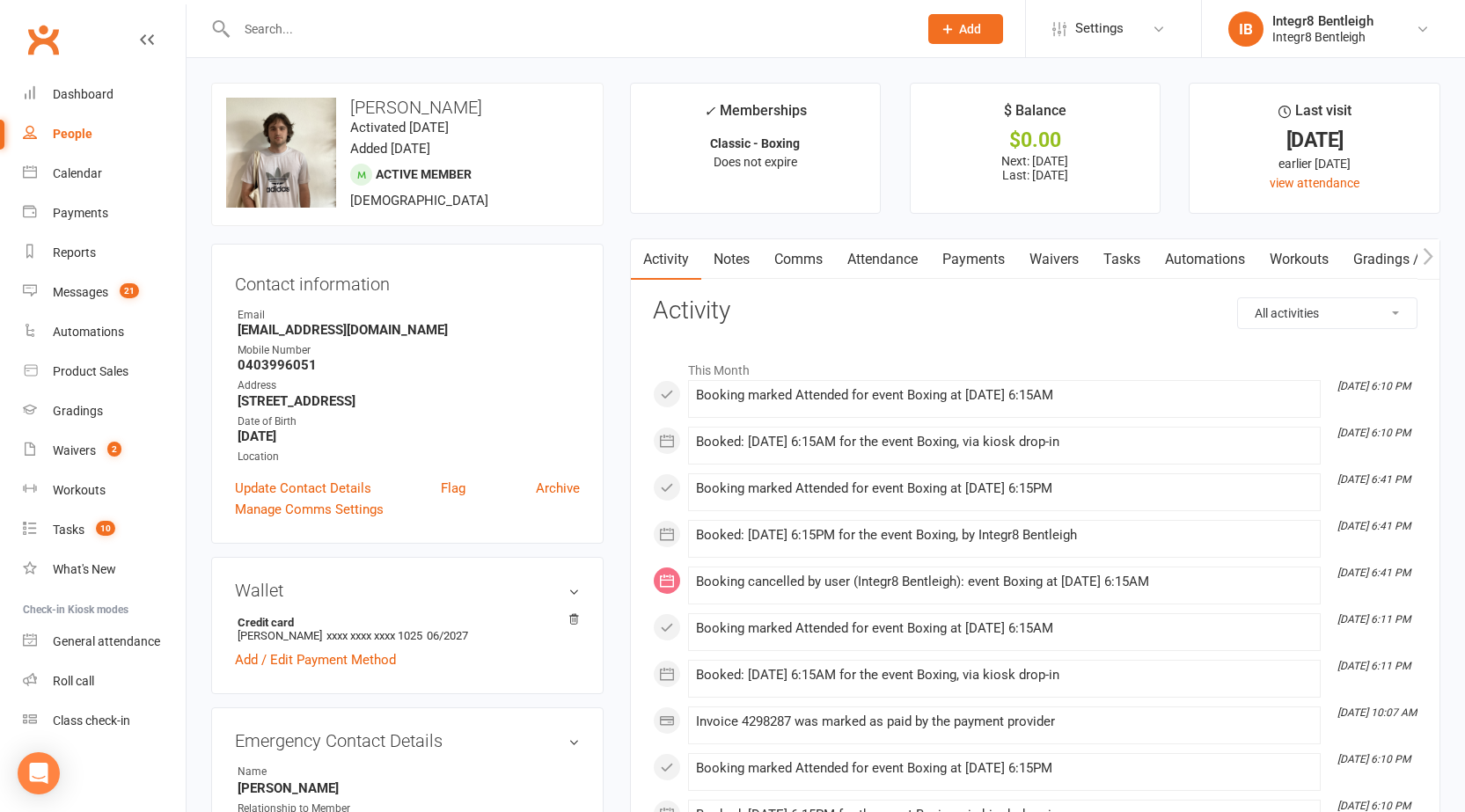
click at [880, 252] on link "Attendance" at bounding box center [883, 260] width 95 height 41
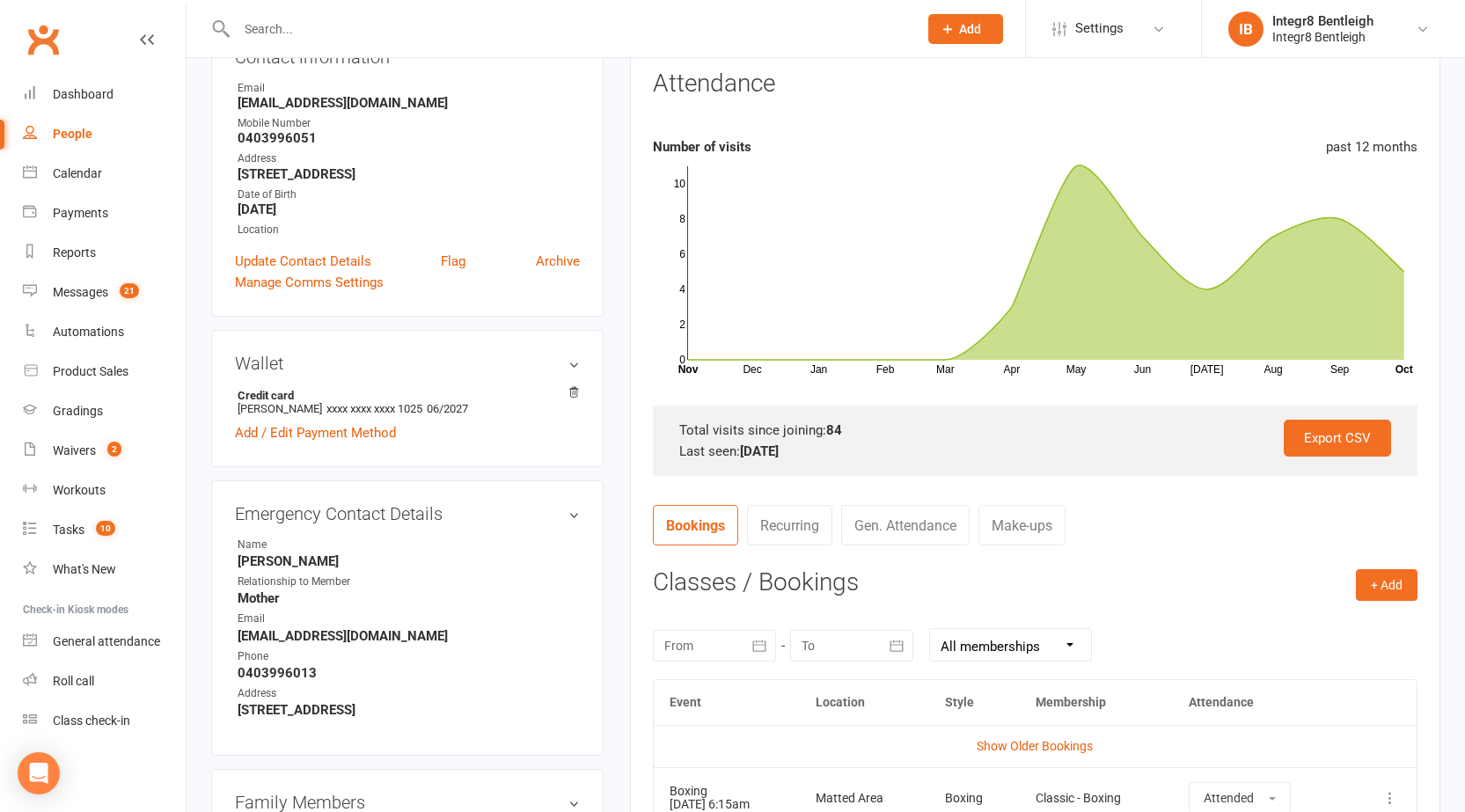
scroll to position [351, 0]
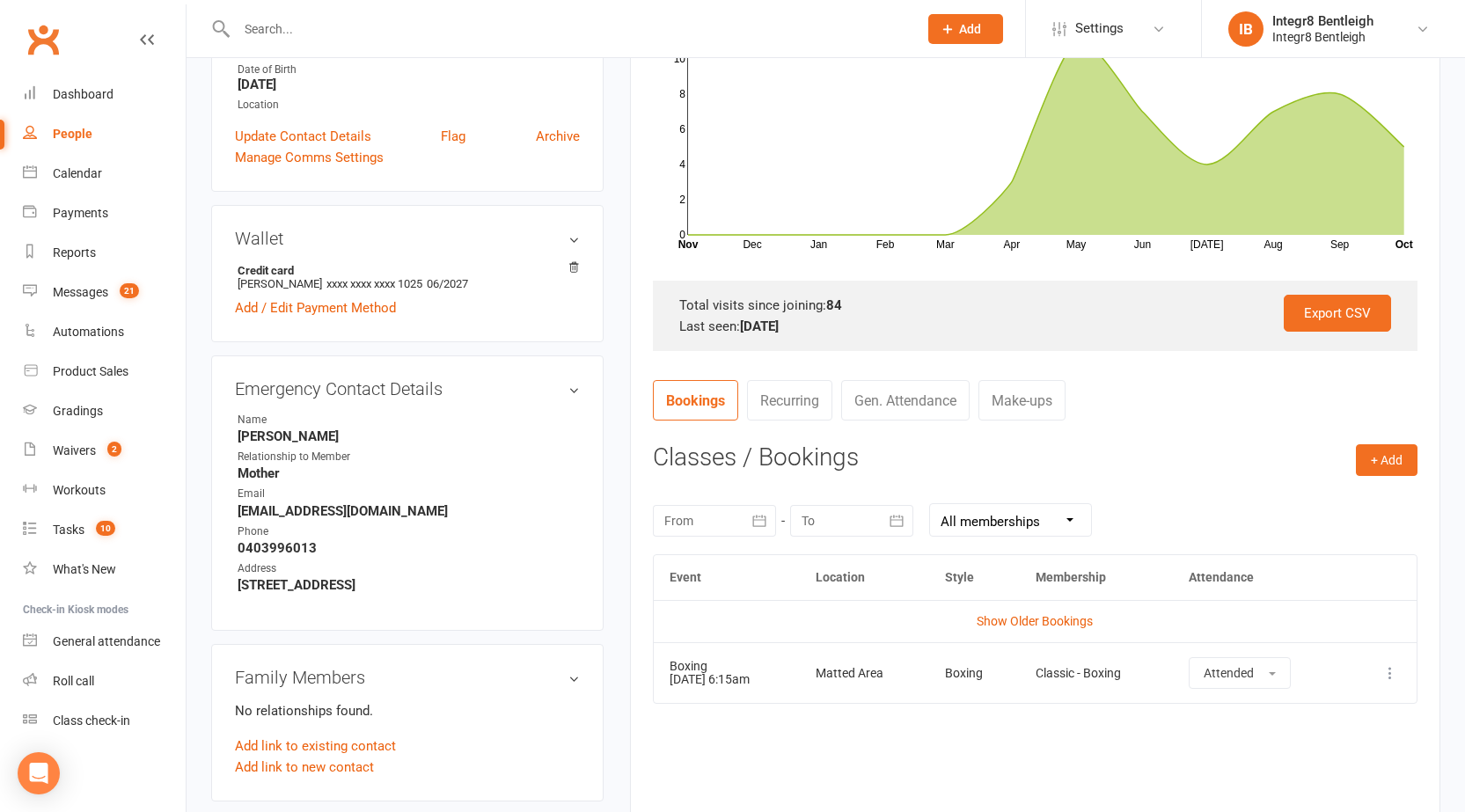
click at [1390, 672] on icon at bounding box center [1390, 673] width 17 height 17
click at [1350, 780] on link "Remove booking" at bounding box center [1312, 777] width 174 height 35
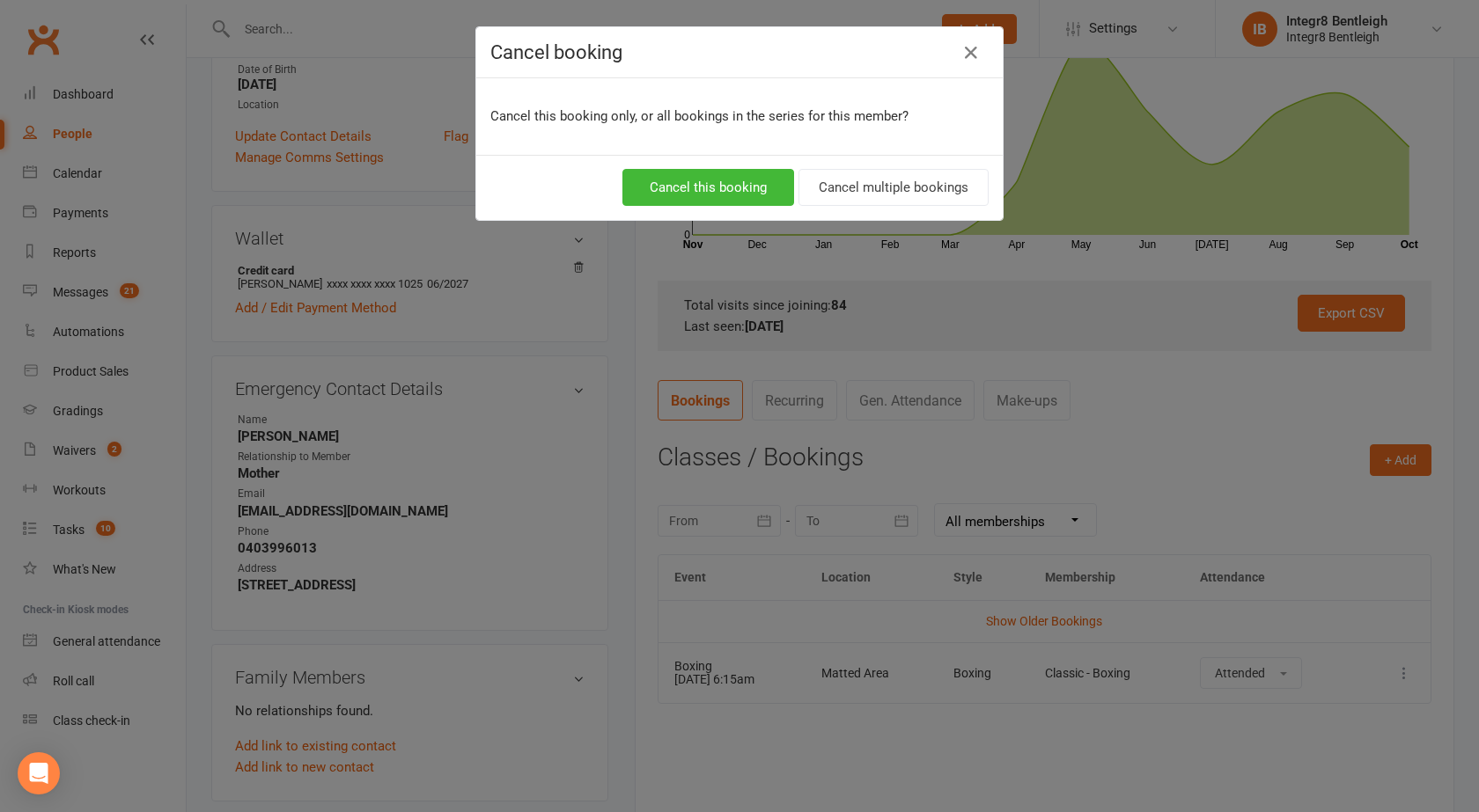
click at [712, 206] on div "Cancel this booking Cancel multiple bookings" at bounding box center [739, 186] width 526 height 65
click at [719, 185] on button "Cancel this booking" at bounding box center [708, 187] width 172 height 37
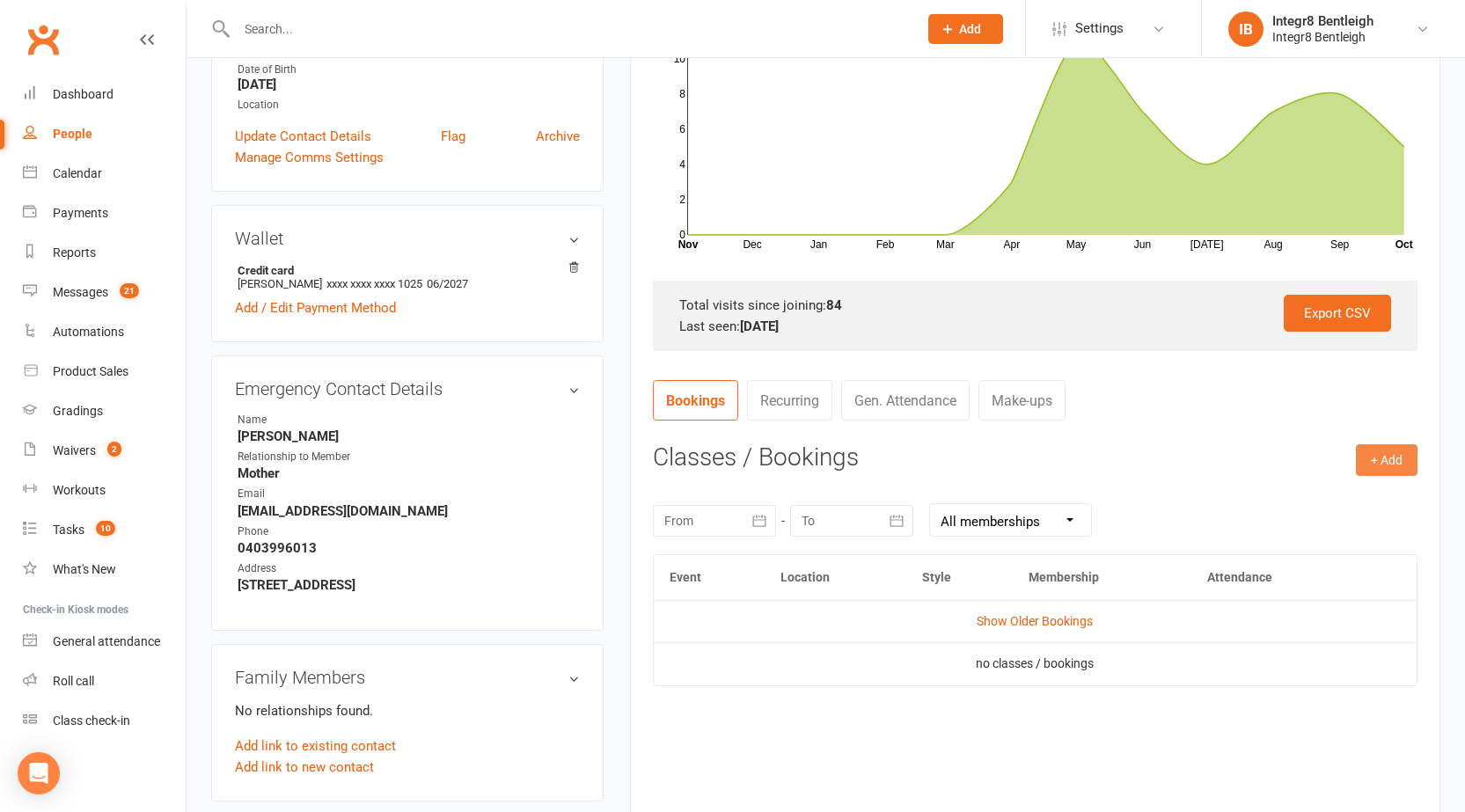
click at [1388, 453] on button "+ Add" at bounding box center [1387, 460] width 62 height 32
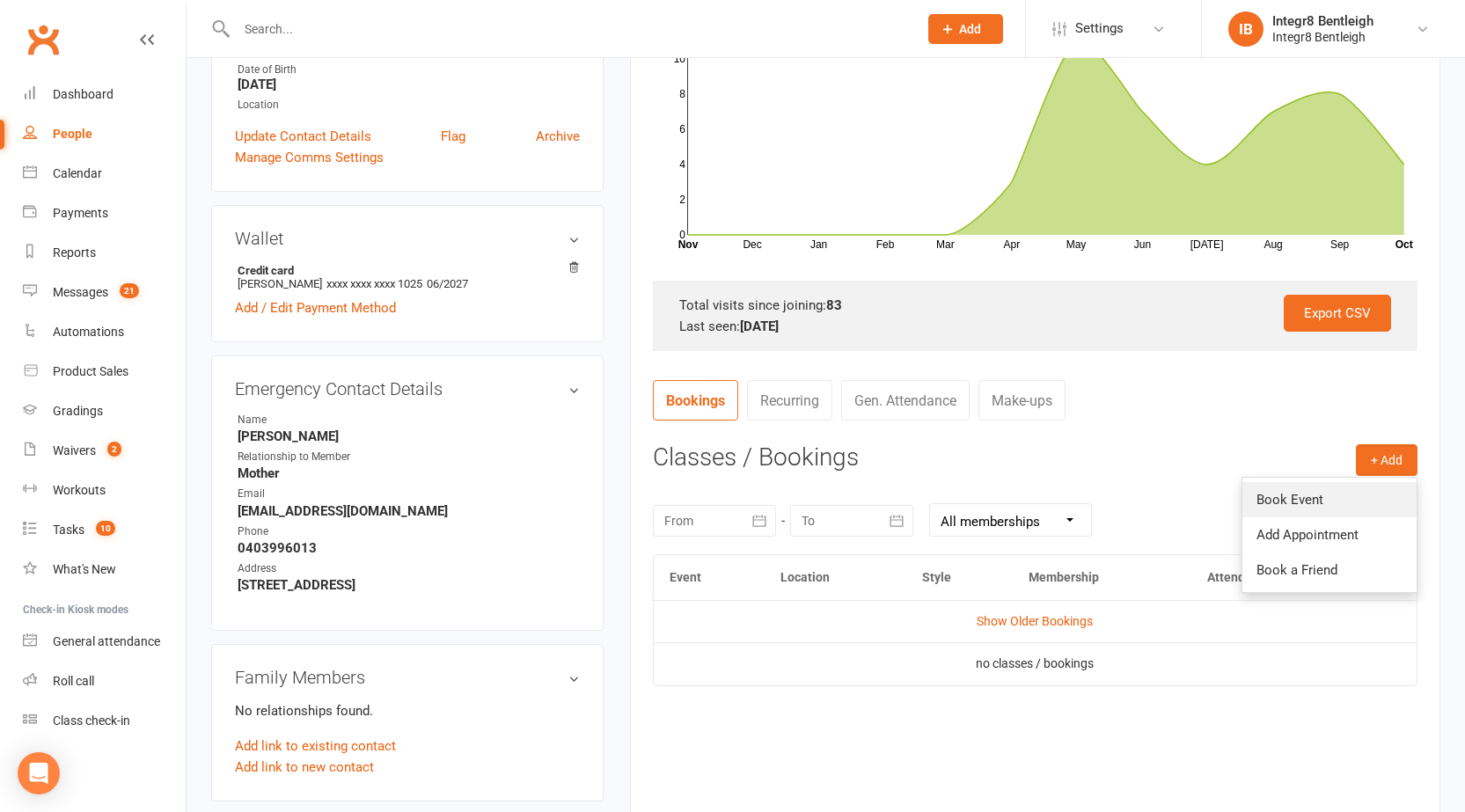
click at [1338, 490] on link "Book Event" at bounding box center [1329, 499] width 174 height 35
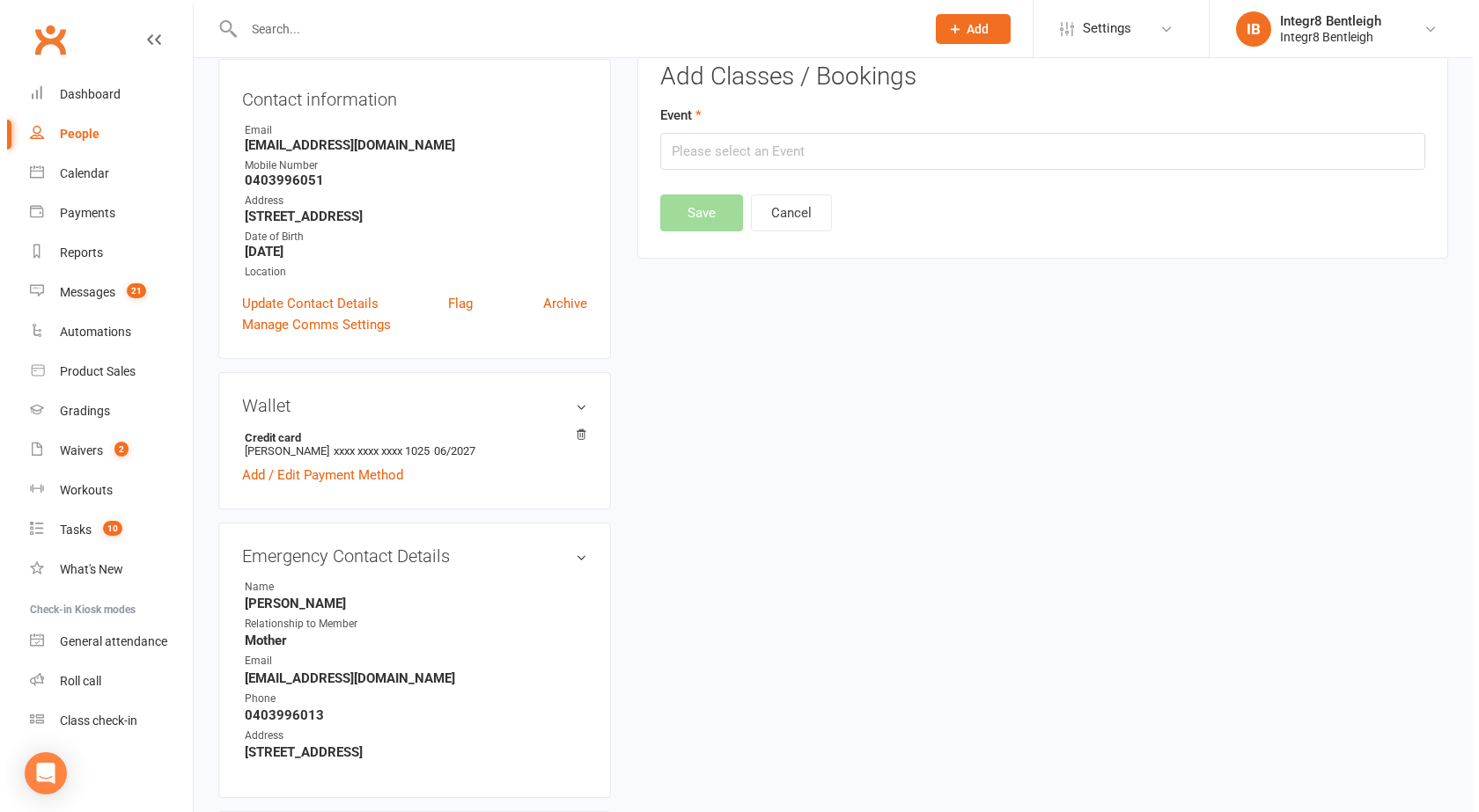
scroll to position [151, 0]
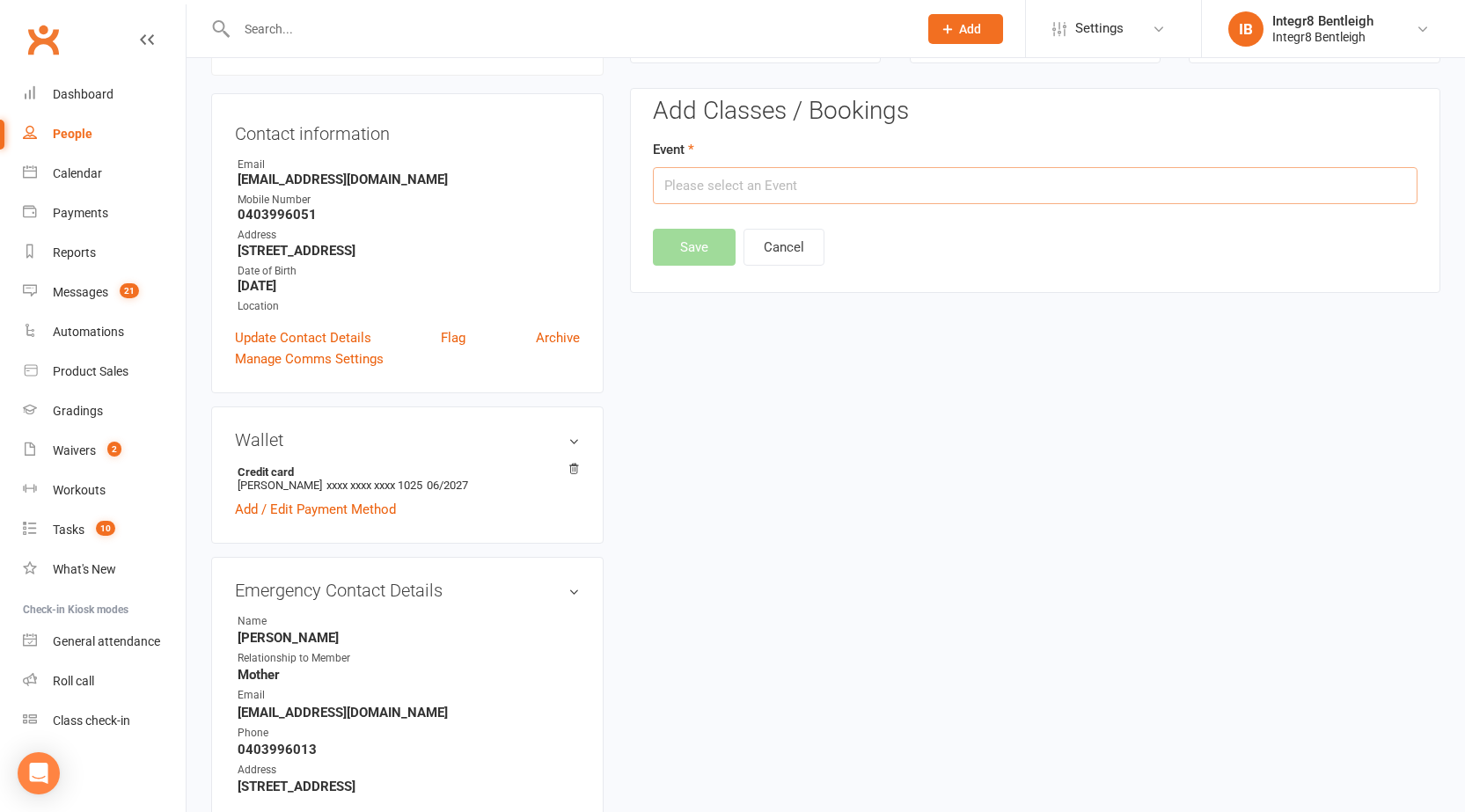
click at [894, 177] on input "text" at bounding box center [1035, 185] width 765 height 37
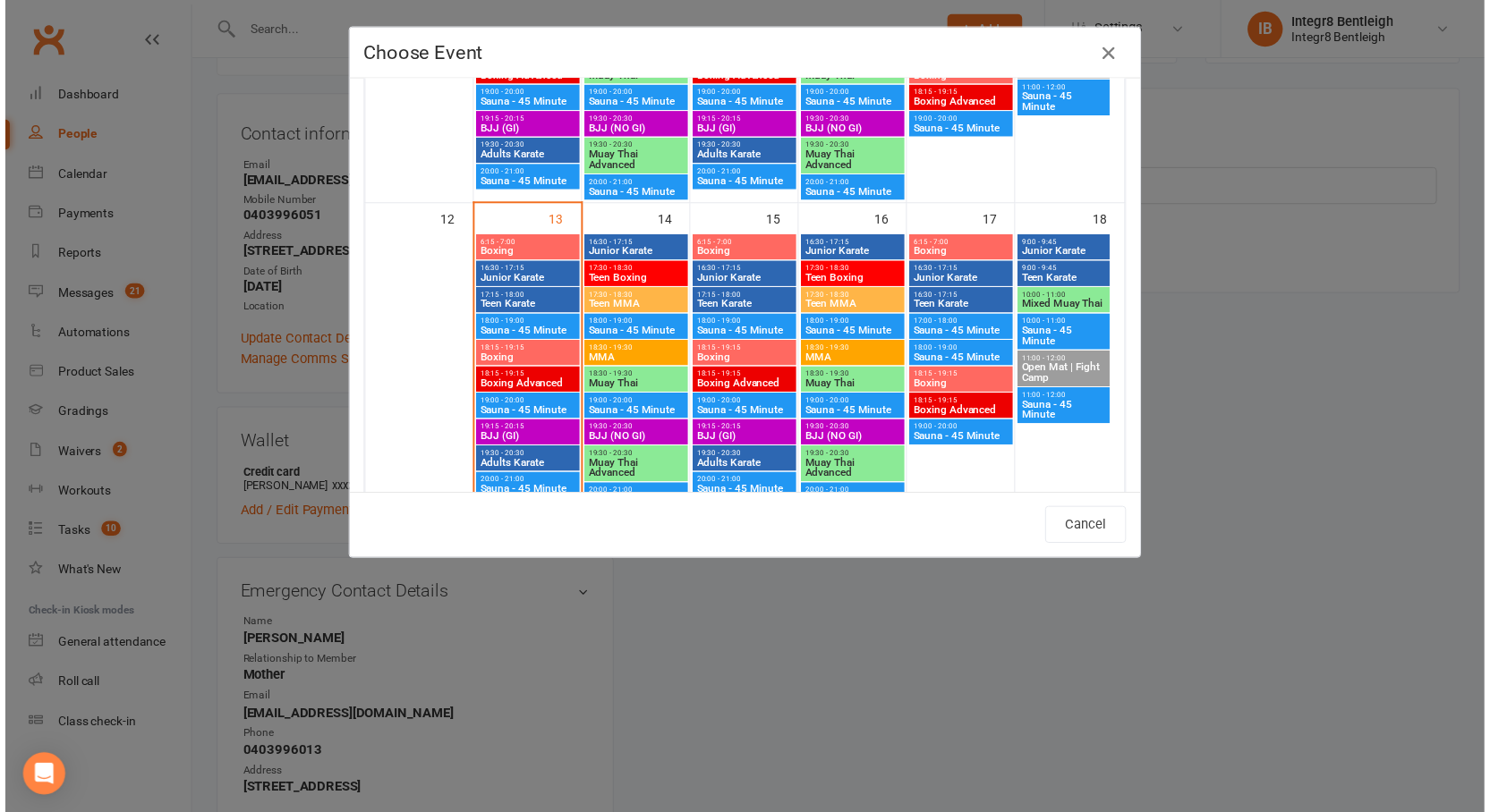
scroll to position [626, 0]
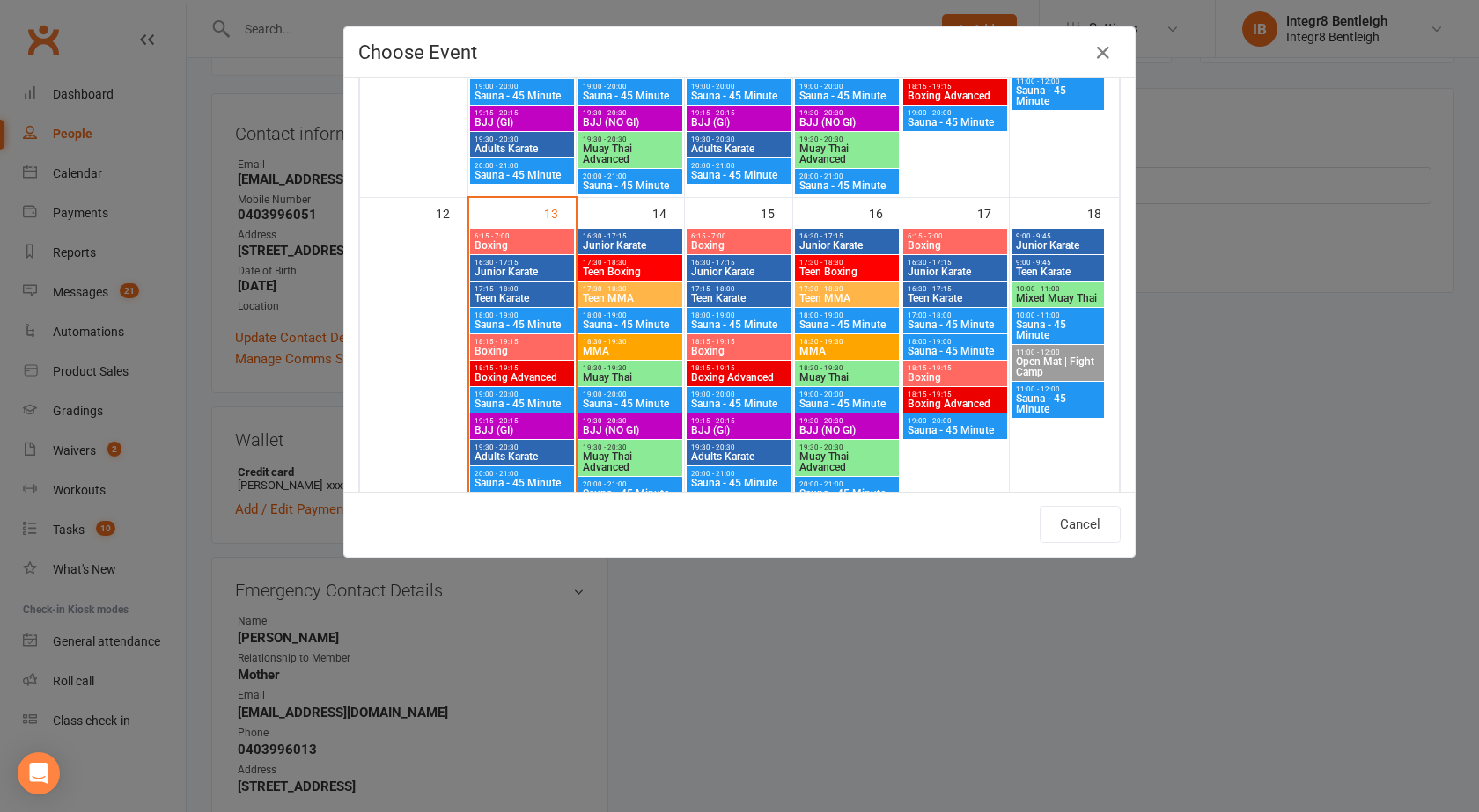
click at [529, 349] on span "Boxing" at bounding box center [522, 350] width 97 height 11
type input "Boxing - Oct 13, 2025 6:15:00 PM"
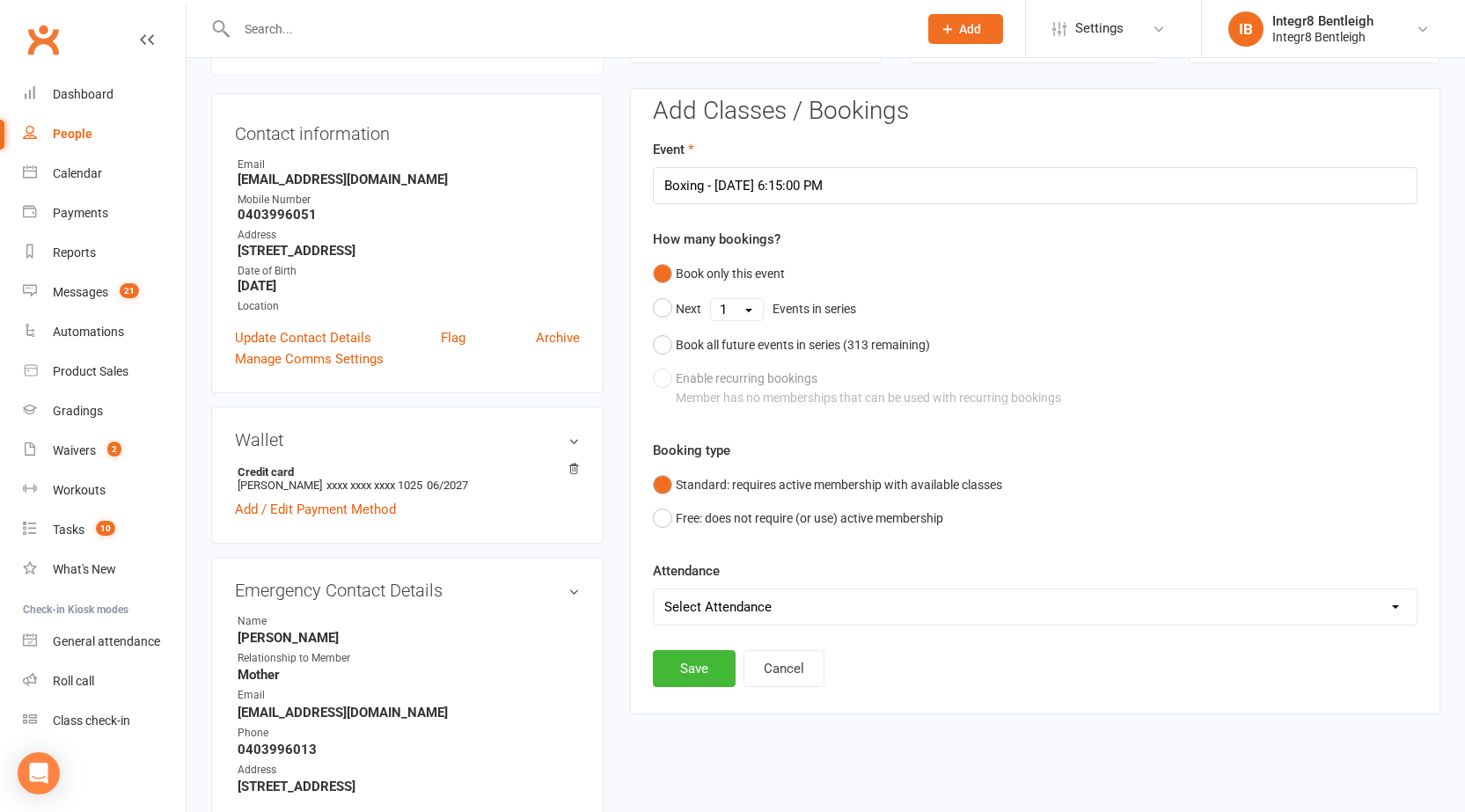
click at [714, 599] on select "Select Attendance Attended Absent" at bounding box center [1035, 606] width 763 height 35
select select "0"
click at [654, 589] on select "Select Attendance Attended Absent" at bounding box center [1035, 606] width 763 height 35
click at [713, 656] on button "Save" at bounding box center [694, 668] width 83 height 37
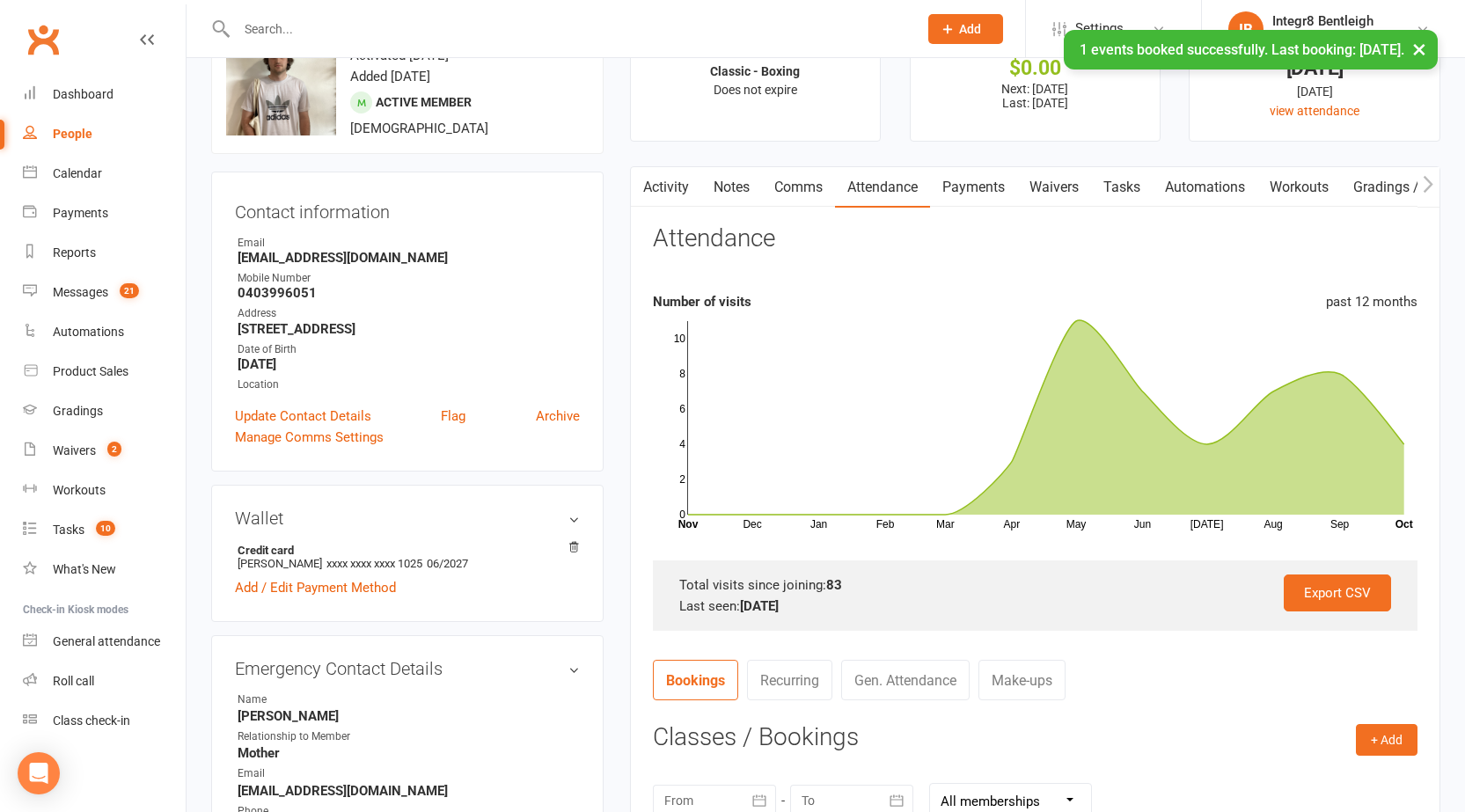
scroll to position [0, 0]
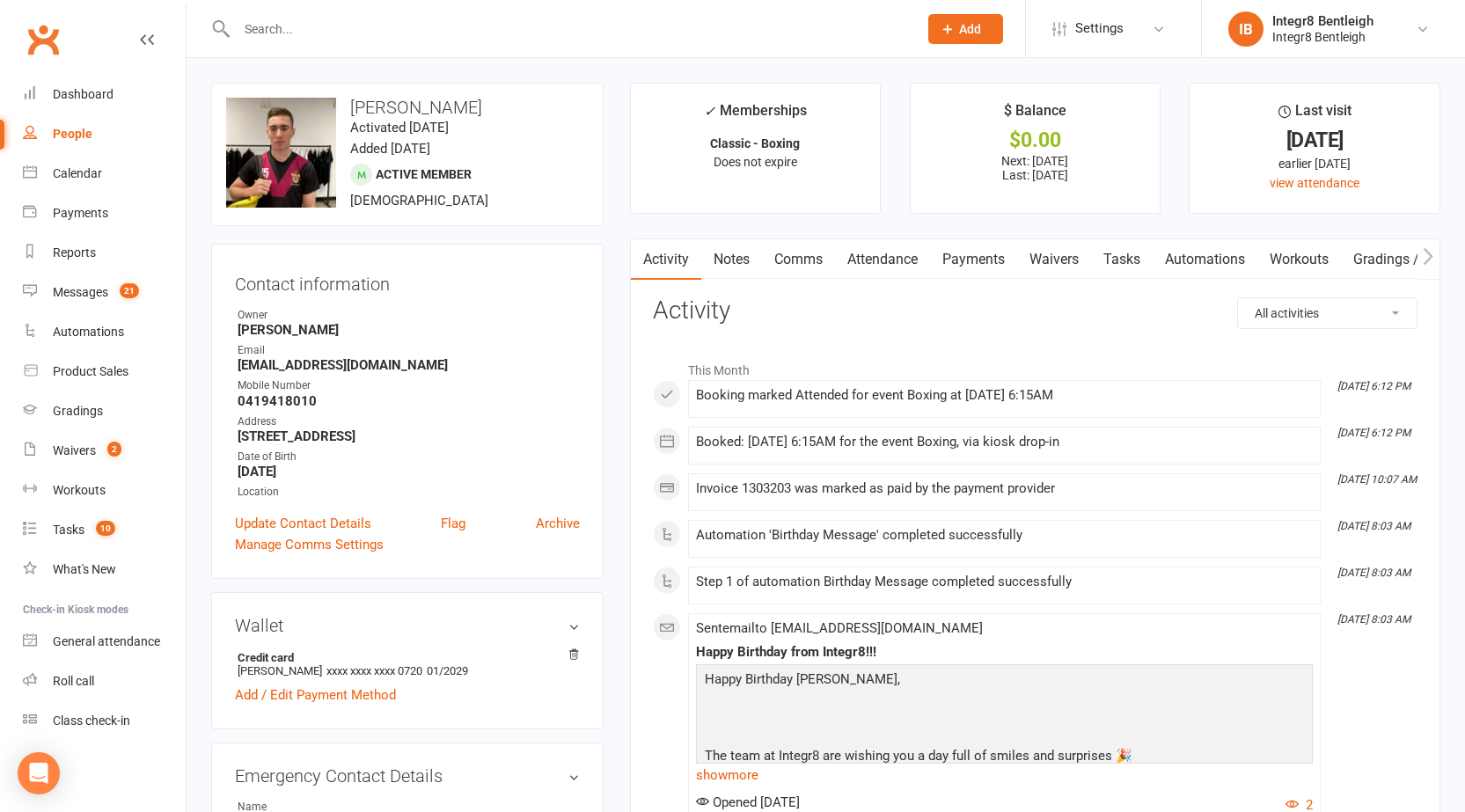
click at [889, 267] on link "Attendance" at bounding box center [883, 260] width 95 height 41
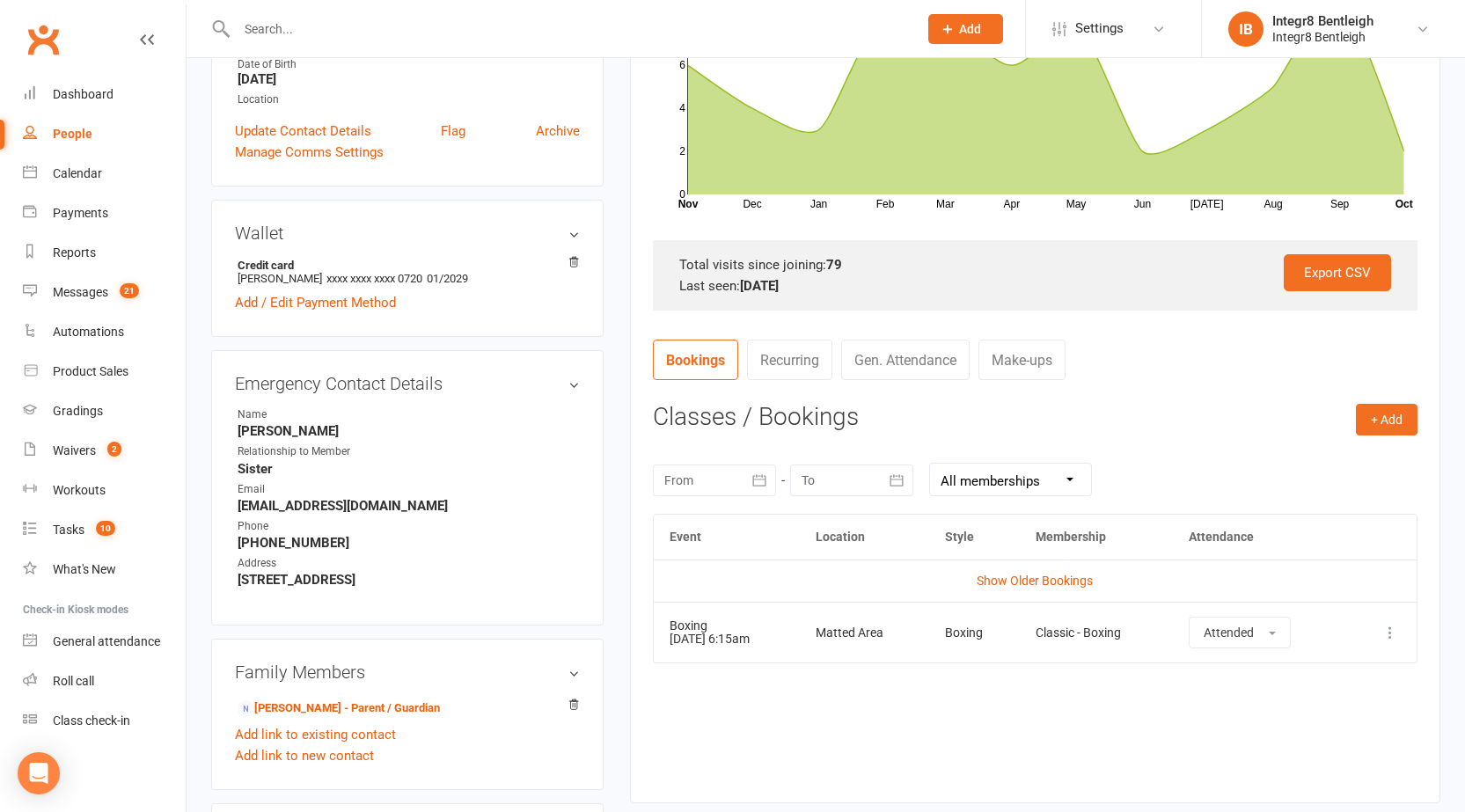
scroll to position [440, 0]
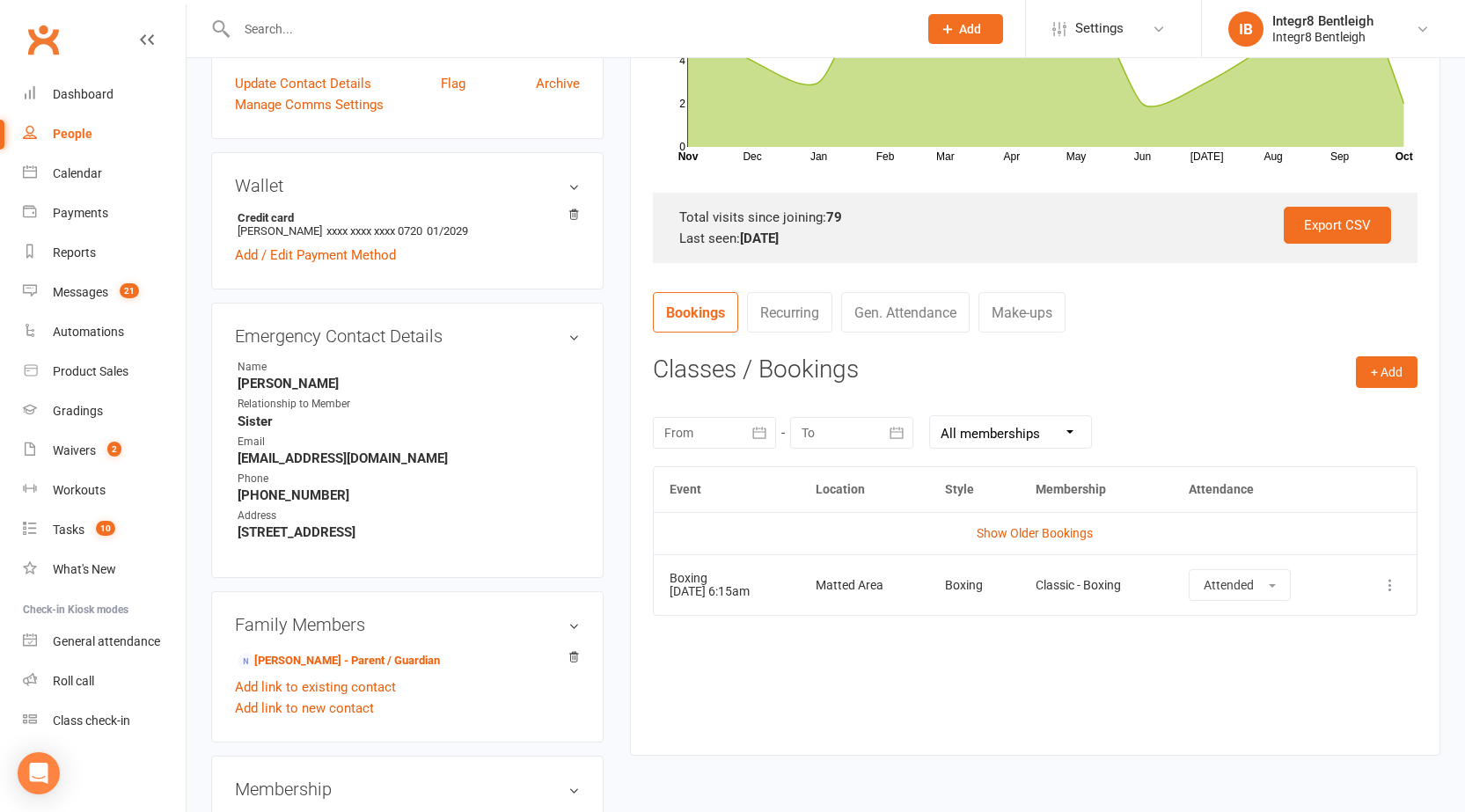
click at [1394, 586] on icon at bounding box center [1390, 585] width 17 height 17
click at [1313, 689] on link "Remove booking" at bounding box center [1312, 689] width 174 height 35
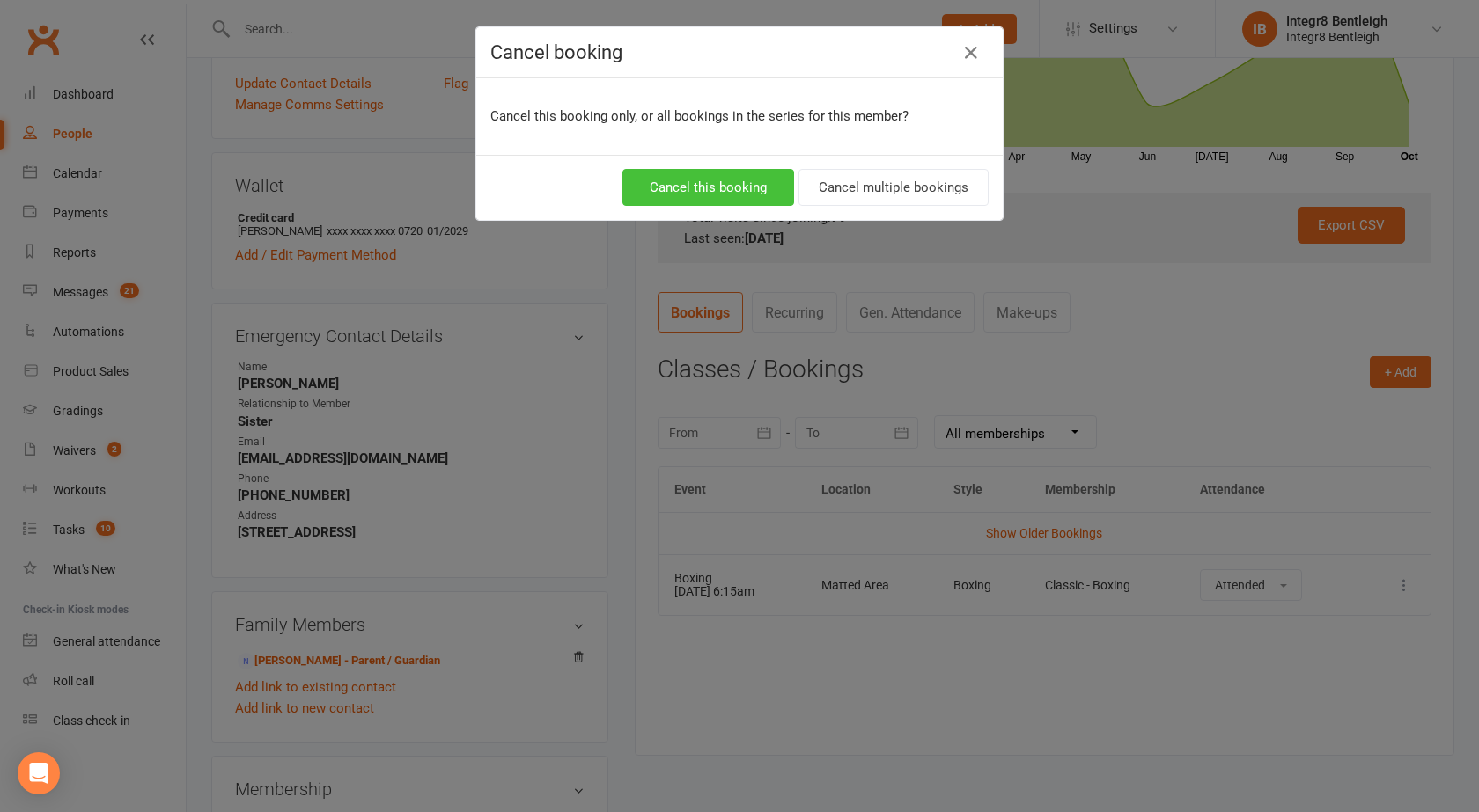
click at [717, 180] on button "Cancel this booking" at bounding box center [708, 187] width 172 height 37
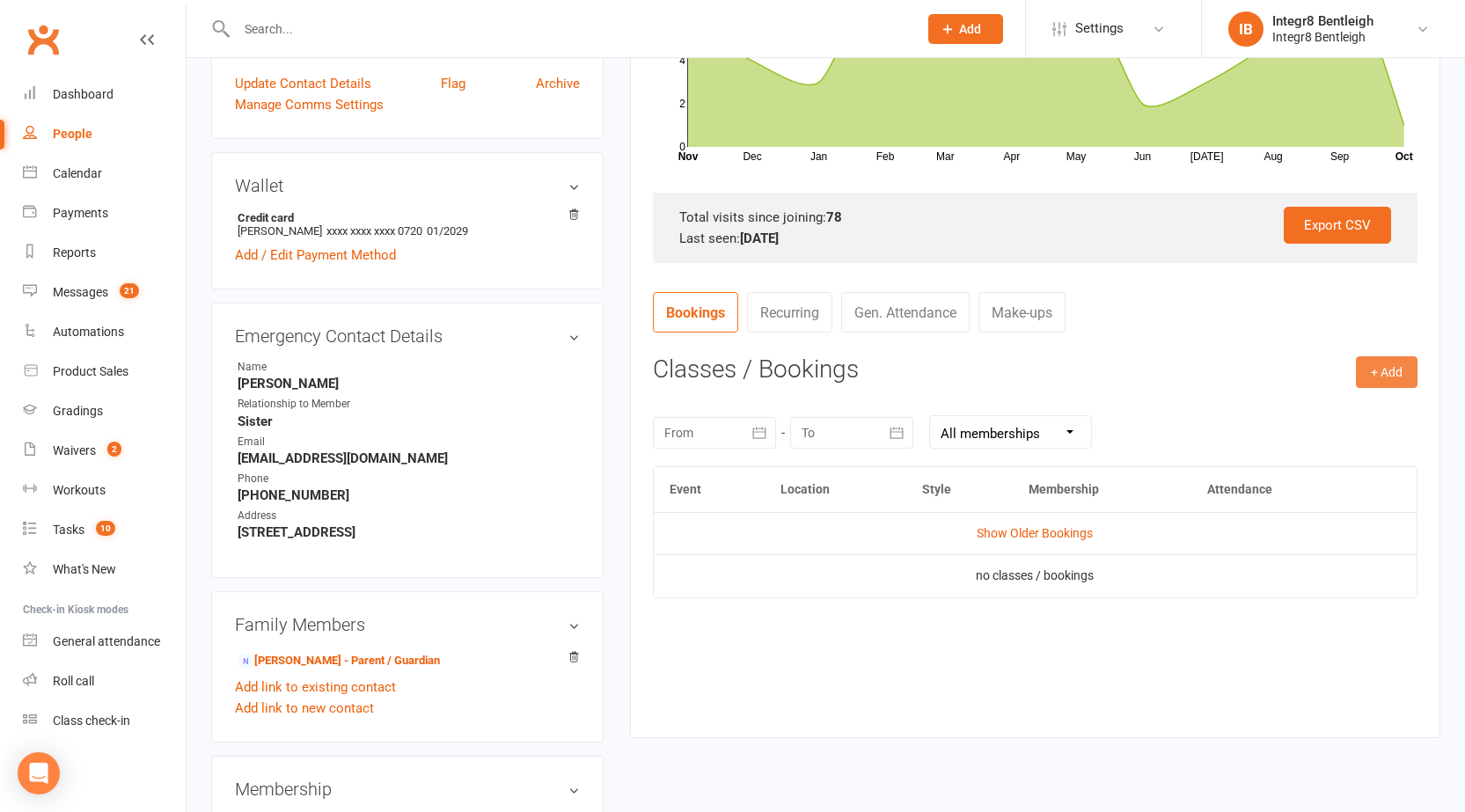
click at [1395, 376] on button "+ Add" at bounding box center [1387, 372] width 62 height 32
click at [1329, 410] on link "Book Event" at bounding box center [1329, 411] width 174 height 35
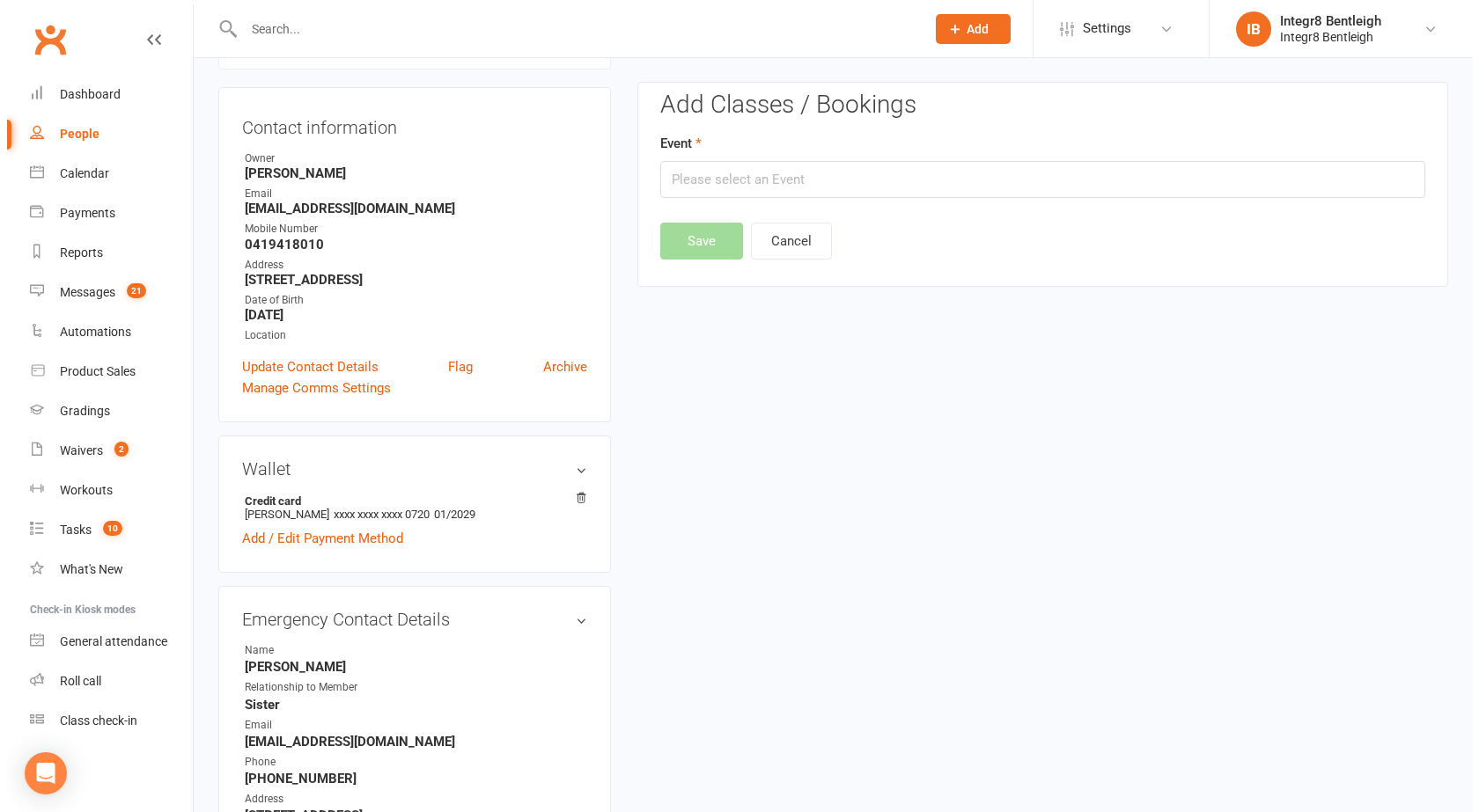
scroll to position [151, 0]
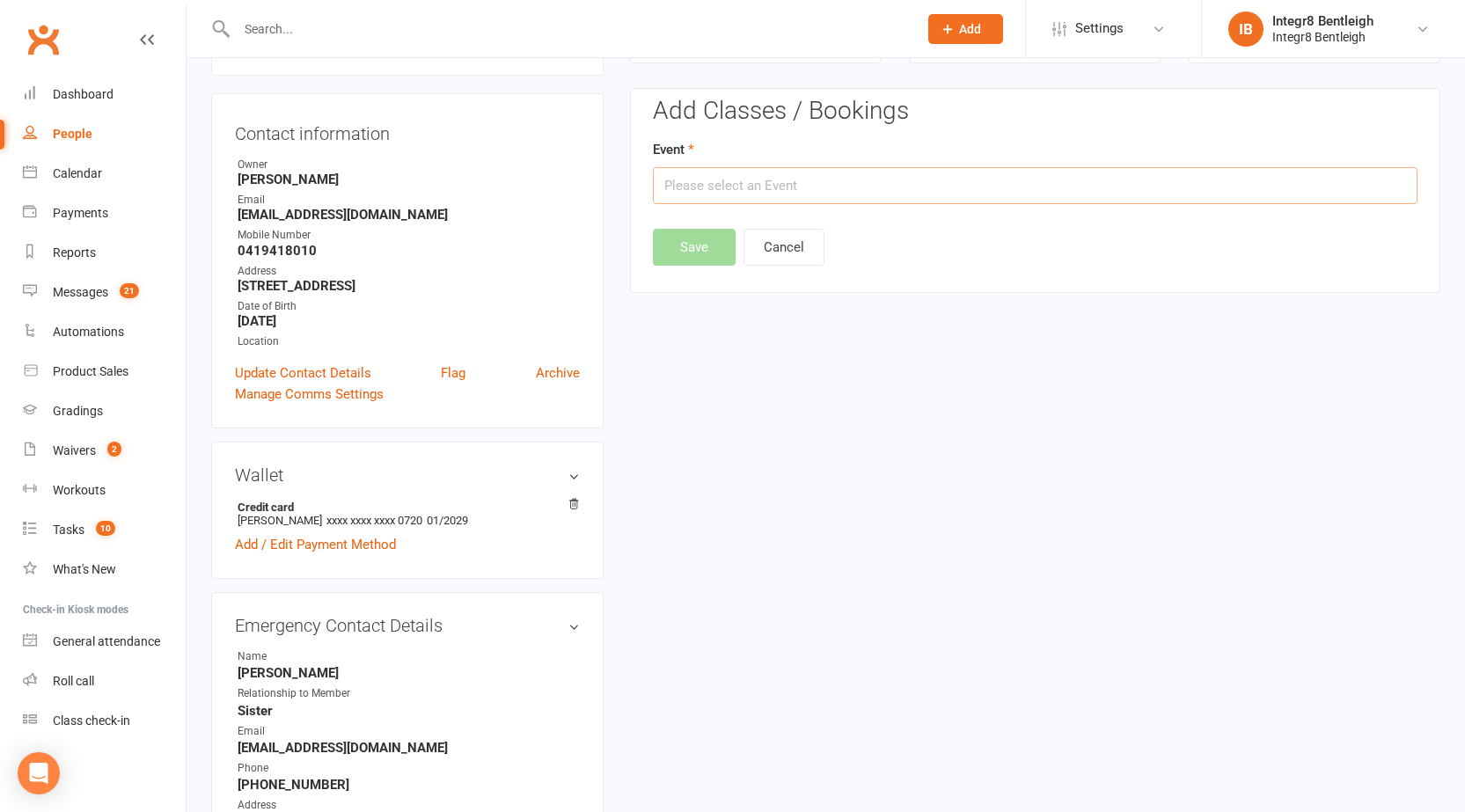
click at [838, 192] on input "text" at bounding box center [1035, 185] width 765 height 37
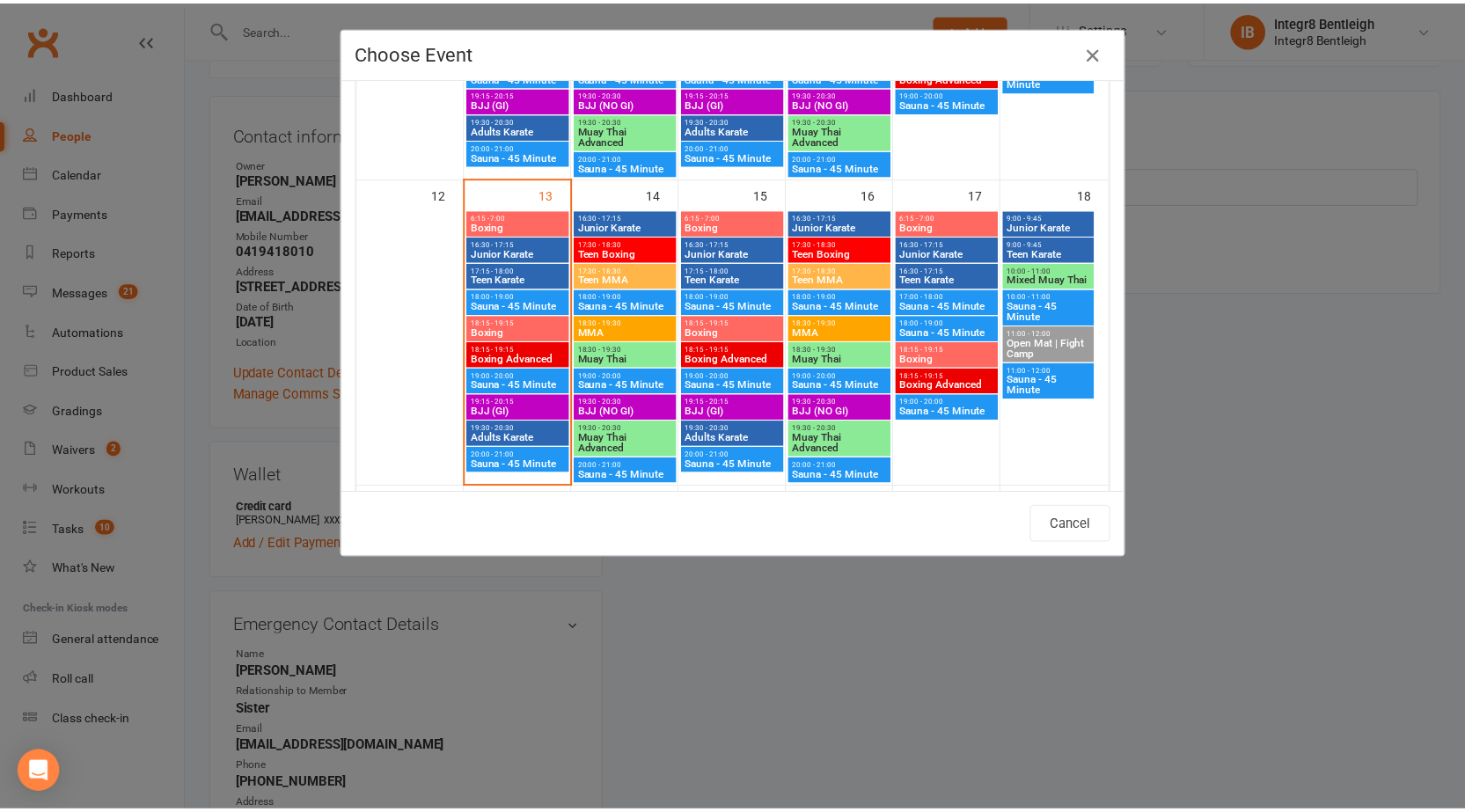
scroll to position [704, 0]
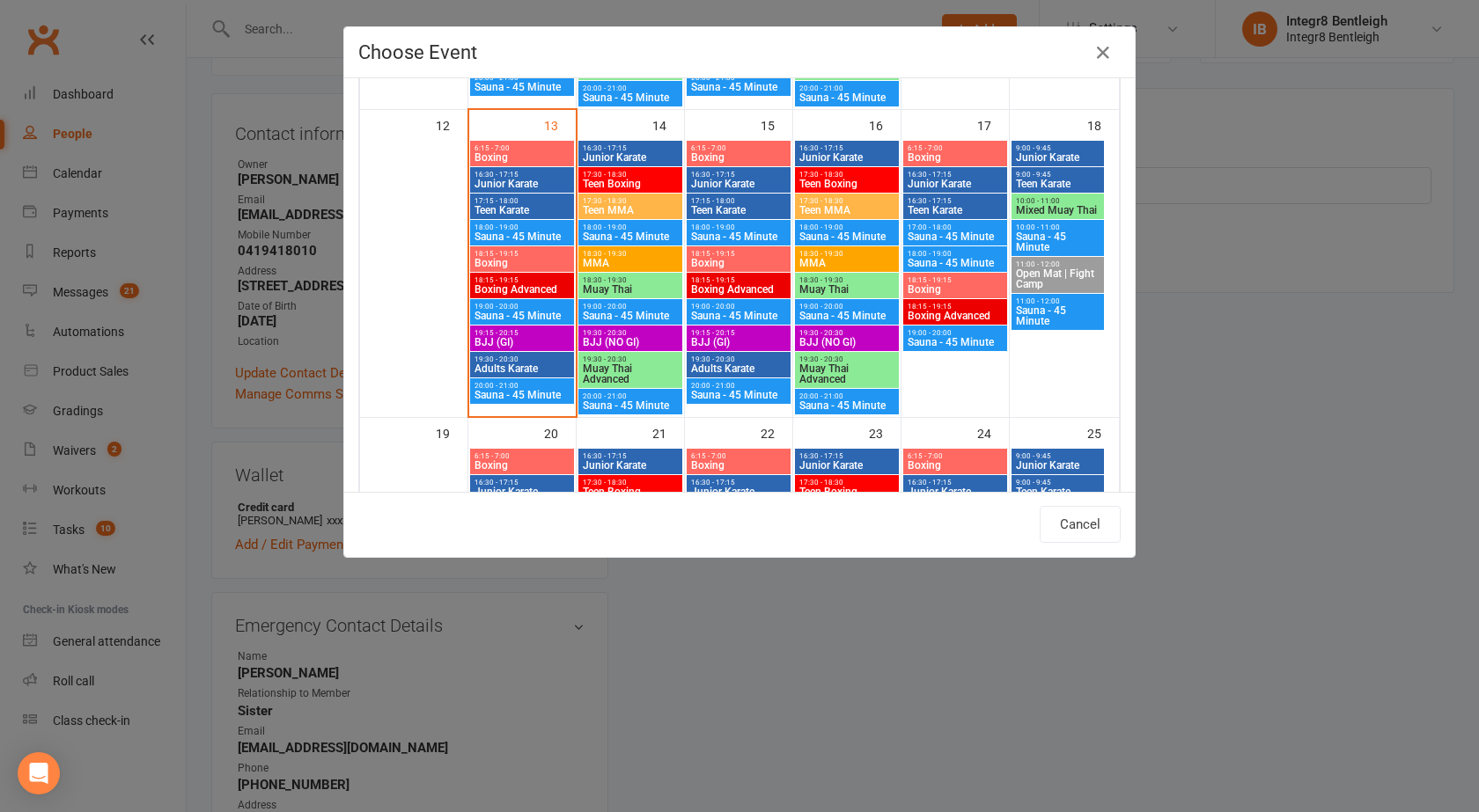
click at [529, 260] on span "Boxing" at bounding box center [522, 263] width 97 height 11
type input "Boxing - [DATE] 6:15:00 PM"
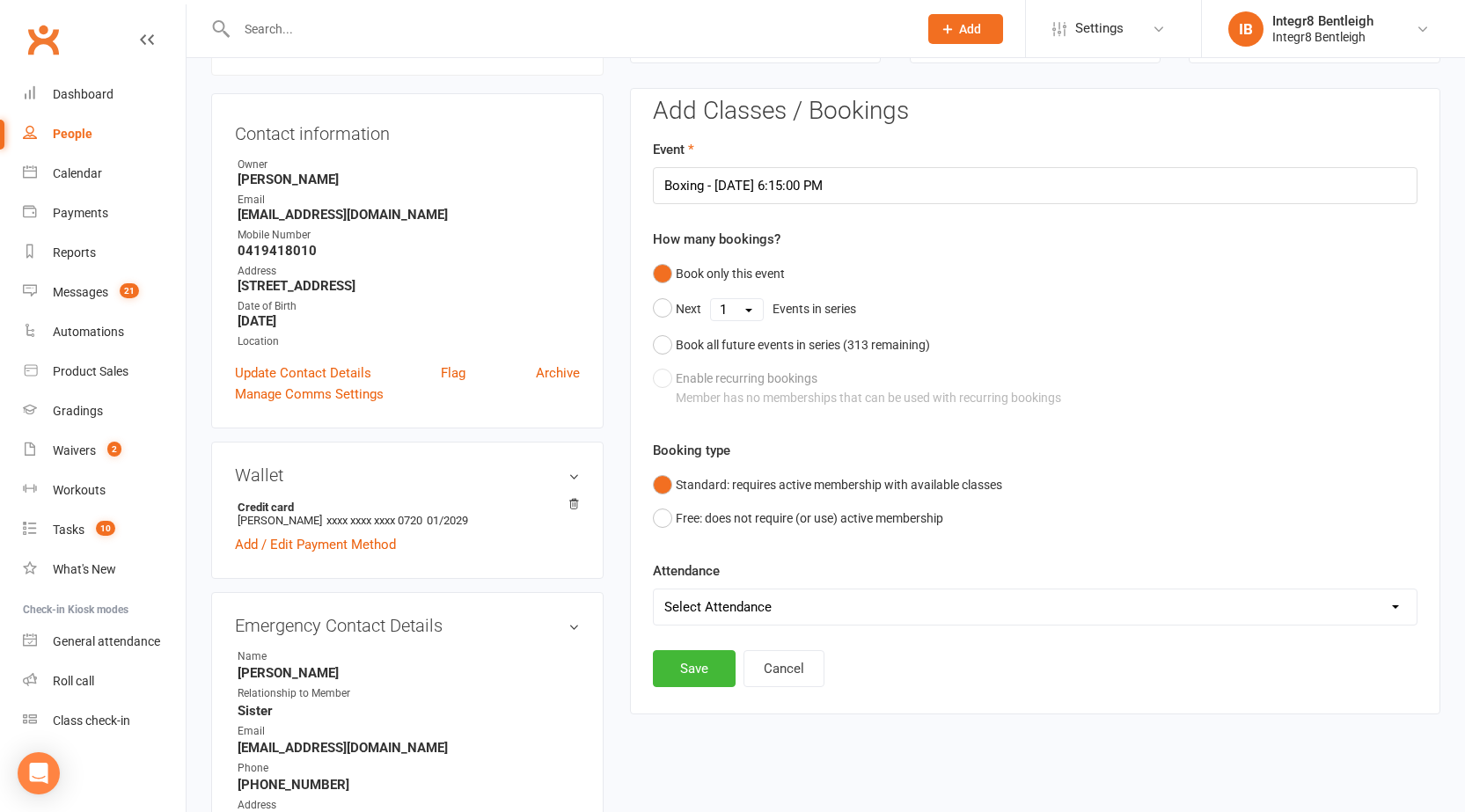
click at [729, 594] on select "Select Attendance Attended Absent" at bounding box center [1035, 606] width 763 height 35
select select "0"
click at [654, 589] on select "Select Attendance Attended Absent" at bounding box center [1035, 606] width 763 height 35
click at [697, 658] on button "Save" at bounding box center [694, 668] width 83 height 37
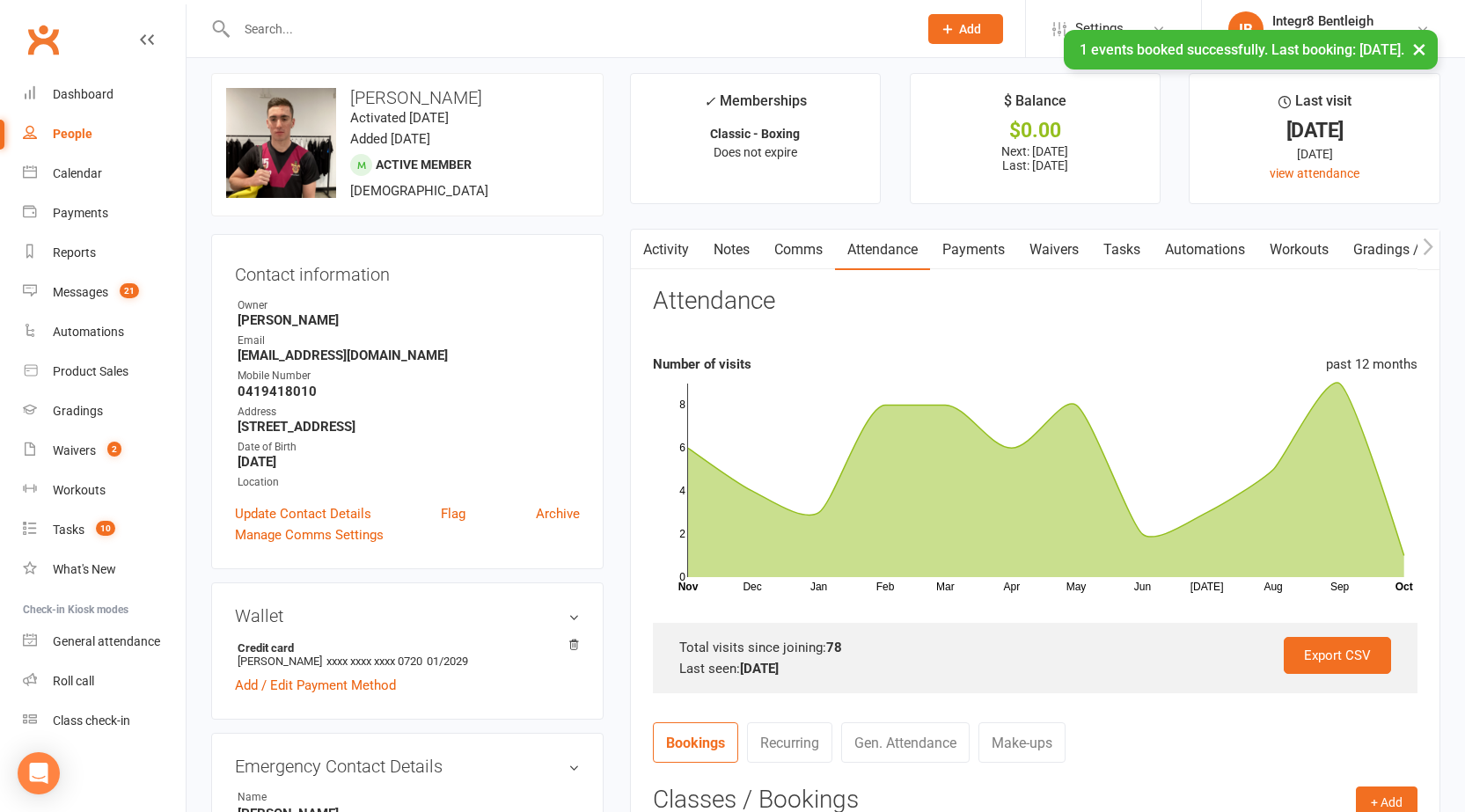
scroll to position [0, 0]
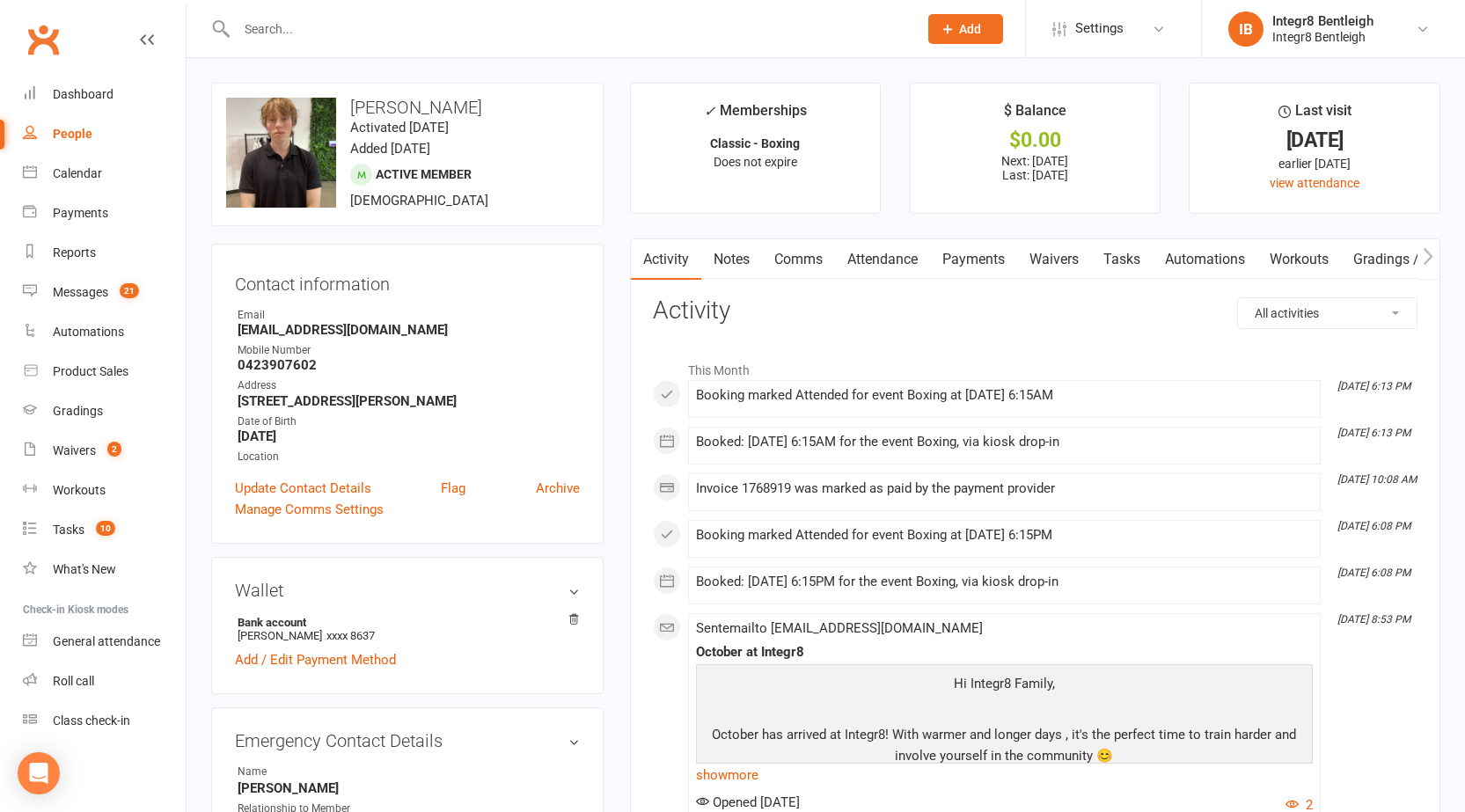
click at [881, 257] on link "Attendance" at bounding box center [883, 260] width 95 height 41
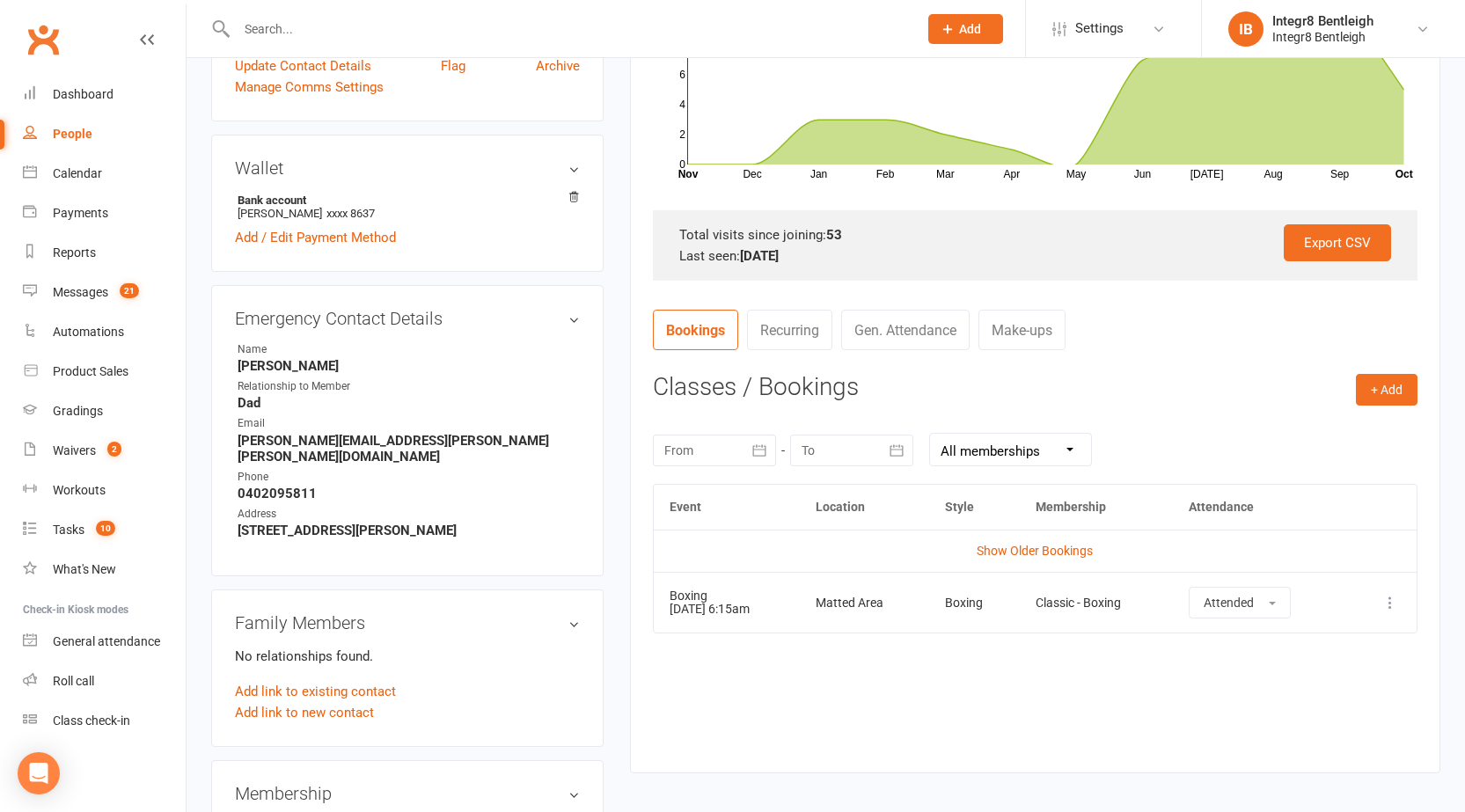
scroll to position [528, 0]
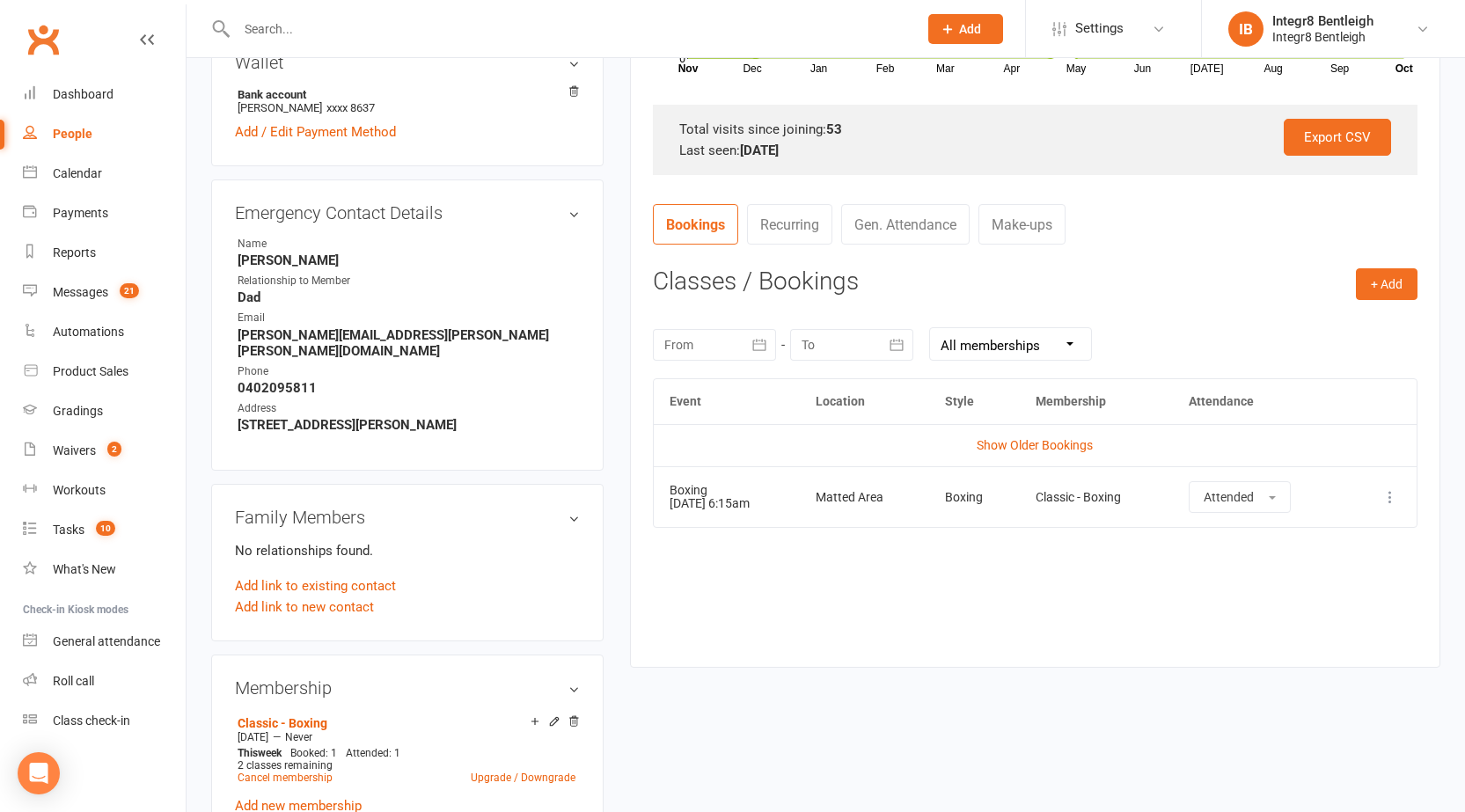
click at [1388, 506] on button at bounding box center [1391, 497] width 21 height 21
click at [1241, 588] on link "Remove booking" at bounding box center [1312, 602] width 174 height 35
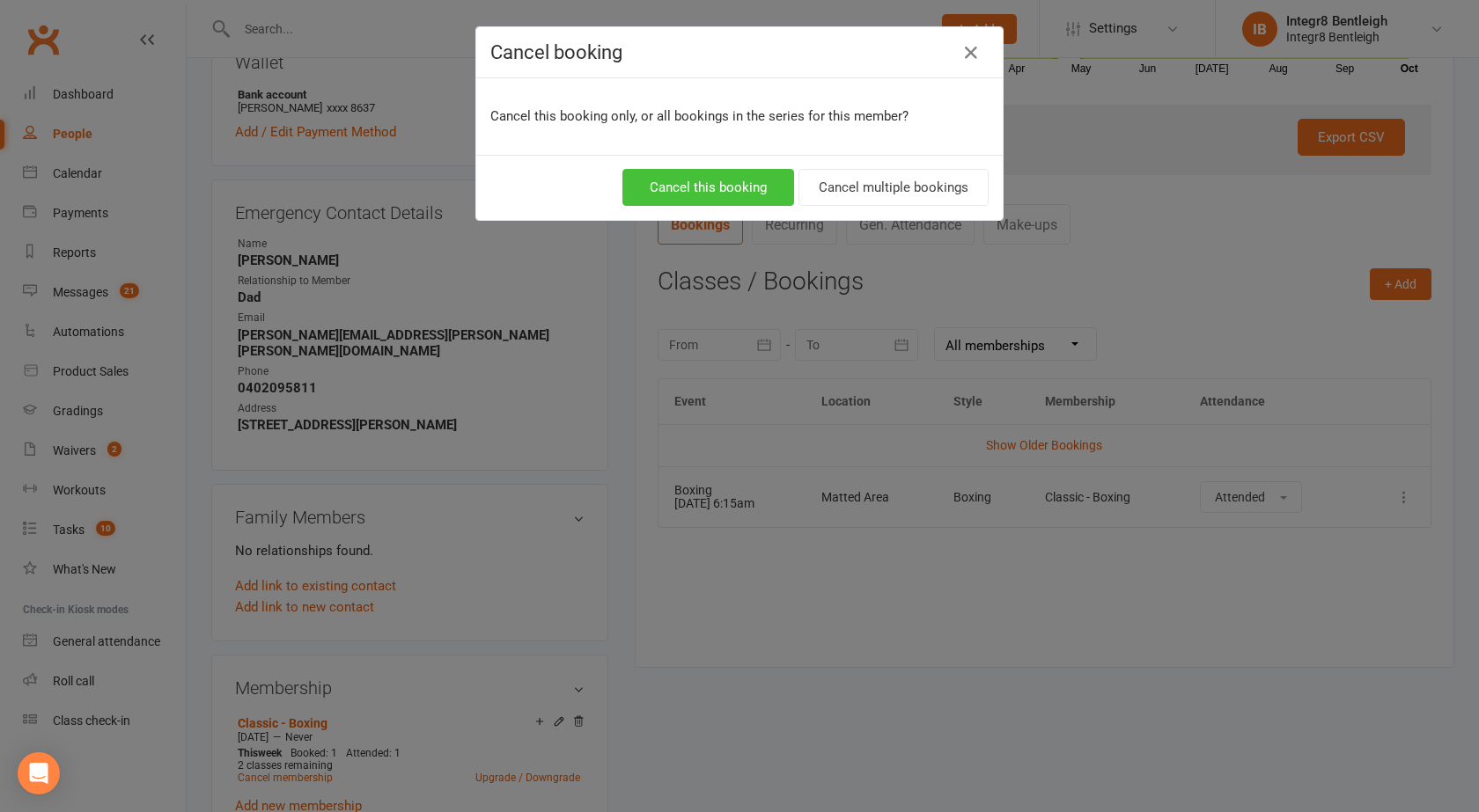
click at [755, 184] on button "Cancel this booking" at bounding box center [708, 187] width 172 height 37
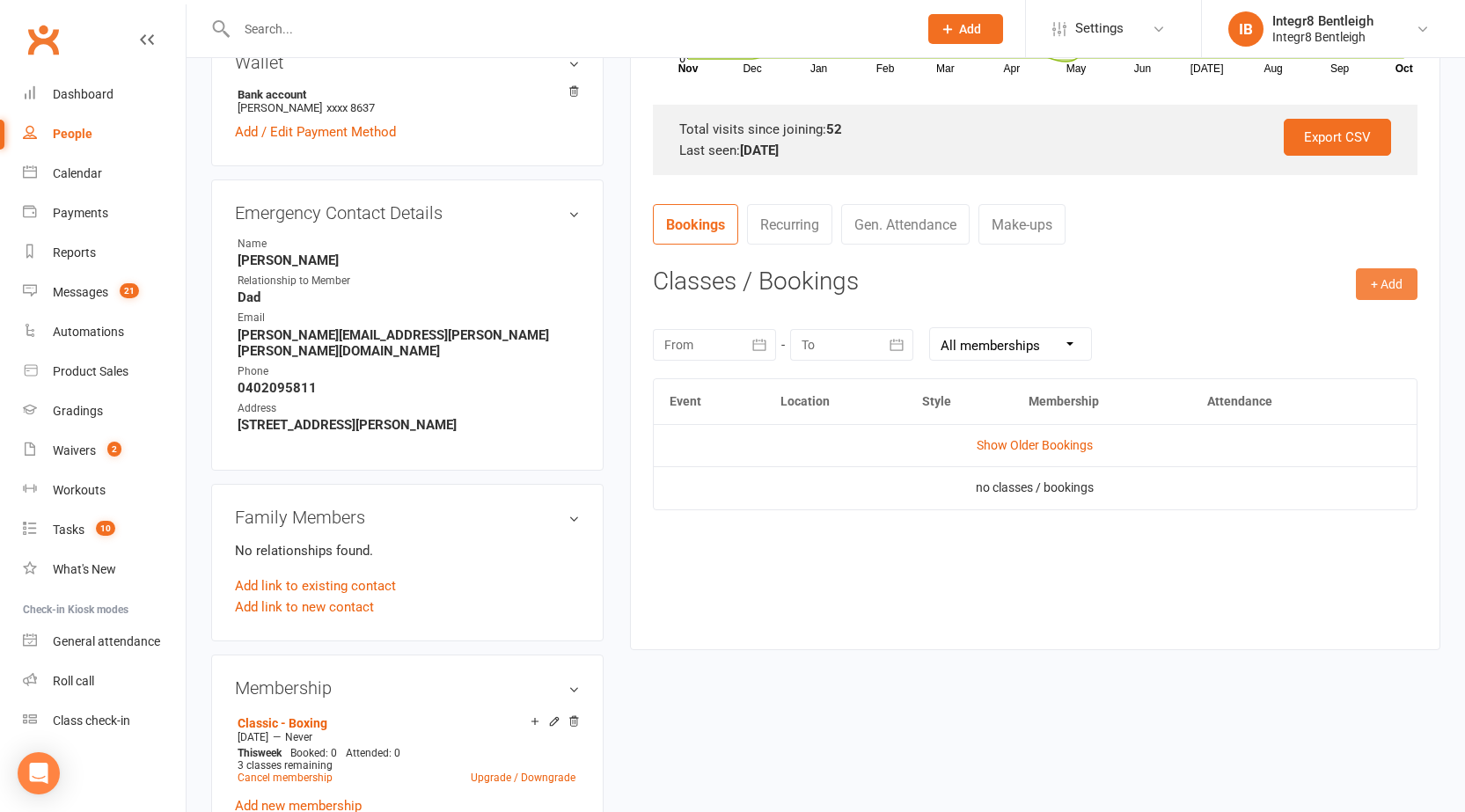
click at [1366, 295] on button "+ Add" at bounding box center [1387, 284] width 62 height 32
click at [1338, 312] on link "Book Event" at bounding box center [1329, 323] width 174 height 35
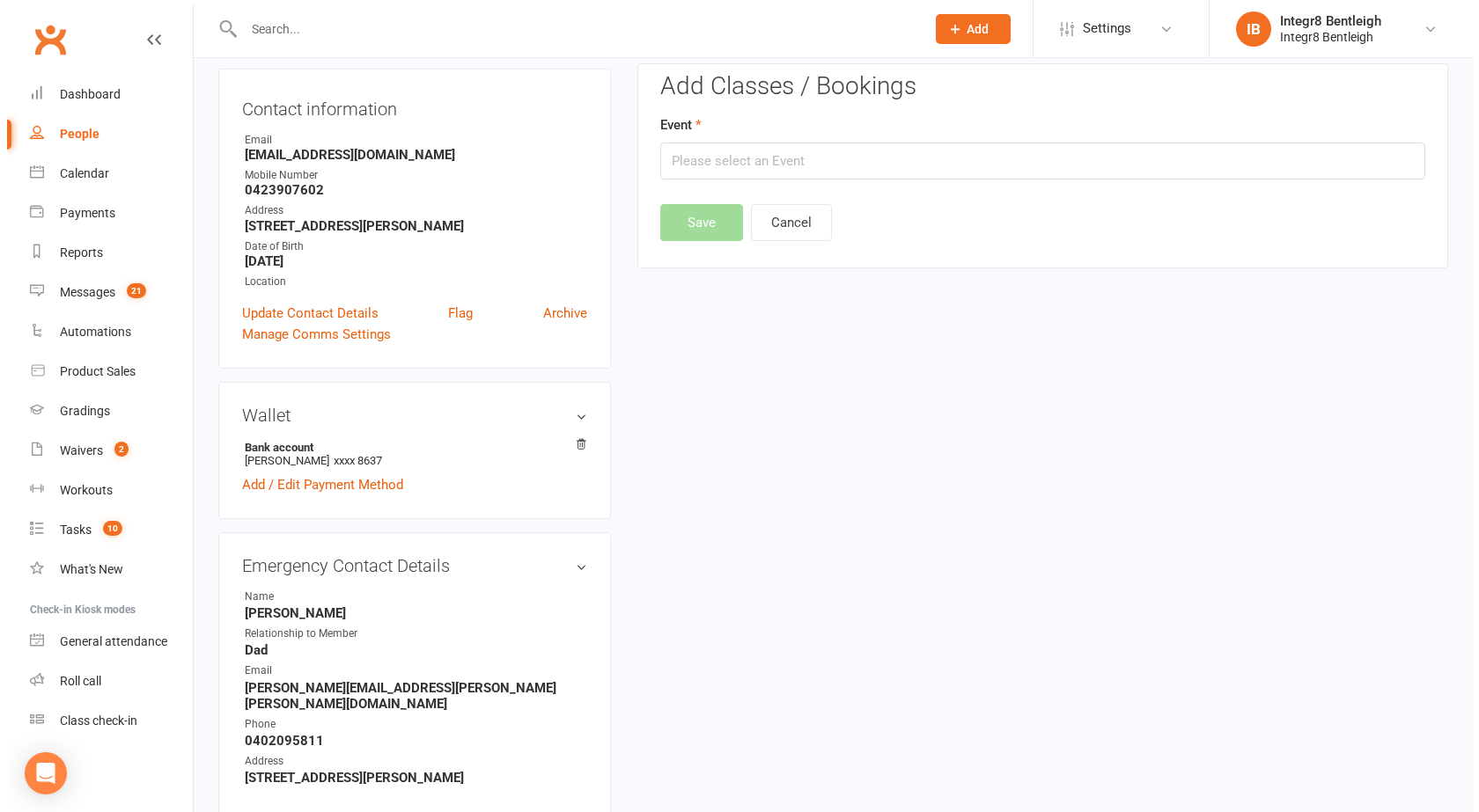
scroll to position [151, 0]
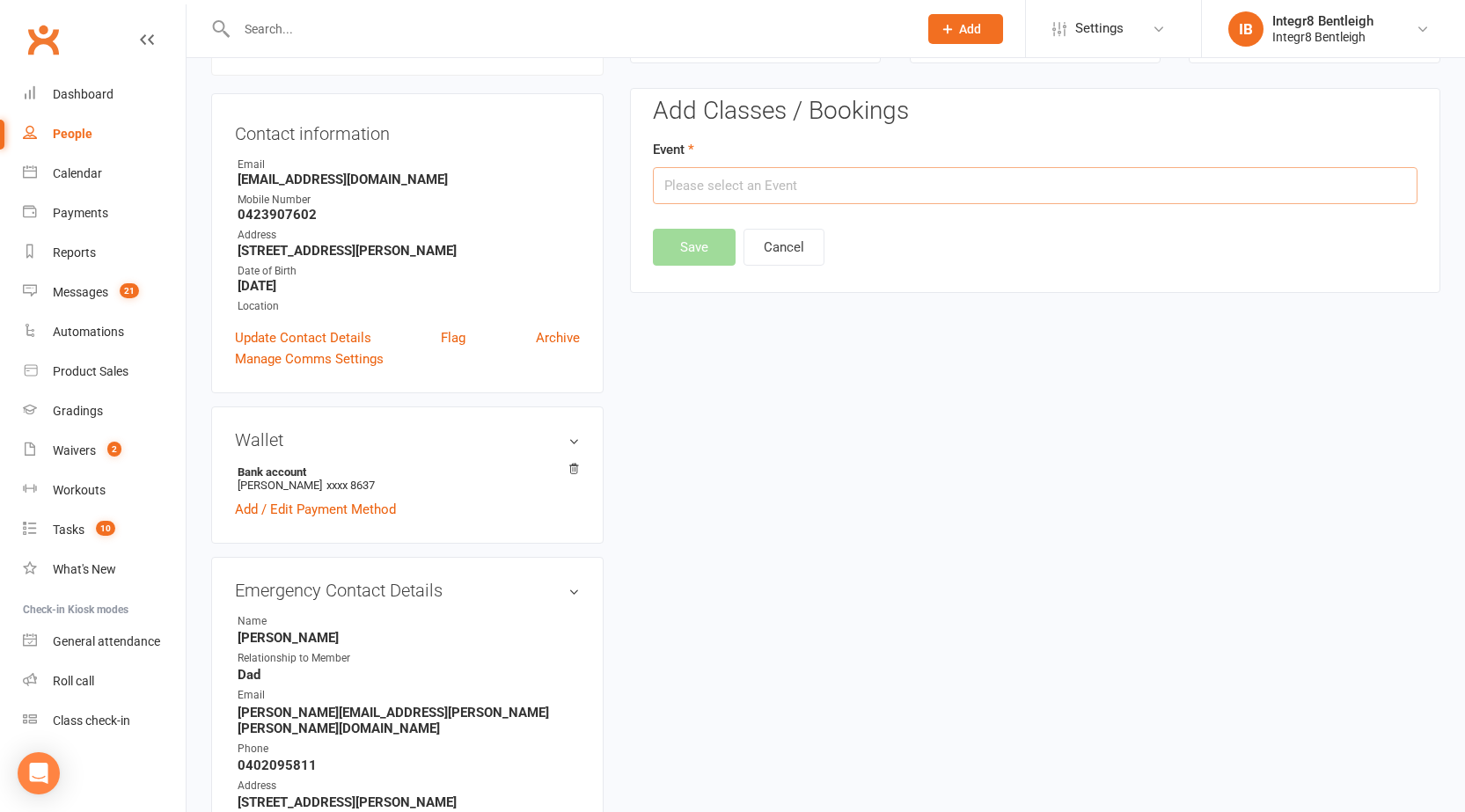
click at [779, 174] on input "text" at bounding box center [1035, 185] width 765 height 37
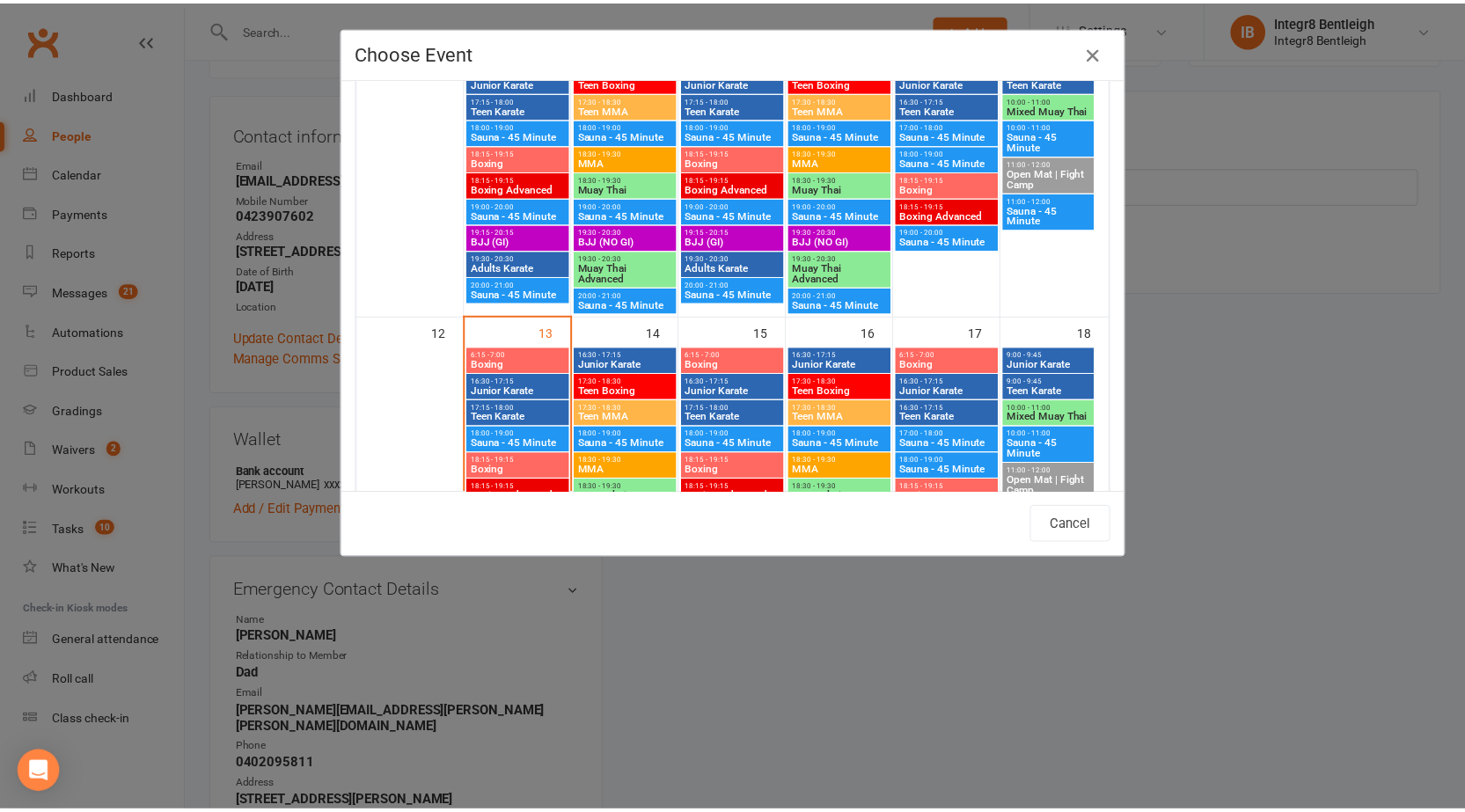
scroll to position [616, 0]
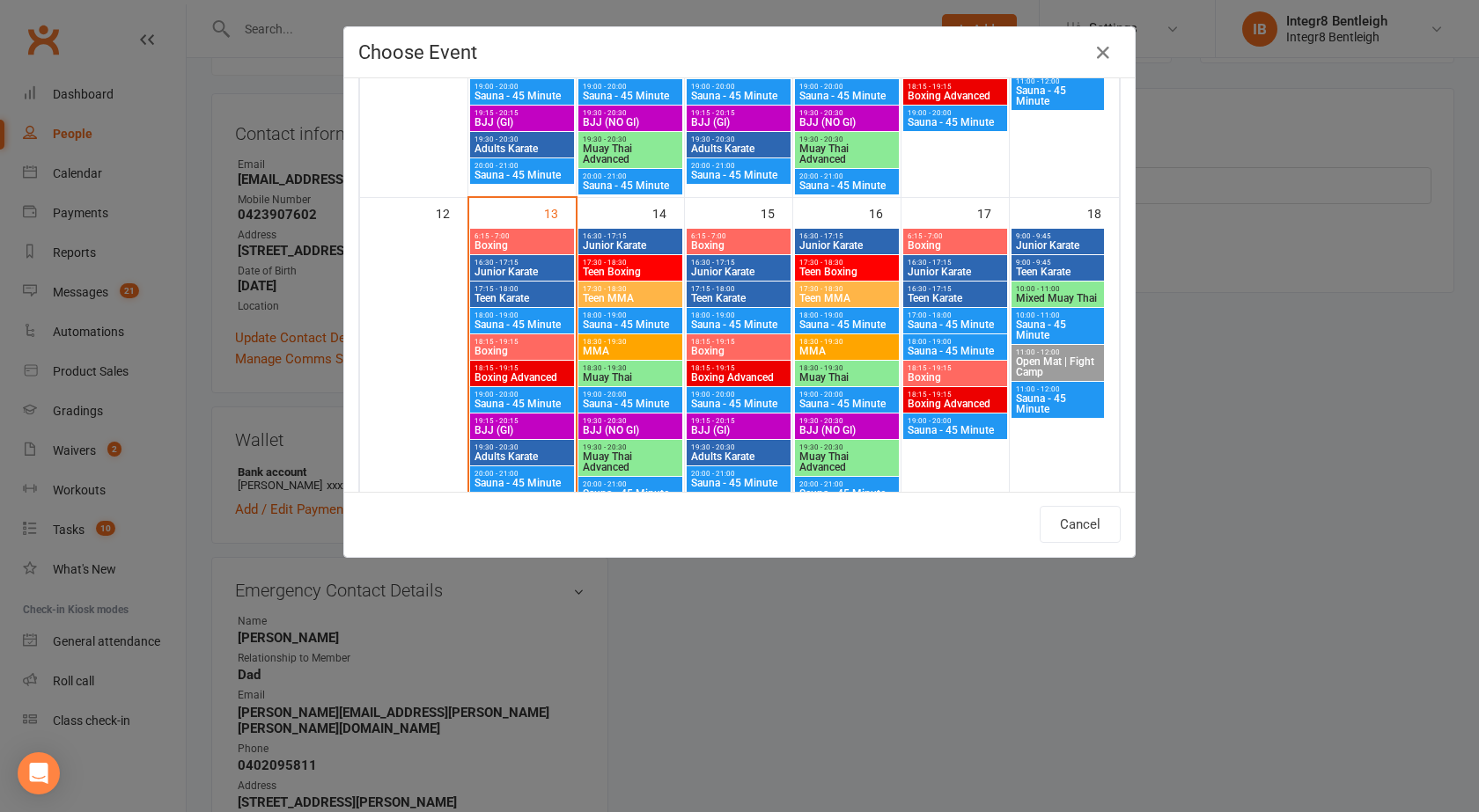
click at [531, 337] on div "18:15 - 19:15 Boxing" at bounding box center [522, 347] width 104 height 25
type input "Boxing - Oct 13, 2025 6:15:00 PM"
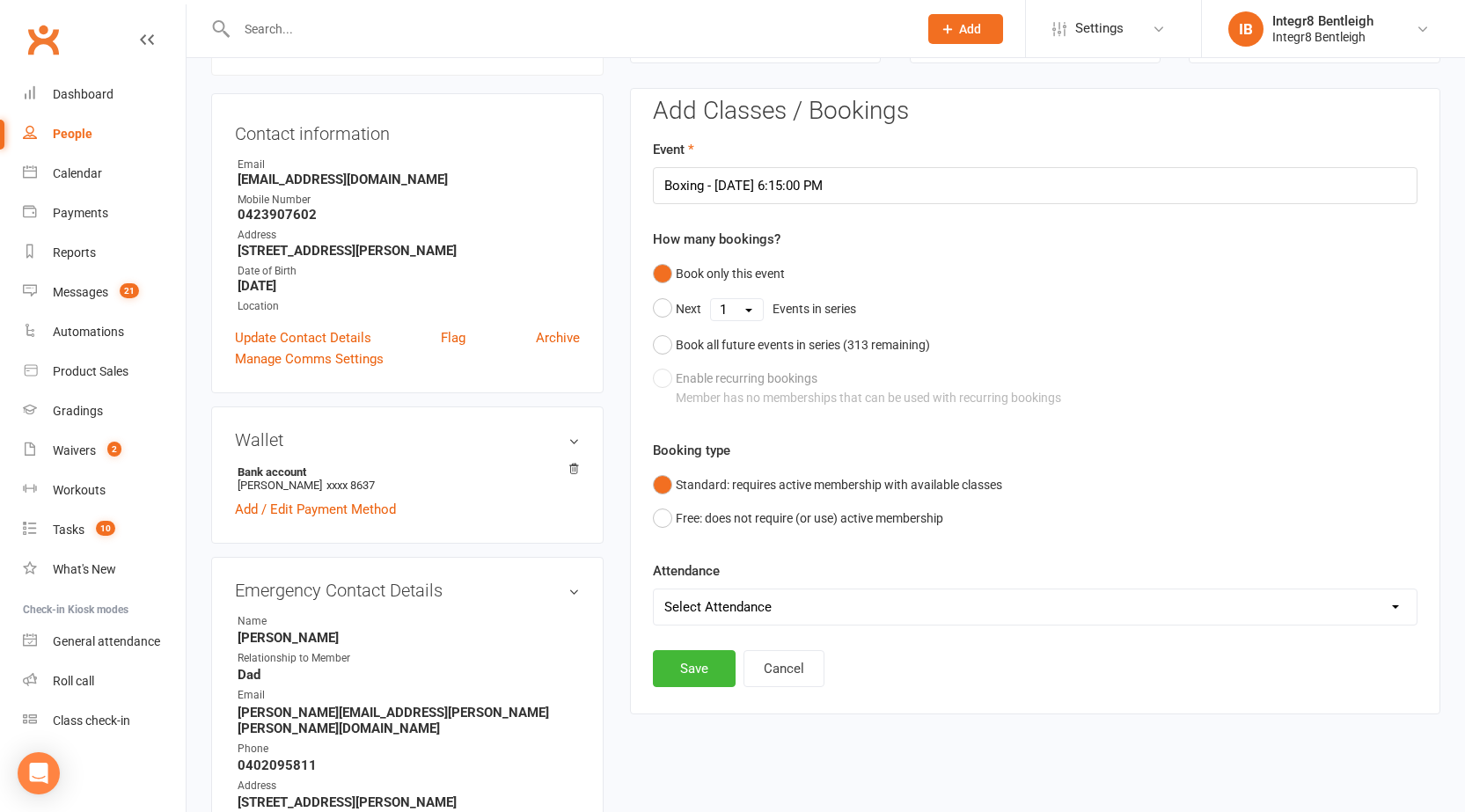
drag, startPoint x: 717, startPoint y: 604, endPoint x: 691, endPoint y: 623, distance: 32.2
click at [717, 604] on select "Select Attendance Attended Absent" at bounding box center [1035, 606] width 763 height 35
select select "0"
click at [654, 589] on select "Select Attendance Attended Absent" at bounding box center [1035, 606] width 763 height 35
click at [695, 662] on button "Save" at bounding box center [694, 668] width 83 height 37
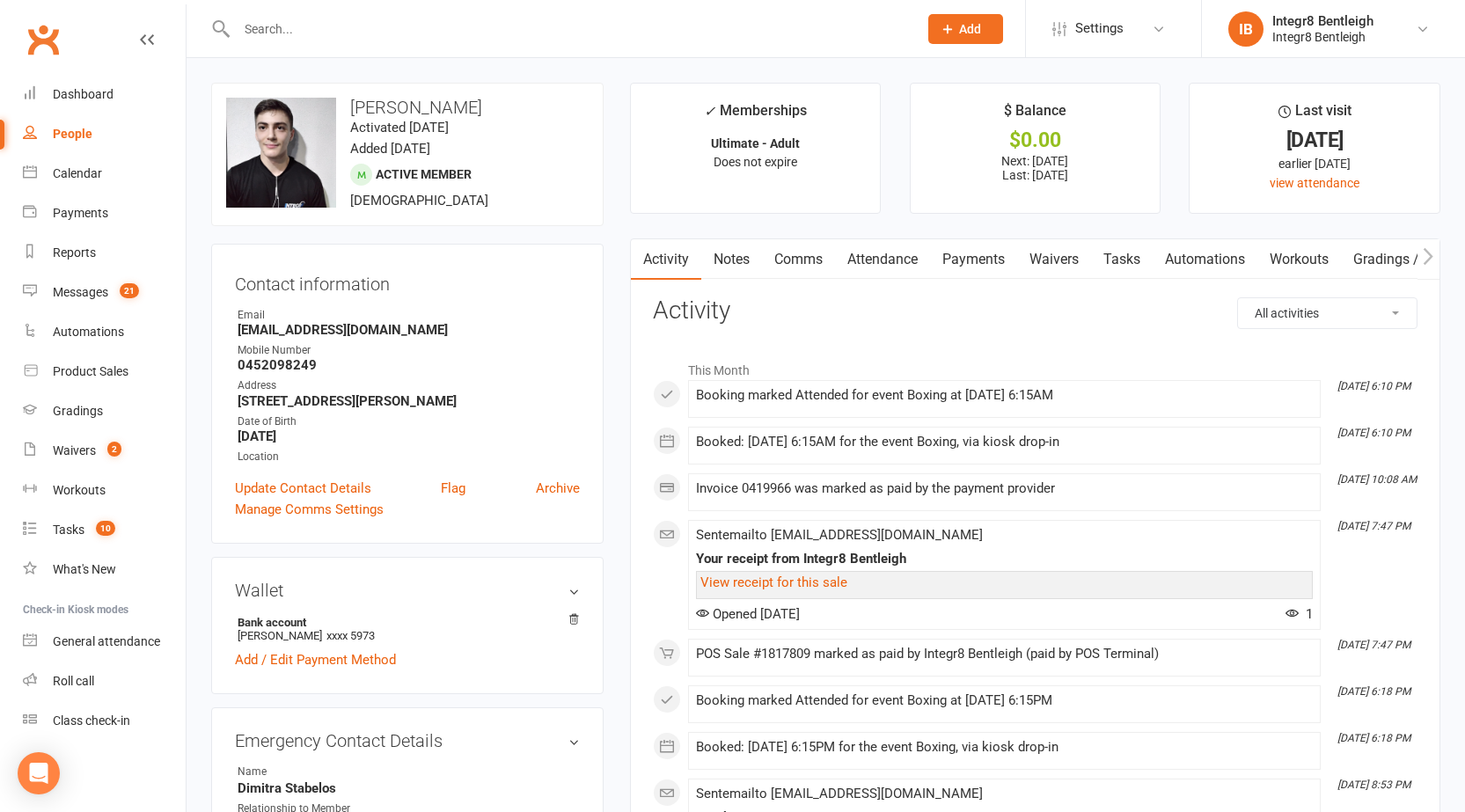
click at [877, 252] on link "Attendance" at bounding box center [883, 260] width 95 height 41
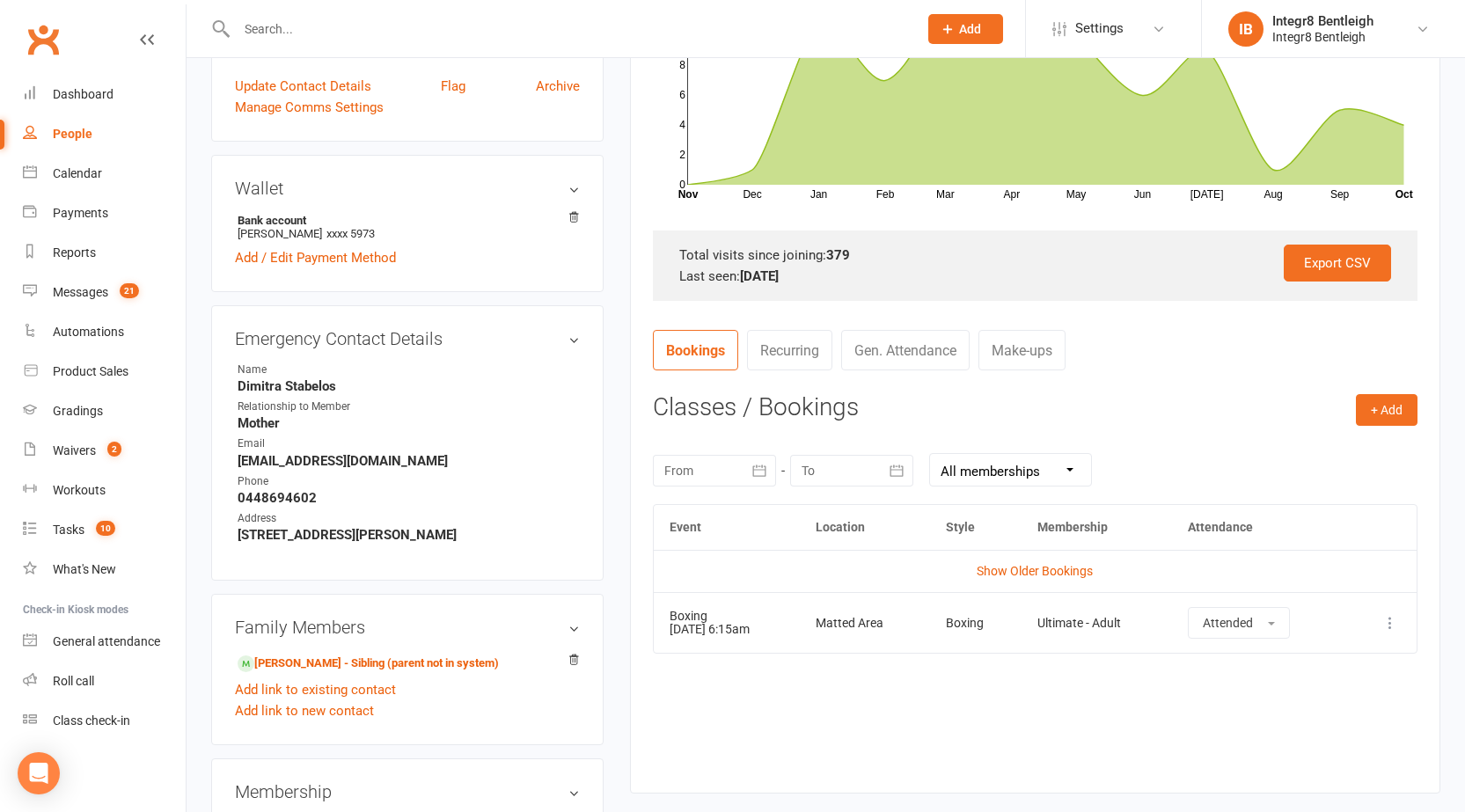
scroll to position [440, 0]
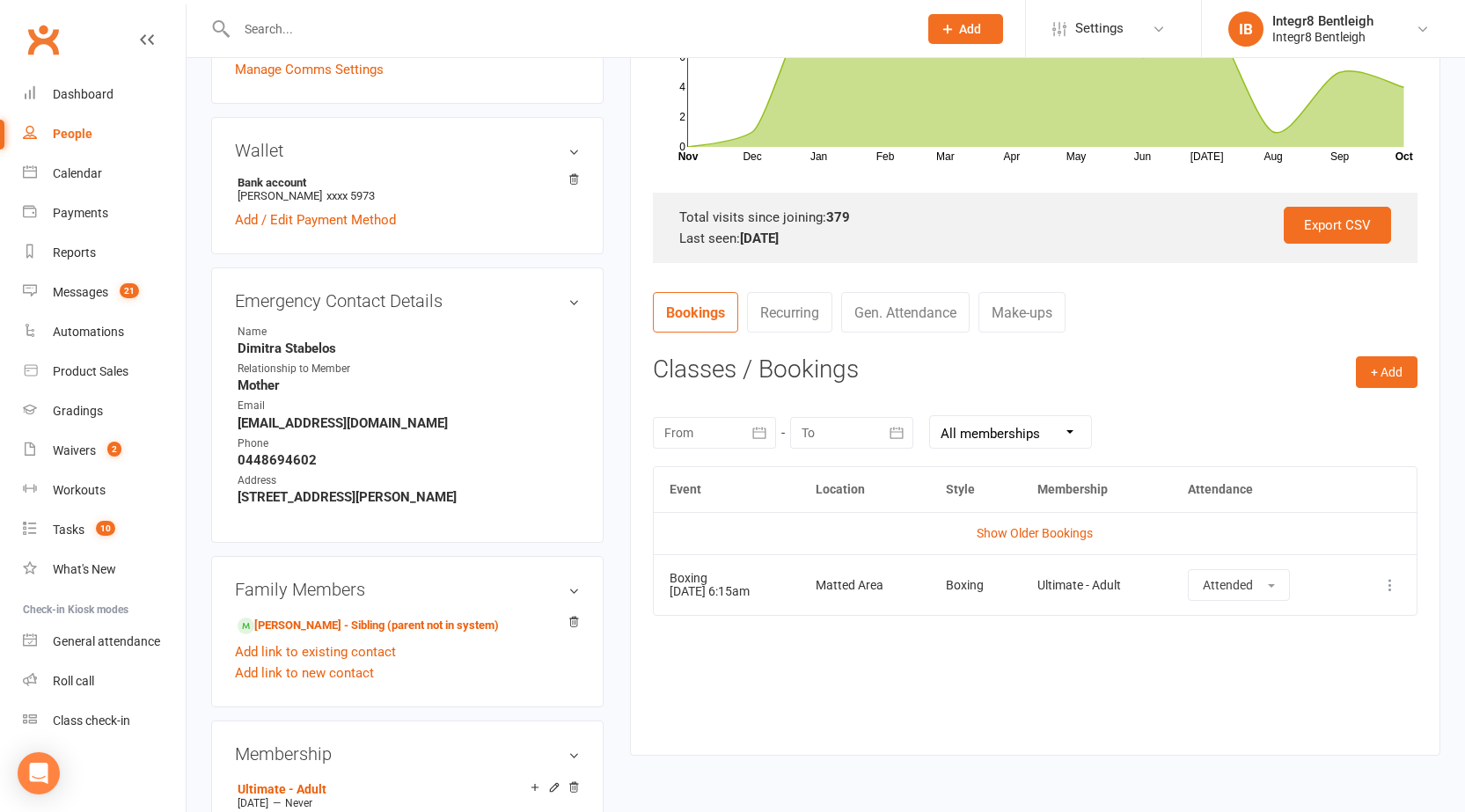
click at [1390, 580] on icon at bounding box center [1390, 585] width 17 height 17
click at [1262, 690] on link "Remove booking" at bounding box center [1312, 689] width 174 height 35
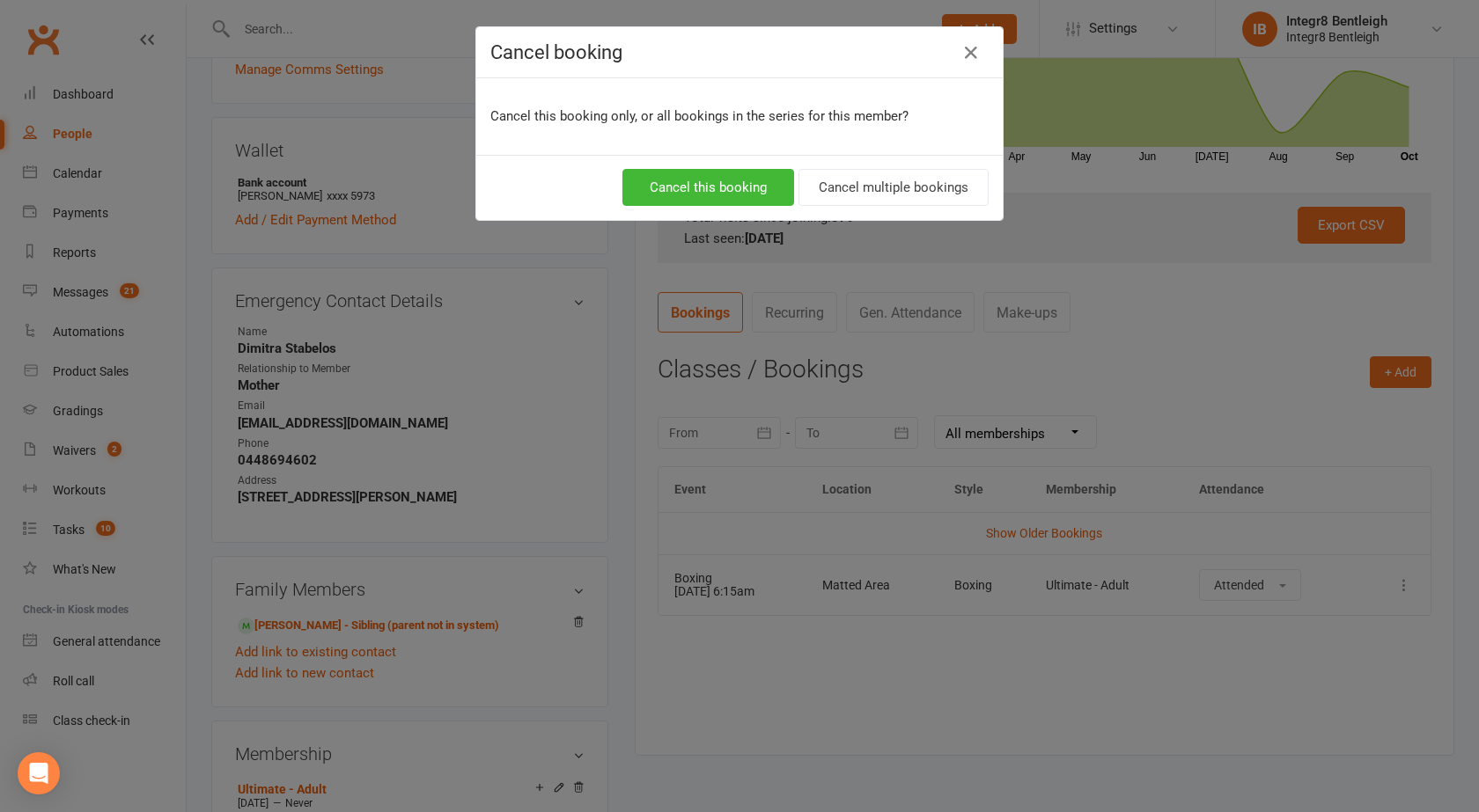
click at [723, 156] on div "Cancel this booking Cancel multiple bookings" at bounding box center [739, 186] width 526 height 65
click at [731, 182] on button "Cancel this booking" at bounding box center [708, 187] width 172 height 37
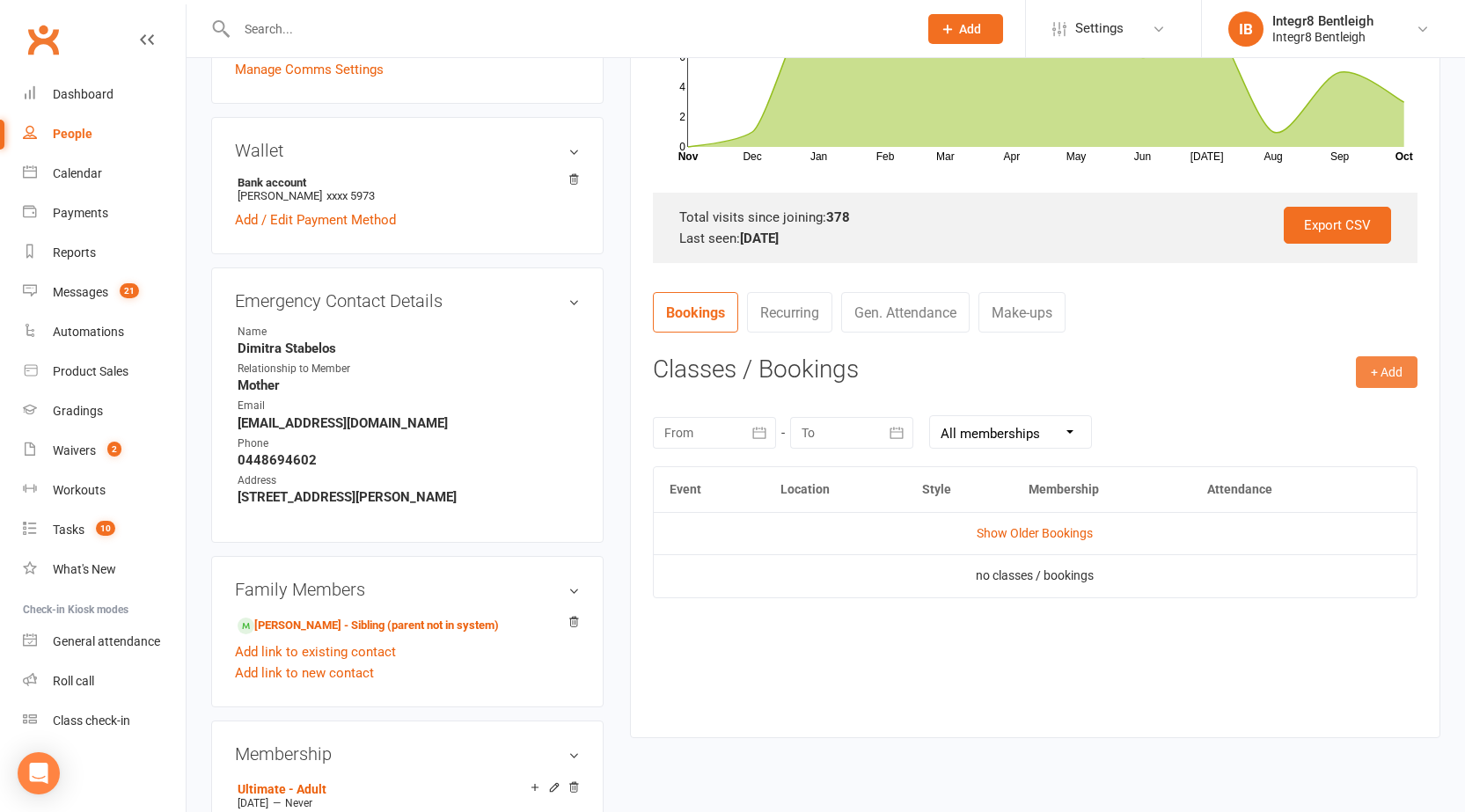
click at [1370, 368] on button "+ Add" at bounding box center [1387, 372] width 62 height 32
click at [1338, 402] on link "Book Event" at bounding box center [1329, 411] width 174 height 35
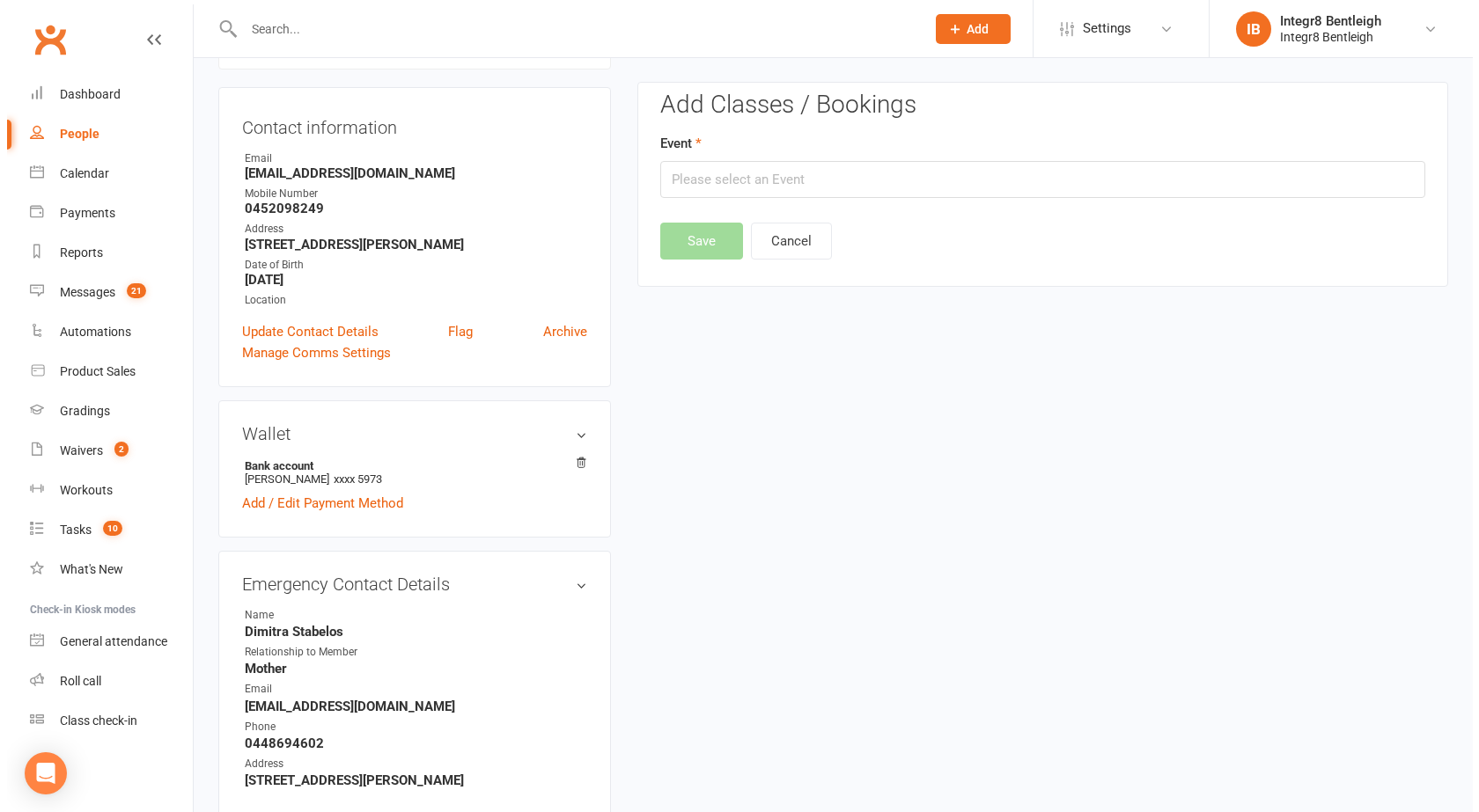
scroll to position [151, 0]
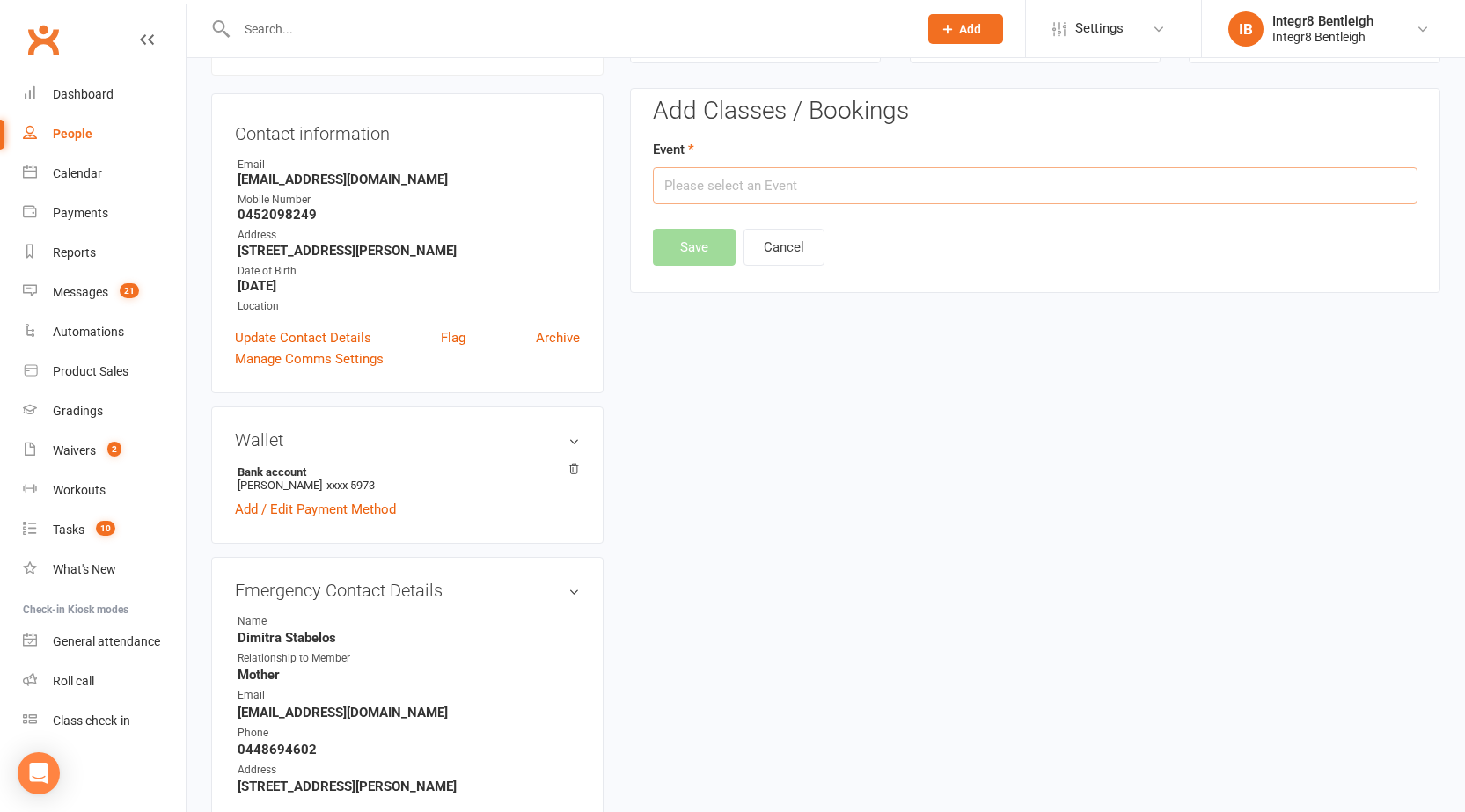
click at [806, 182] on input "text" at bounding box center [1035, 185] width 765 height 37
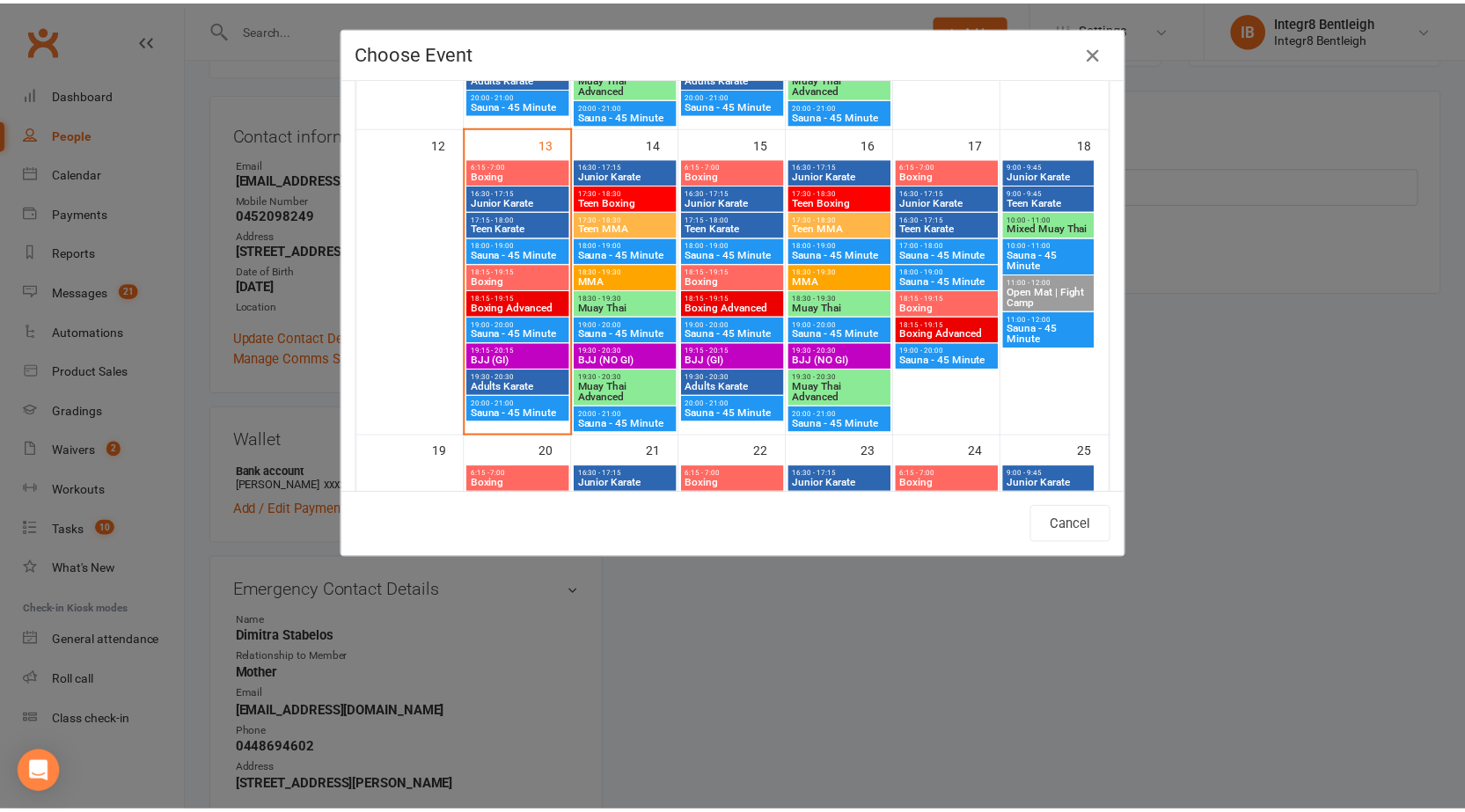
scroll to position [704, 0]
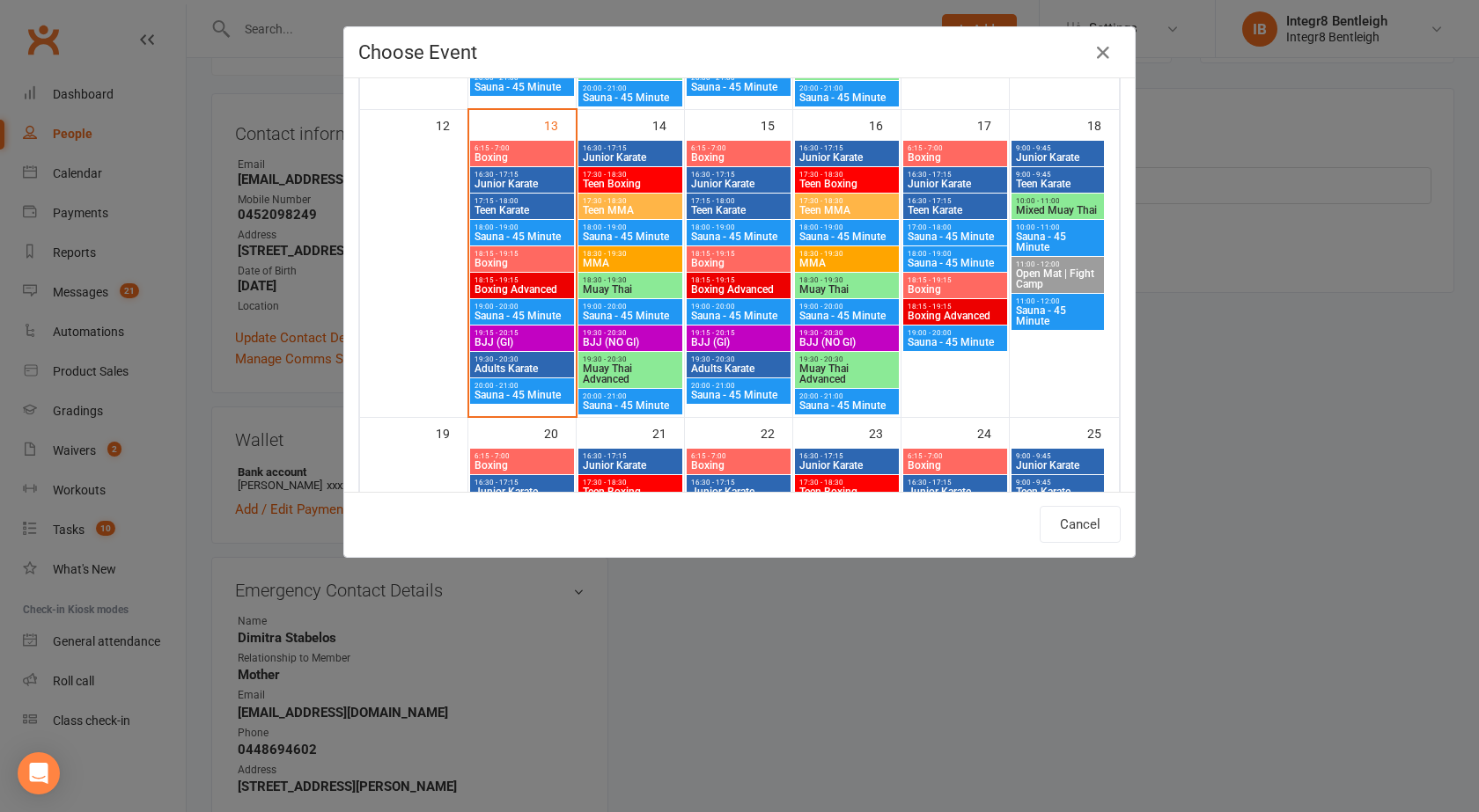
click at [519, 262] on span "Boxing" at bounding box center [522, 263] width 97 height 11
type input "Boxing - [DATE] 6:15:00 PM"
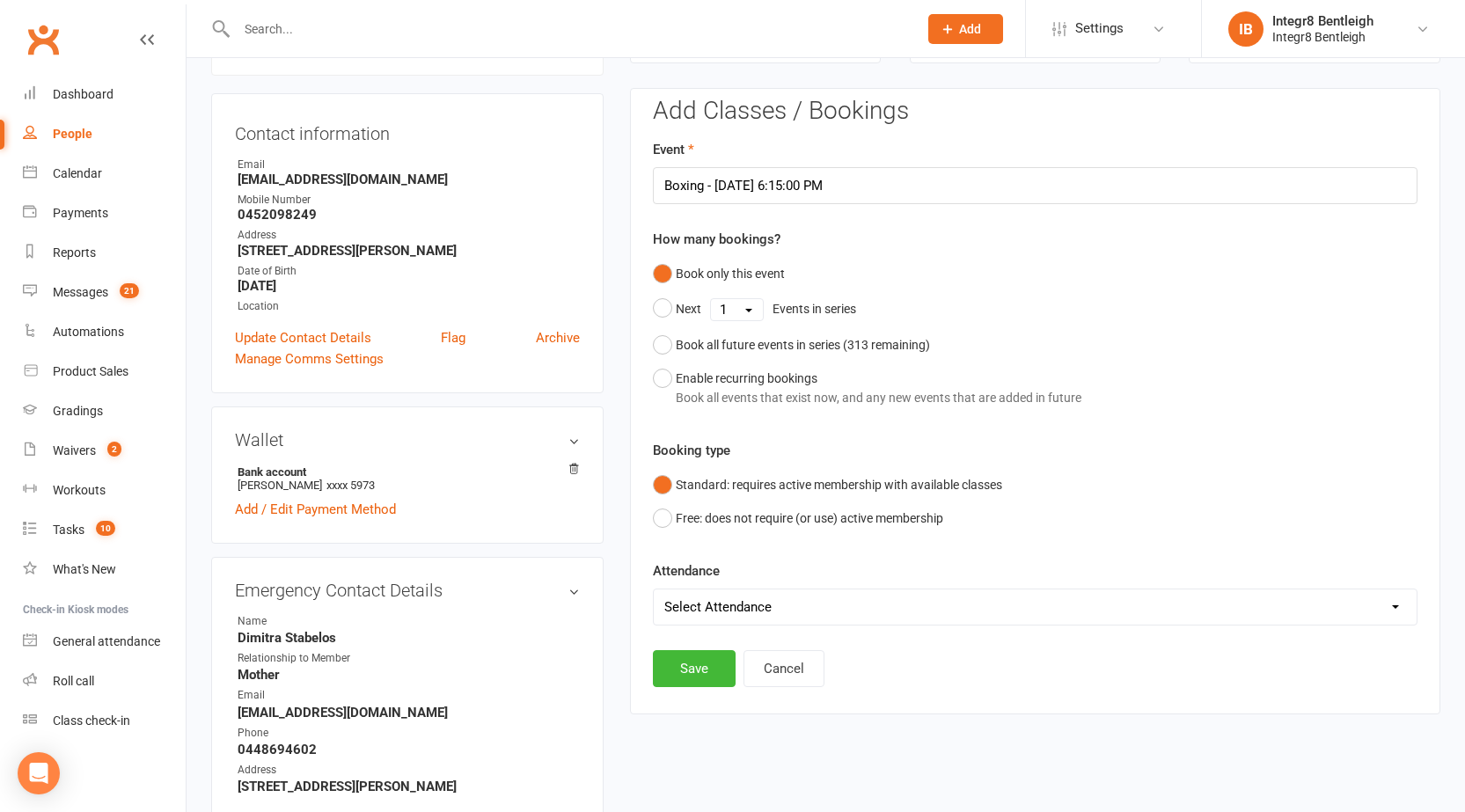
click at [721, 585] on div "Attendance Select Attendance Attended Absent" at bounding box center [1035, 592] width 765 height 65
click at [712, 604] on select "Select Attendance Attended Absent" at bounding box center [1035, 606] width 763 height 35
click at [654, 589] on select "Select Attendance Attended Absent" at bounding box center [1035, 606] width 763 height 35
click at [717, 599] on select "Select Attendance Attended Absent" at bounding box center [1035, 606] width 763 height 35
select select "0"
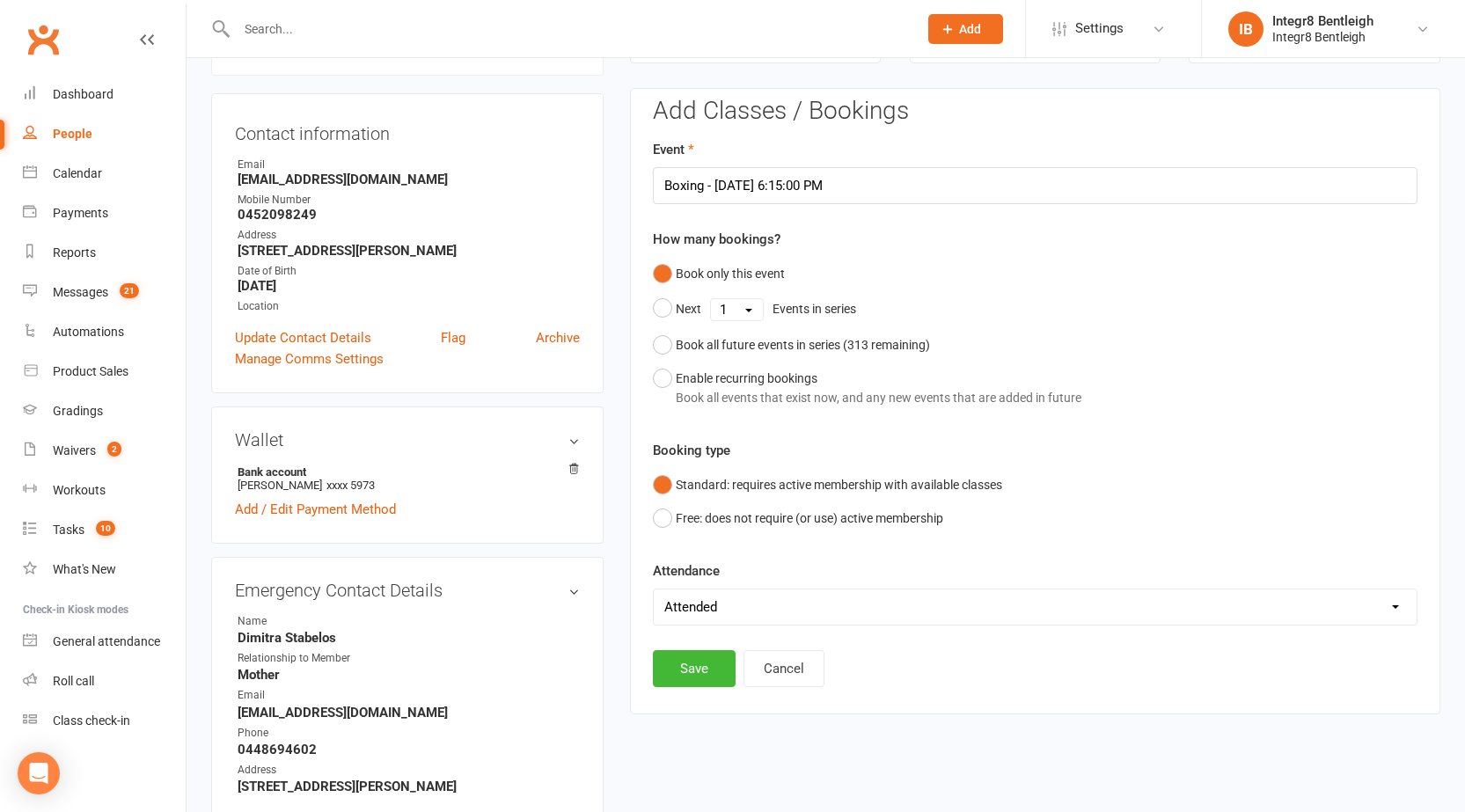
click at [654, 589] on select "Select Attendance Attended Absent" at bounding box center [1035, 606] width 763 height 35
click at [712, 650] on button "Save" at bounding box center [694, 668] width 83 height 37
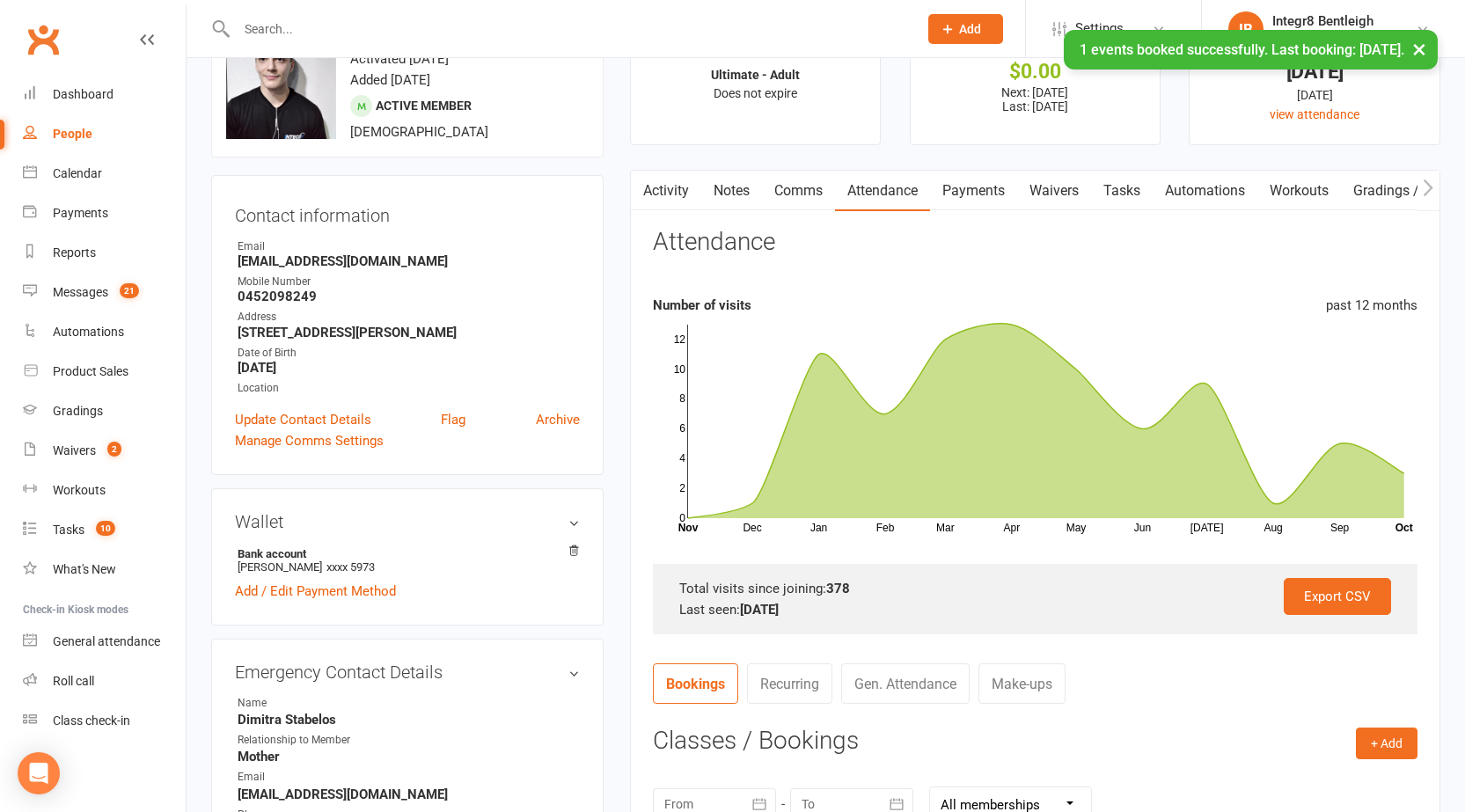
scroll to position [0, 0]
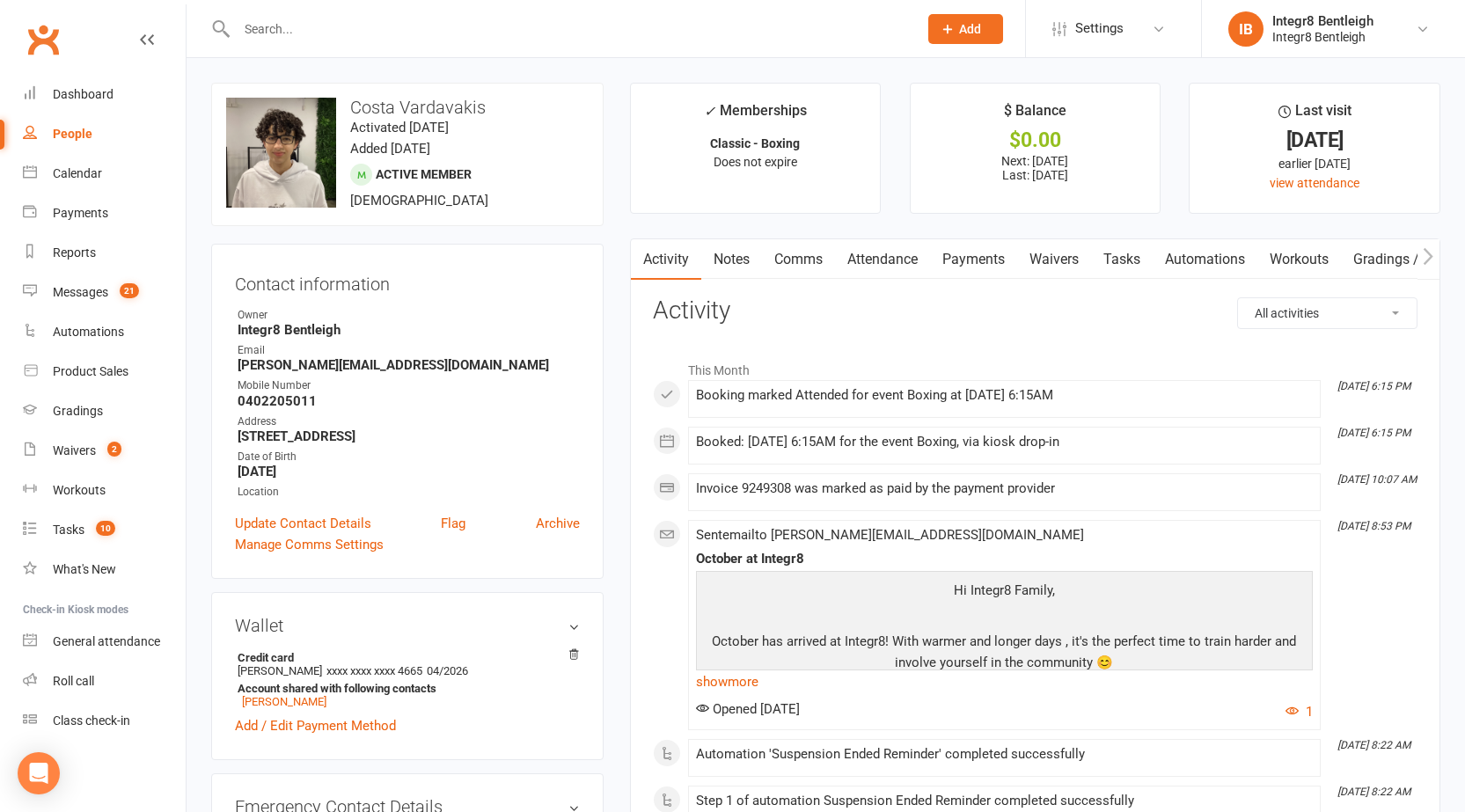
click at [737, 252] on link "Notes" at bounding box center [731, 260] width 61 height 41
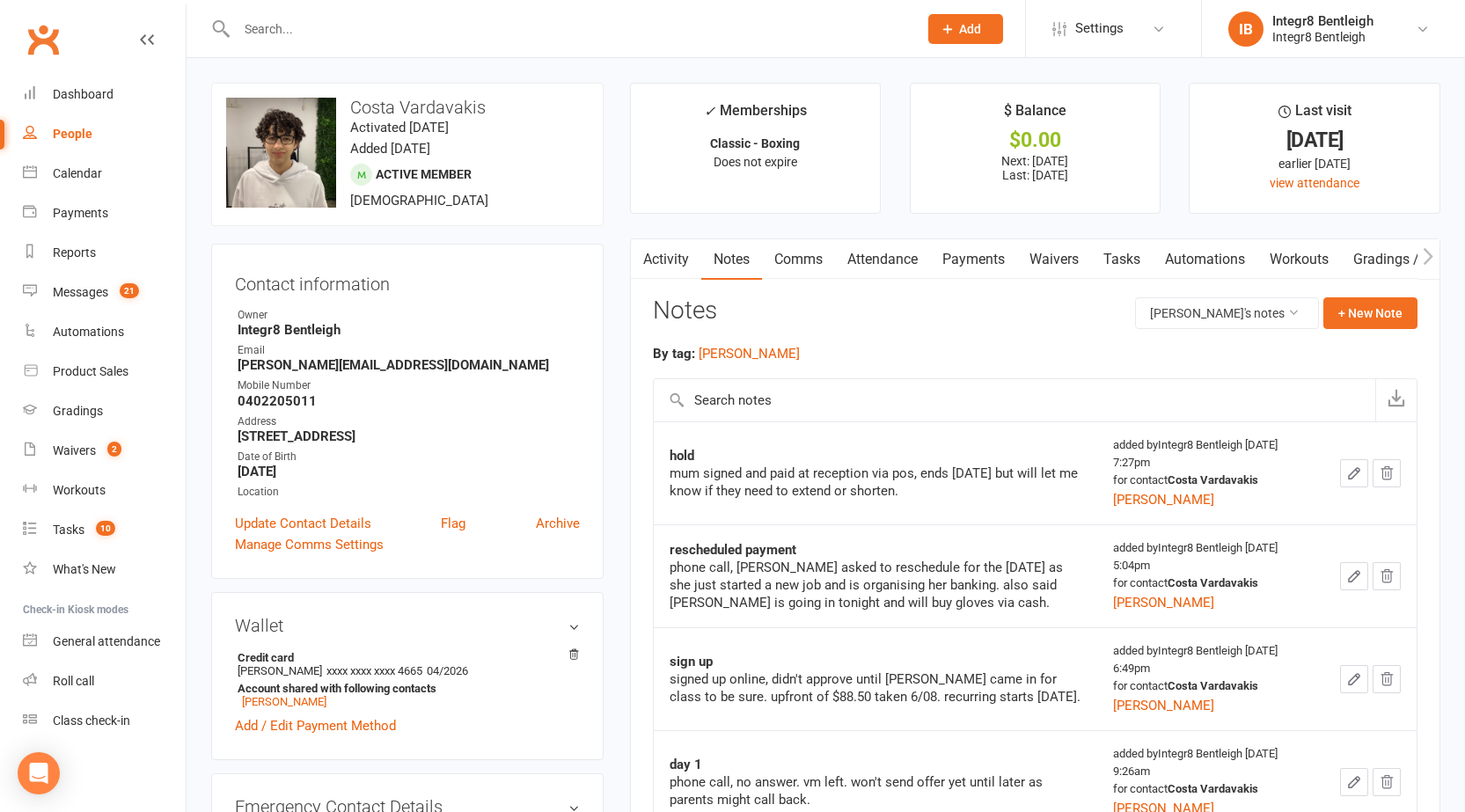
click at [802, 255] on link "Comms" at bounding box center [799, 260] width 73 height 41
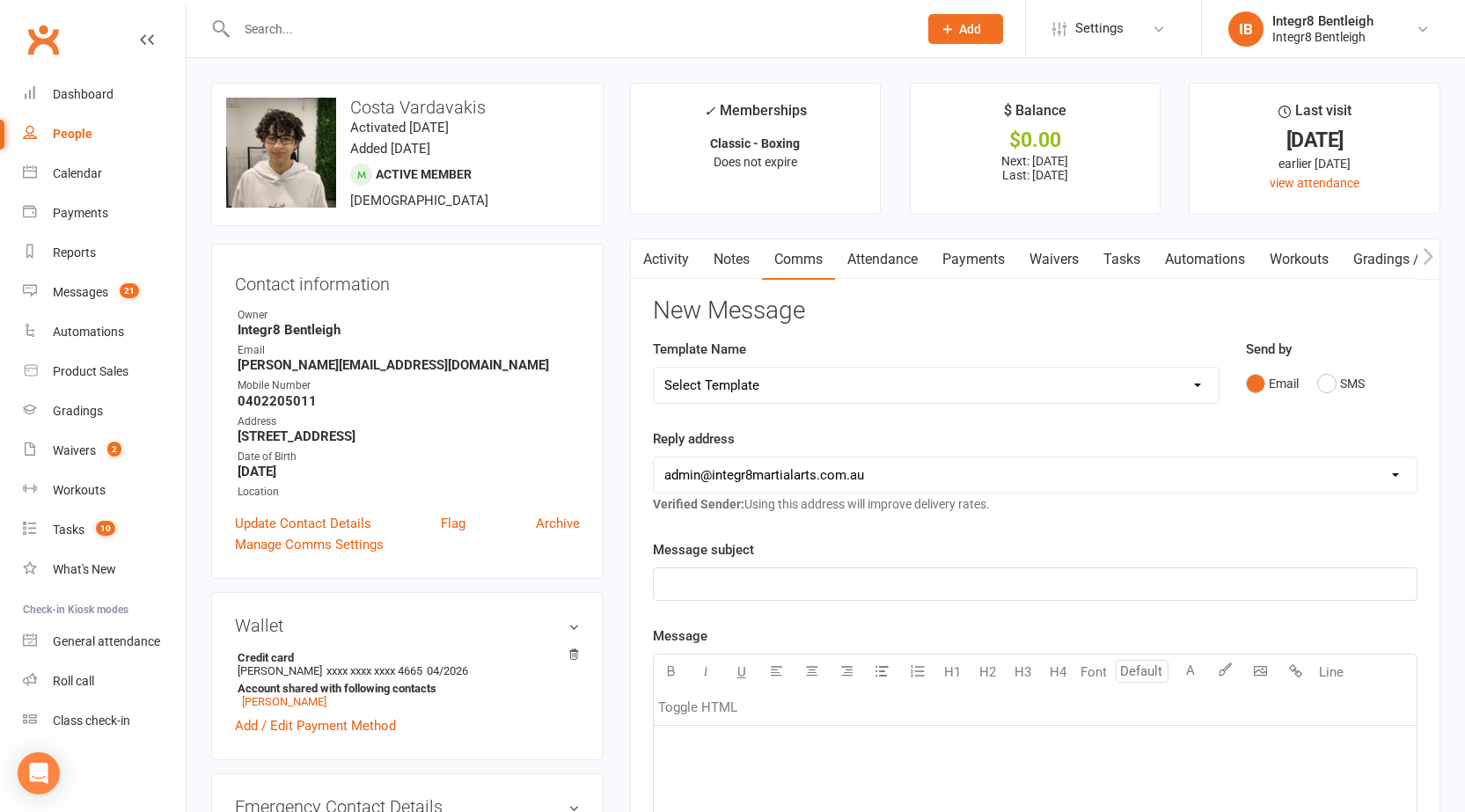
click at [881, 255] on link "Attendance" at bounding box center [883, 260] width 95 height 41
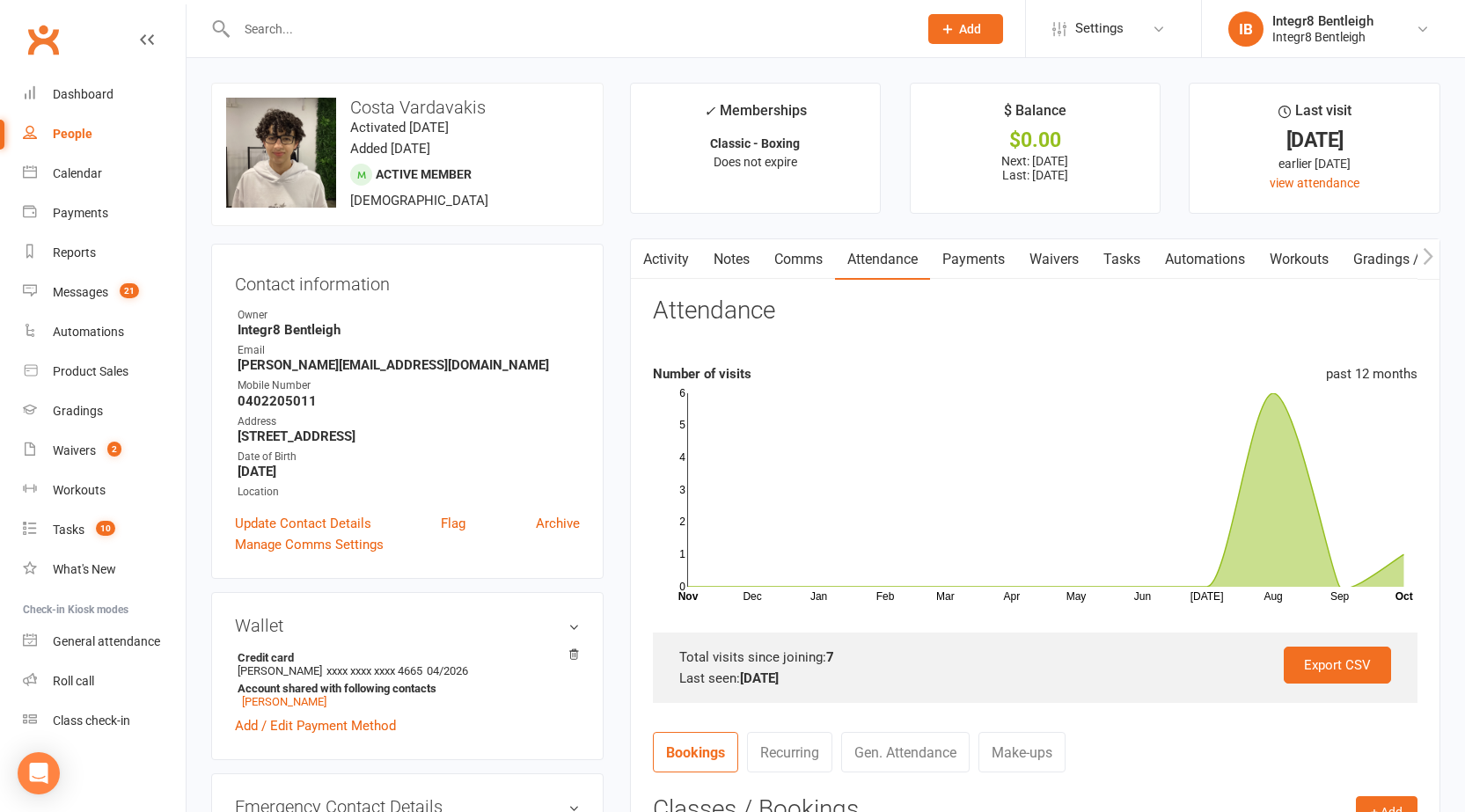
click at [661, 228] on main "✓ Memberships Classic - Boxing Does not expire $ Balance $0.00 Next: [DATE] Las…" at bounding box center [1035, 648] width 836 height 1131
click at [680, 246] on link "Activity" at bounding box center [665, 260] width 70 height 41
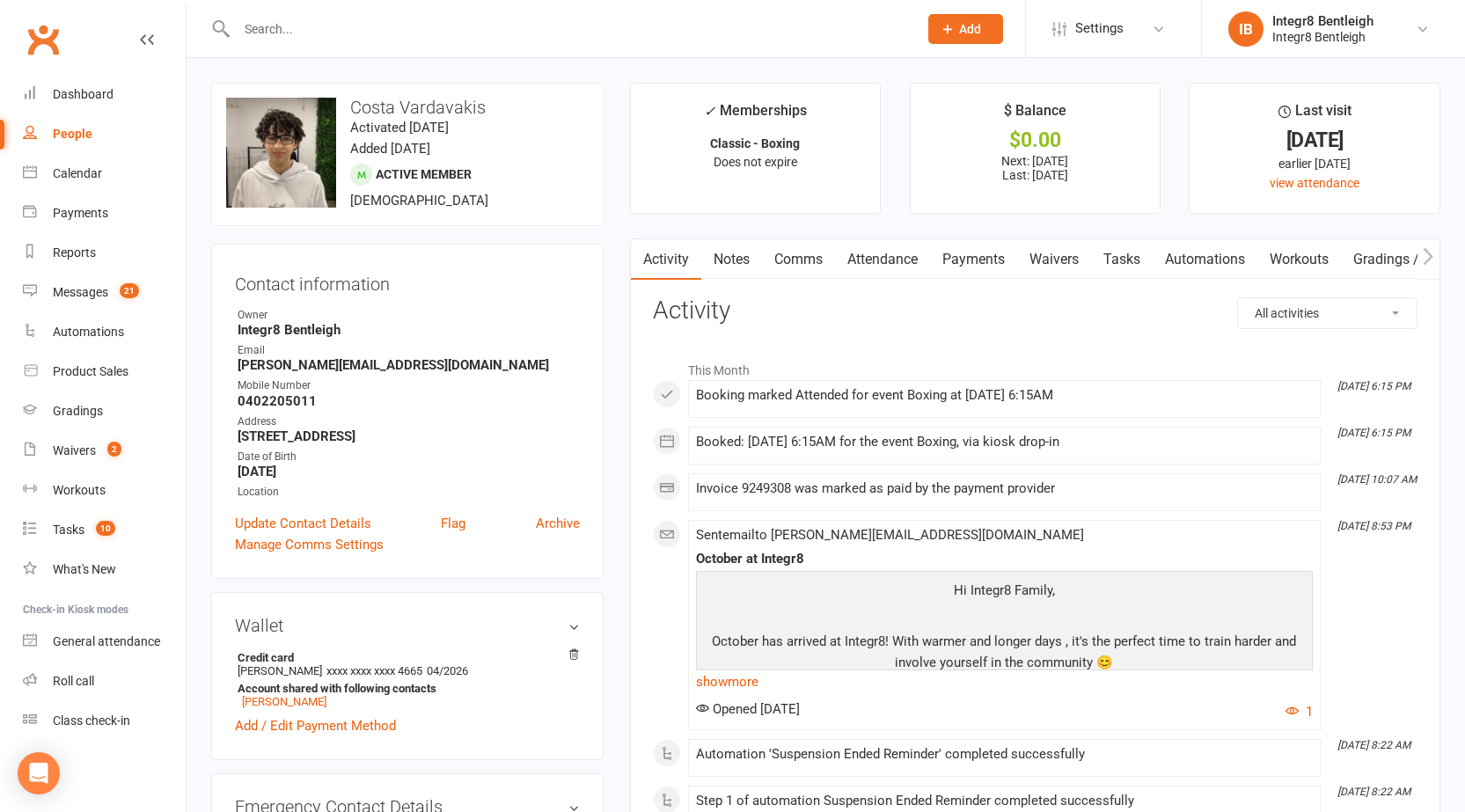
click at [883, 254] on link "Attendance" at bounding box center [883, 260] width 95 height 41
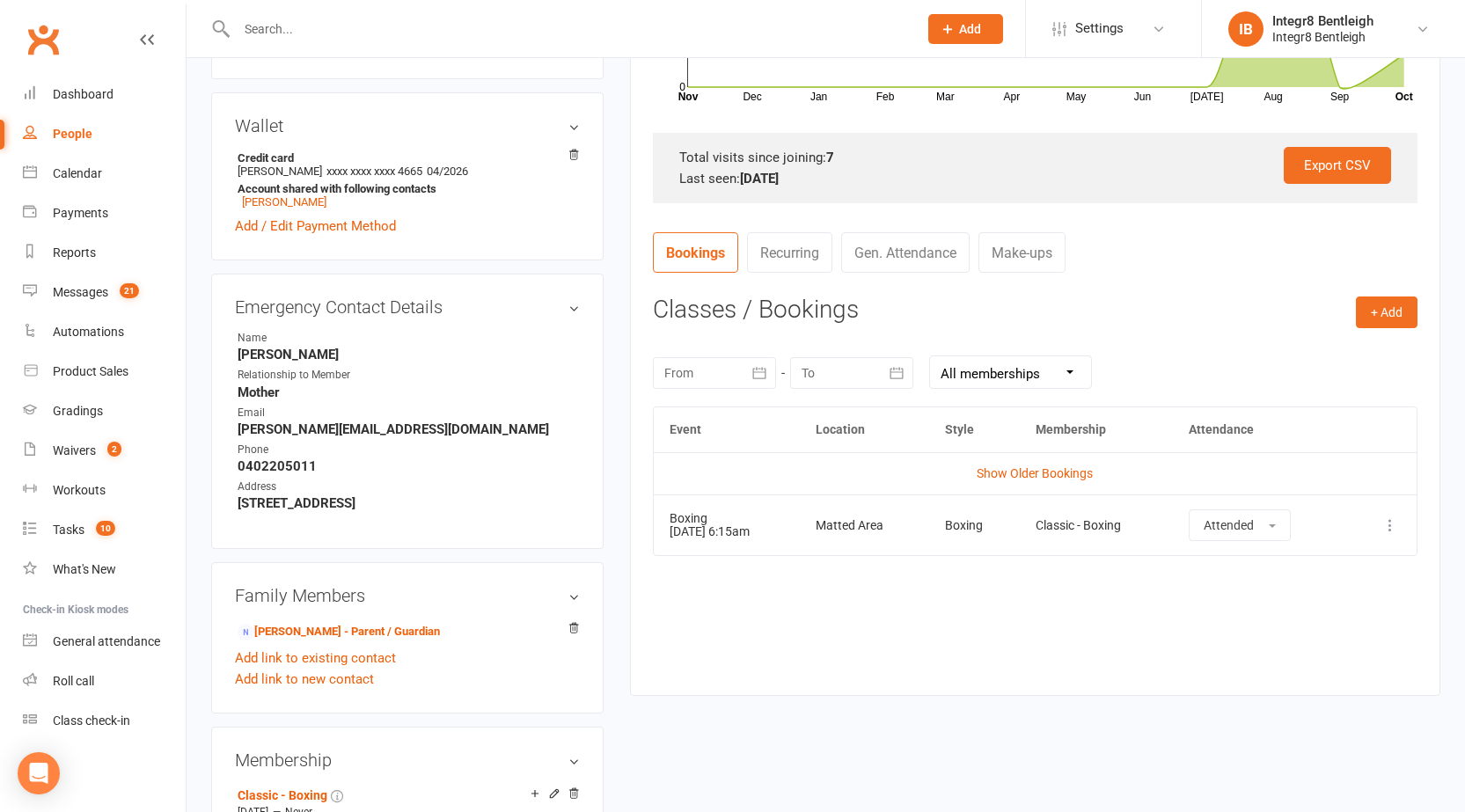
scroll to position [528, 0]
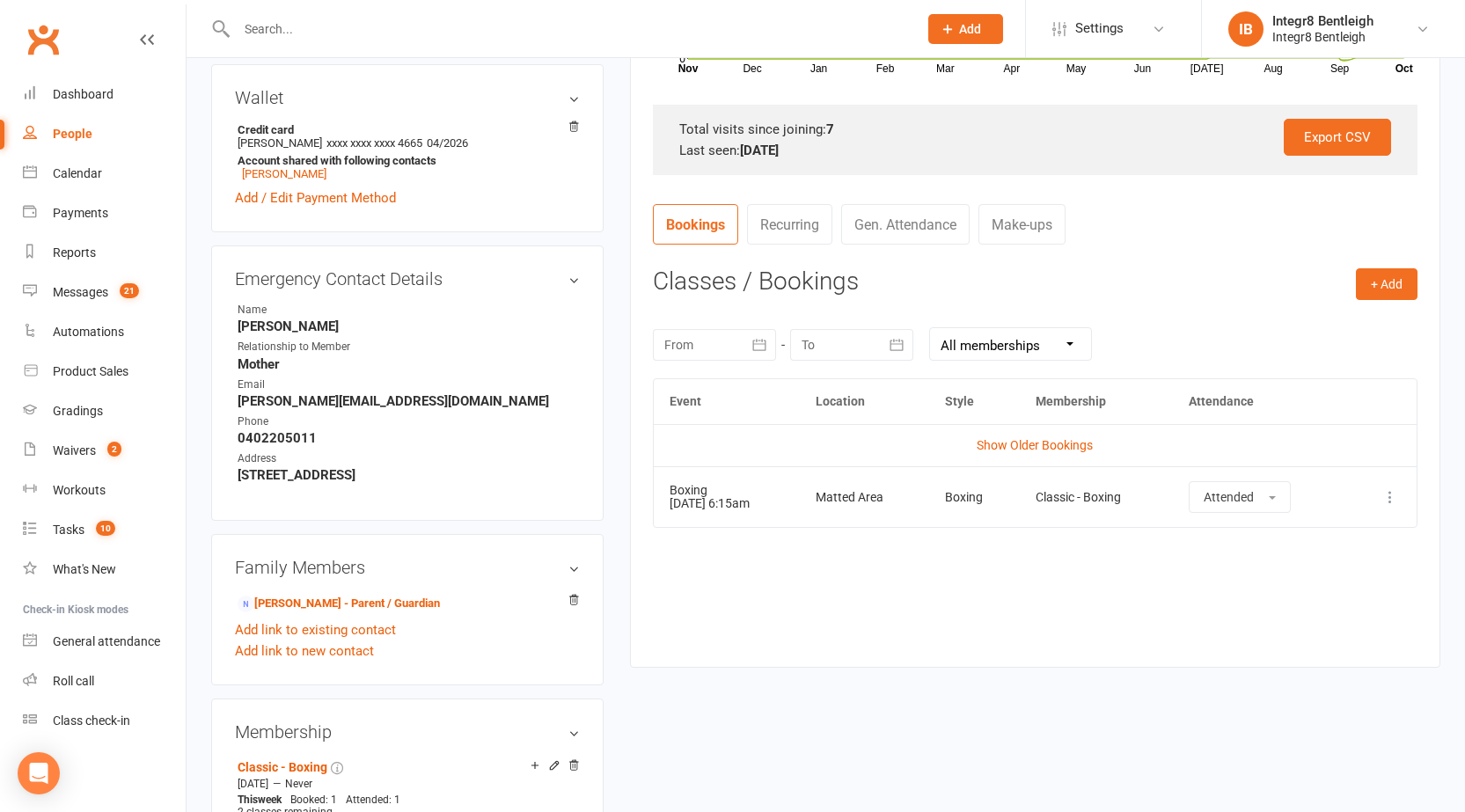
click at [1398, 501] on icon at bounding box center [1390, 497] width 17 height 17
click at [1262, 607] on link "Remove booking" at bounding box center [1312, 602] width 174 height 35
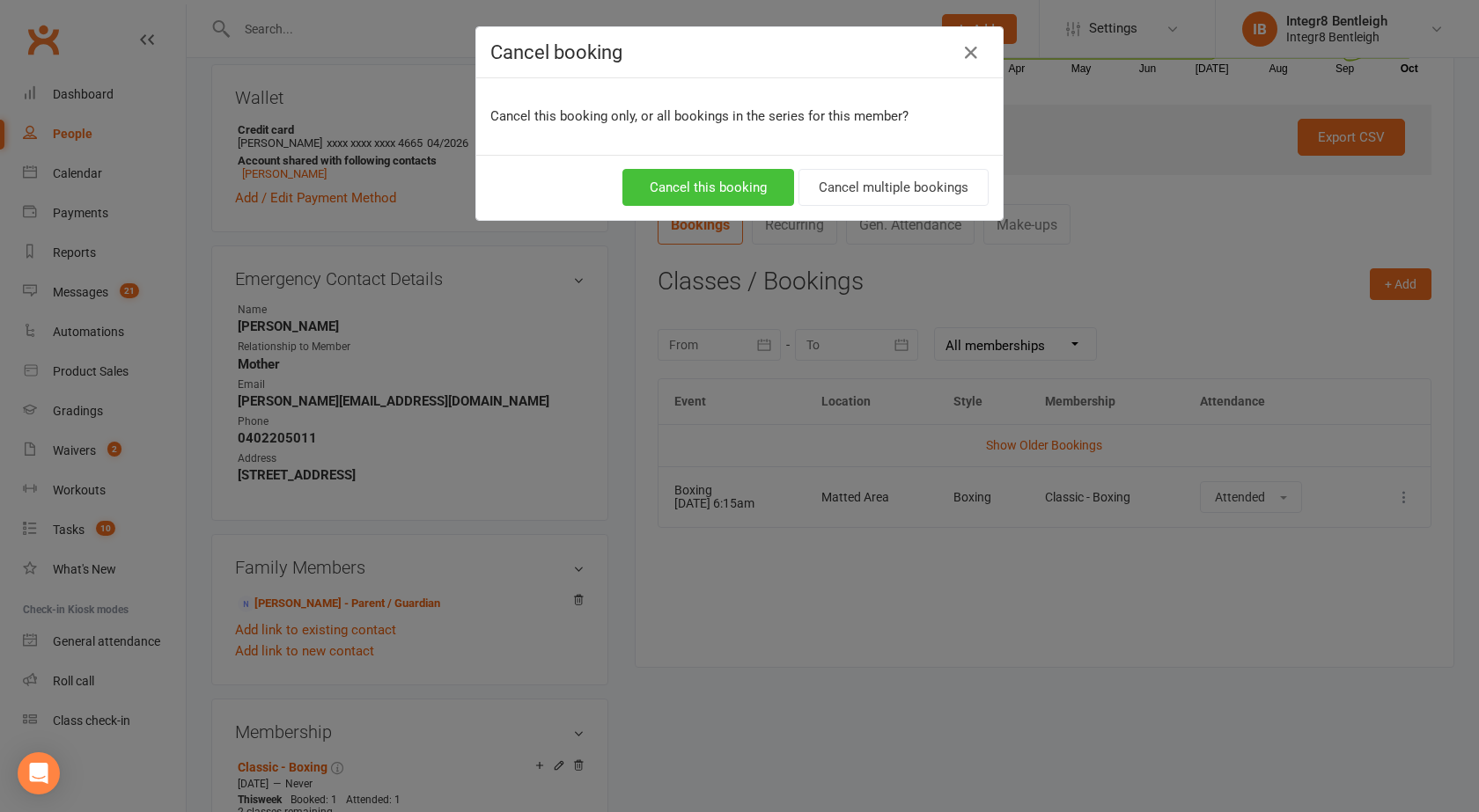
click at [690, 177] on button "Cancel this booking" at bounding box center [708, 187] width 172 height 37
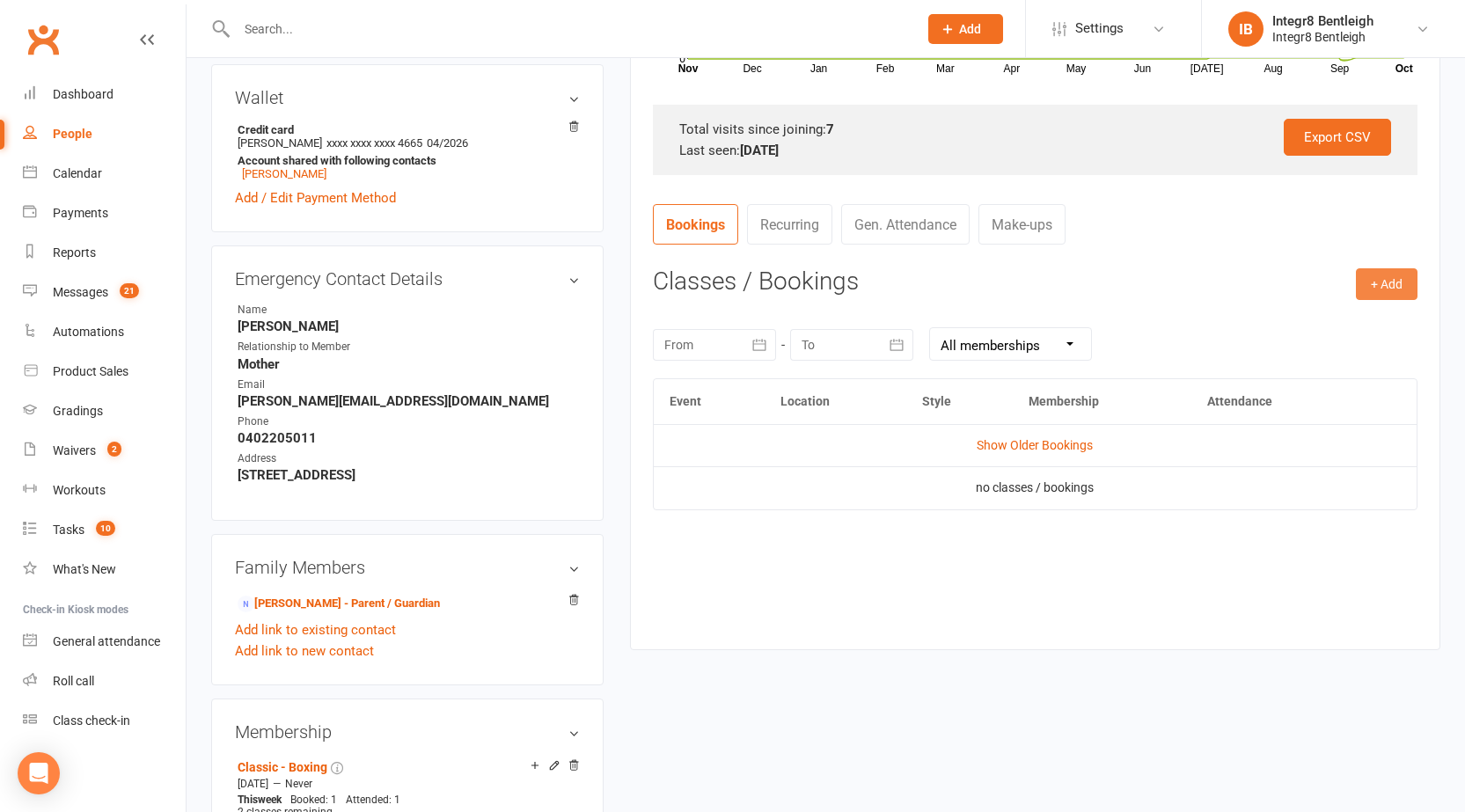
click at [1399, 279] on button "+ Add" at bounding box center [1387, 284] width 62 height 32
click at [1330, 322] on link "Book Event" at bounding box center [1329, 323] width 174 height 35
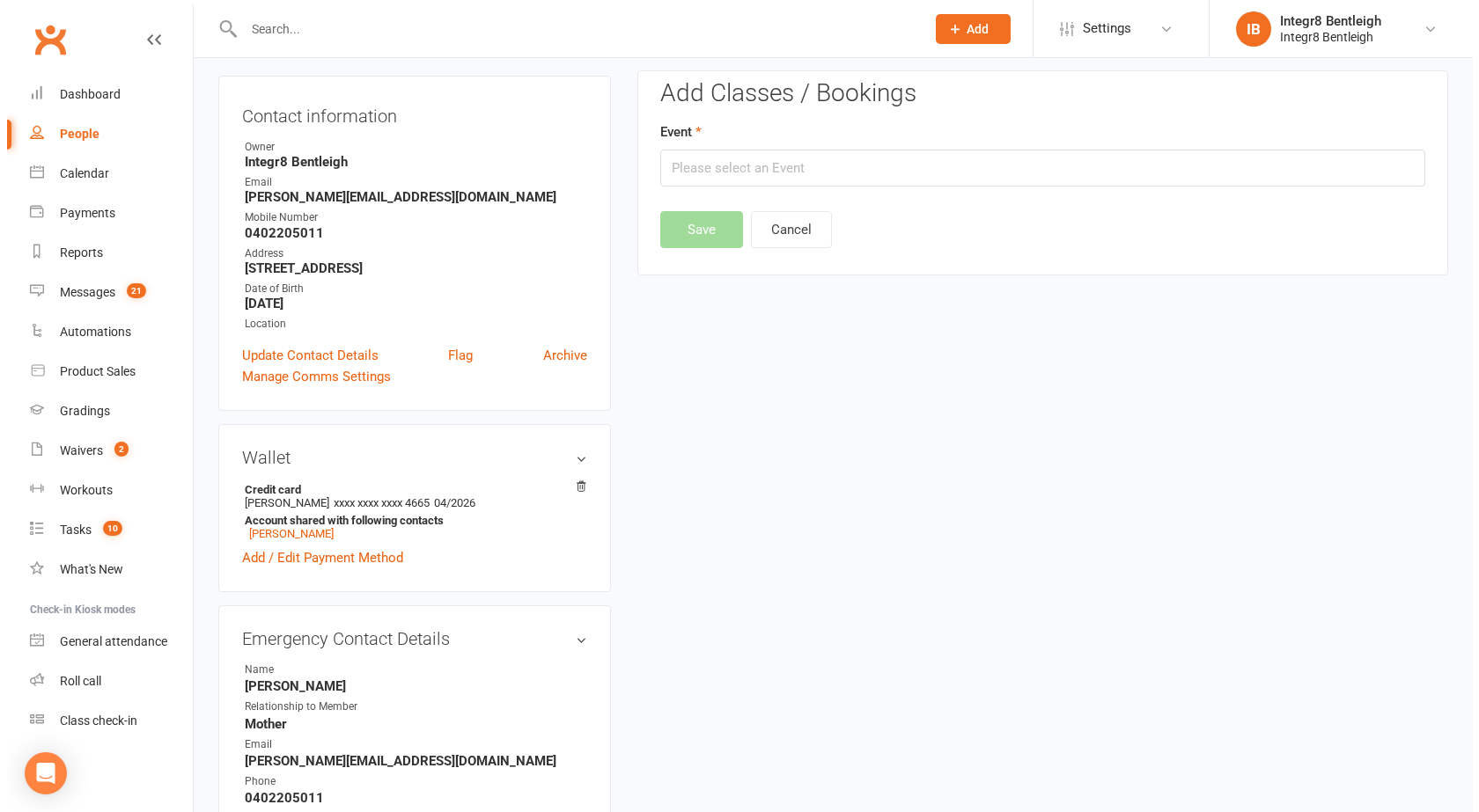
scroll to position [151, 0]
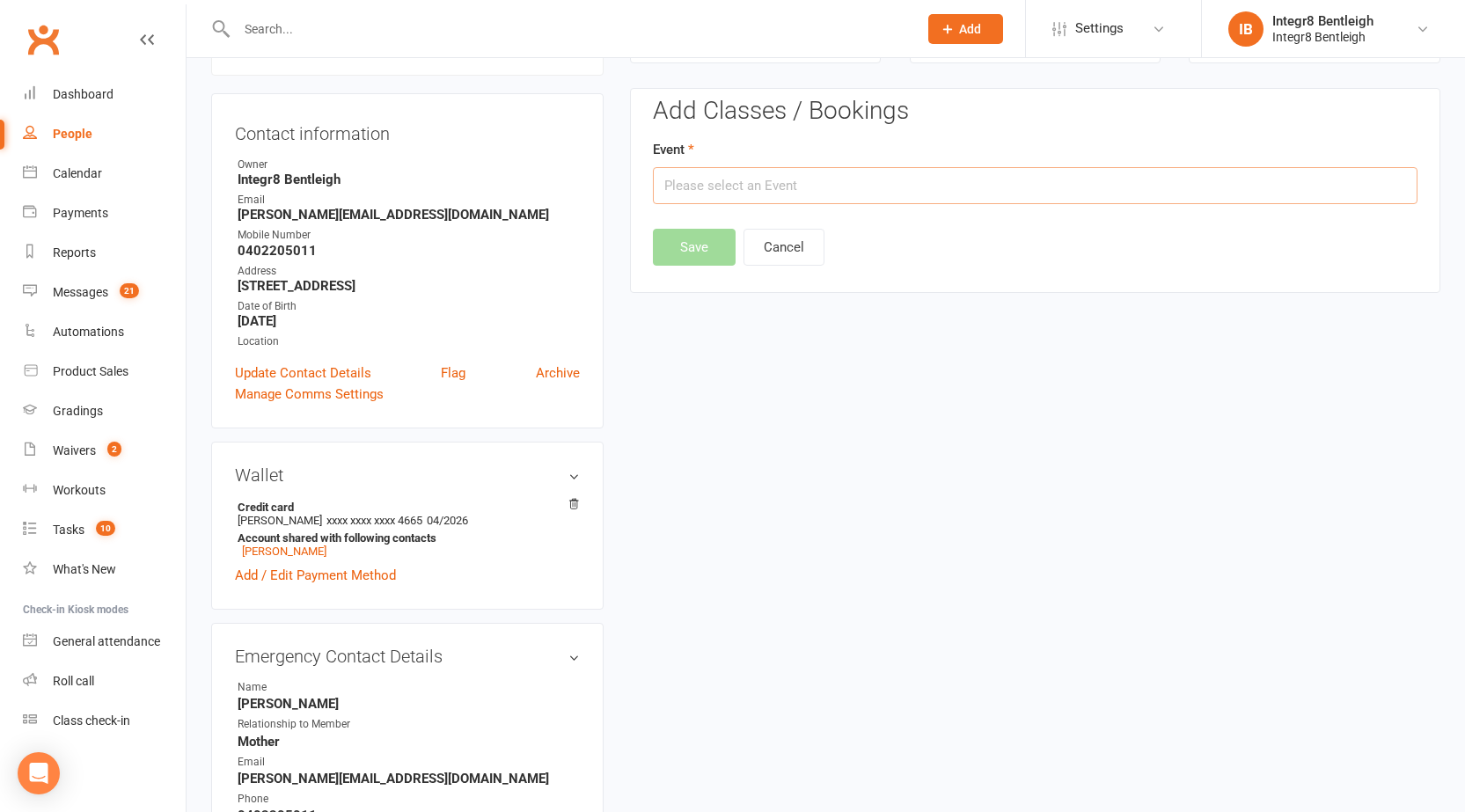
click at [867, 197] on input "text" at bounding box center [1035, 185] width 765 height 37
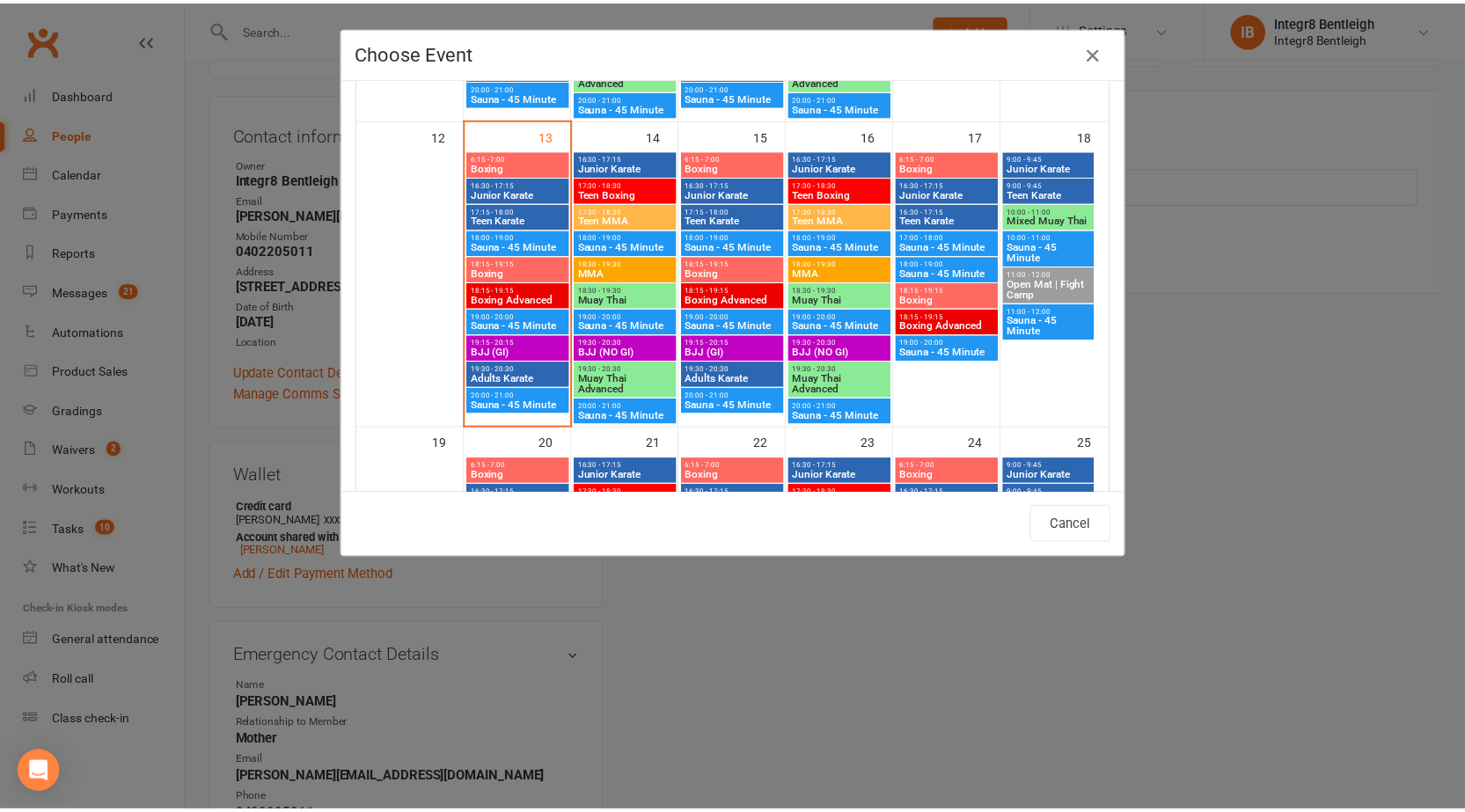
scroll to position [704, 0]
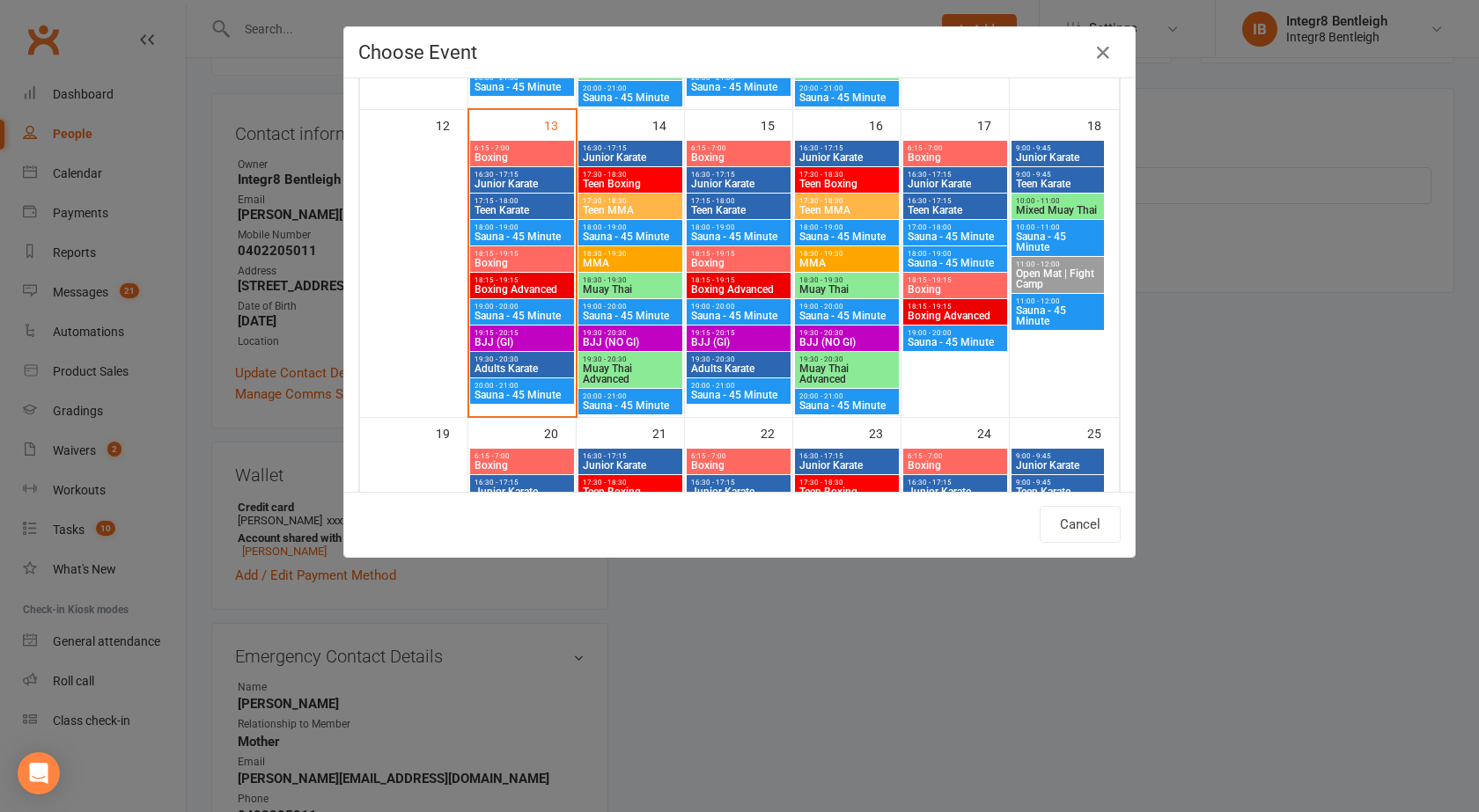
click at [523, 251] on span "18:15 - 19:15" at bounding box center [522, 254] width 97 height 8
type input "Boxing - Oct 13, 2025 6:15:00 PM"
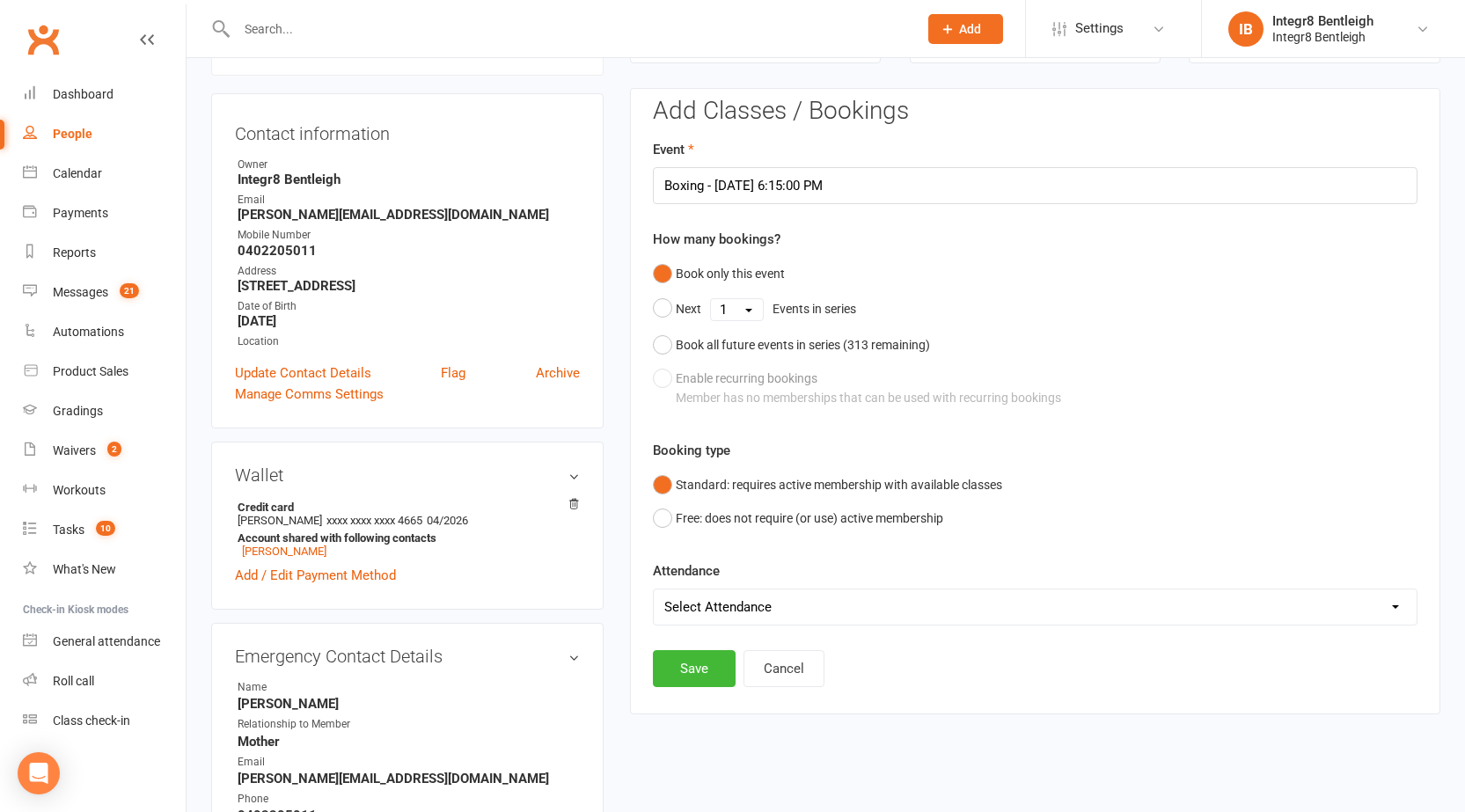
drag, startPoint x: 701, startPoint y: 598, endPoint x: 702, endPoint y: 615, distance: 17.0
click at [701, 598] on select "Select Attendance Attended Absent" at bounding box center [1035, 606] width 763 height 35
select select "0"
click at [654, 589] on select "Select Attendance Attended Absent" at bounding box center [1035, 606] width 763 height 35
click at [707, 672] on button "Save" at bounding box center [694, 668] width 83 height 37
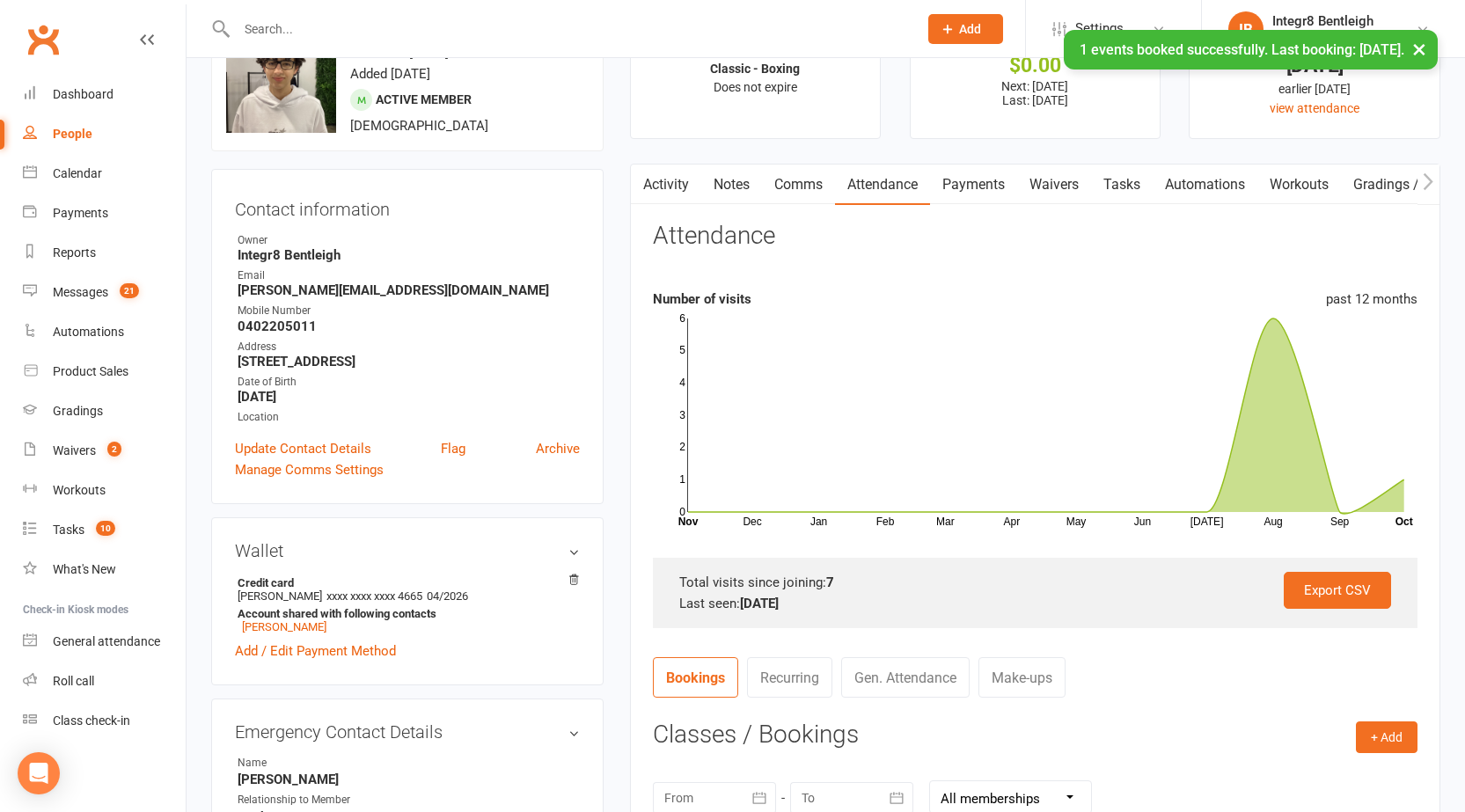
scroll to position [0, 0]
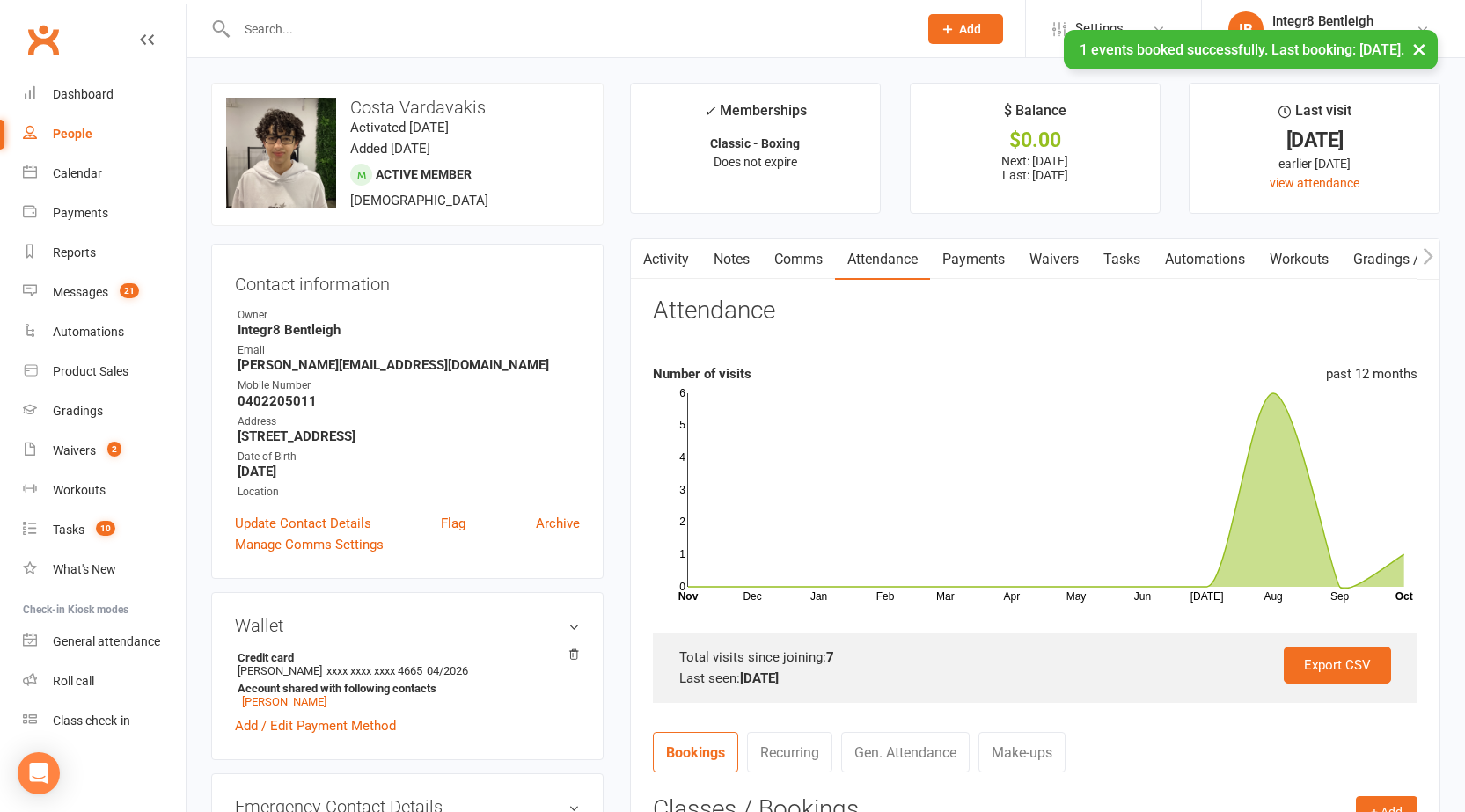
click at [670, 245] on link "Activity" at bounding box center [665, 260] width 70 height 41
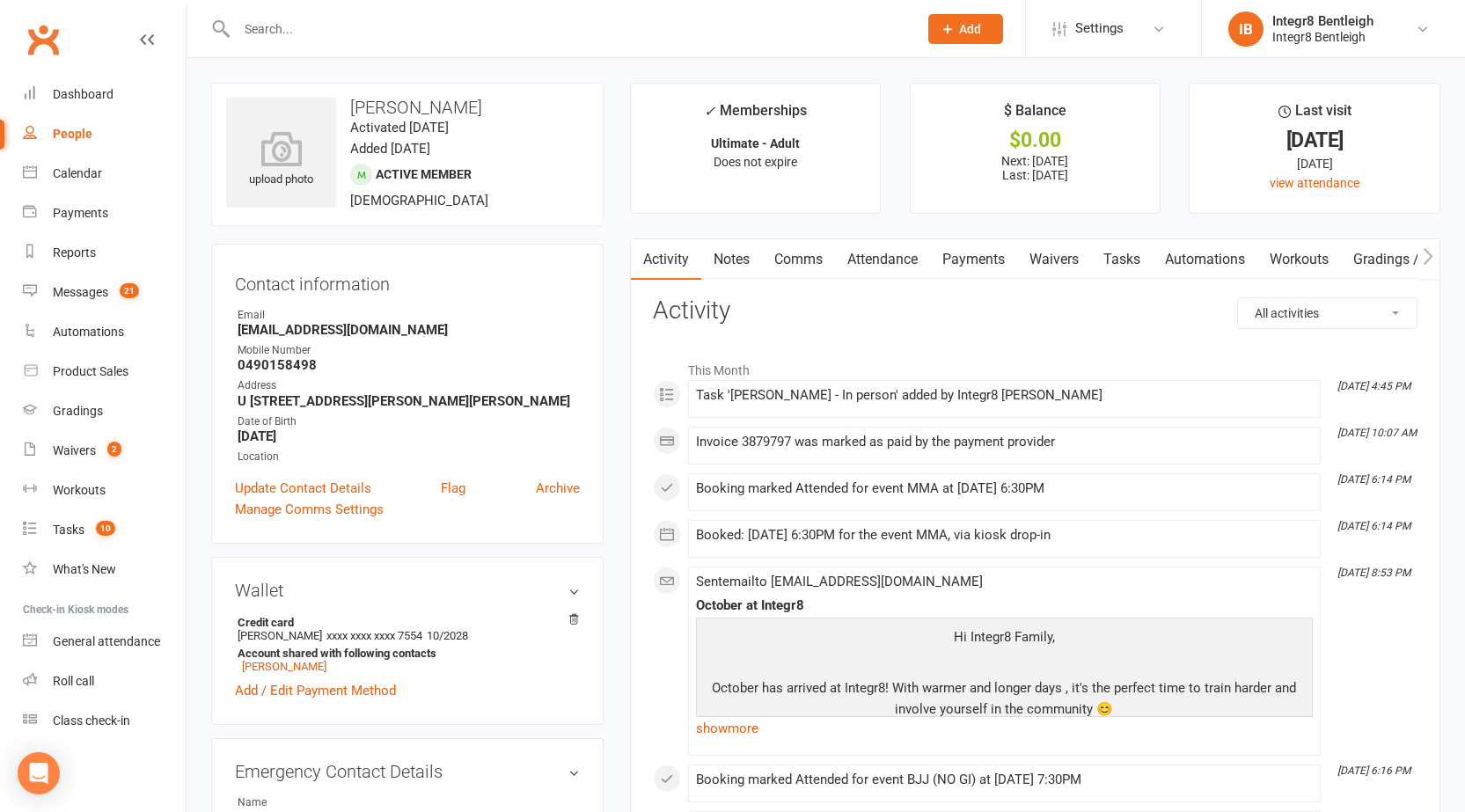
click at [58, 143] on link "People" at bounding box center [104, 133] width 163 height 40
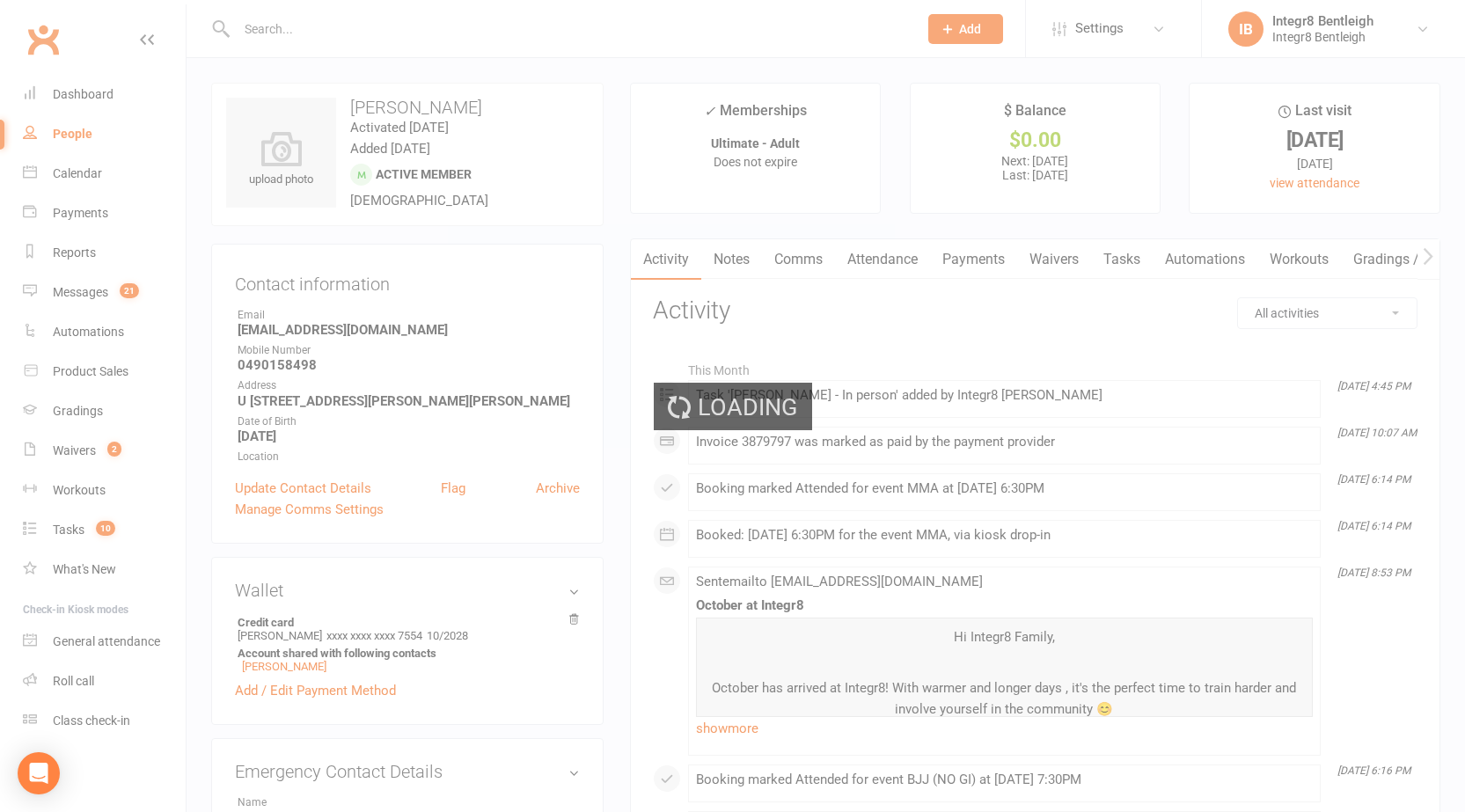
select select "25"
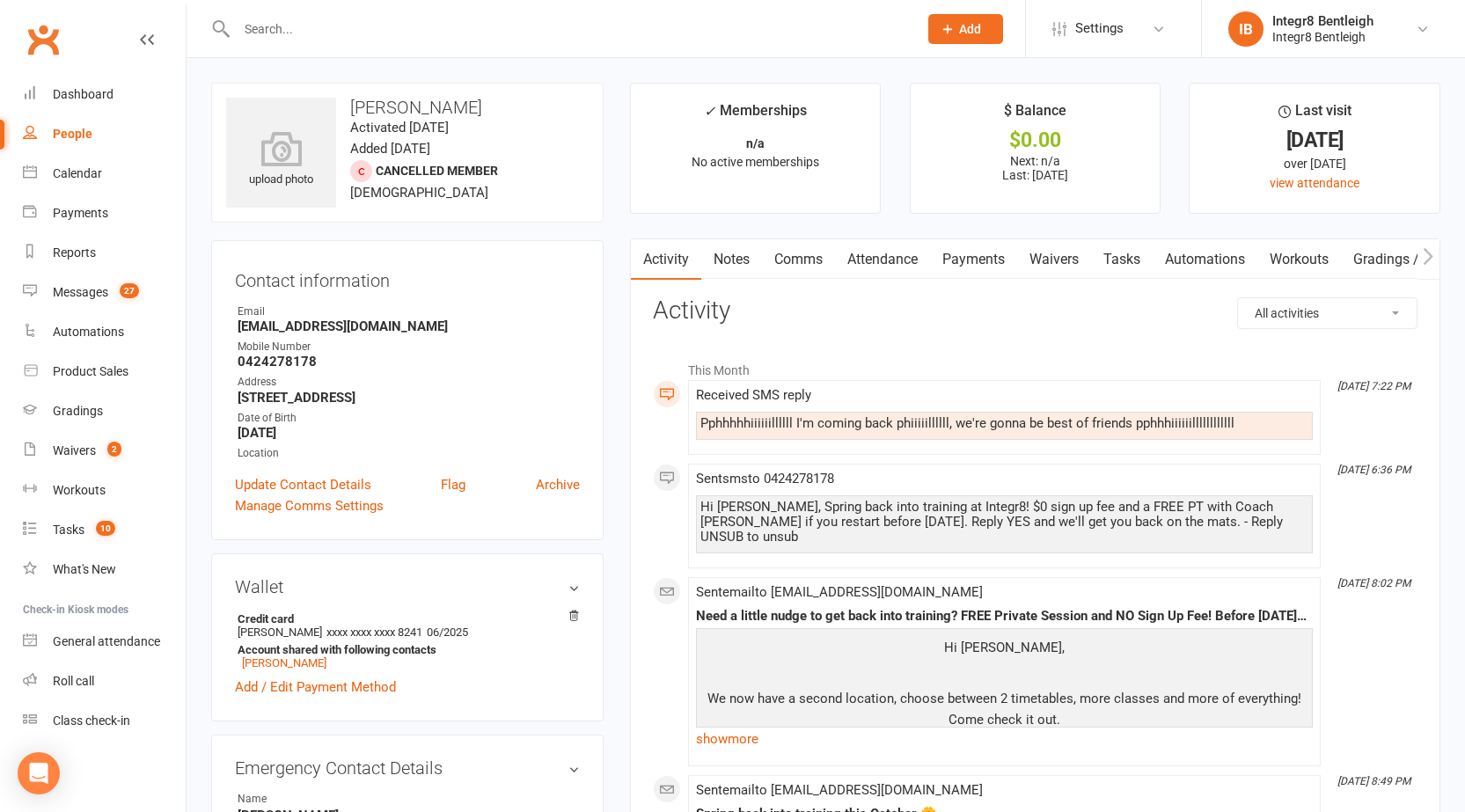
click at [725, 259] on link "Notes" at bounding box center [731, 260] width 61 height 41
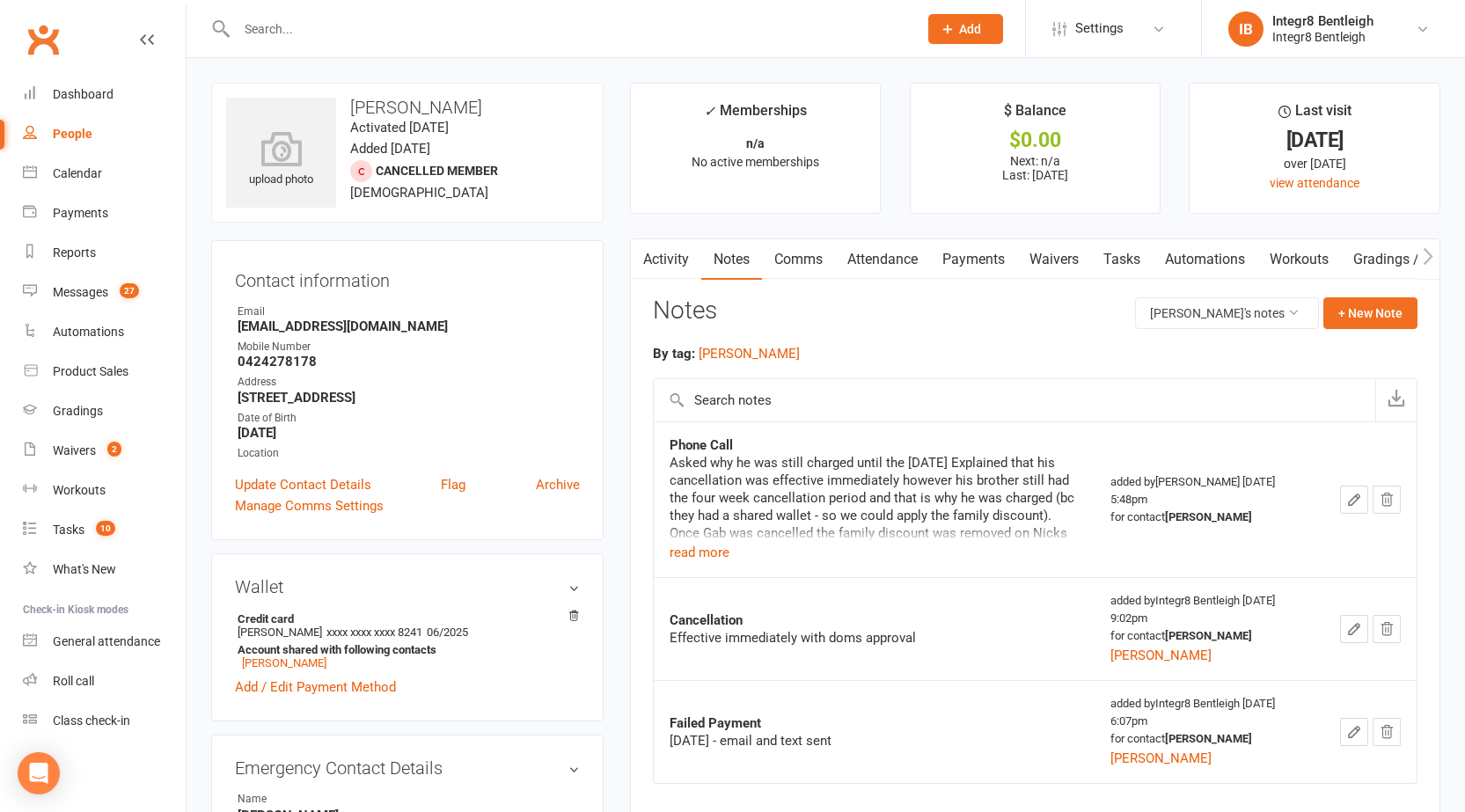
click at [674, 257] on link "Activity" at bounding box center [665, 260] width 70 height 41
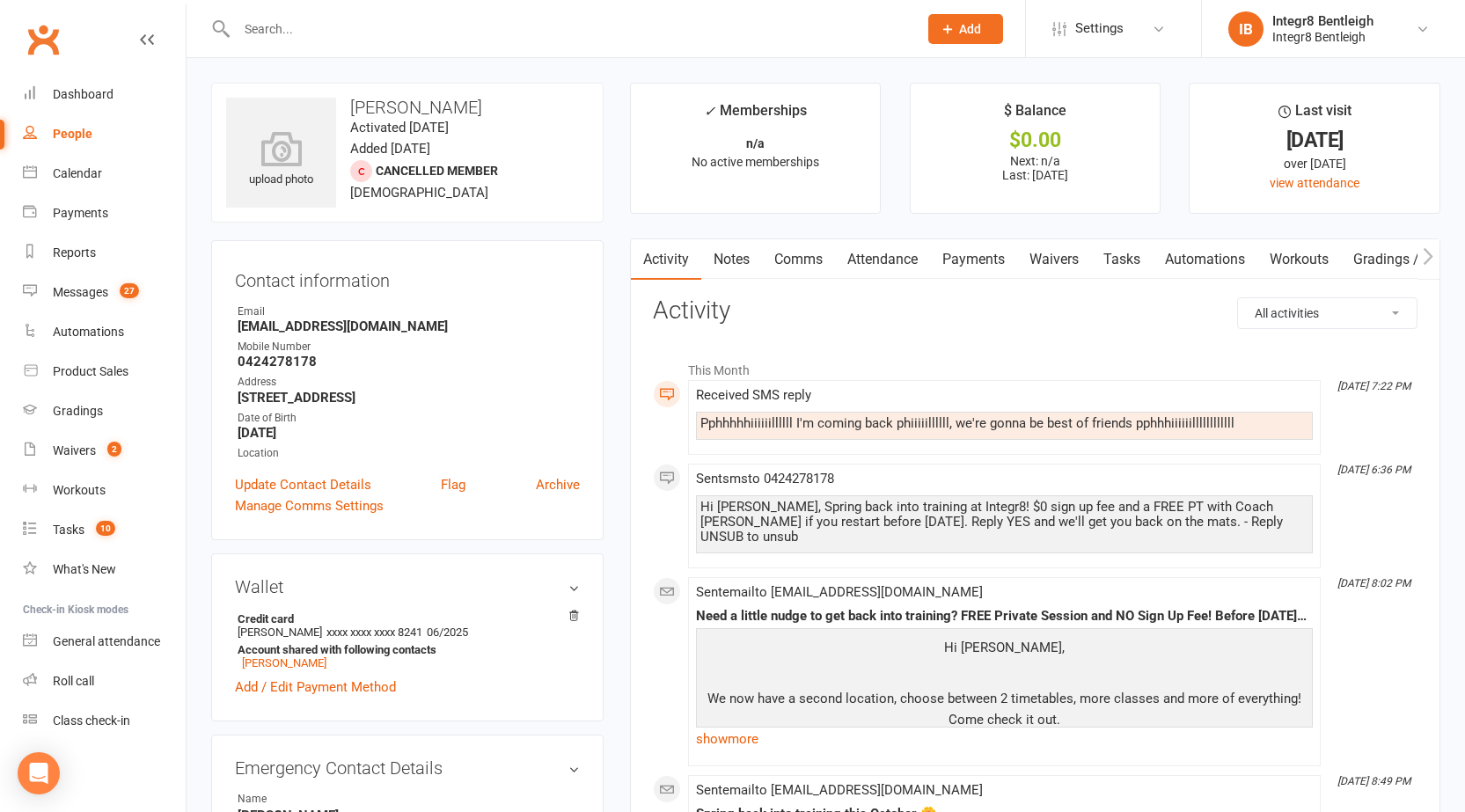
click at [731, 262] on link "Notes" at bounding box center [731, 260] width 61 height 41
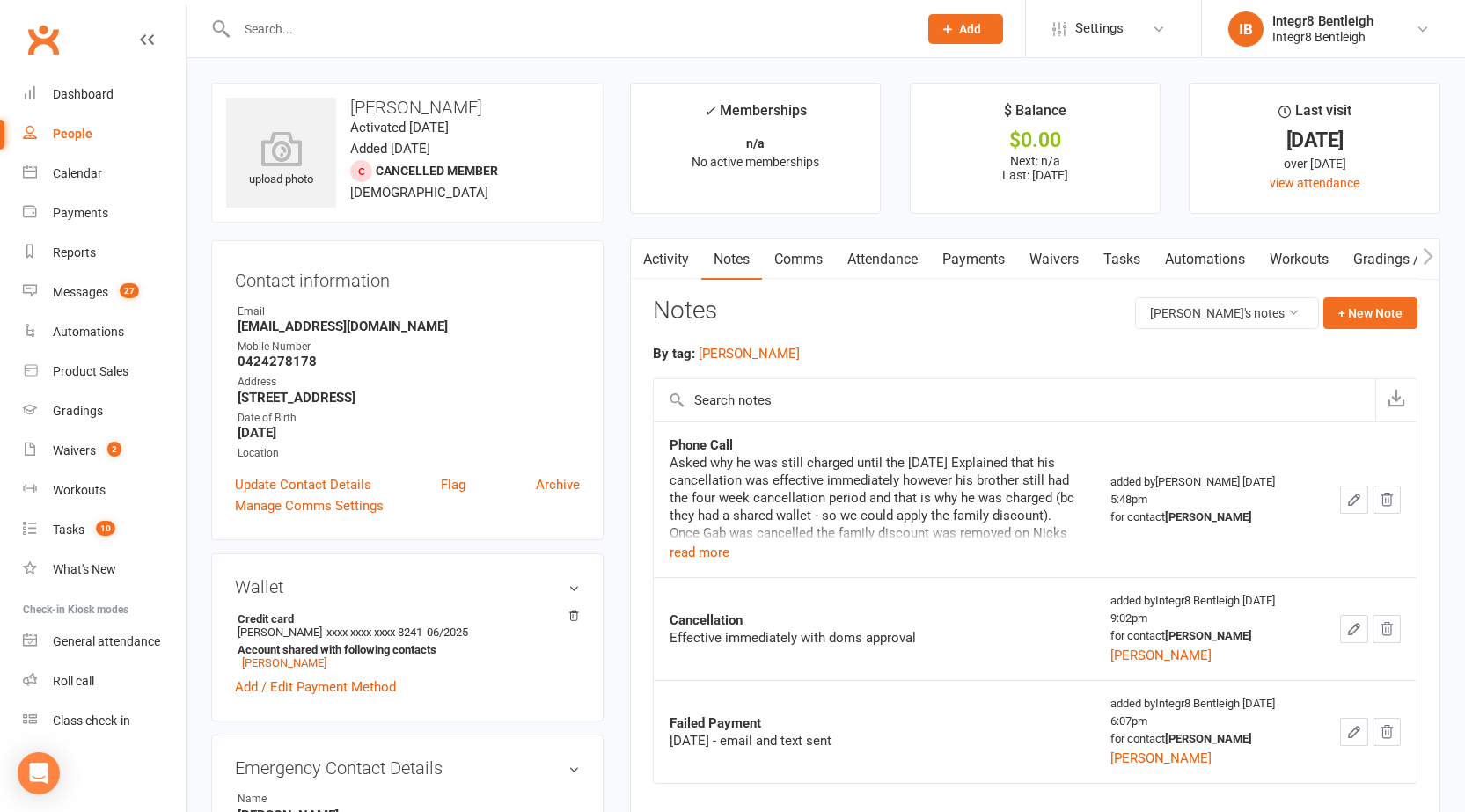
click at [682, 262] on link "Activity" at bounding box center [665, 260] width 70 height 41
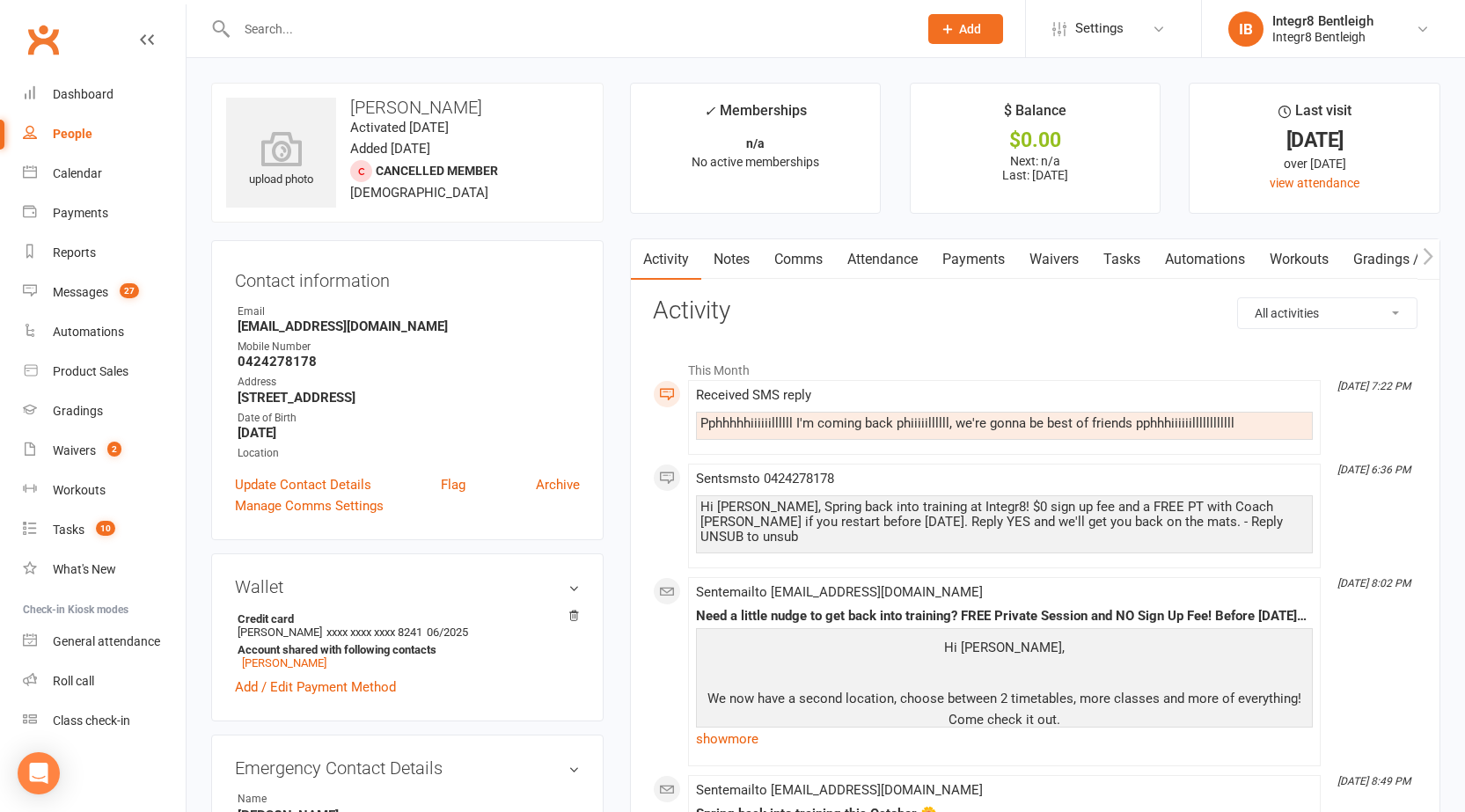
click at [728, 253] on link "Notes" at bounding box center [731, 260] width 61 height 41
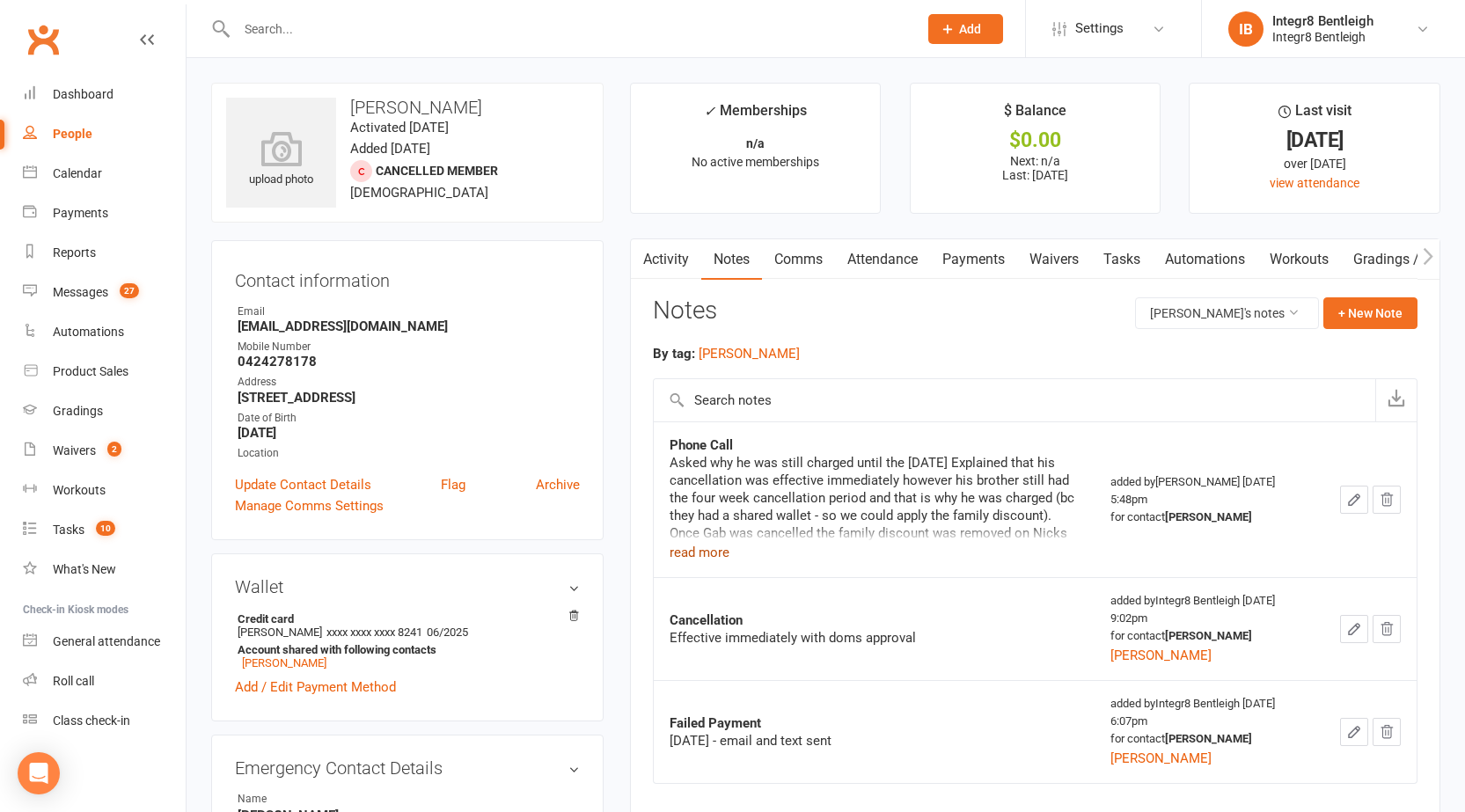
click at [688, 547] on button "read more" at bounding box center [699, 552] width 60 height 21
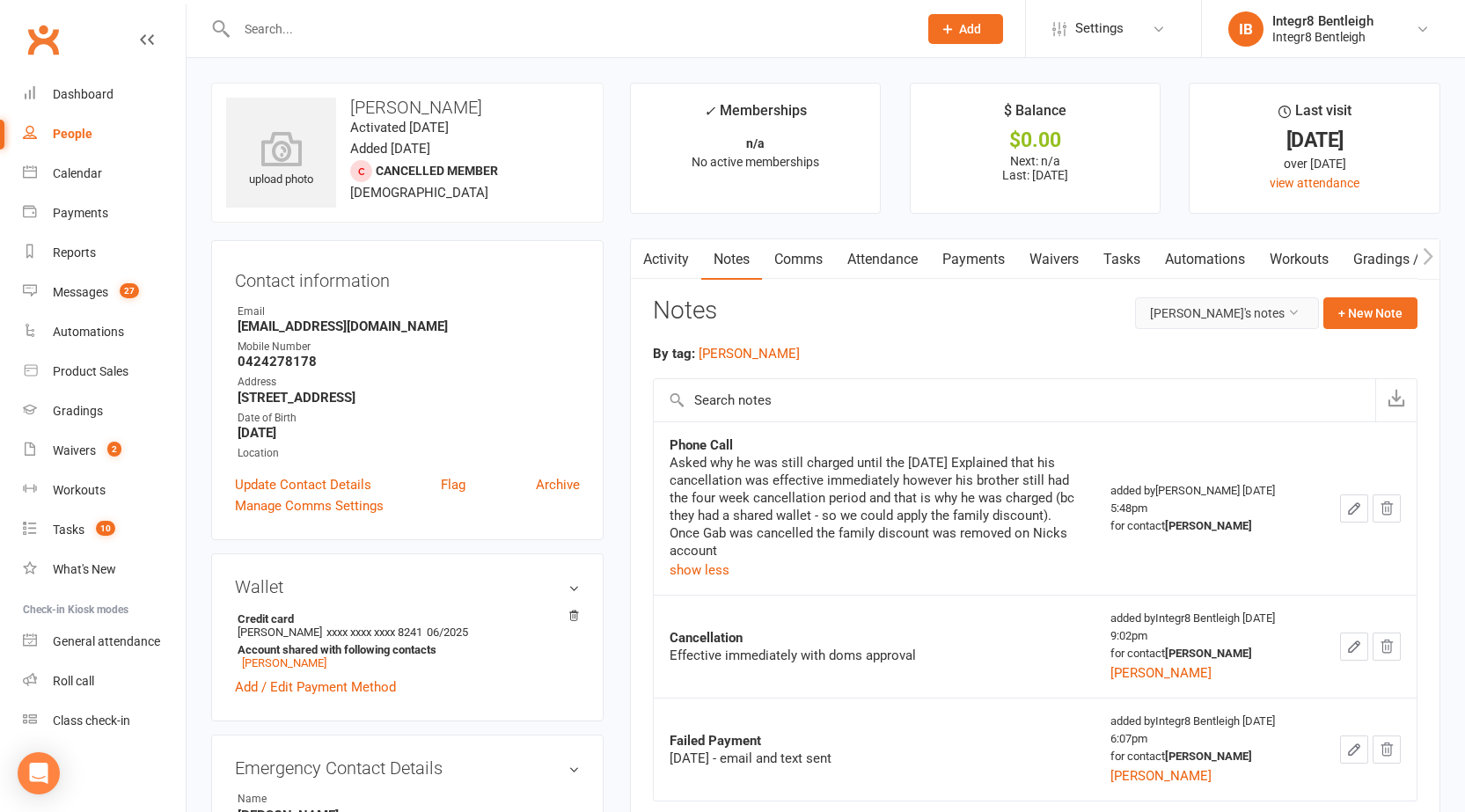
click at [1210, 319] on button "[PERSON_NAME]'s notes" at bounding box center [1226, 313] width 183 height 32
click at [1201, 378] on link "All family notes" at bounding box center [1217, 388] width 175 height 35
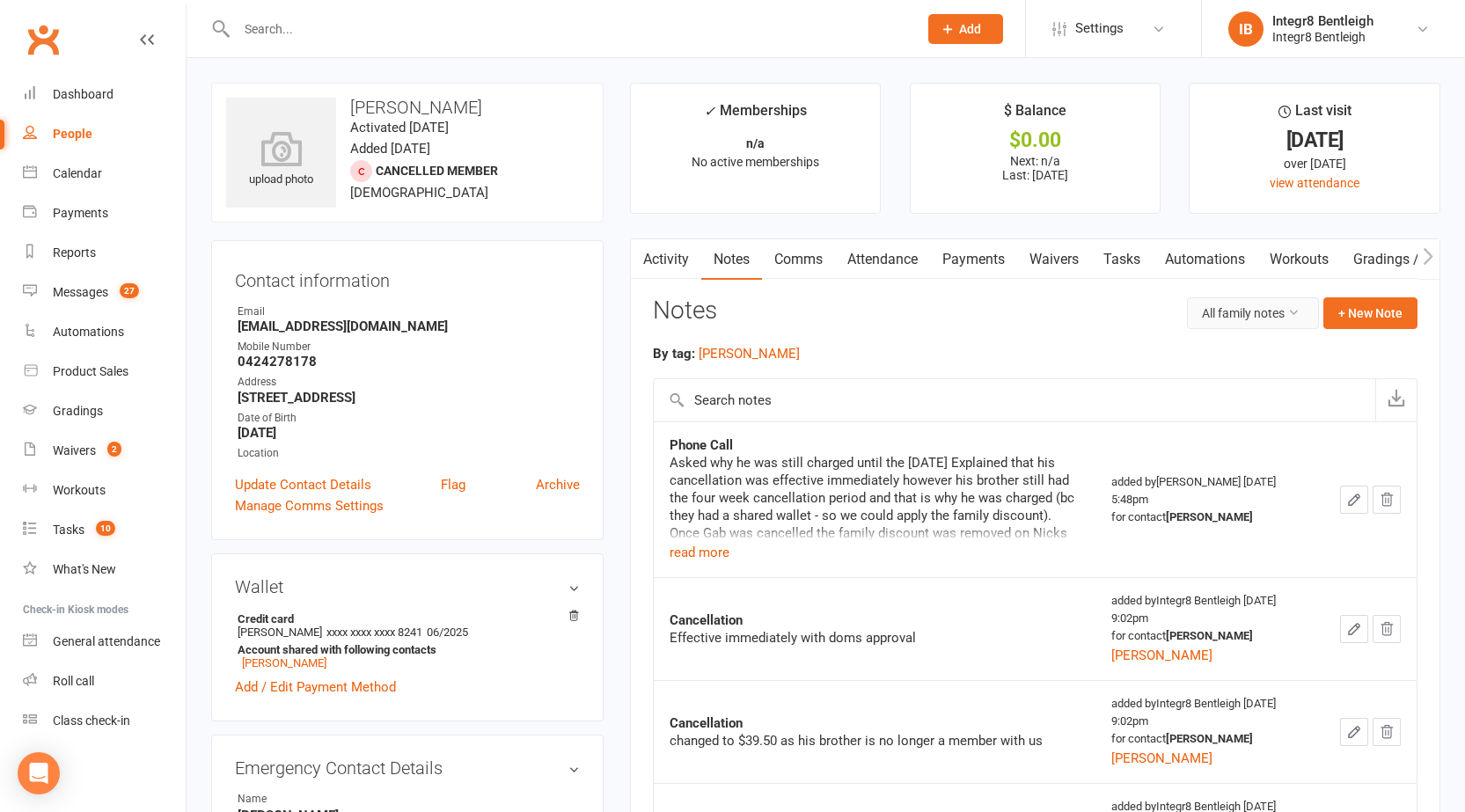
click at [1212, 315] on button "All family notes" at bounding box center [1253, 313] width 132 height 32
click at [1208, 351] on link "[PERSON_NAME]'s notes" at bounding box center [1217, 352] width 175 height 35
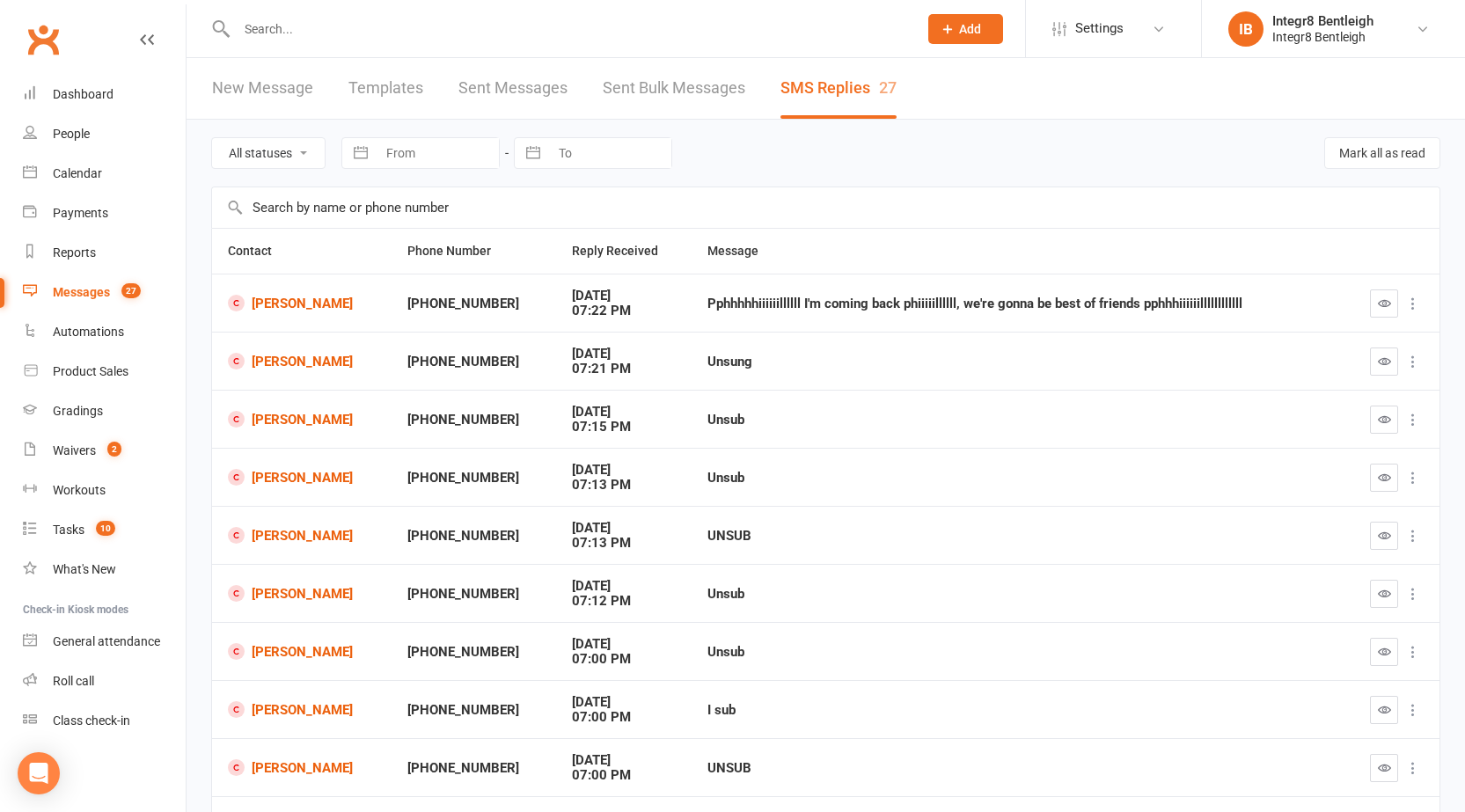
scroll to position [174, 0]
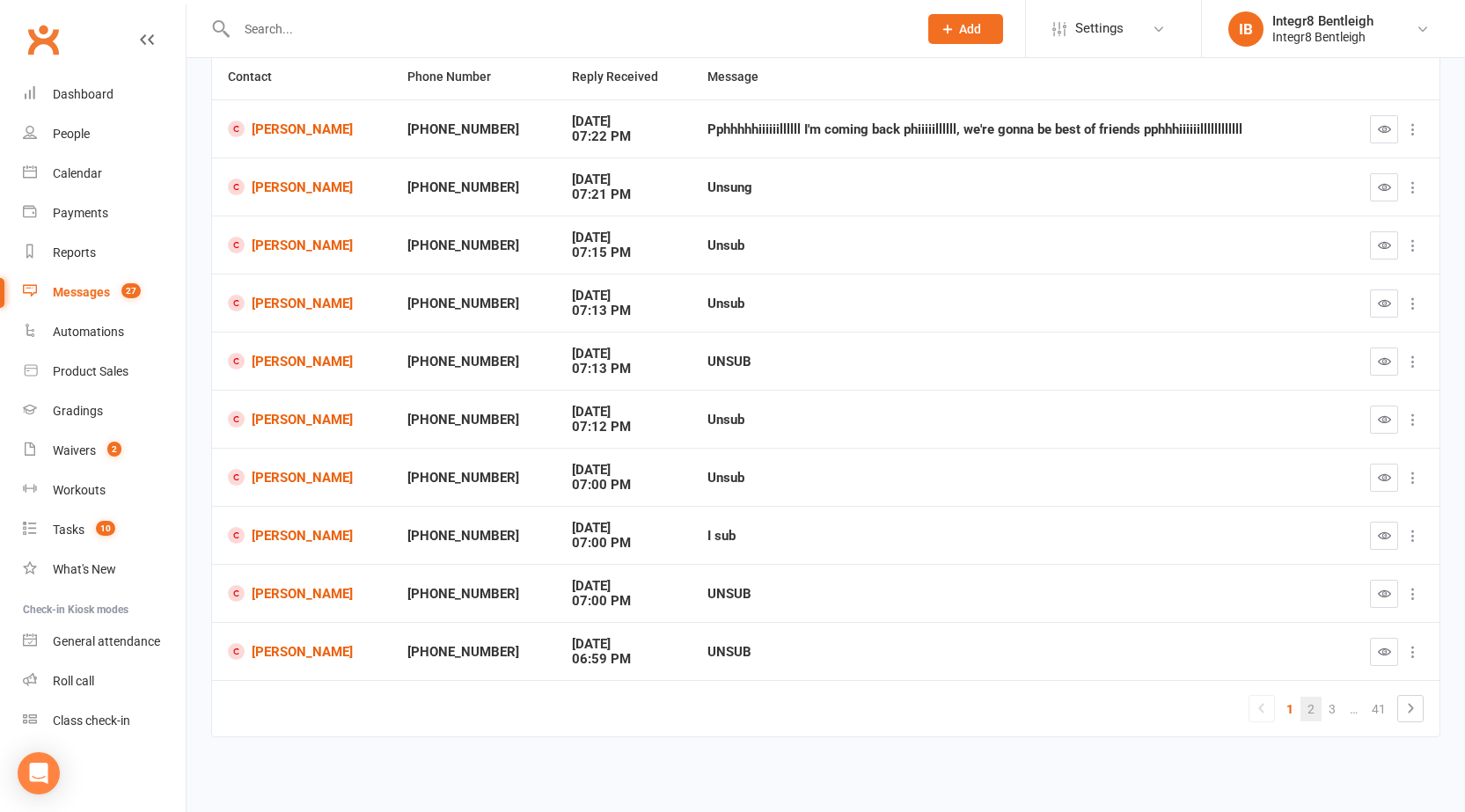
click at [1310, 707] on link "2" at bounding box center [1311, 710] width 21 height 25
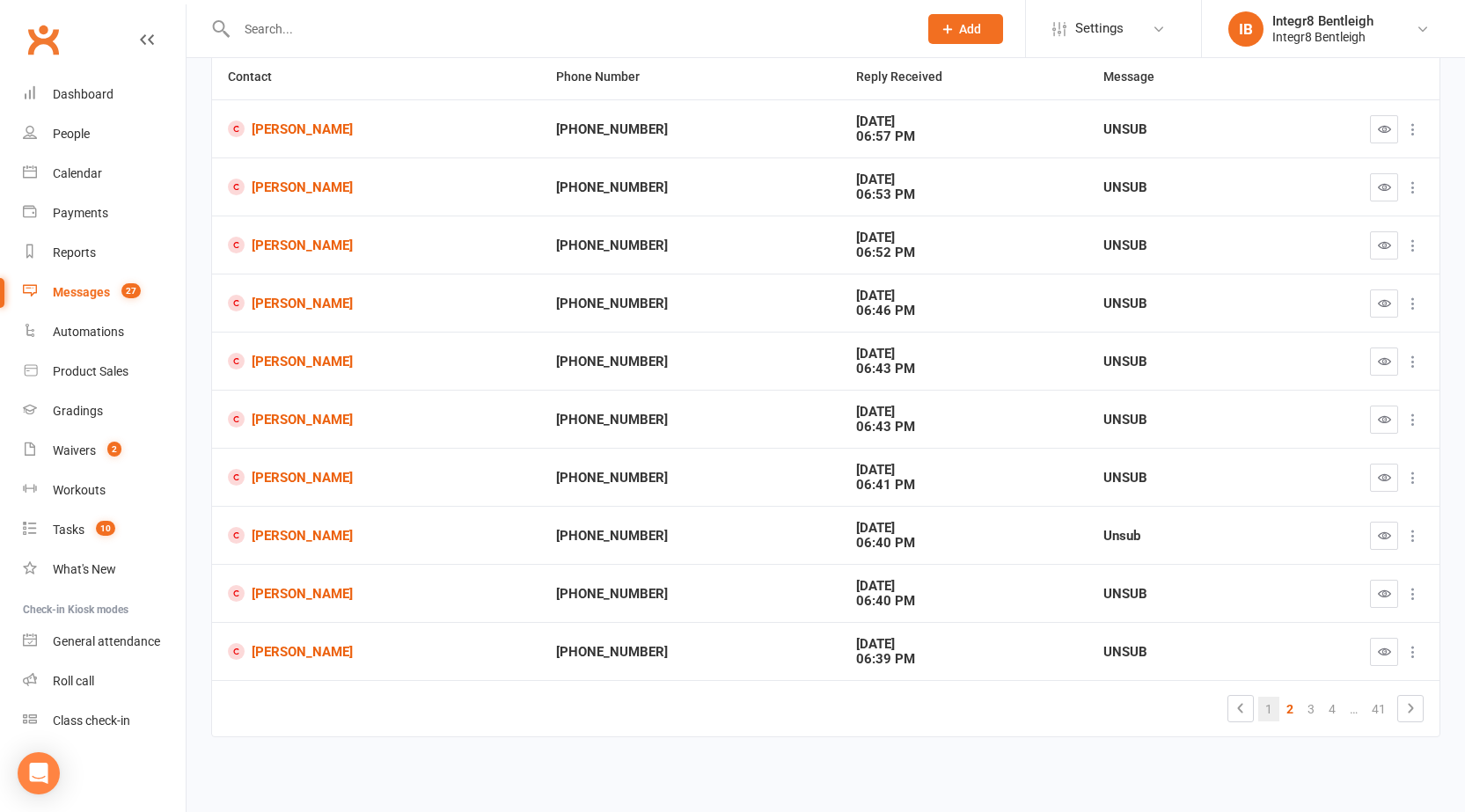
click at [1272, 708] on link "1" at bounding box center [1269, 710] width 21 height 25
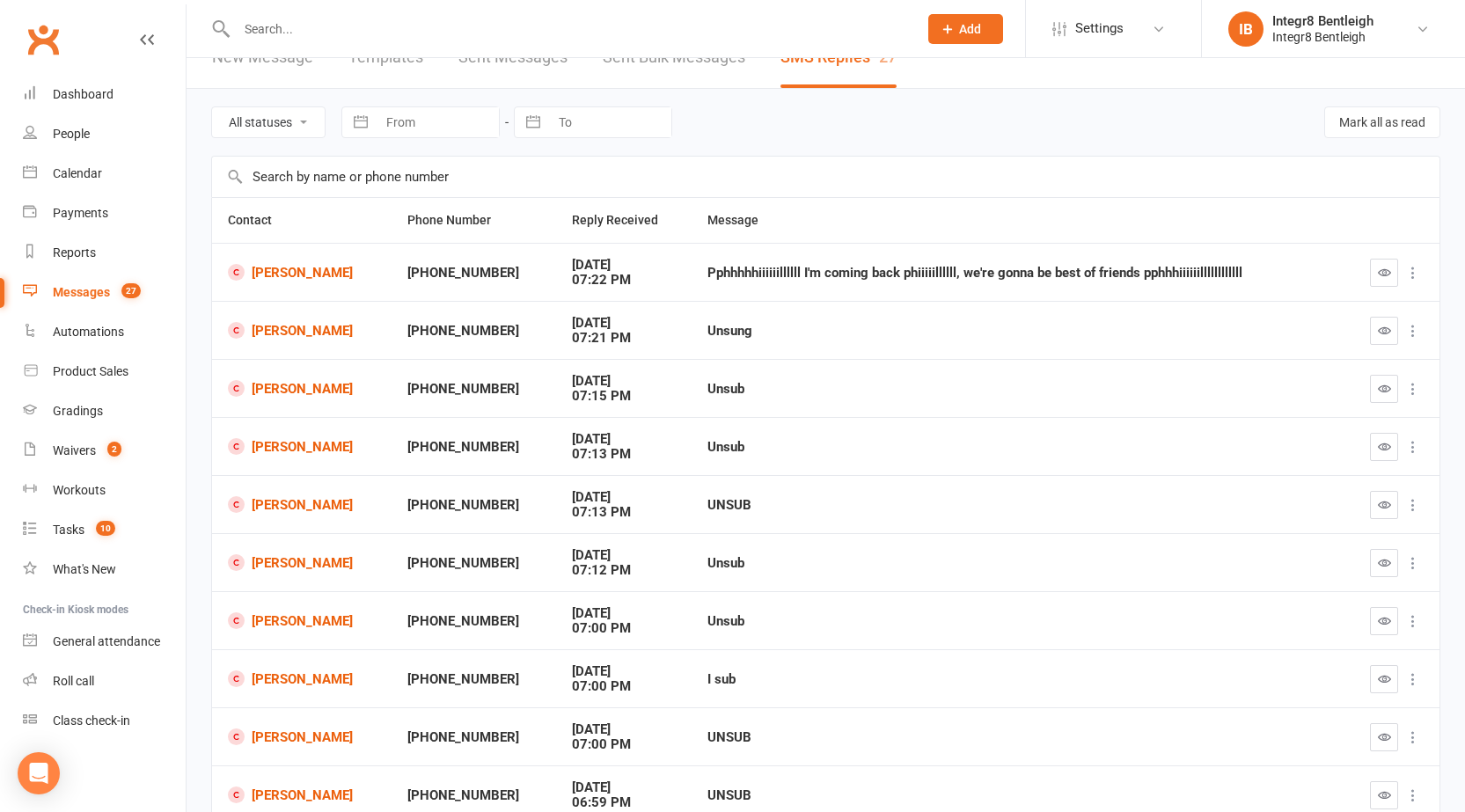
scroll to position [0, 0]
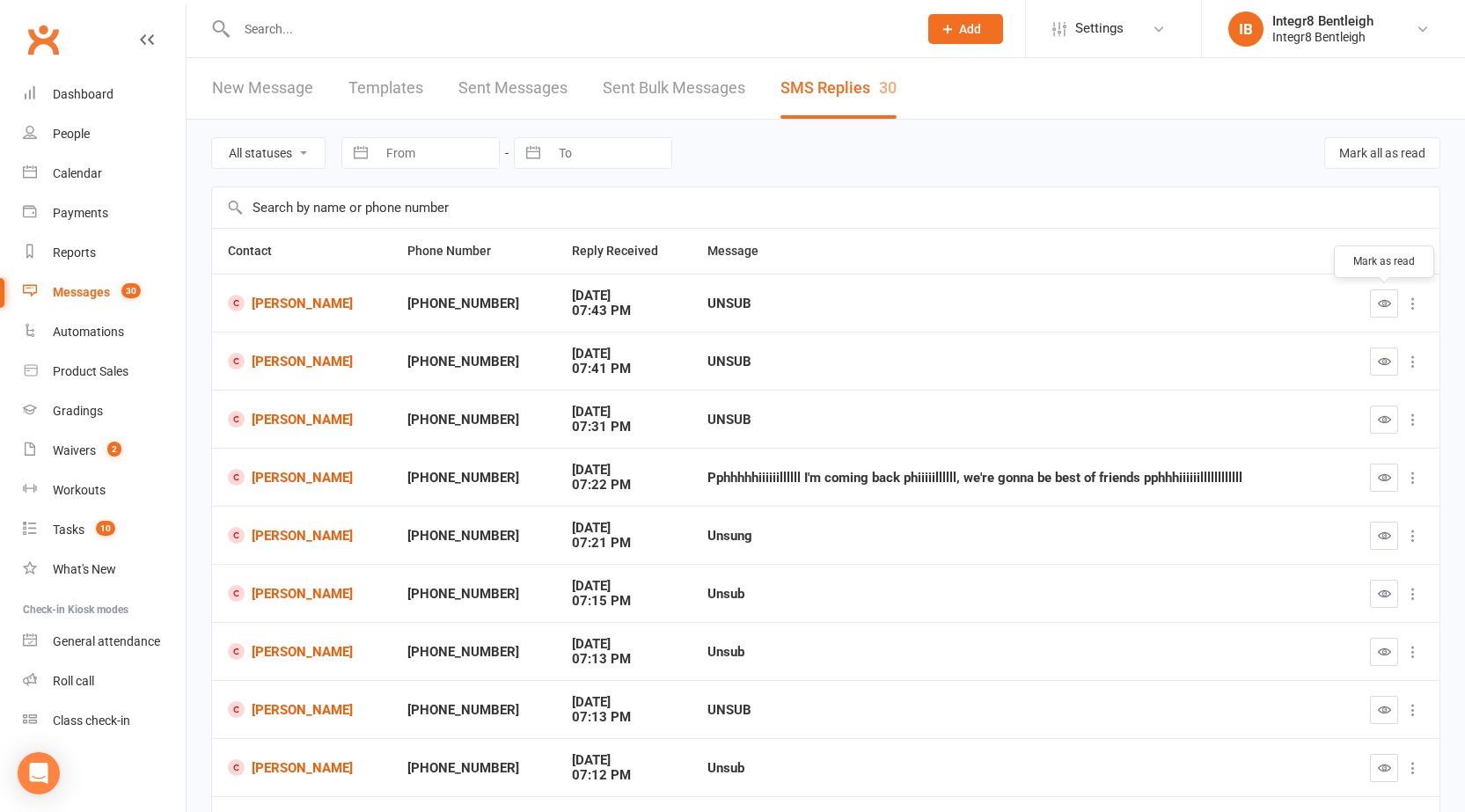
click at [1382, 300] on icon "button" at bounding box center [1385, 303] width 14 height 14
click at [1389, 361] on icon "button" at bounding box center [1385, 361] width 14 height 14
click at [1390, 419] on icon "button" at bounding box center [1385, 419] width 14 height 14
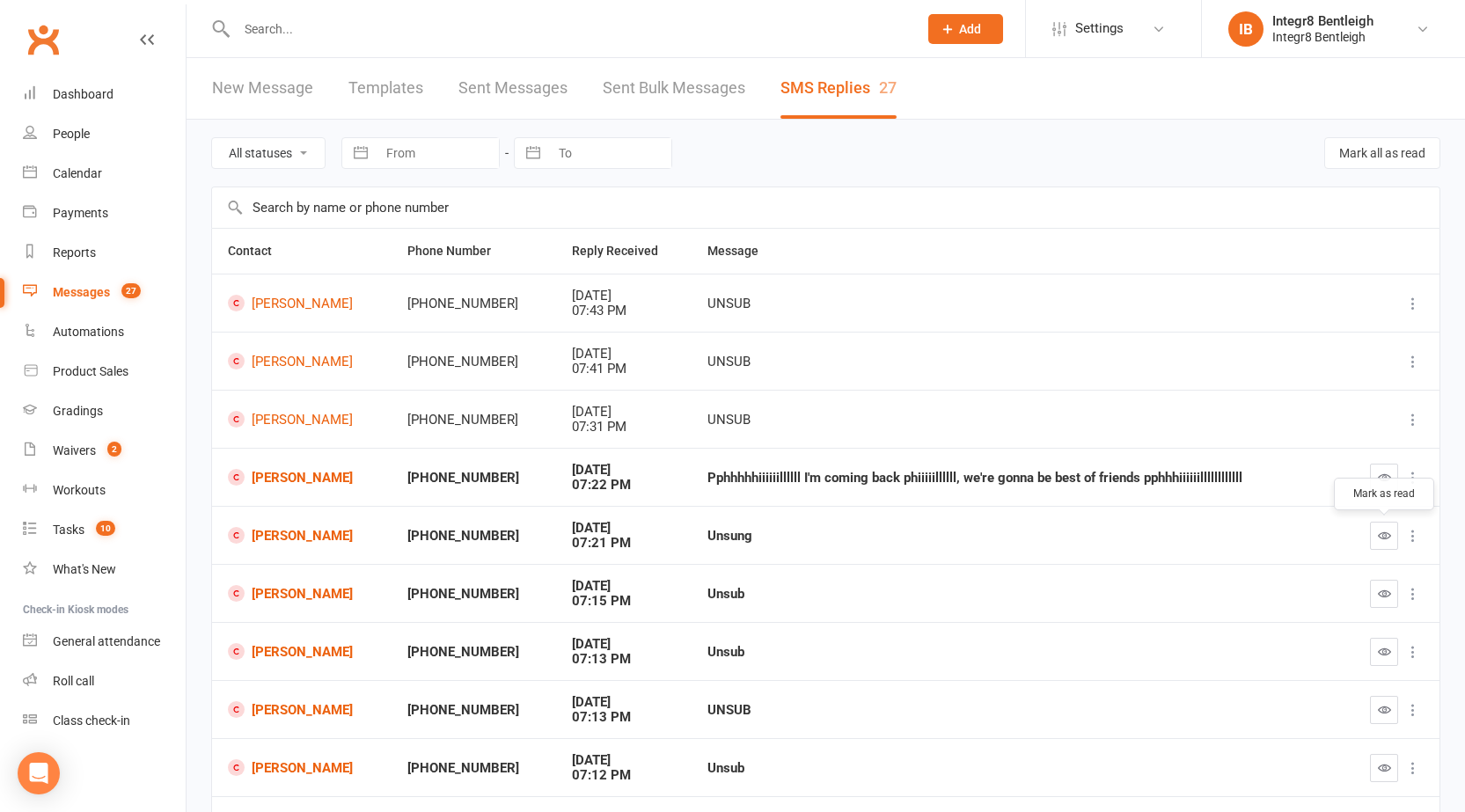
click at [1380, 536] on icon "button" at bounding box center [1385, 536] width 14 height 14
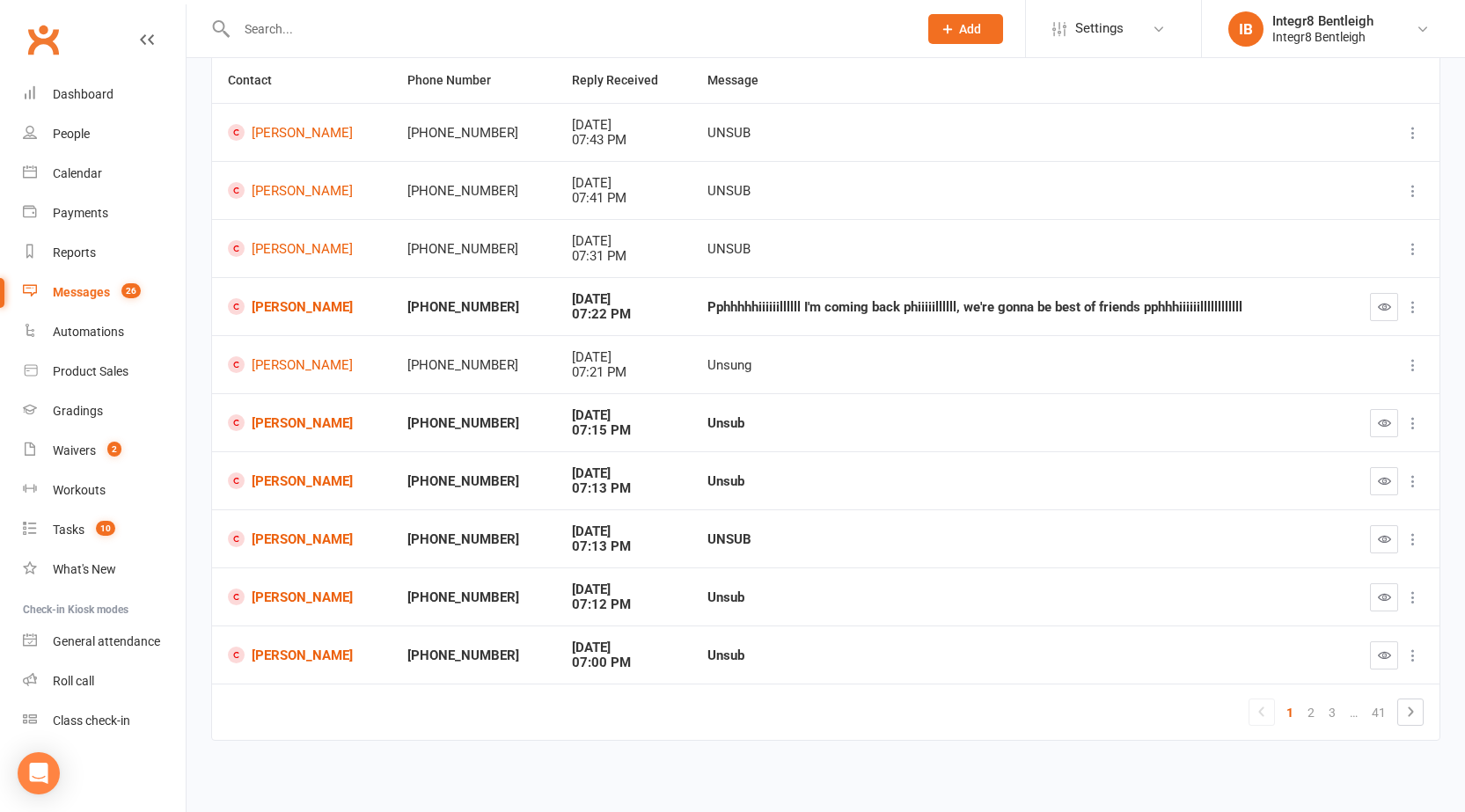
scroll to position [174, 0]
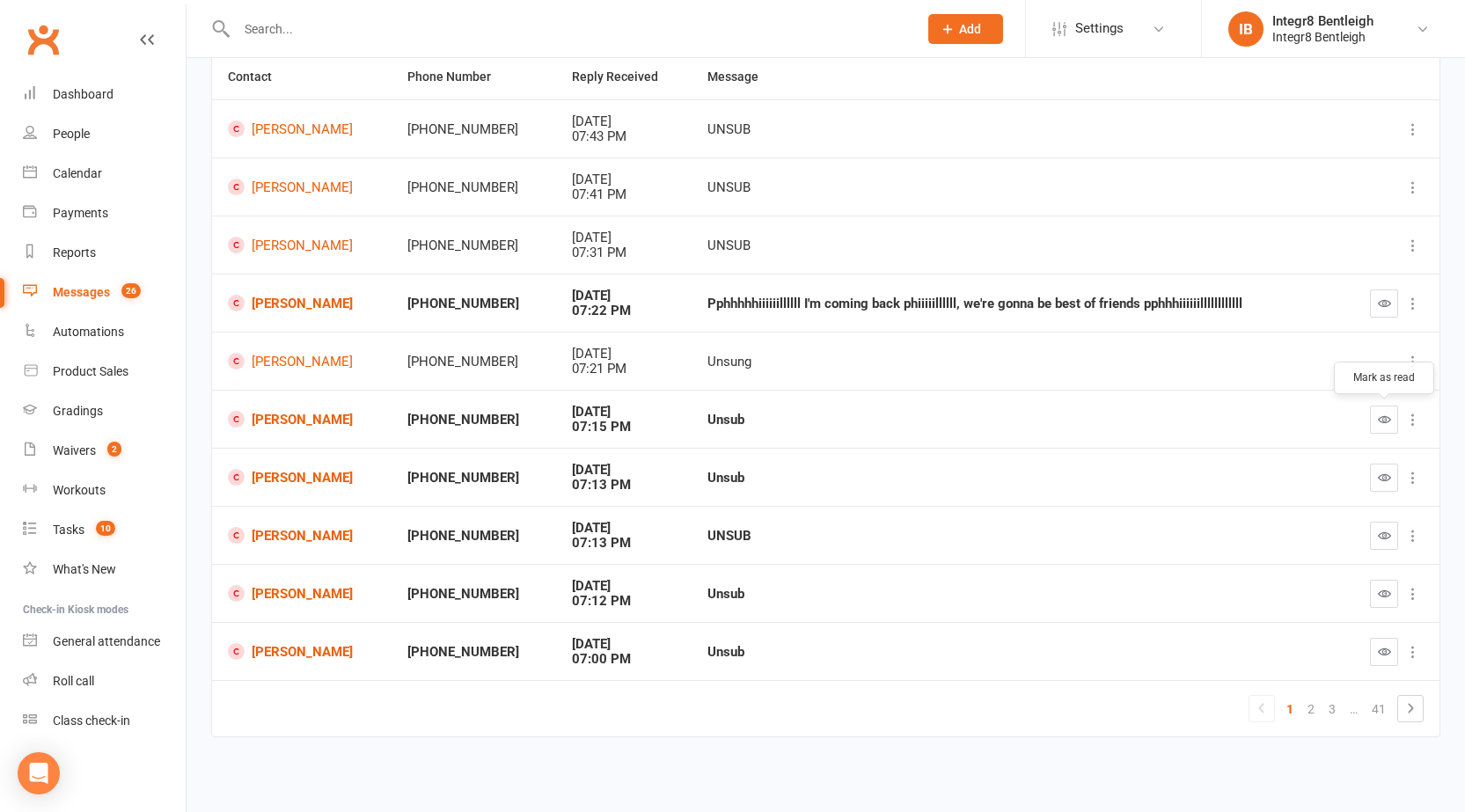
click at [1387, 425] on icon "button" at bounding box center [1385, 419] width 14 height 14
click at [1381, 476] on icon "button" at bounding box center [1385, 477] width 14 height 14
drag, startPoint x: 1382, startPoint y: 539, endPoint x: 815, endPoint y: 97, distance: 718.9
click at [1382, 542] on icon "button" at bounding box center [1385, 536] width 14 height 14
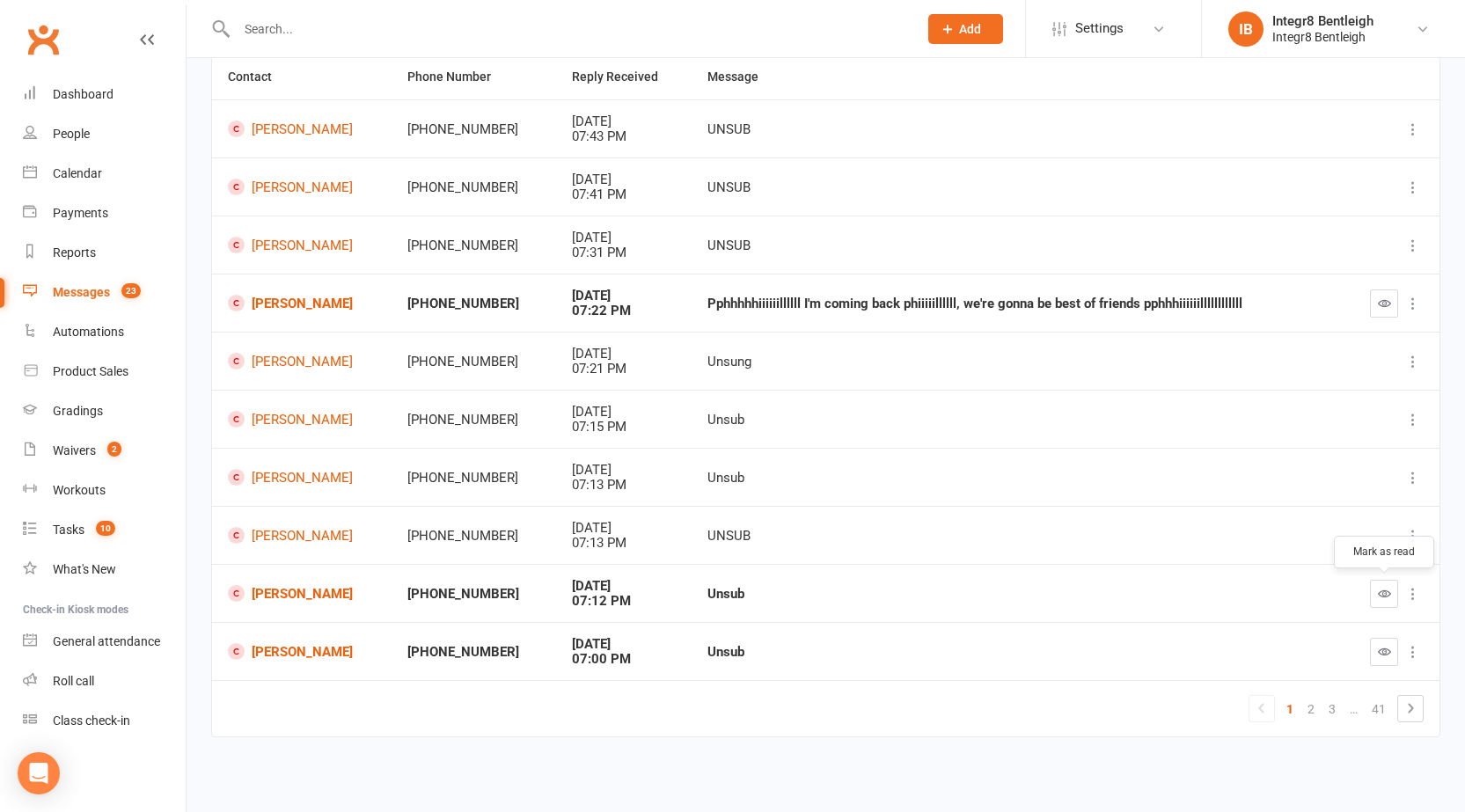
click at [1373, 598] on button "button" at bounding box center [1384, 593] width 28 height 28
click at [1378, 651] on icon "button" at bounding box center [1385, 652] width 14 height 14
click at [1307, 709] on link "2" at bounding box center [1311, 710] width 21 height 25
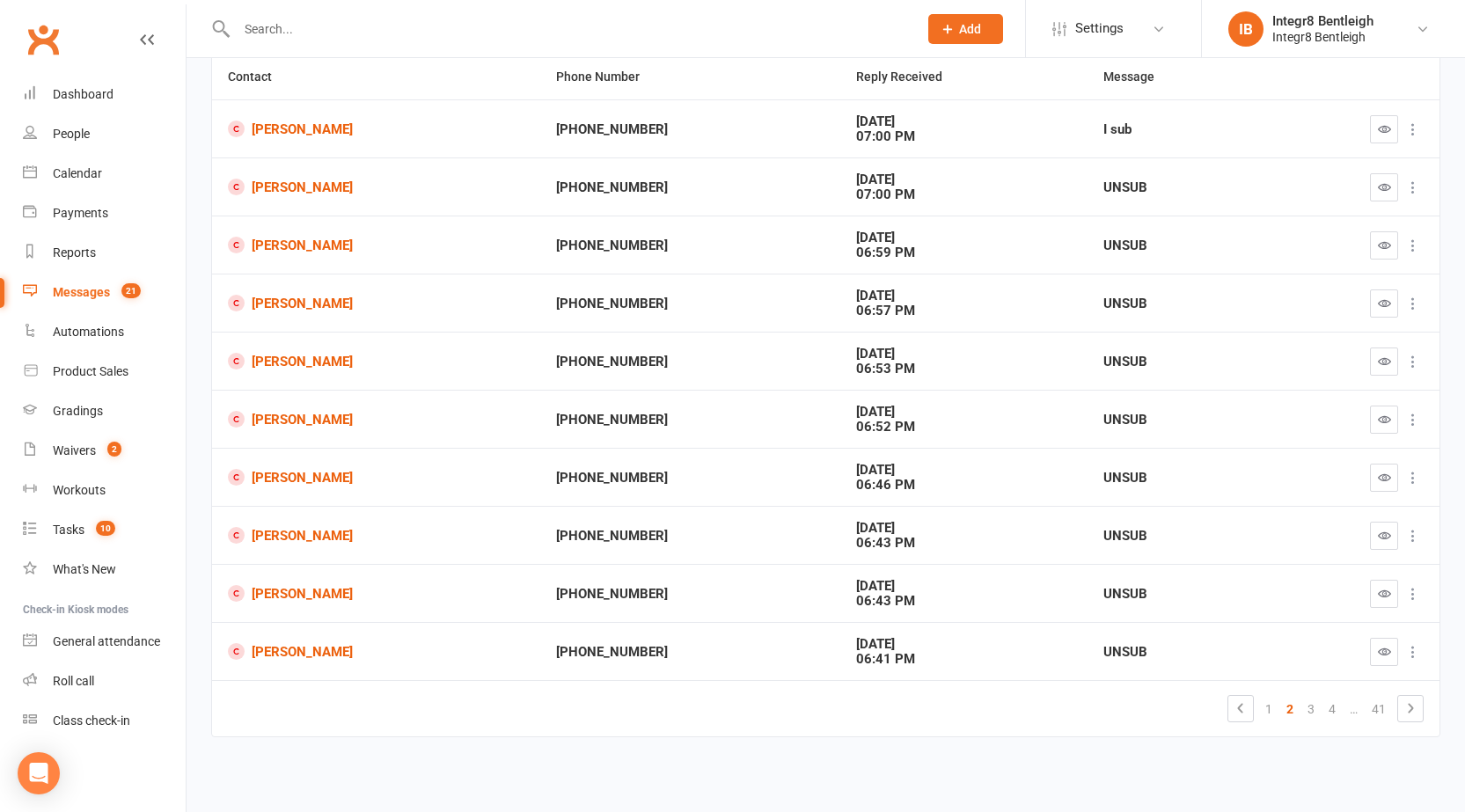
scroll to position [0, 0]
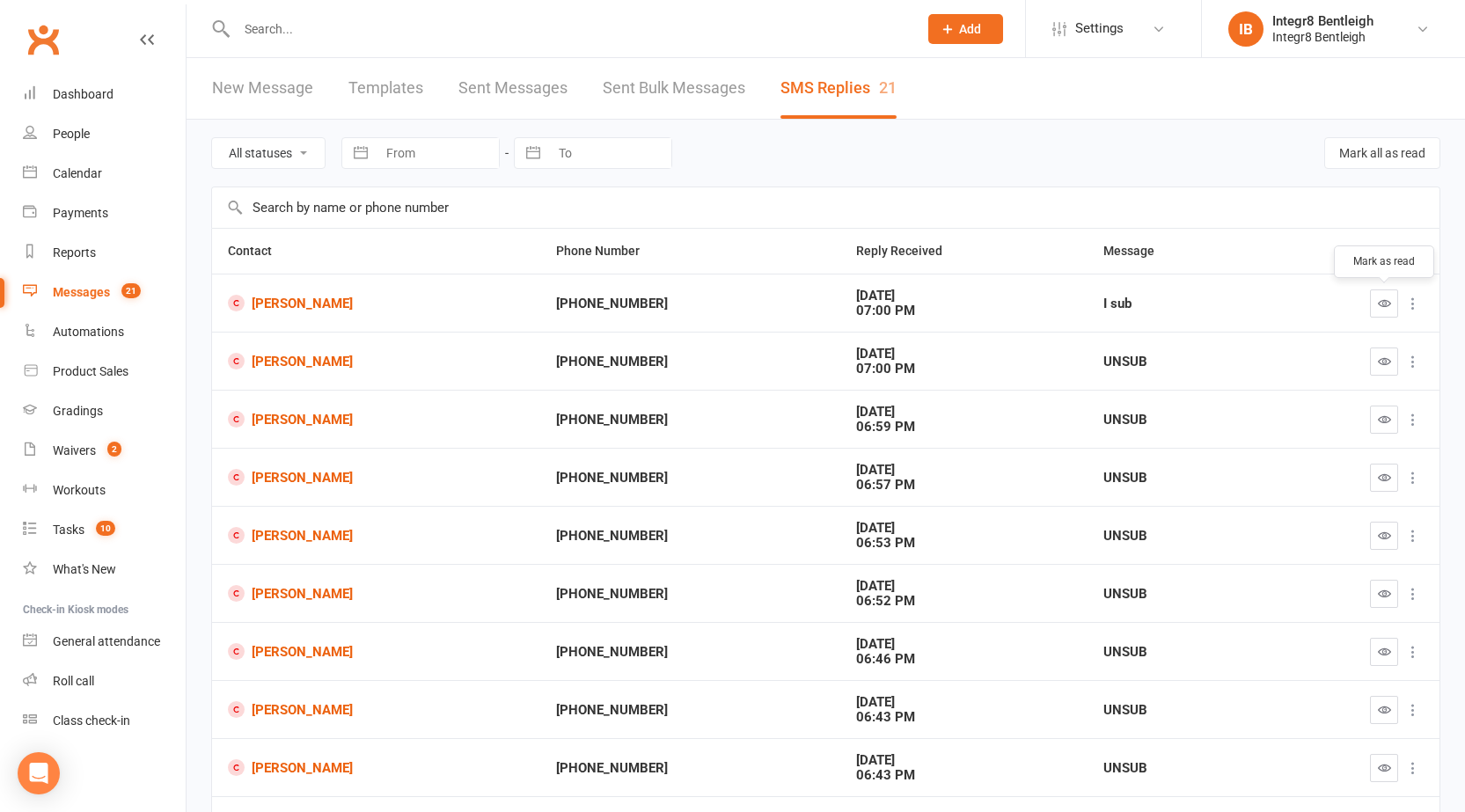
click at [1378, 307] on icon "button" at bounding box center [1385, 303] width 14 height 14
click at [1386, 356] on icon "button" at bounding box center [1385, 361] width 14 height 14
click at [1380, 421] on icon "button" at bounding box center [1385, 419] width 14 height 14
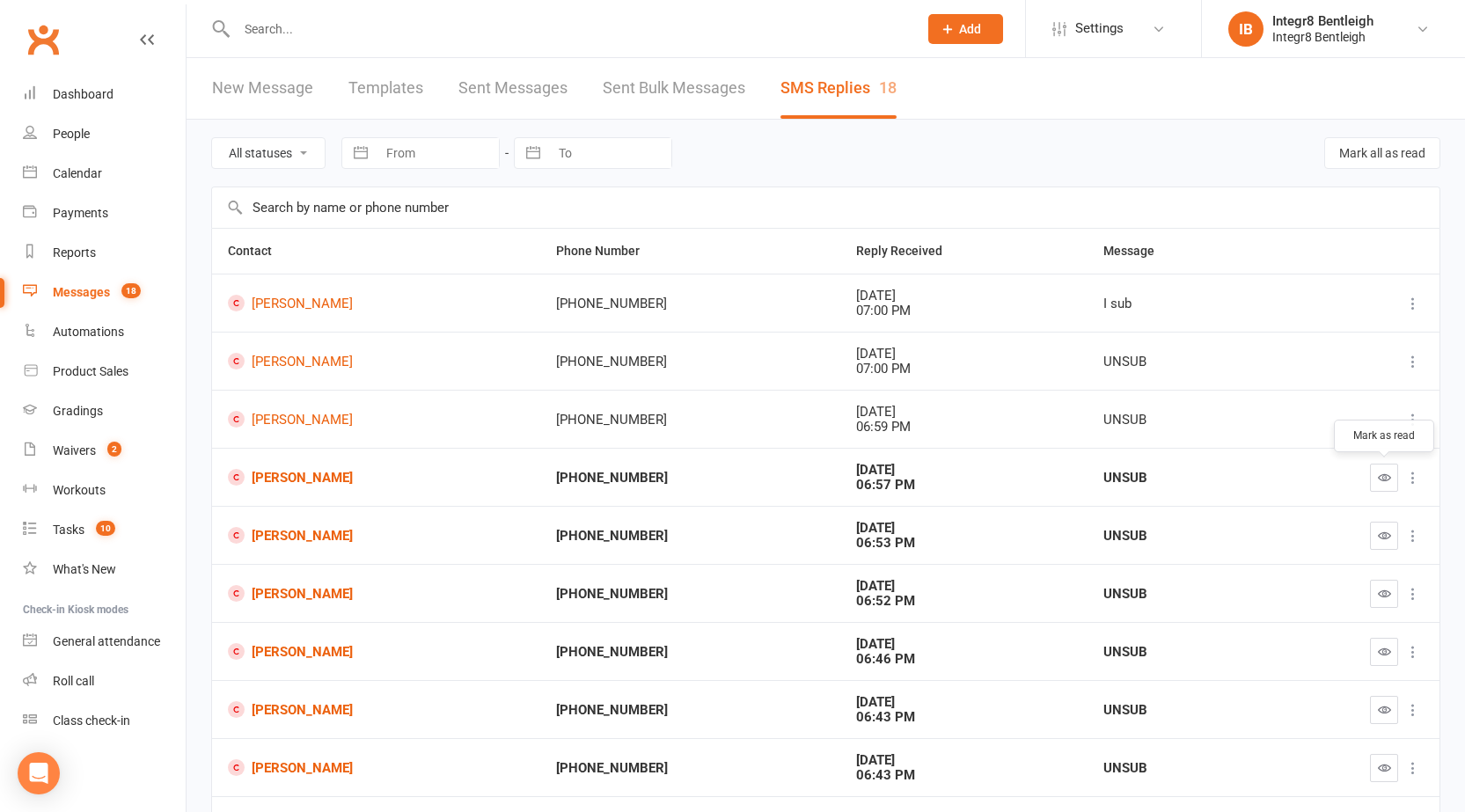
click at [1381, 481] on icon "button" at bounding box center [1385, 477] width 14 height 14
click at [1378, 539] on icon "button" at bounding box center [1385, 536] width 14 height 14
click at [1389, 588] on icon "button" at bounding box center [1385, 594] width 14 height 14
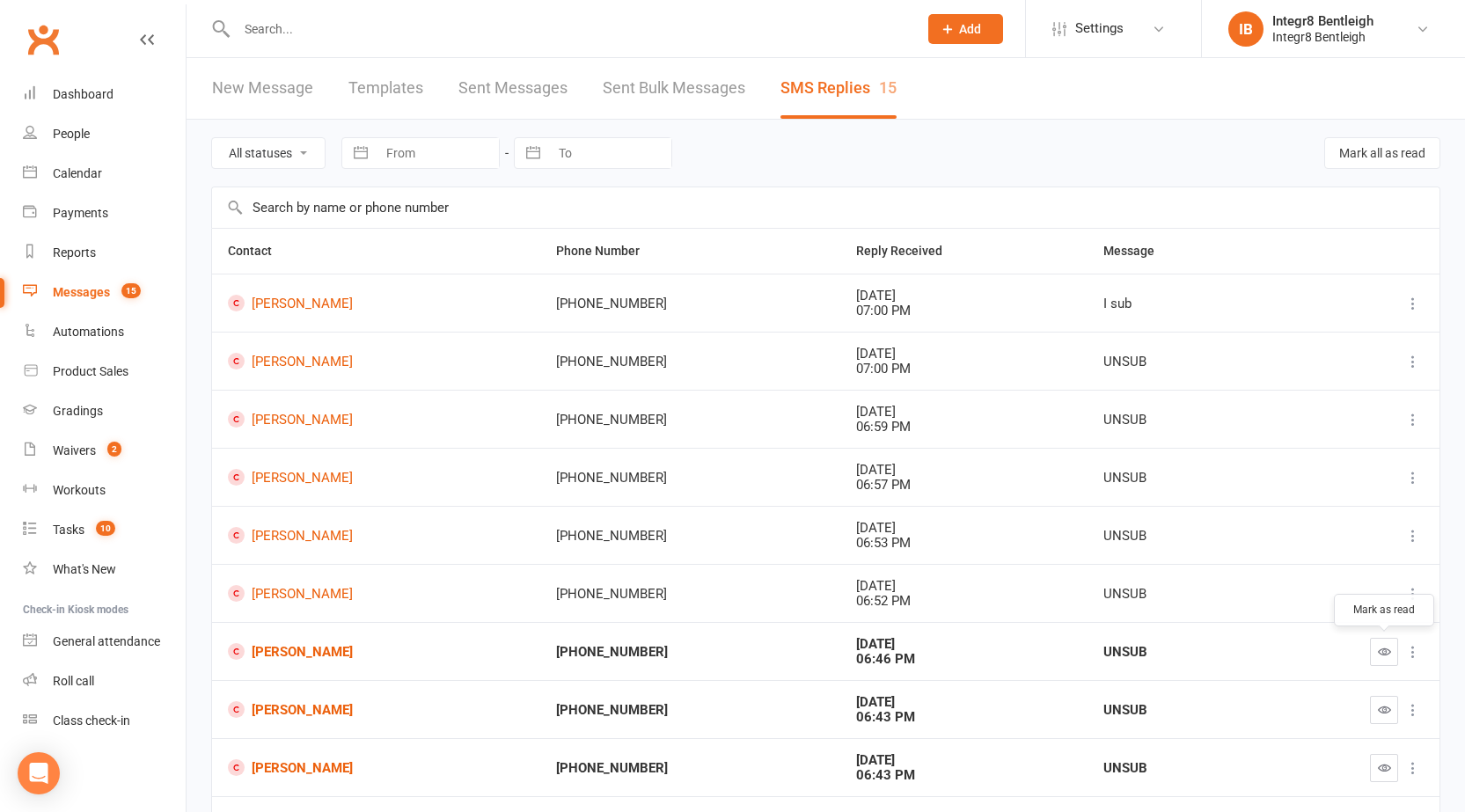
click at [1389, 646] on icon "button" at bounding box center [1385, 652] width 14 height 14
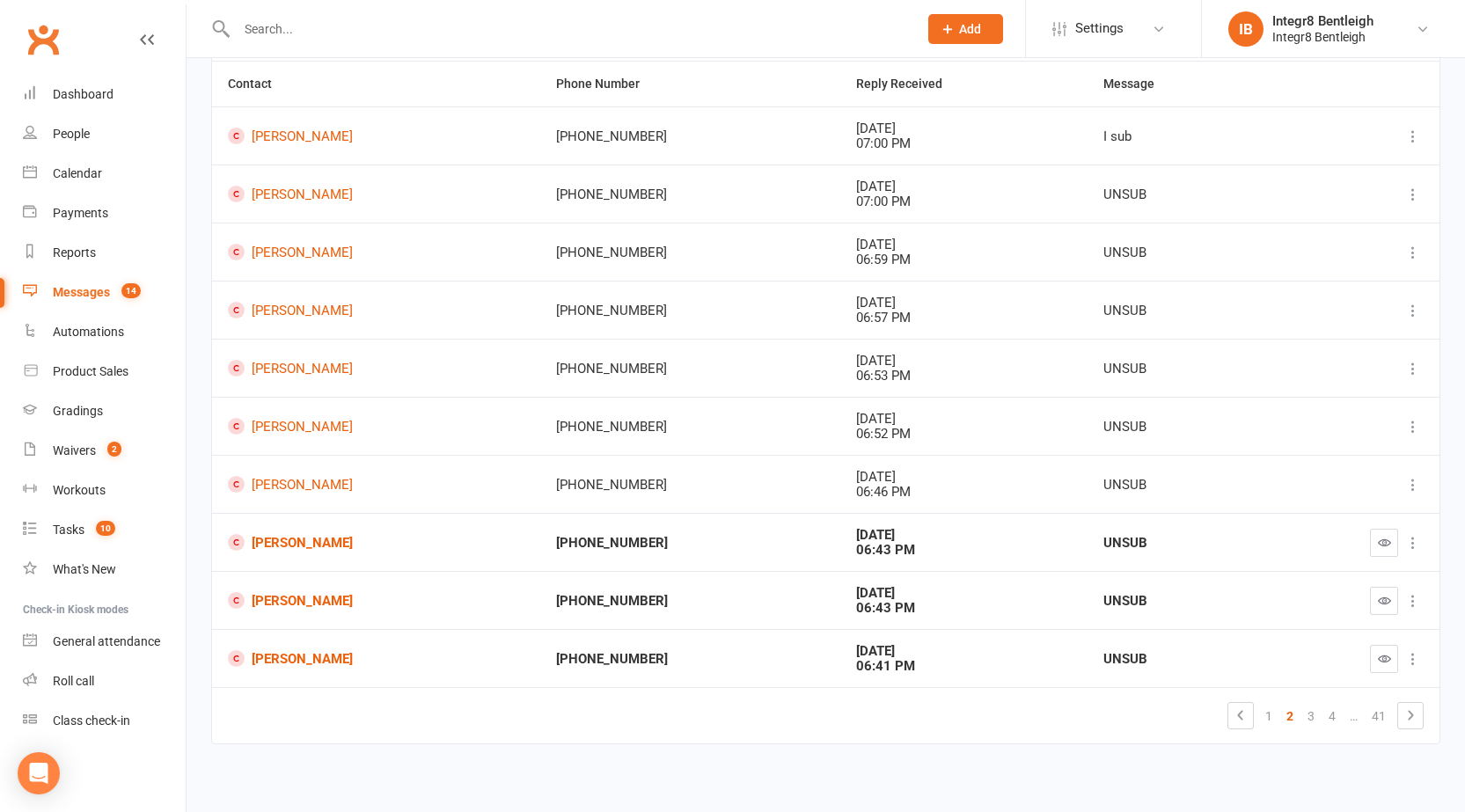
scroll to position [174, 0]
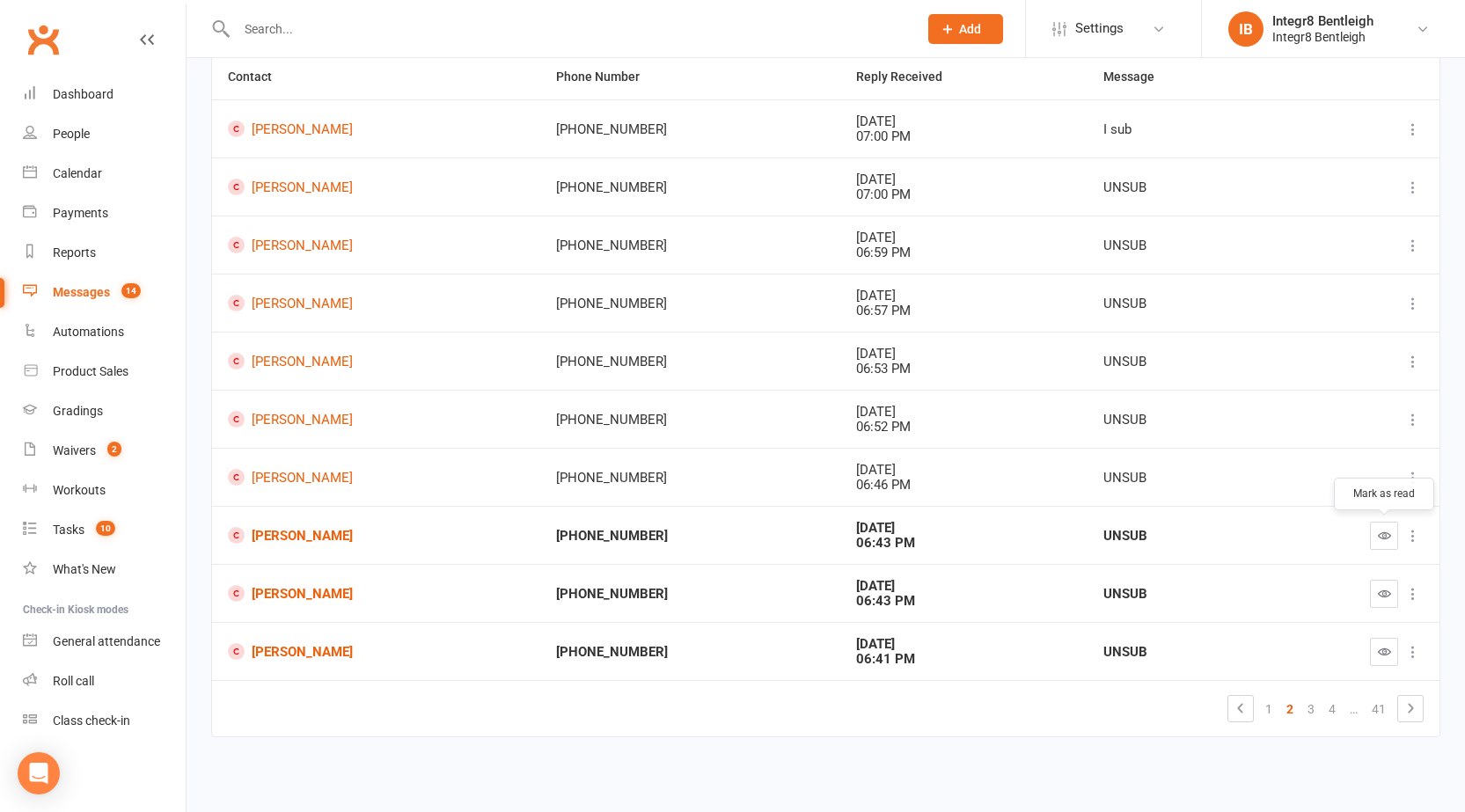
drag, startPoint x: 1387, startPoint y: 537, endPoint x: 835, endPoint y: 94, distance: 707.8
click at [1387, 536] on icon "button" at bounding box center [1385, 536] width 14 height 14
click at [1374, 596] on button "button" at bounding box center [1384, 593] width 28 height 28
click at [1387, 647] on icon "button" at bounding box center [1385, 652] width 14 height 14
click at [816, 104] on td "+61411871095" at bounding box center [690, 128] width 300 height 58
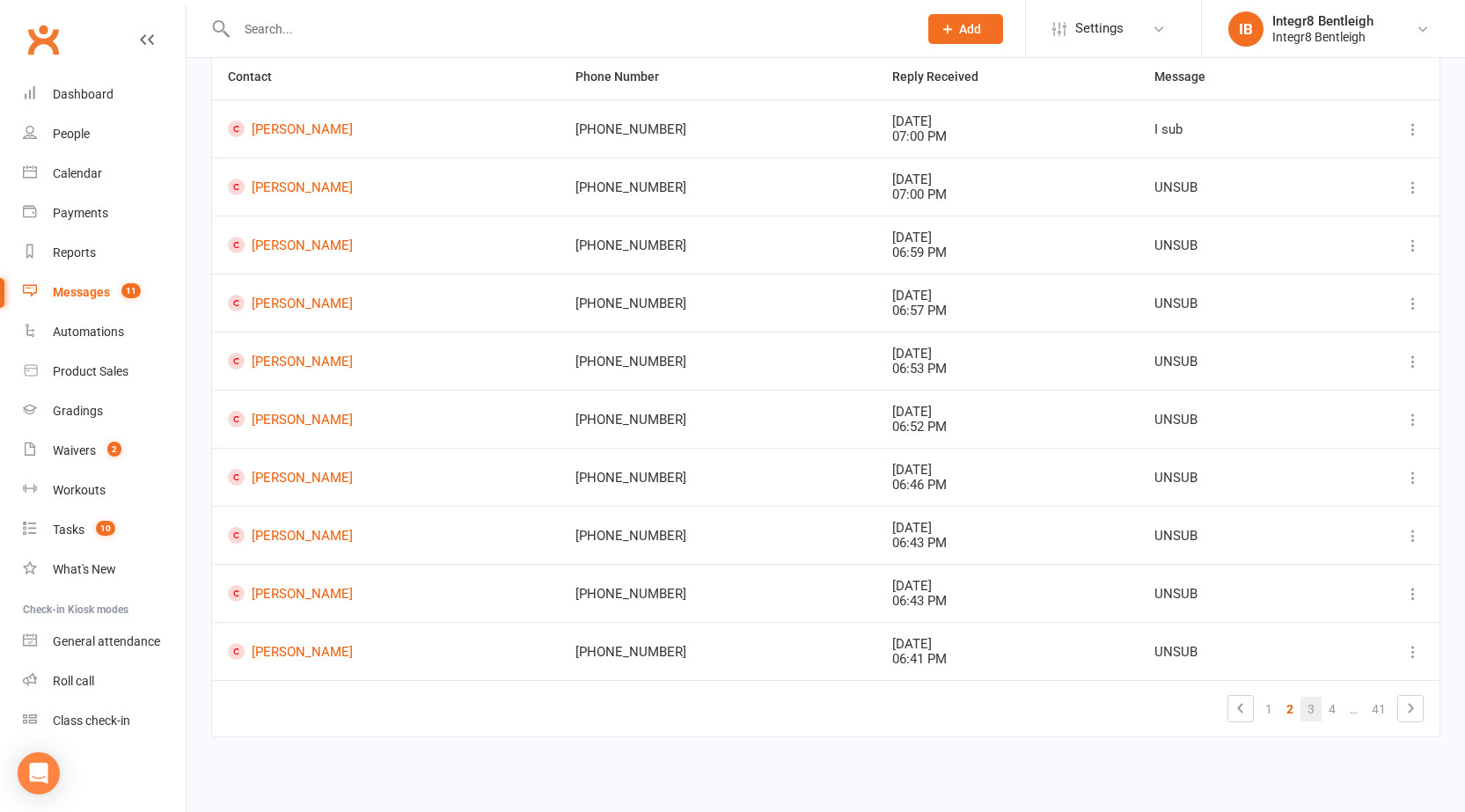
click at [1310, 704] on link "3" at bounding box center [1311, 710] width 21 height 25
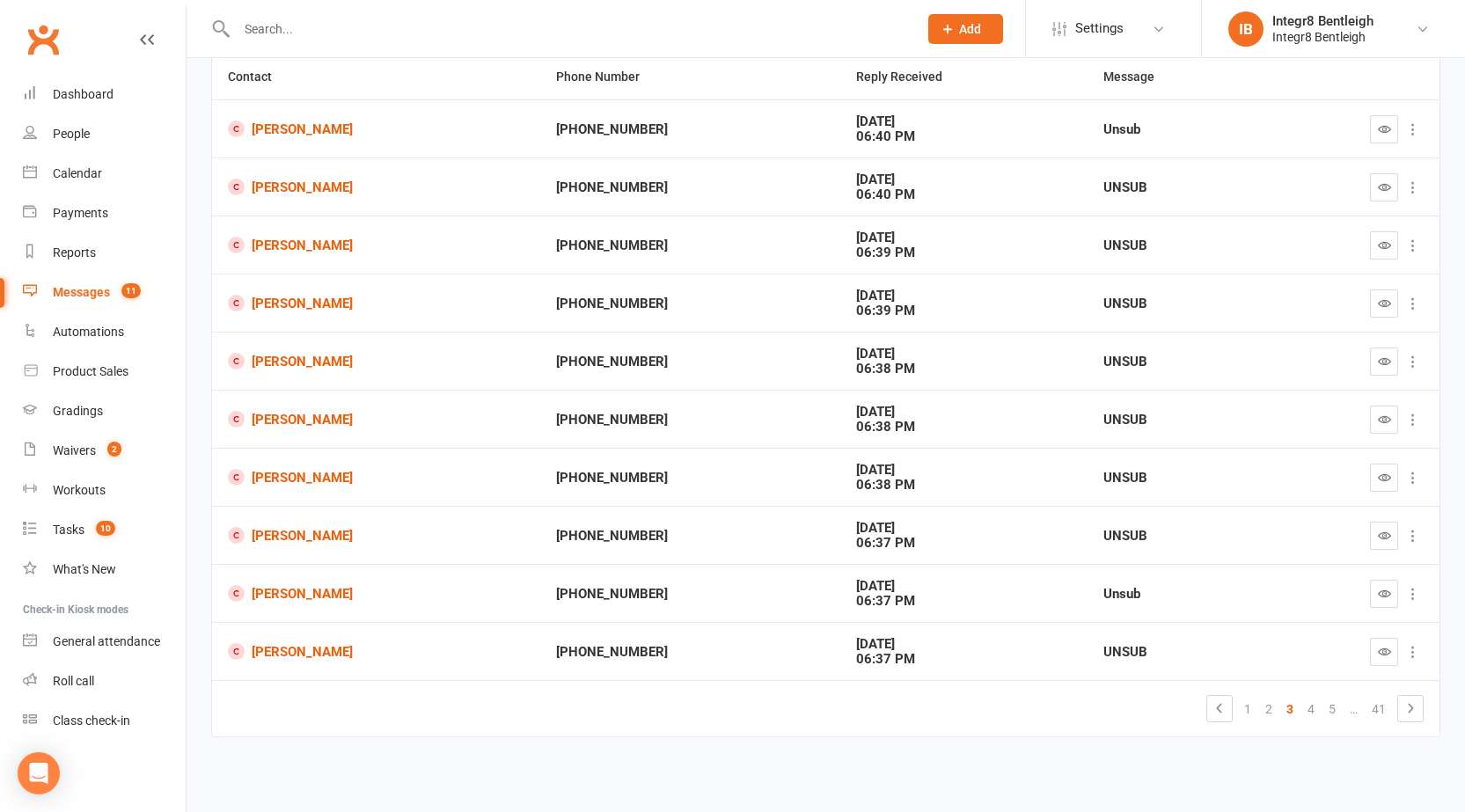
scroll to position [0, 0]
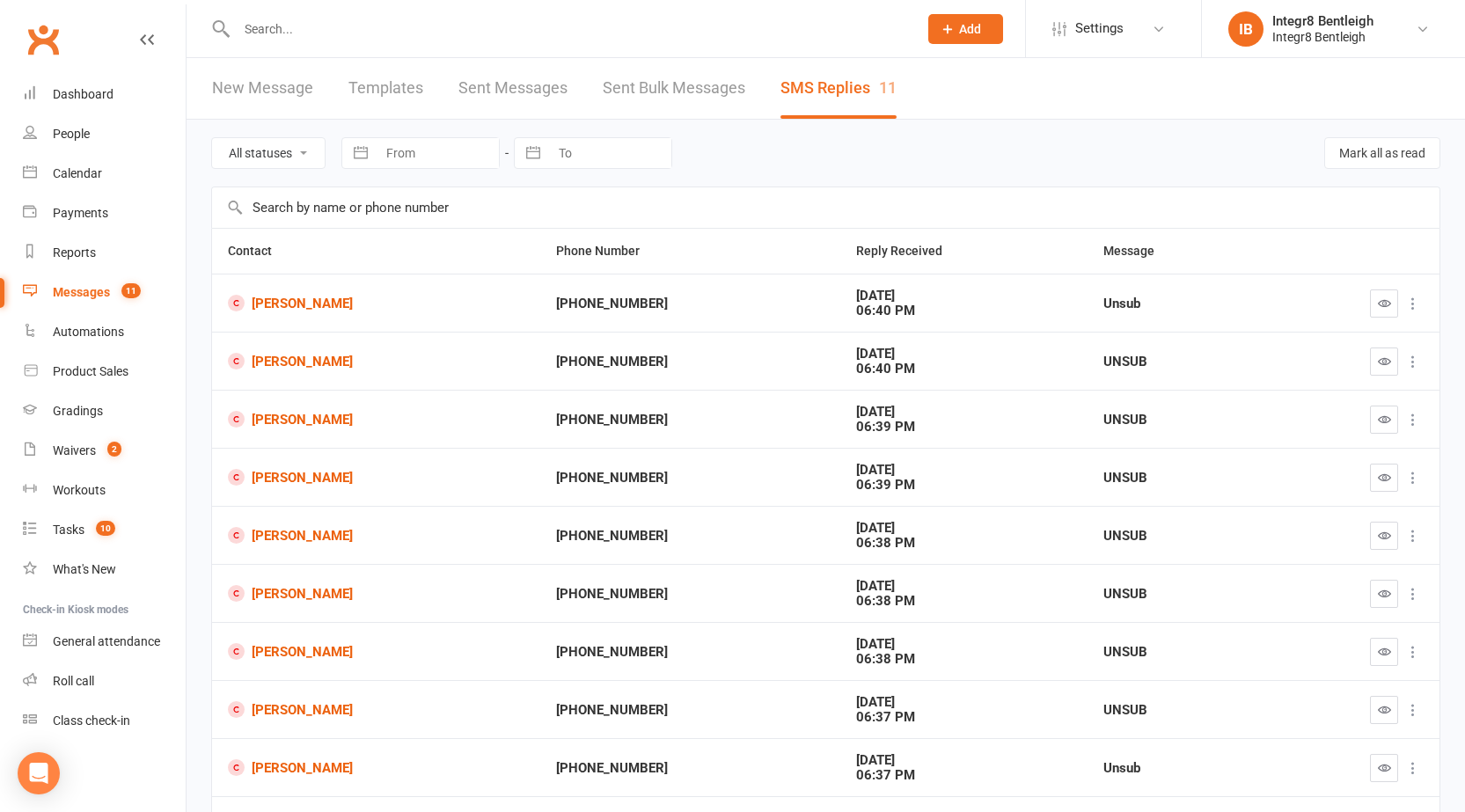
click at [1375, 297] on button "button" at bounding box center [1384, 303] width 28 height 28
click at [1390, 364] on icon "button" at bounding box center [1385, 361] width 14 height 14
click at [1387, 418] on icon "button" at bounding box center [1385, 419] width 14 height 14
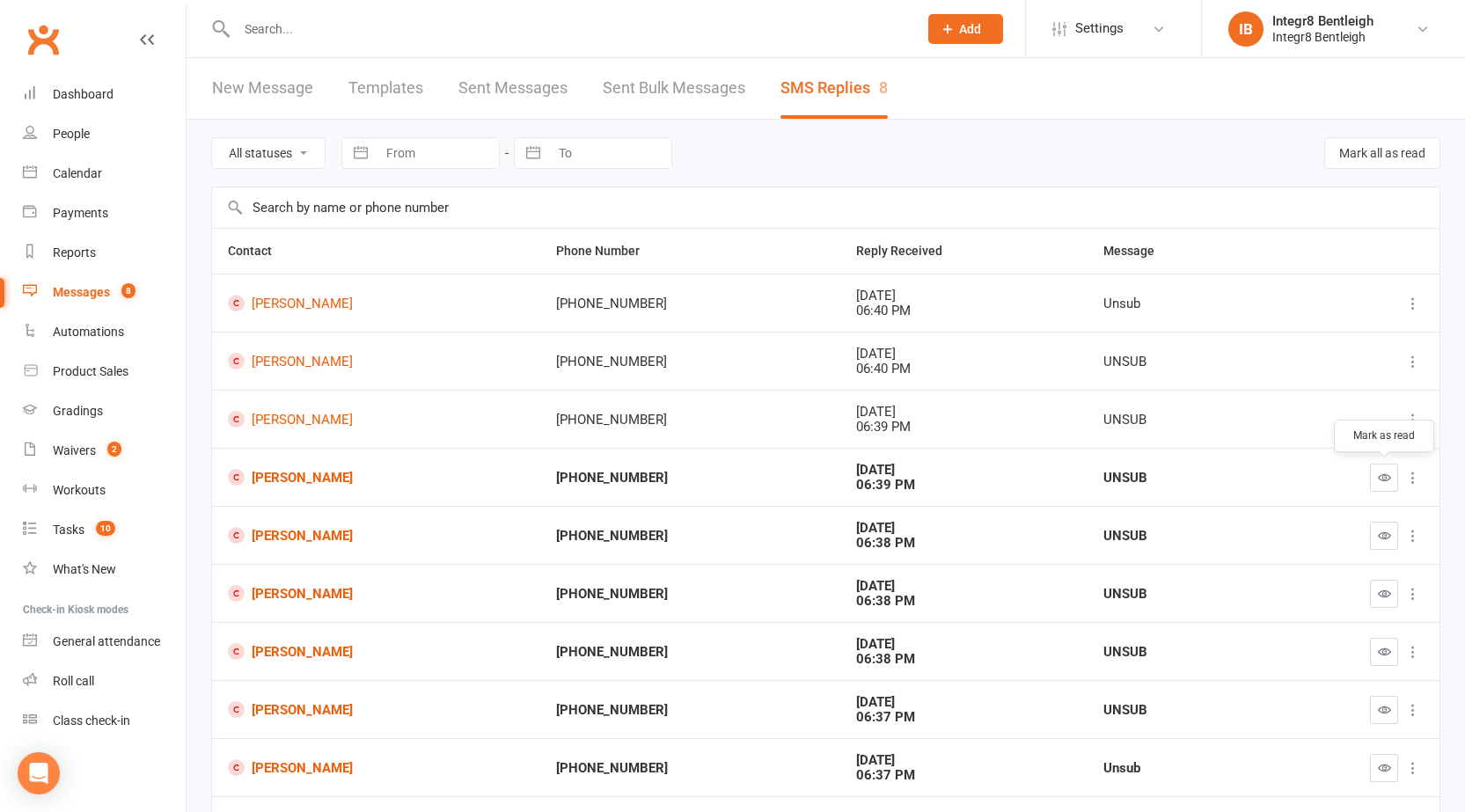
click at [1384, 470] on icon "button" at bounding box center [1385, 477] width 14 height 14
click at [1388, 536] on icon "button" at bounding box center [1385, 536] width 14 height 14
click at [1385, 588] on icon "button" at bounding box center [1385, 594] width 14 height 14
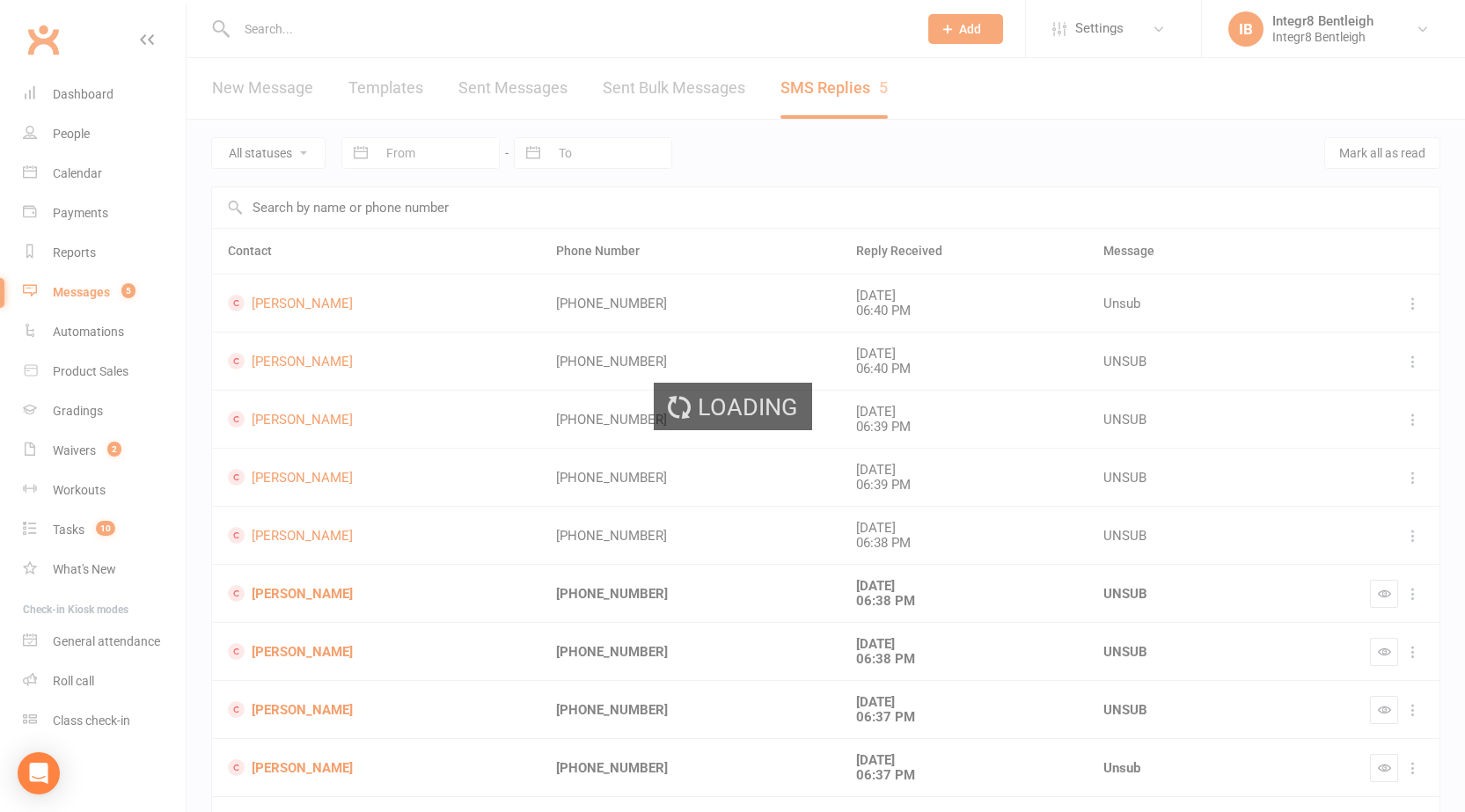
scroll to position [88, 0]
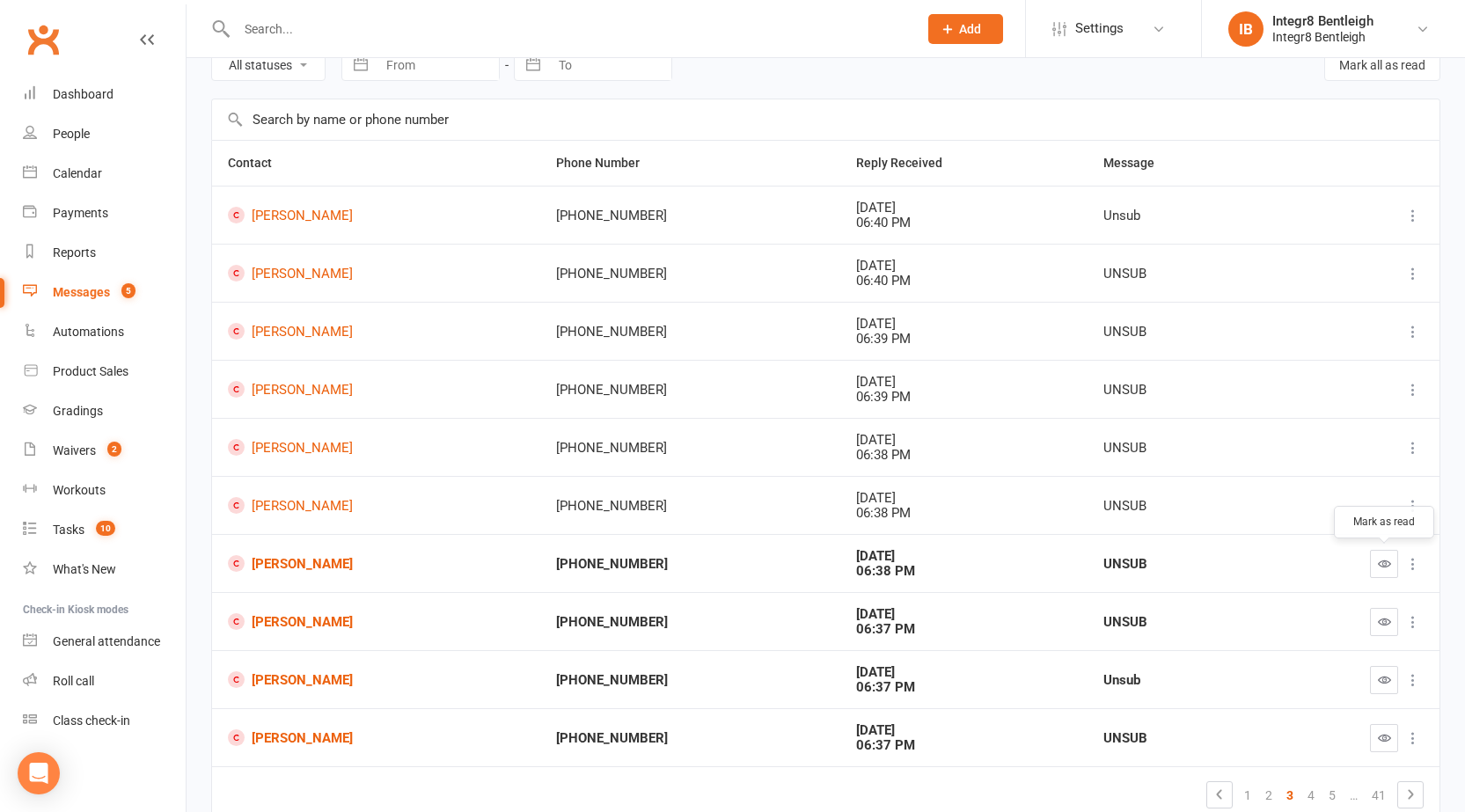
click at [1374, 558] on button "button" at bounding box center [1384, 563] width 28 height 28
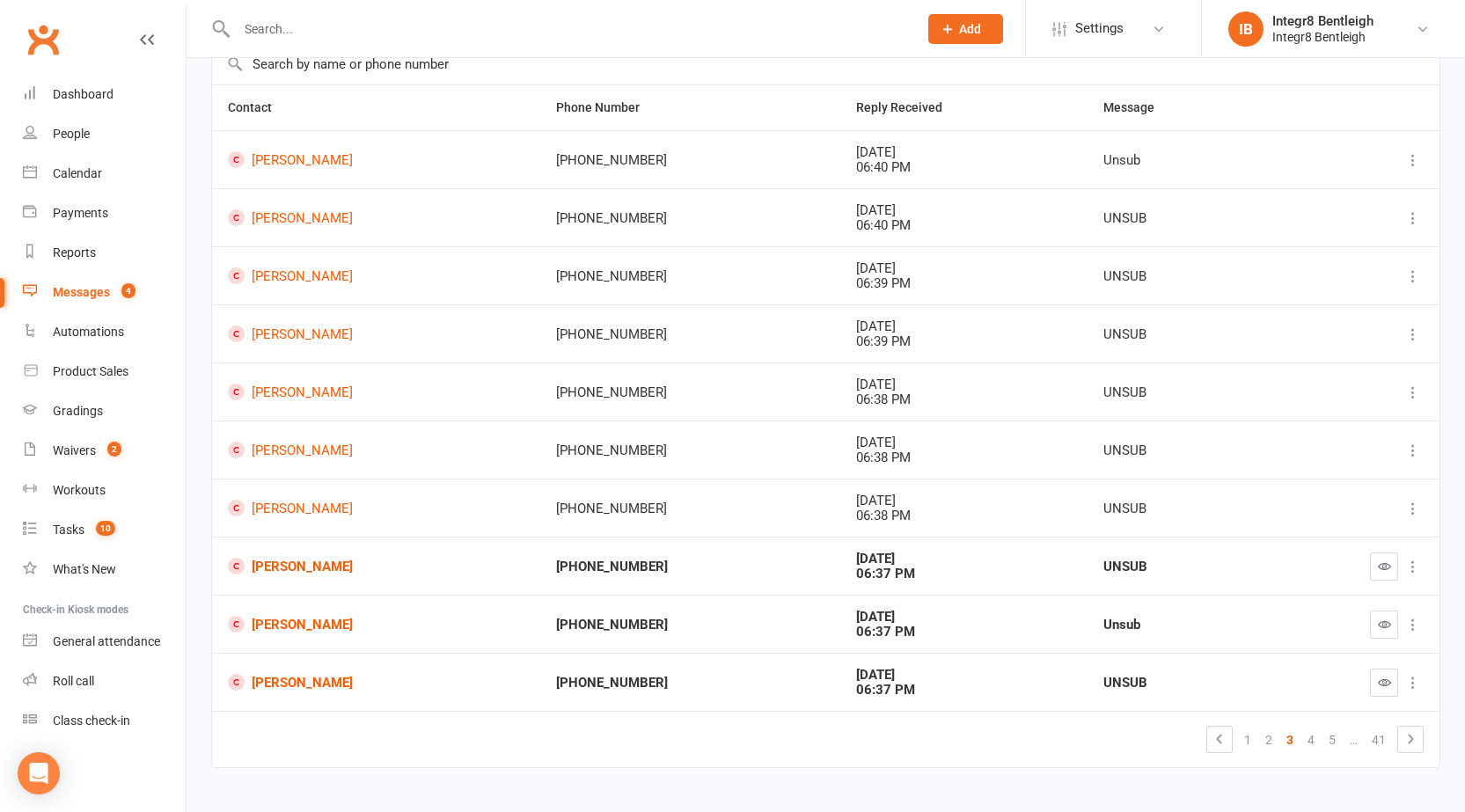
scroll to position [174, 0]
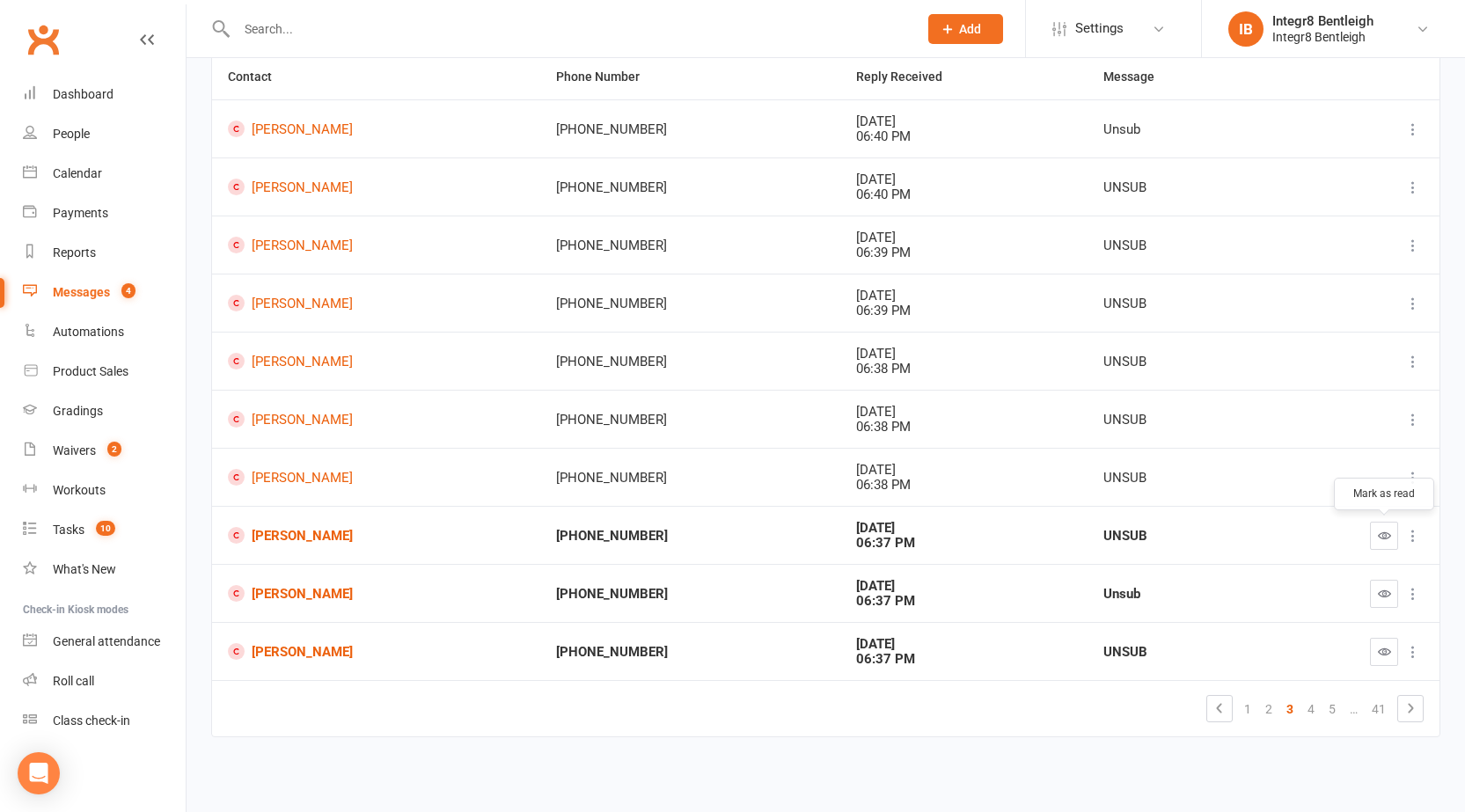
click at [1377, 521] on button "button" at bounding box center [1384, 535] width 28 height 28
click at [1390, 591] on icon "button" at bounding box center [1385, 594] width 14 height 14
click at [1389, 652] on icon "button" at bounding box center [1385, 652] width 14 height 14
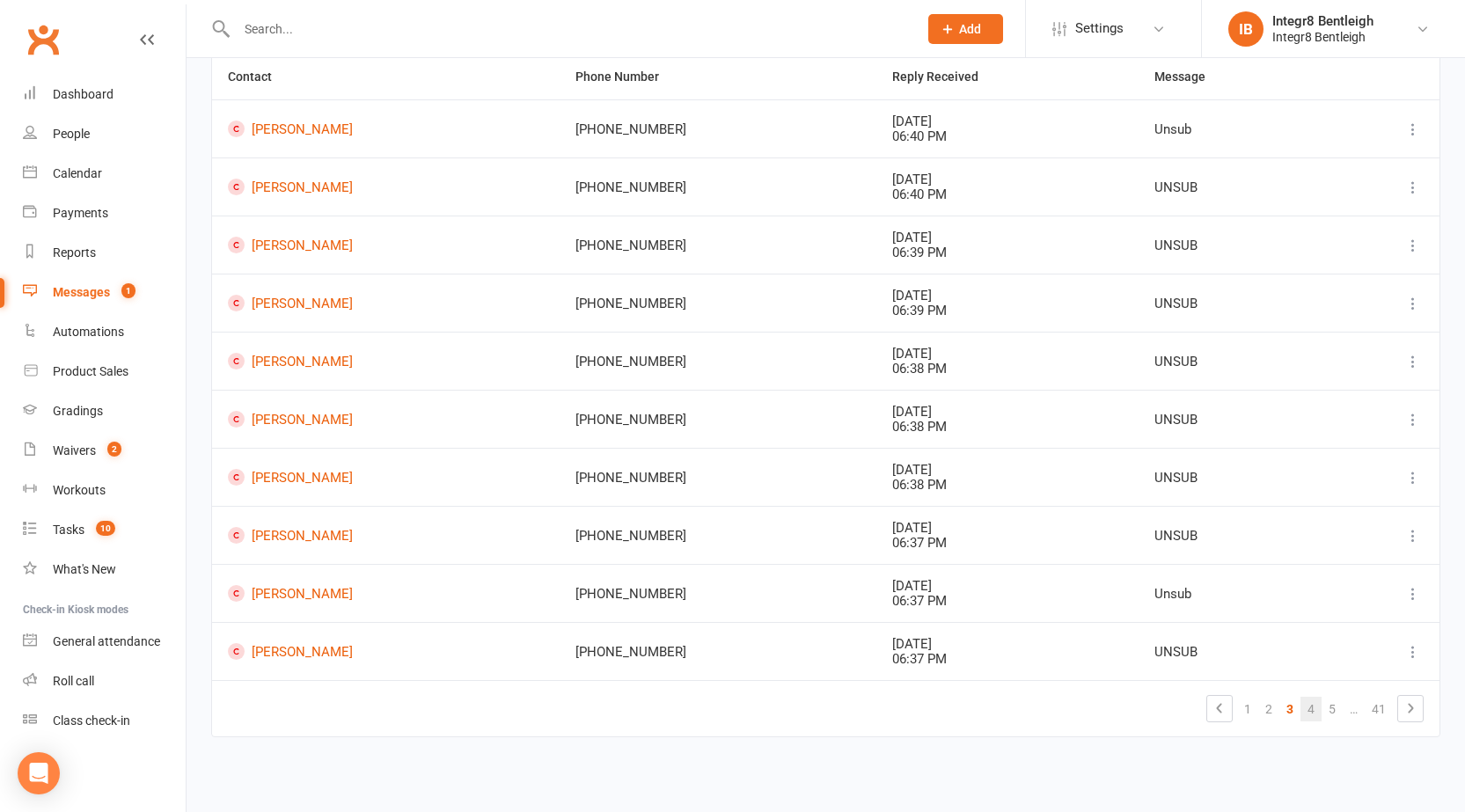
click at [1310, 708] on link "4" at bounding box center [1311, 710] width 21 height 25
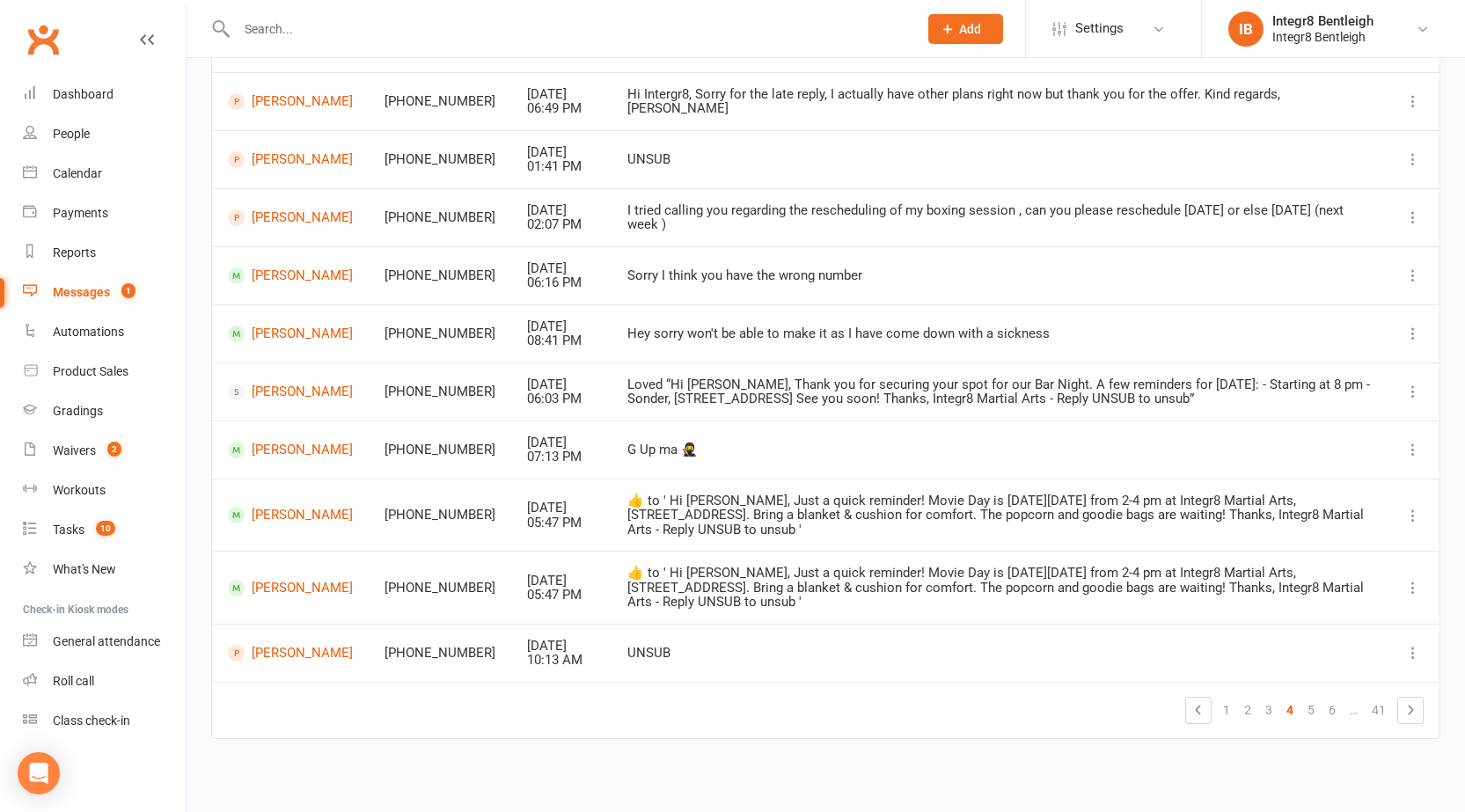
scroll to position [217, 0]
click at [1231, 707] on link "1" at bounding box center [1226, 709] width 21 height 25
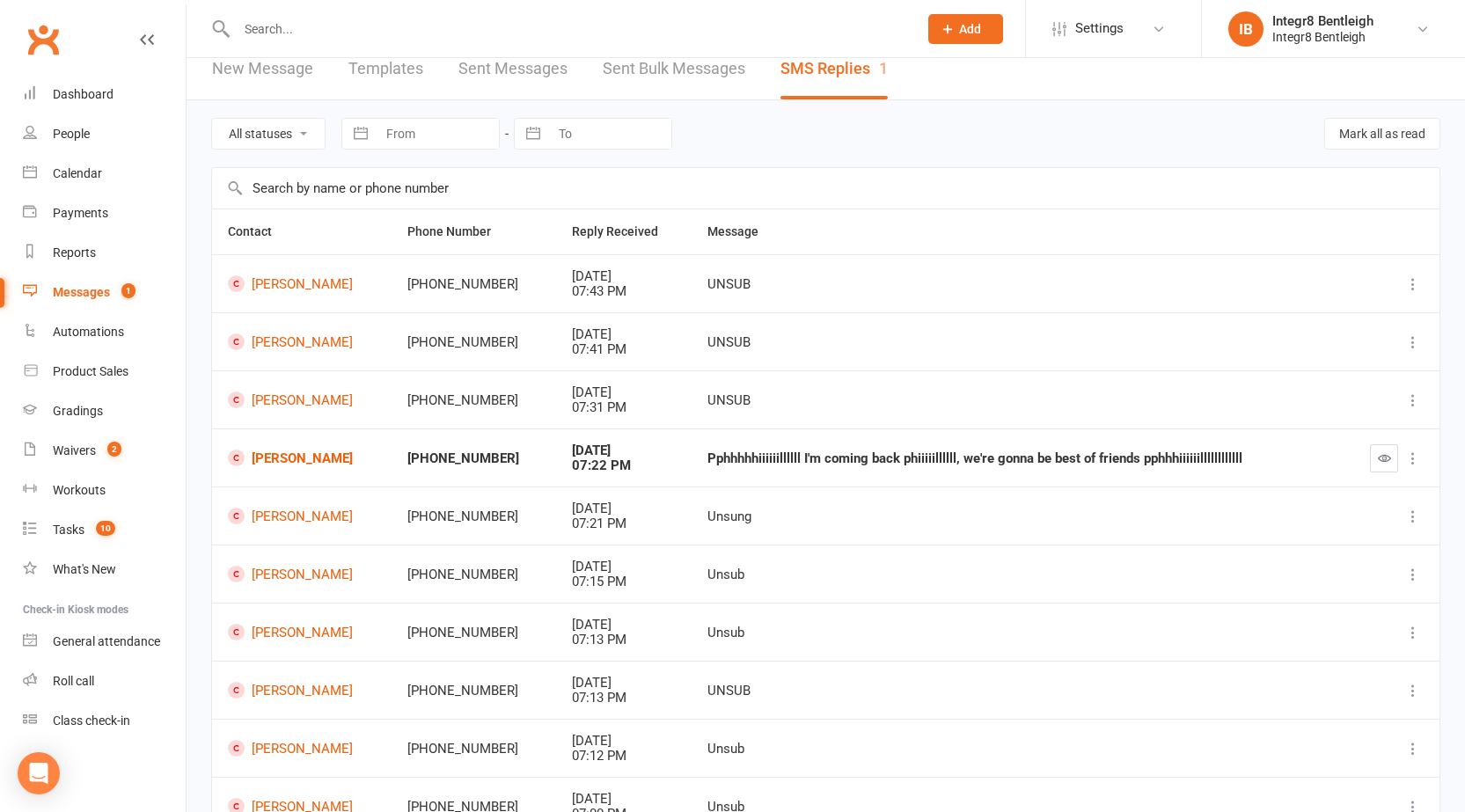
scroll to position [0, 0]
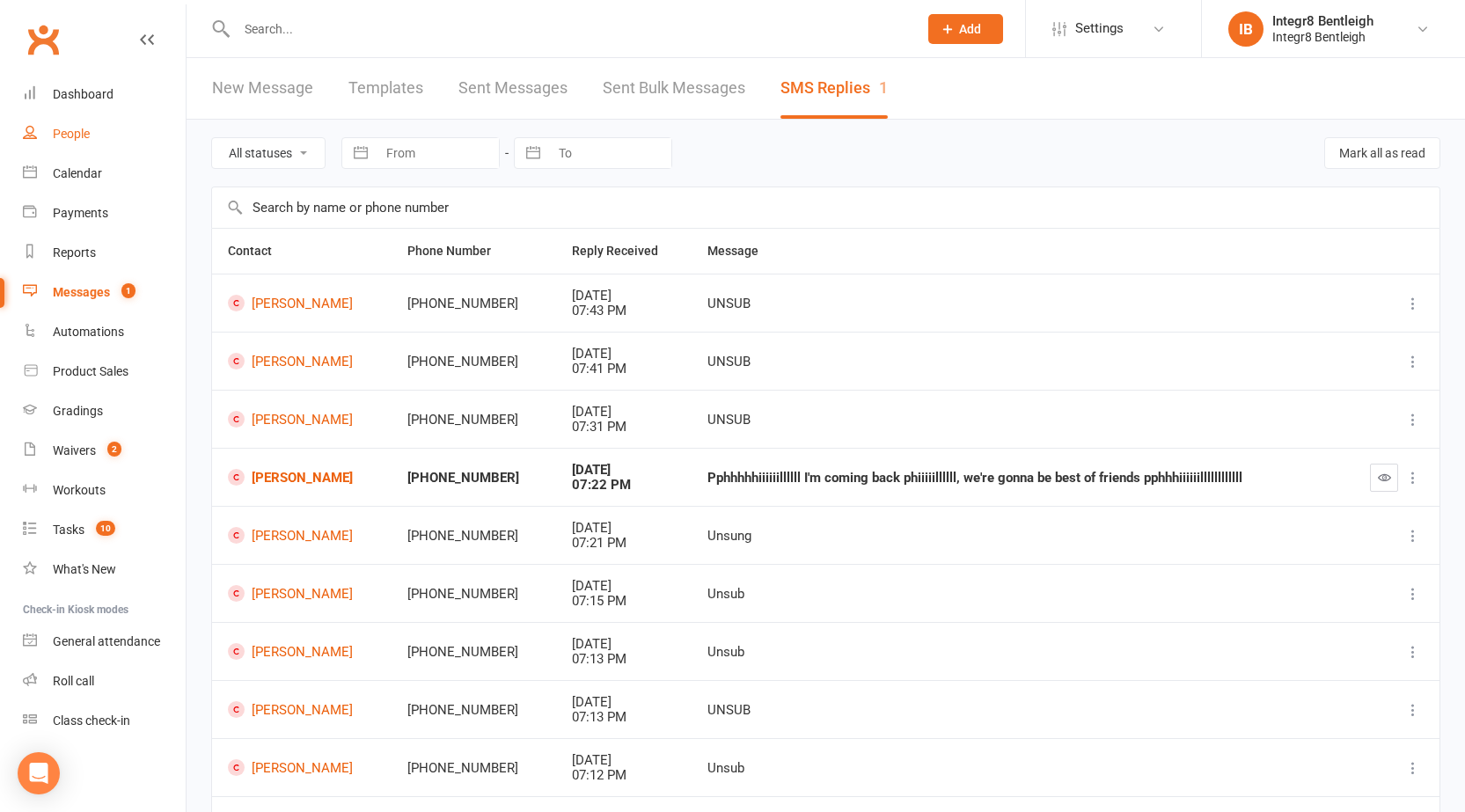
click at [72, 150] on link "People" at bounding box center [104, 133] width 163 height 40
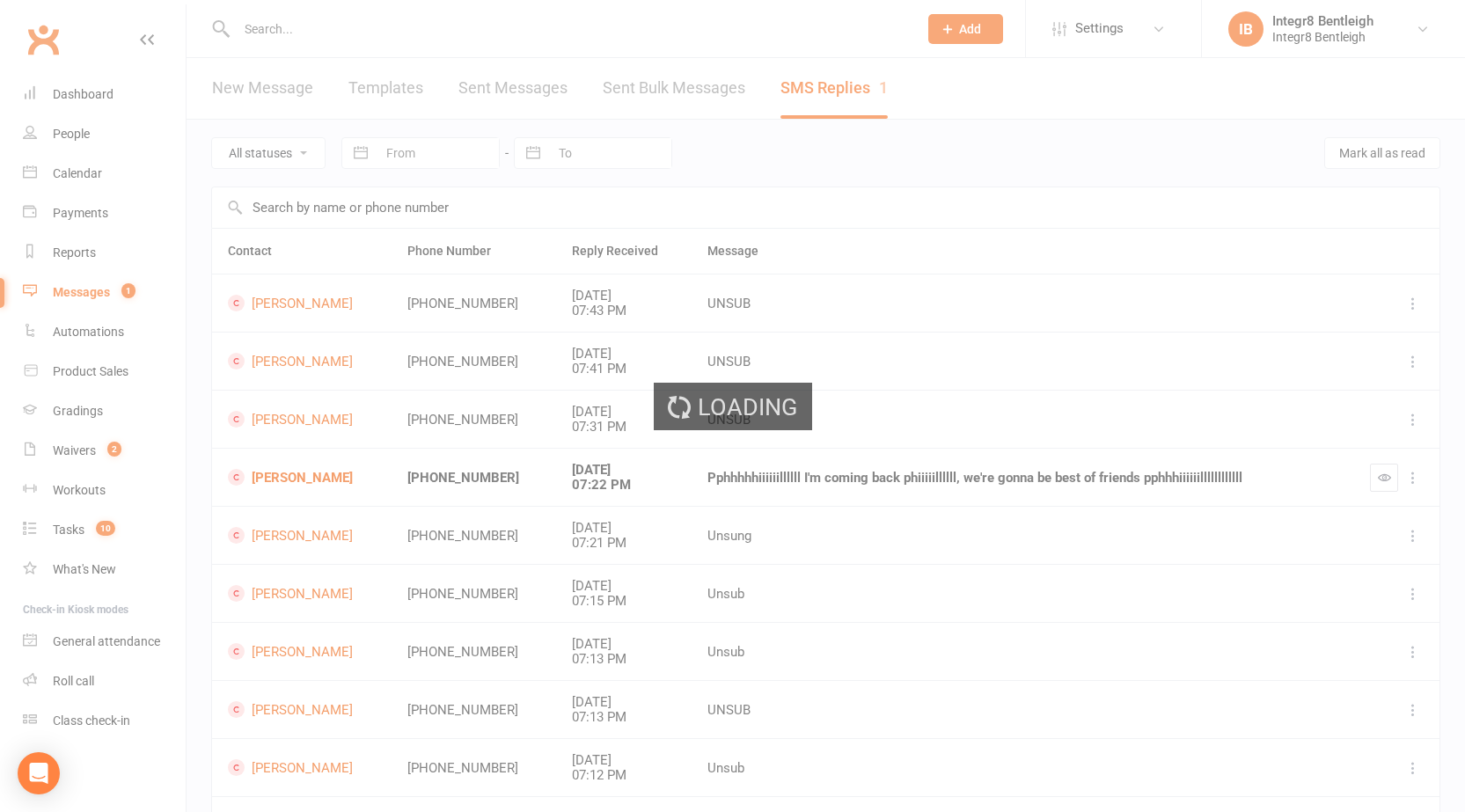
select select "25"
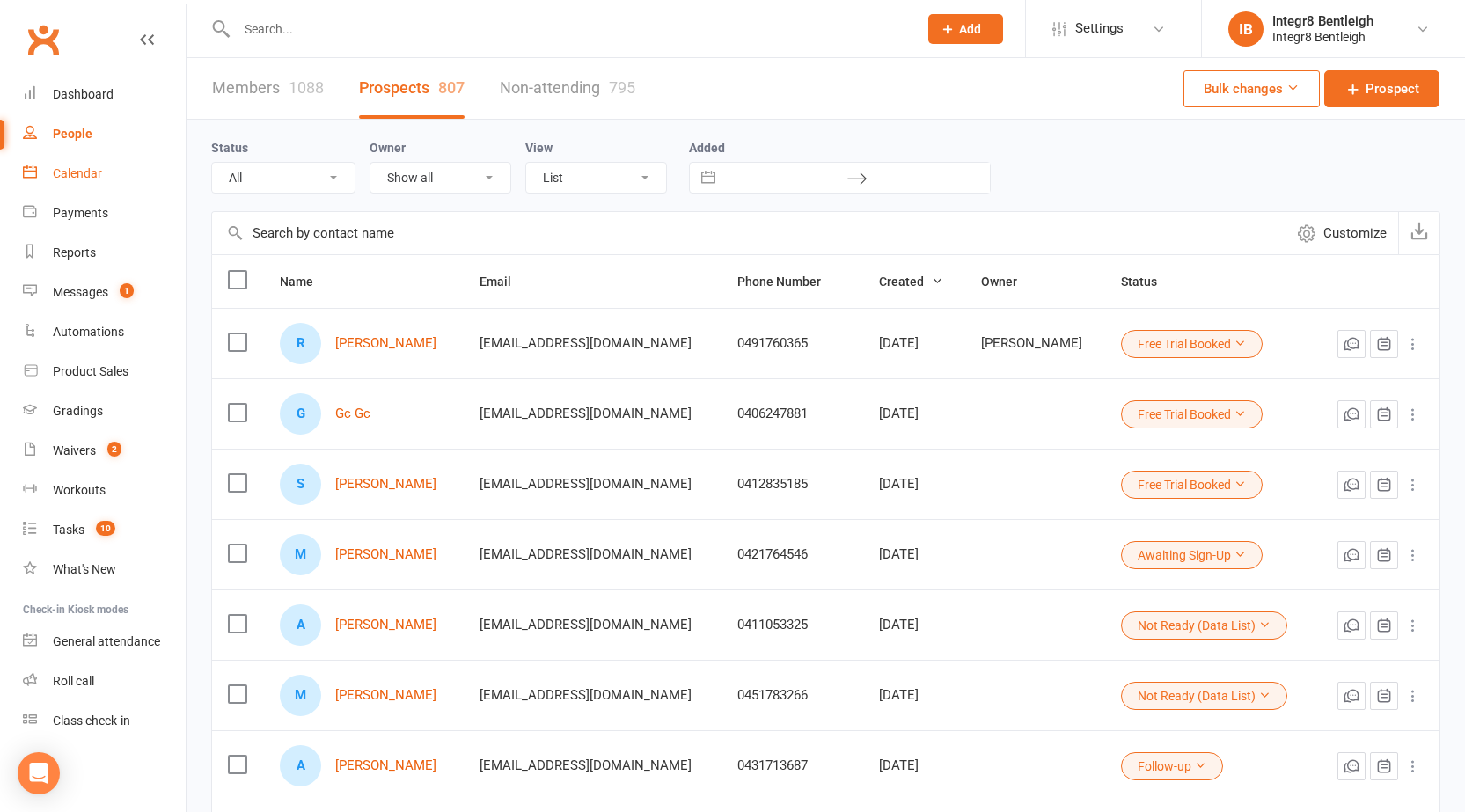
click at [87, 170] on div "Calendar" at bounding box center [77, 173] width 49 height 14
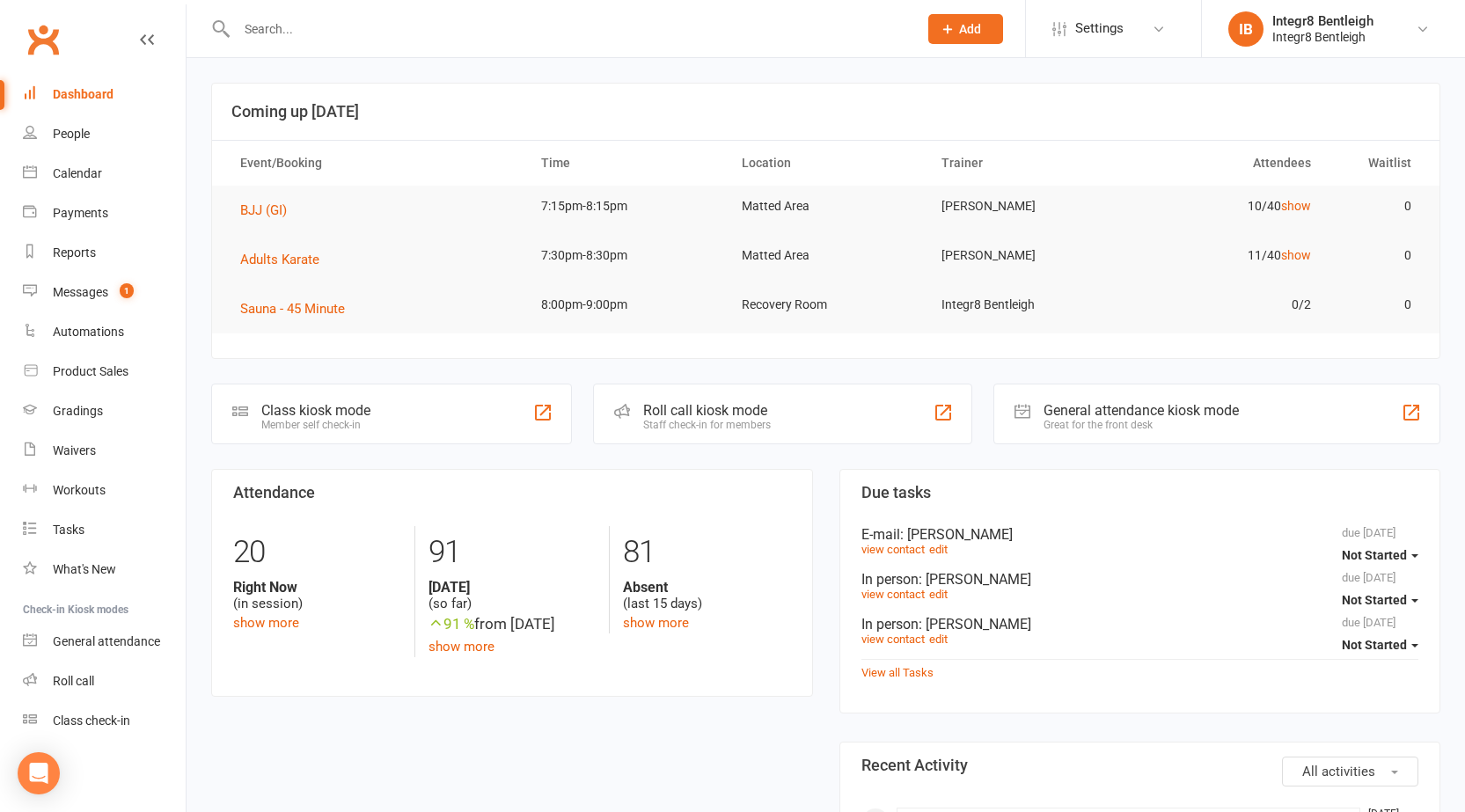
click at [362, 35] on input "text" at bounding box center [569, 29] width 674 height 25
click at [63, 304] on link "Messages 1" at bounding box center [104, 292] width 163 height 40
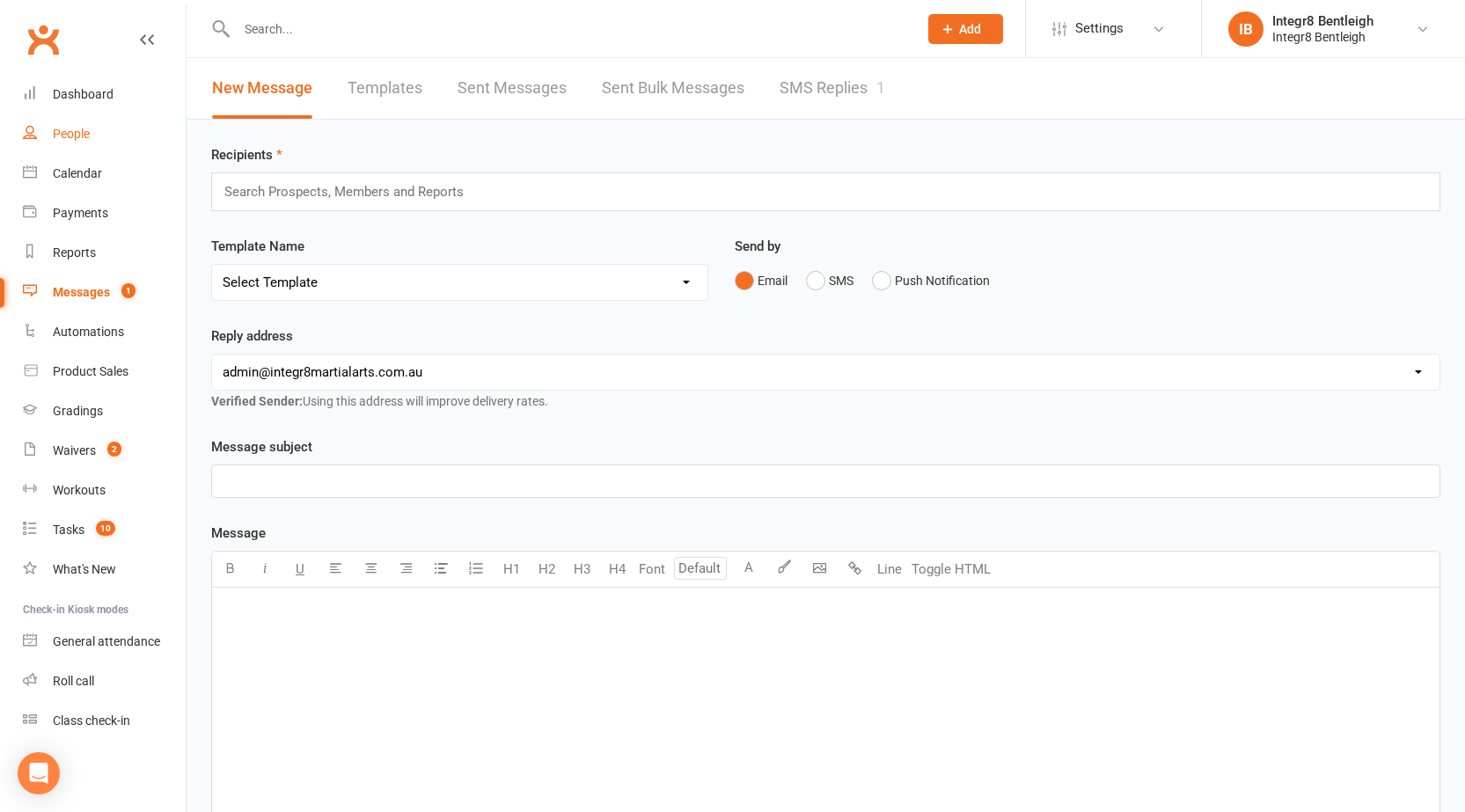
click at [88, 131] on div "People" at bounding box center [71, 133] width 37 height 14
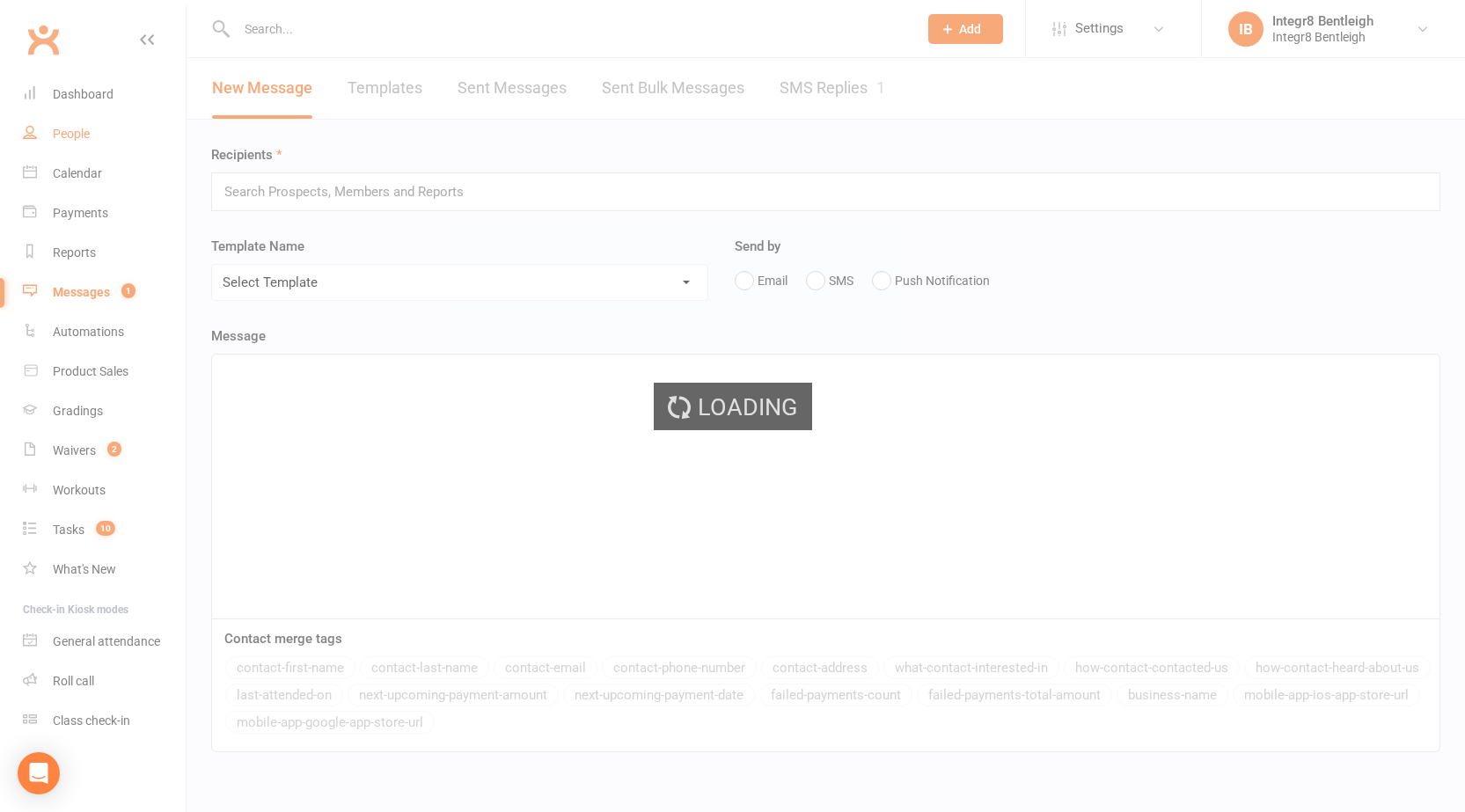
select select "25"
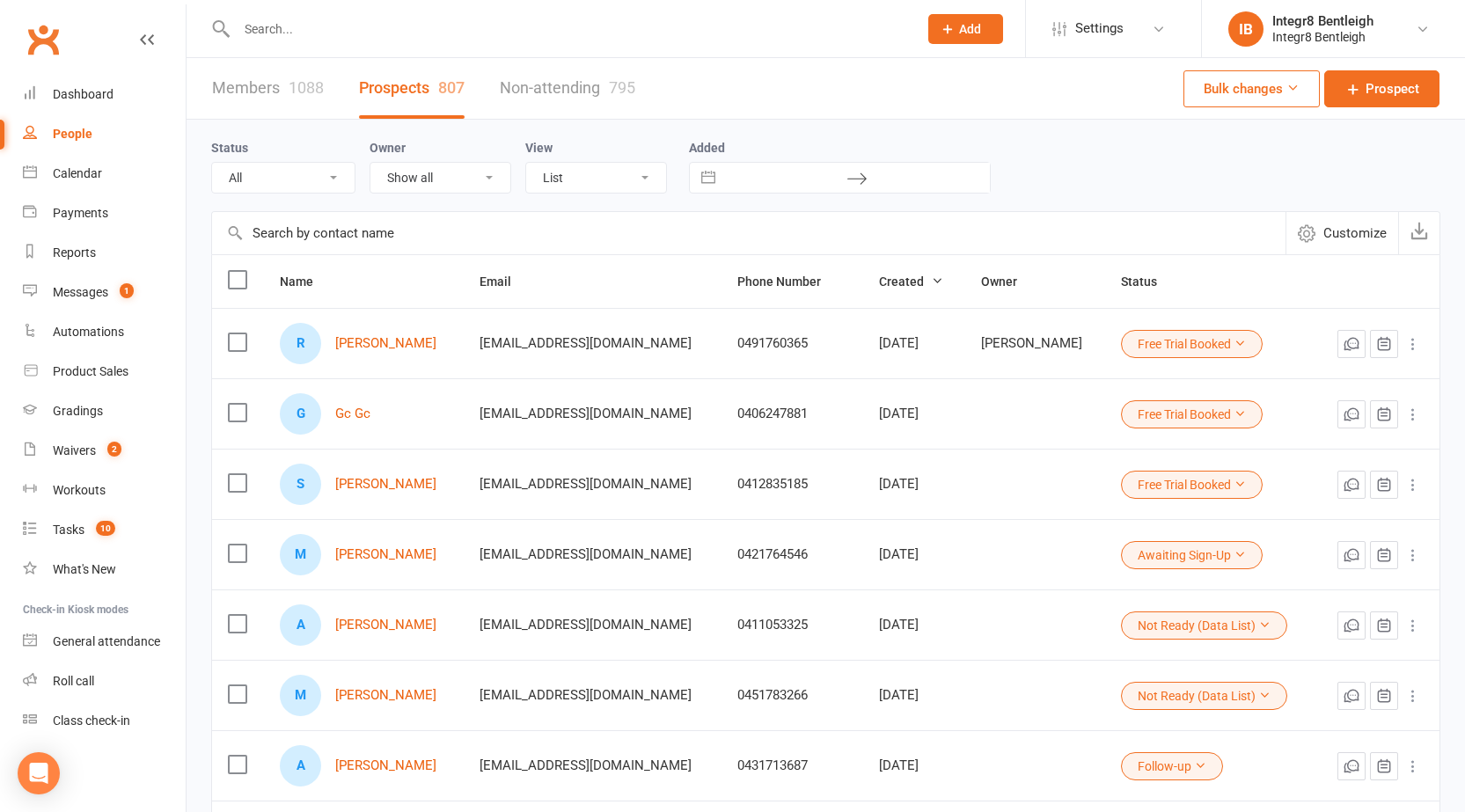
click at [388, 26] on input "text" at bounding box center [569, 29] width 674 height 25
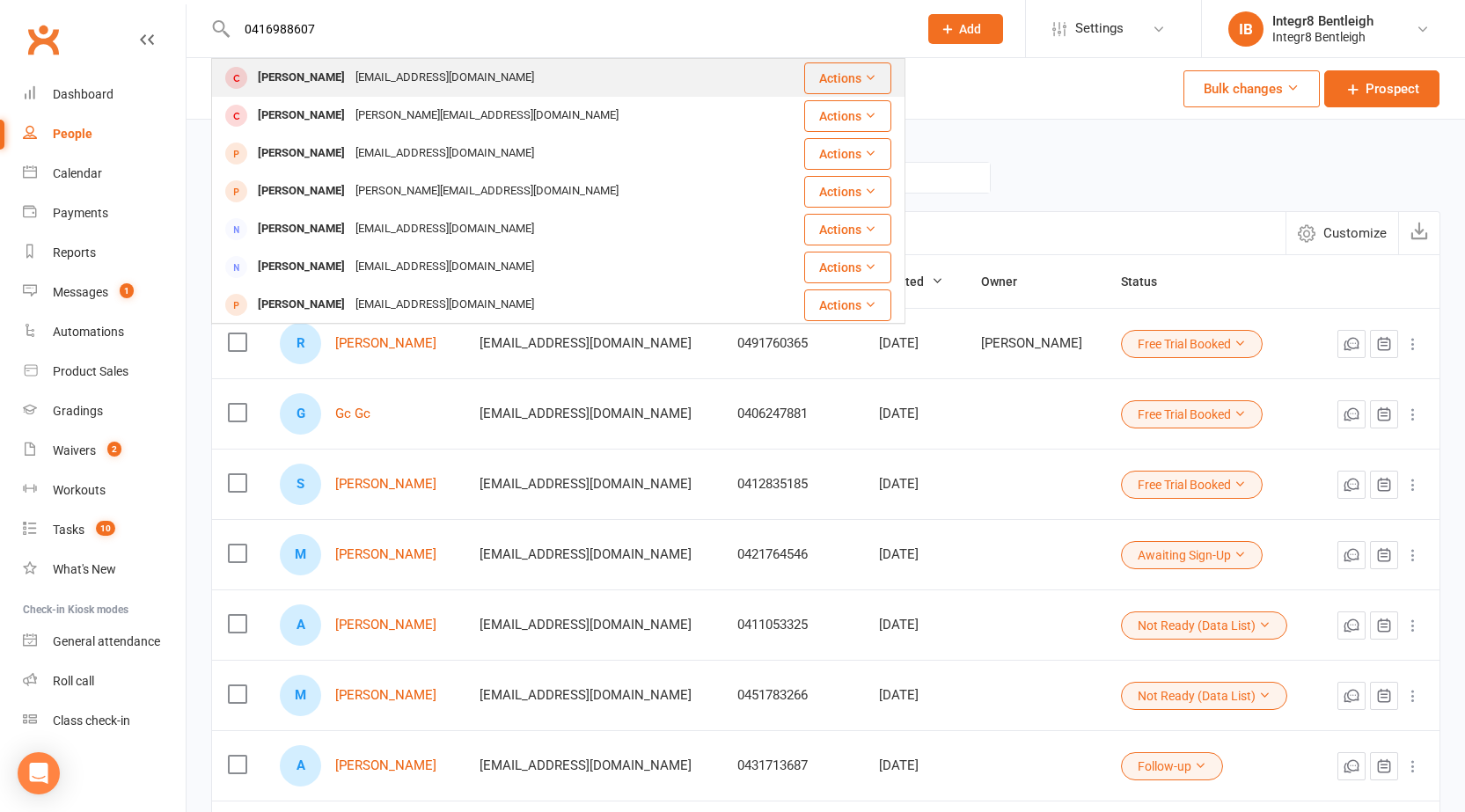
type input "0416988607"
click at [410, 72] on div "[EMAIL_ADDRESS][DOMAIN_NAME]" at bounding box center [445, 77] width 189 height 25
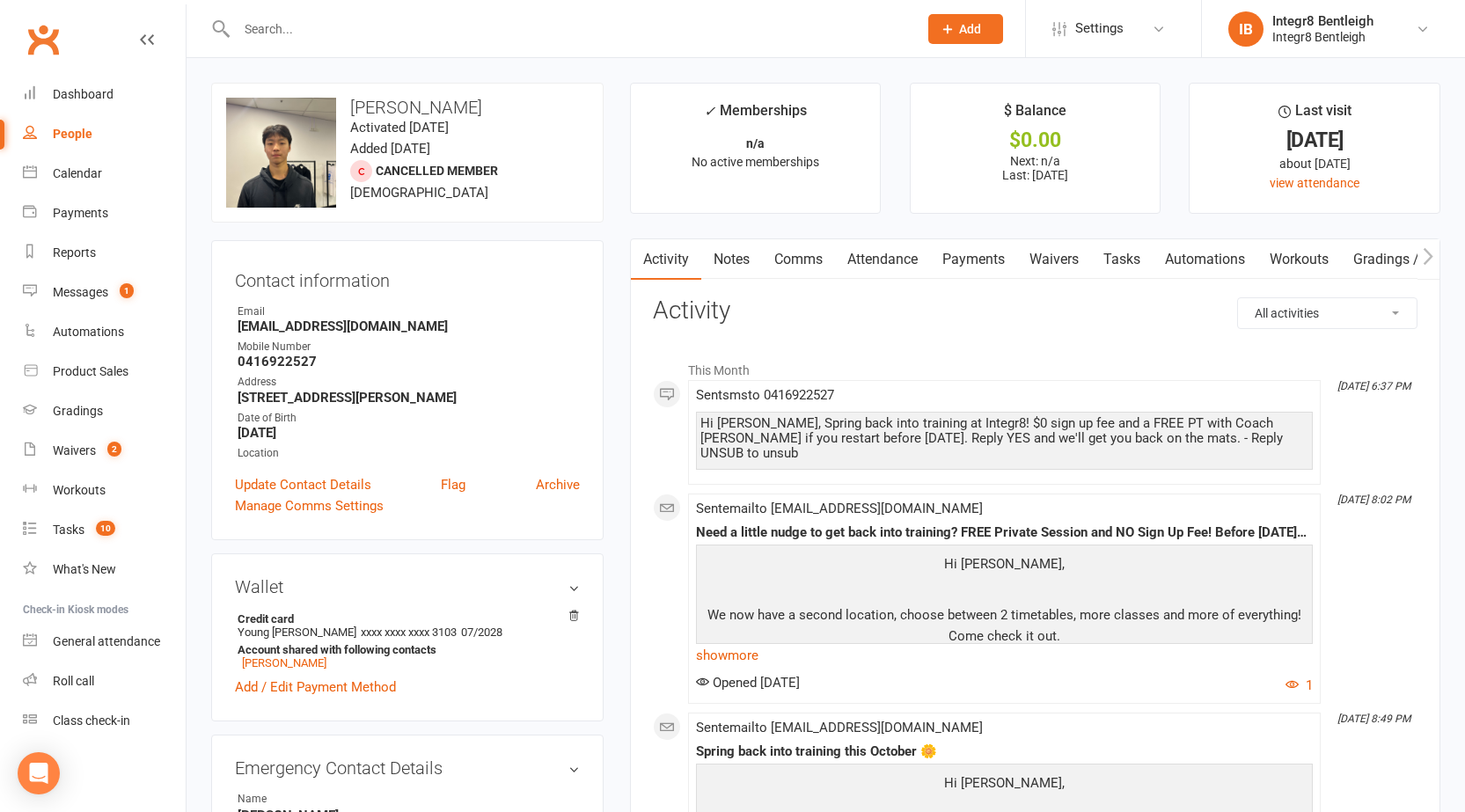
click at [80, 134] on div "People" at bounding box center [72, 133] width 40 height 14
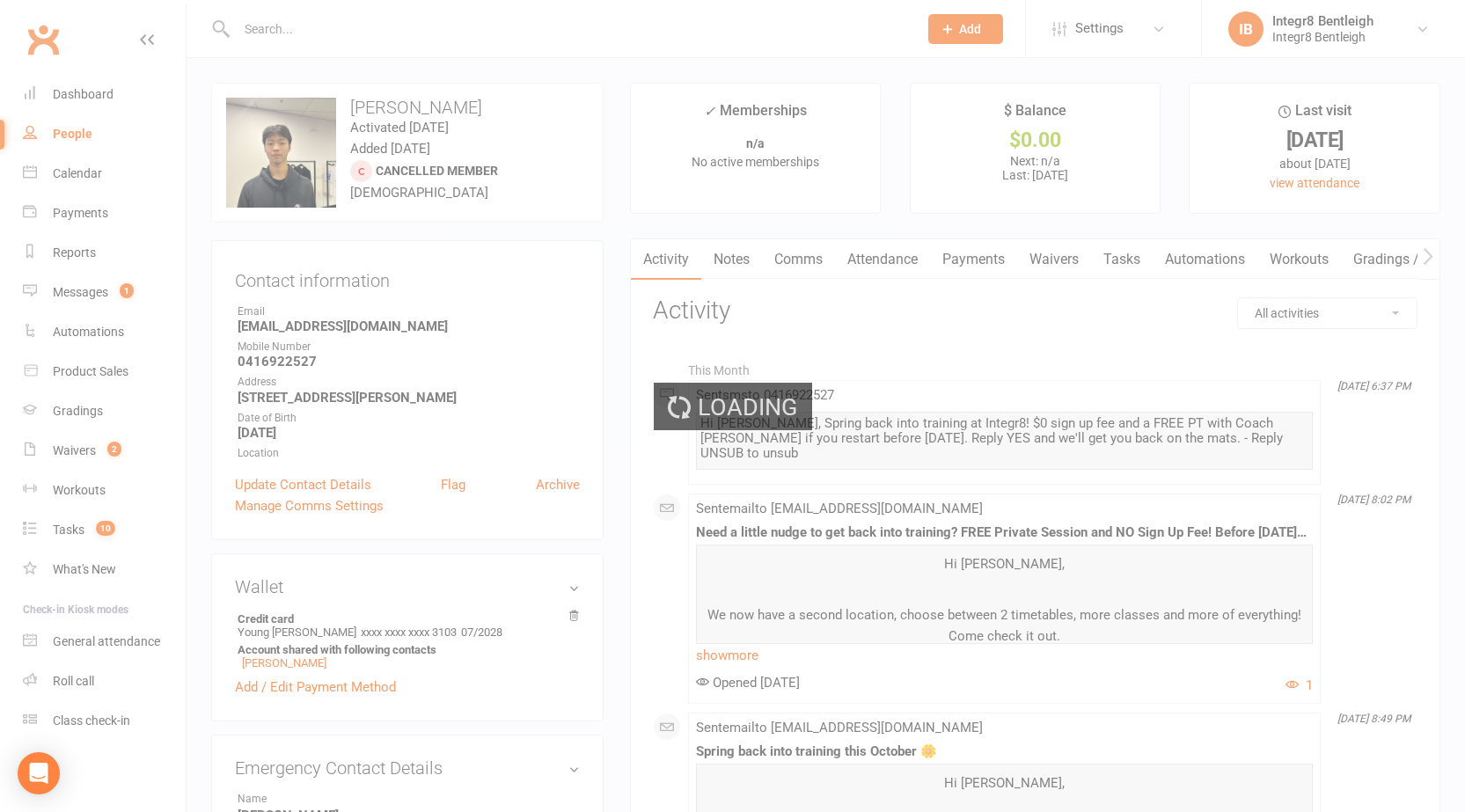
select select "25"
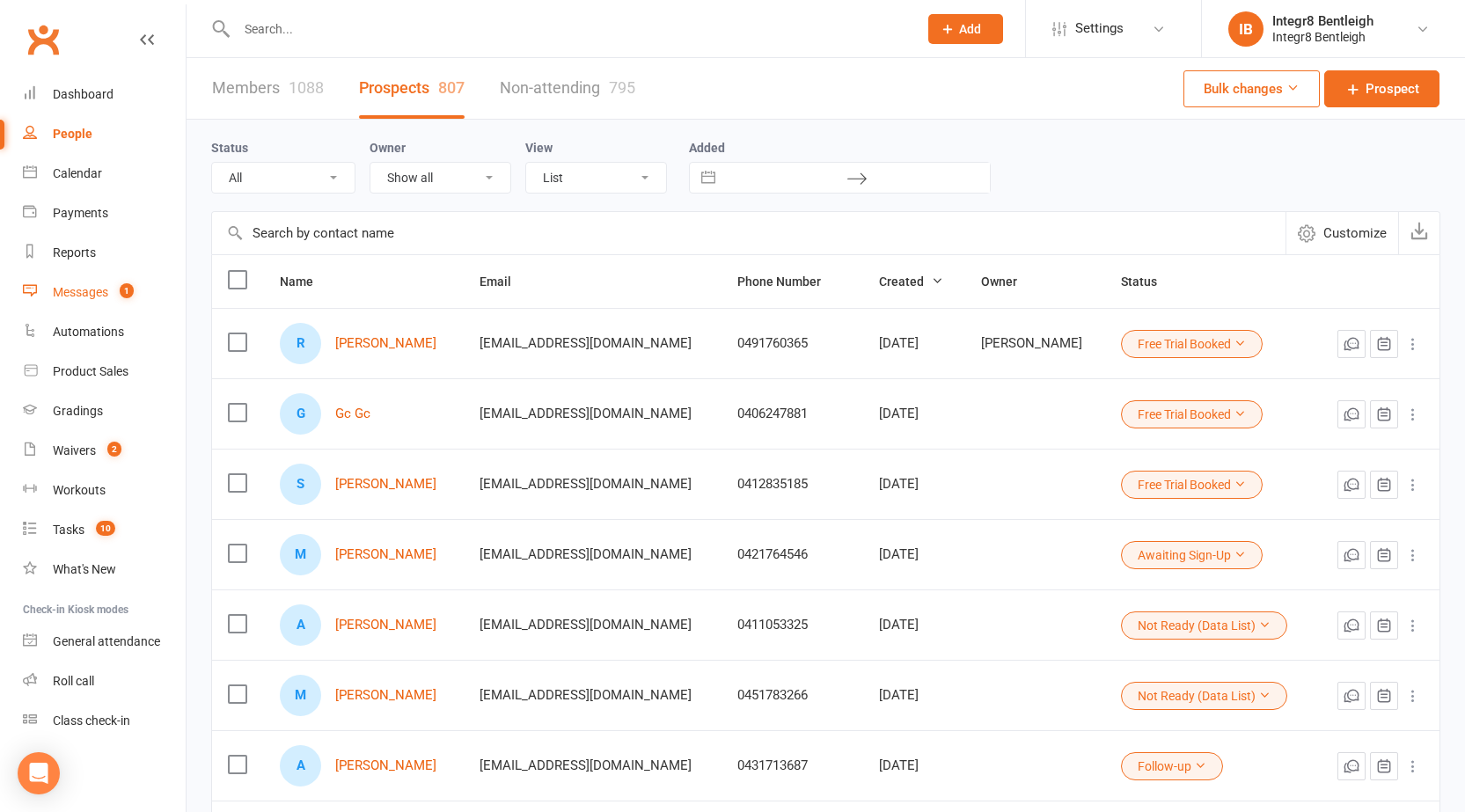
click at [57, 284] on link "Messages 1" at bounding box center [104, 292] width 163 height 40
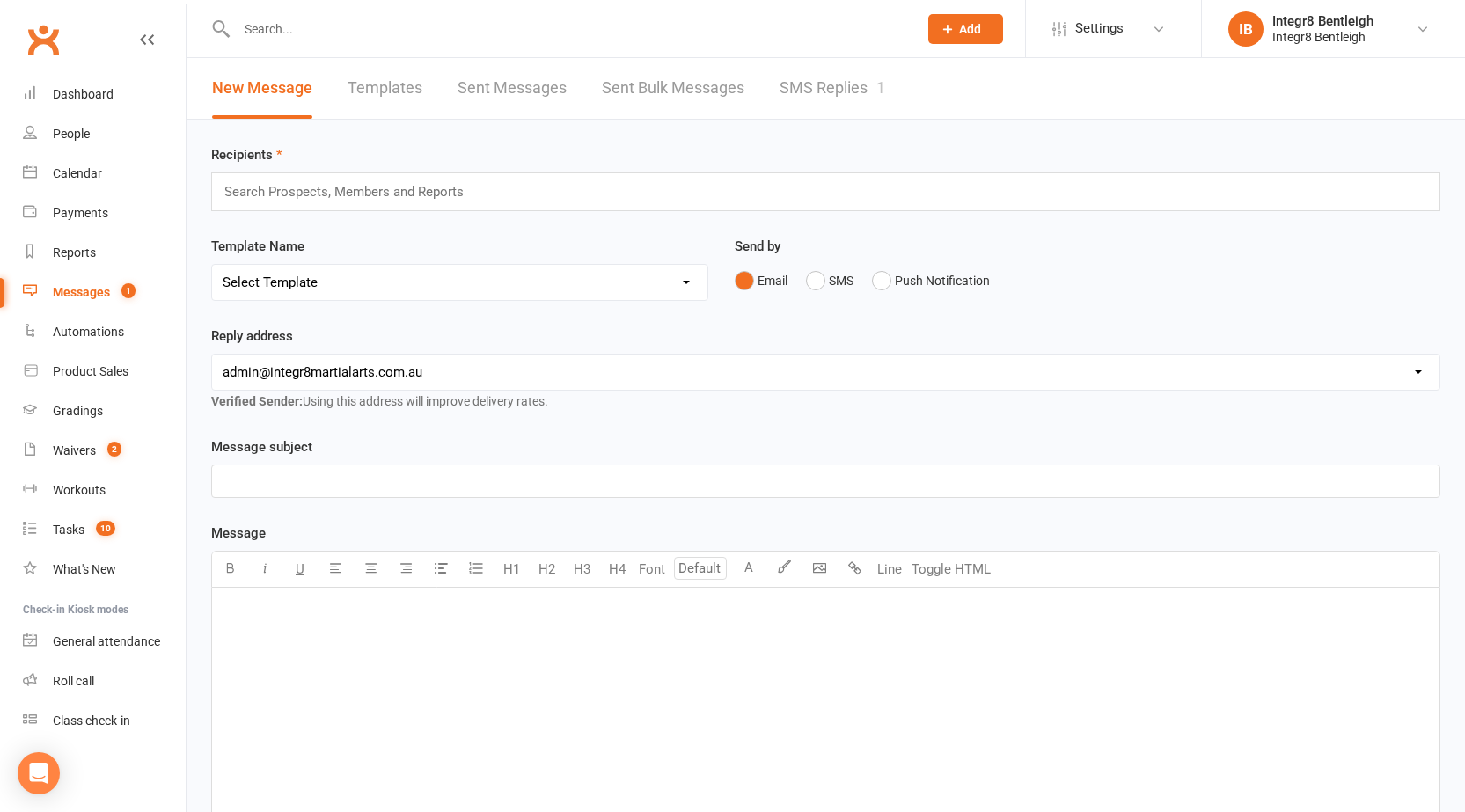
click at [846, 100] on link "SMS Replies 1" at bounding box center [831, 88] width 105 height 61
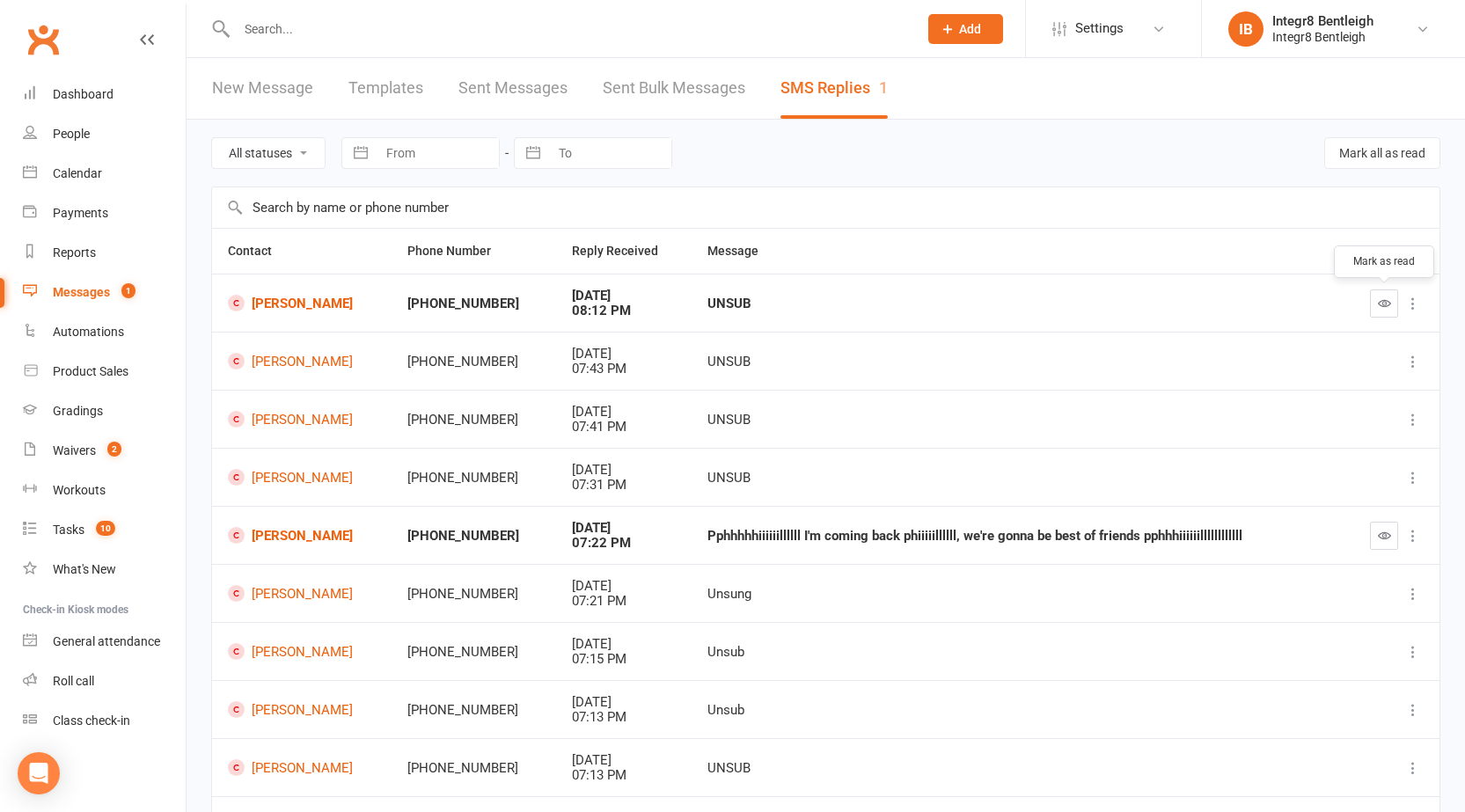
click at [1385, 303] on icon "button" at bounding box center [1385, 303] width 14 height 14
